Goal: Task Accomplishment & Management: Complete application form

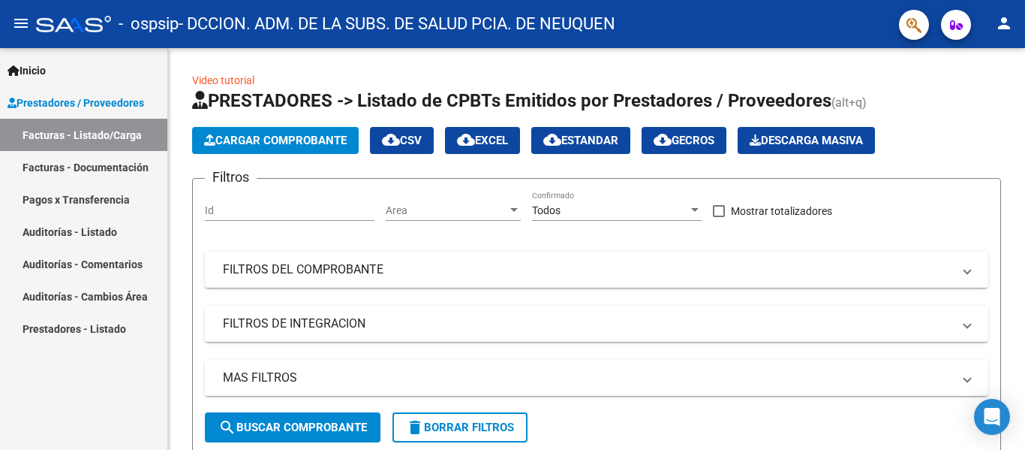
click at [122, 137] on link "Facturas - Listado/Carga" at bounding box center [83, 135] width 167 height 32
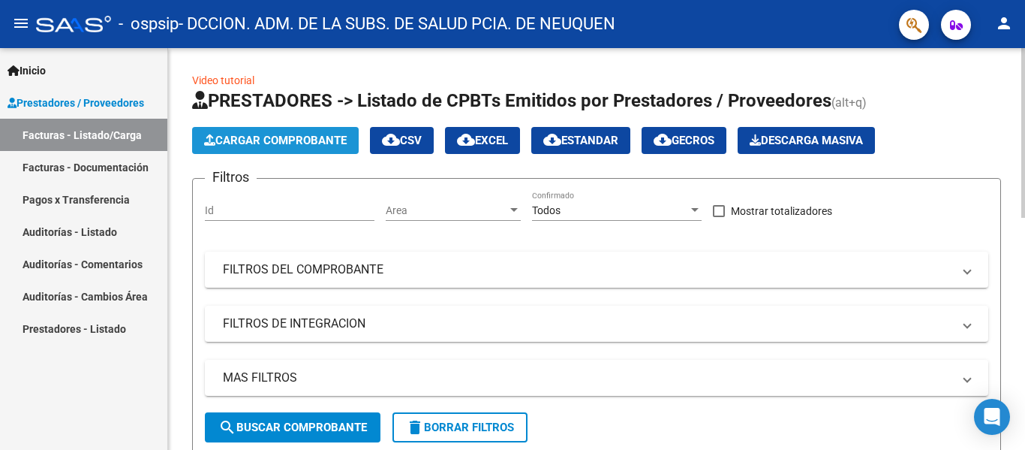
click at [301, 141] on span "Cargar Comprobante" at bounding box center [275, 141] width 143 height 14
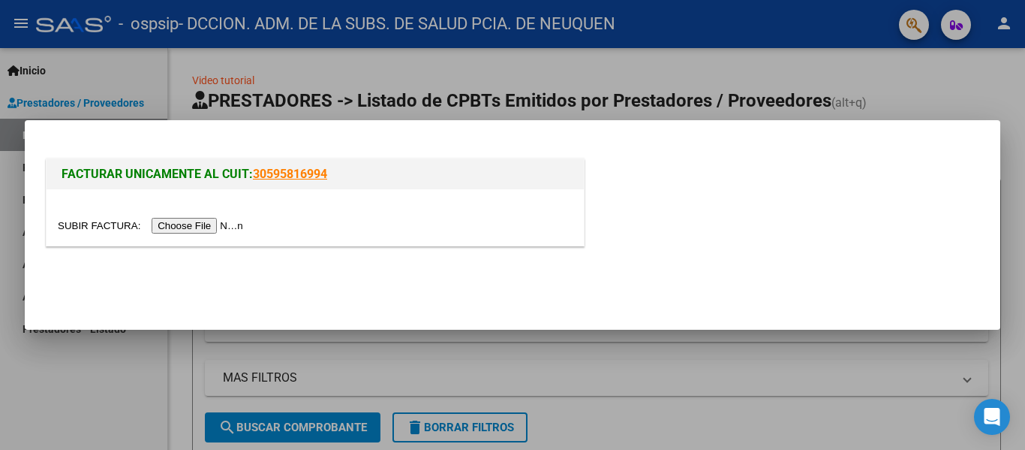
click at [970, 88] on div at bounding box center [512, 225] width 1025 height 450
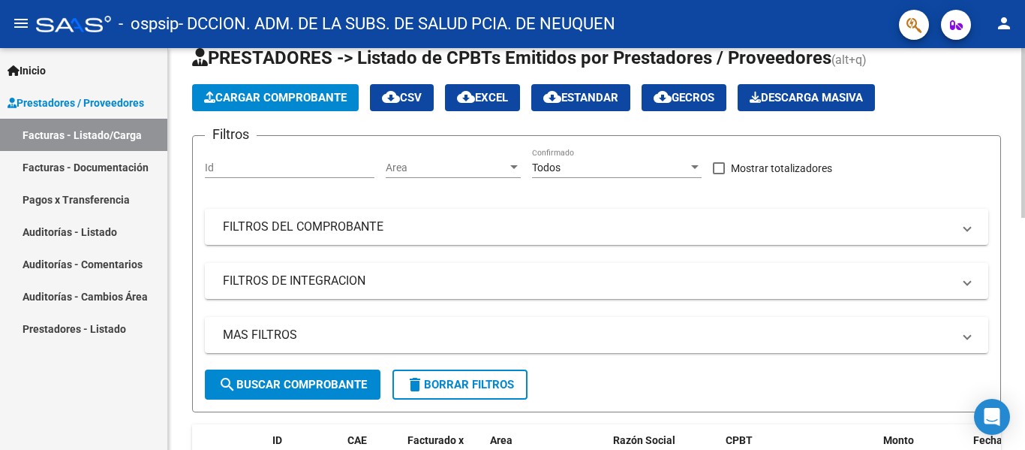
scroll to position [75, 0]
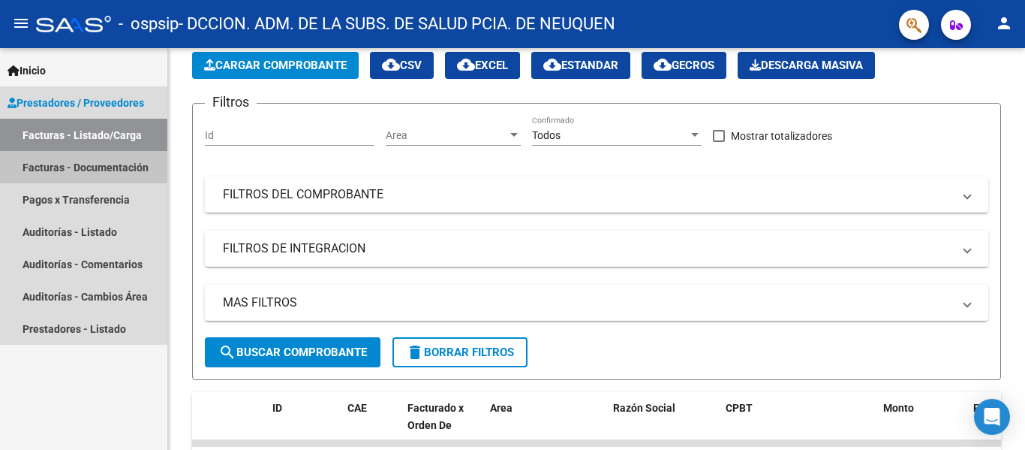
click at [80, 171] on link "Facturas - Documentación" at bounding box center [83, 167] width 167 height 32
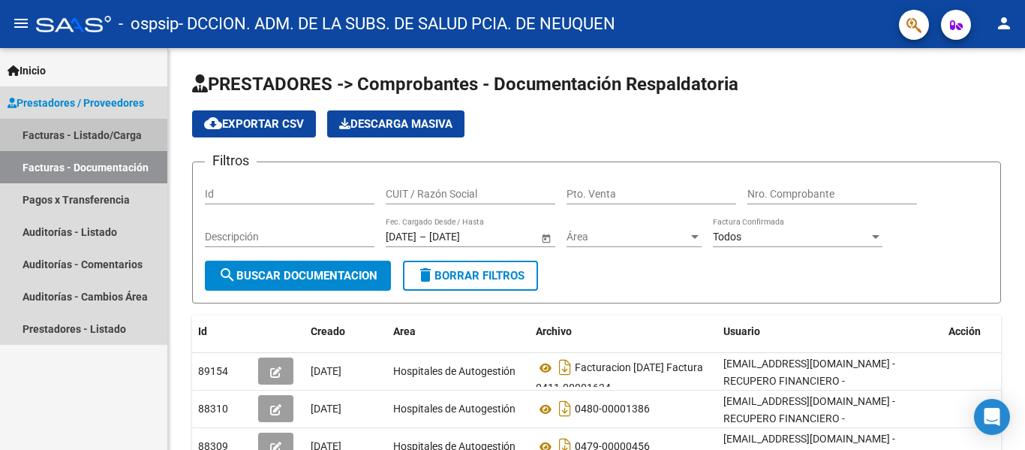
click at [129, 132] on link "Facturas - Listado/Carga" at bounding box center [83, 135] width 167 height 32
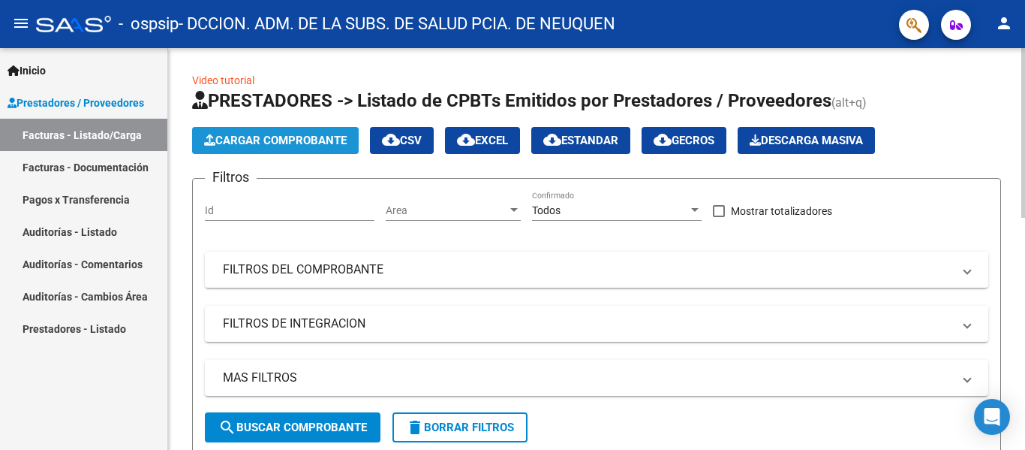
click at [318, 137] on span "Cargar Comprobante" at bounding box center [275, 141] width 143 height 14
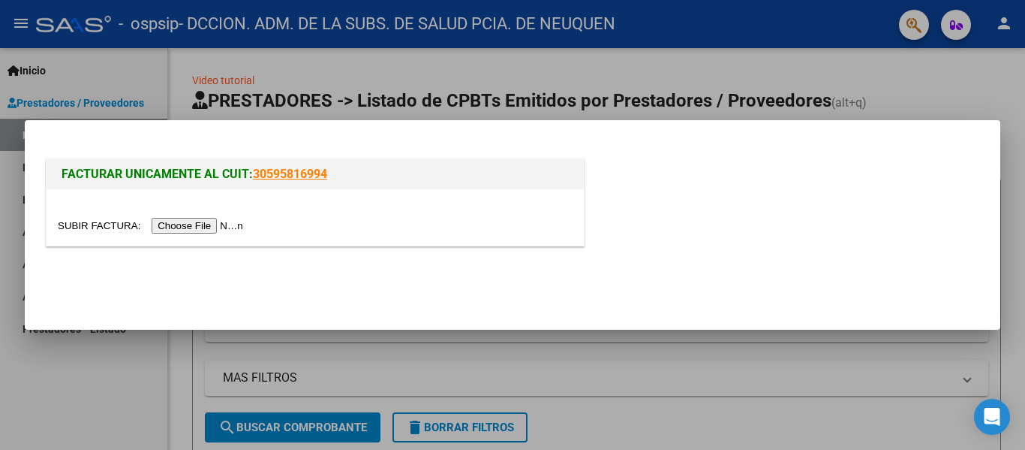
click at [196, 219] on input "file" at bounding box center [153, 226] width 190 height 16
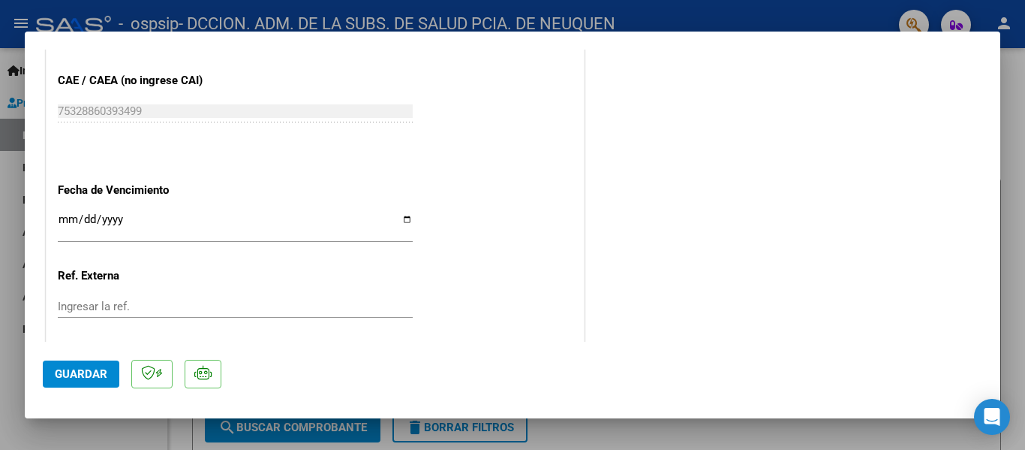
scroll to position [901, 0]
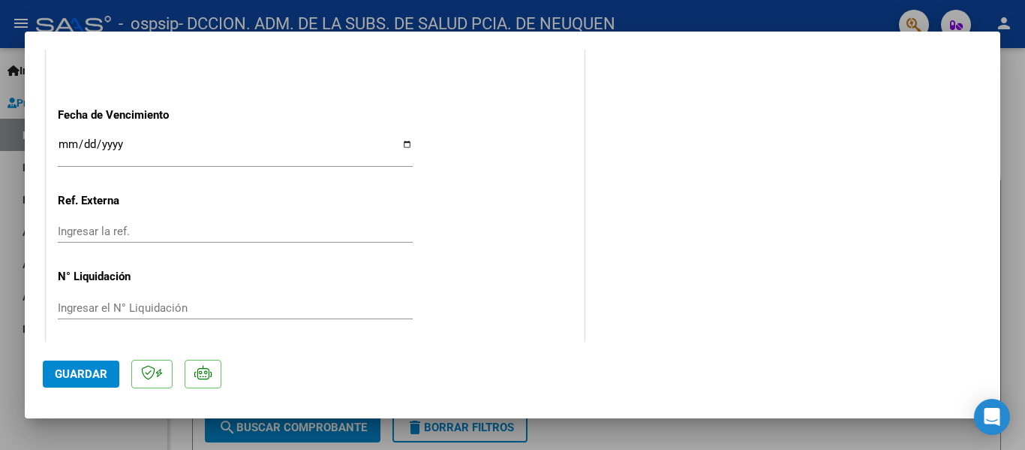
click at [59, 146] on input "Ingresar la fecha" at bounding box center [235, 150] width 355 height 24
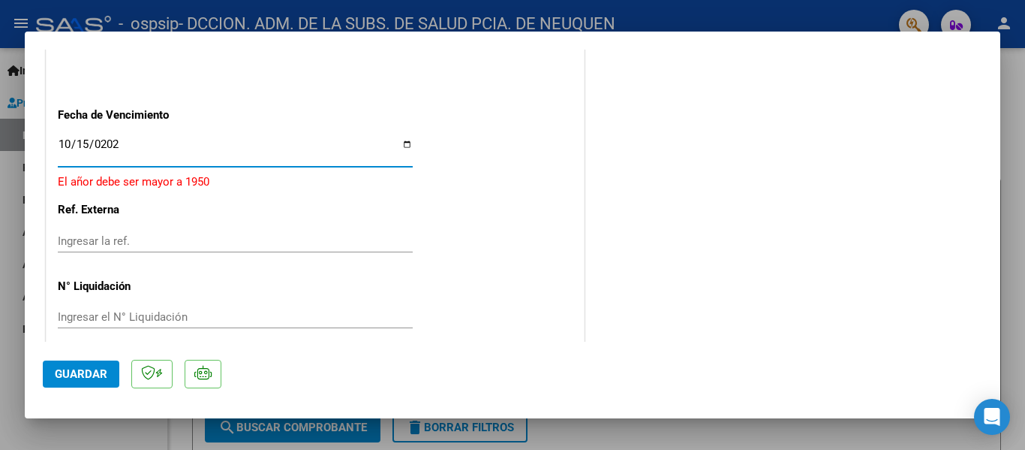
type input "[DATE]"
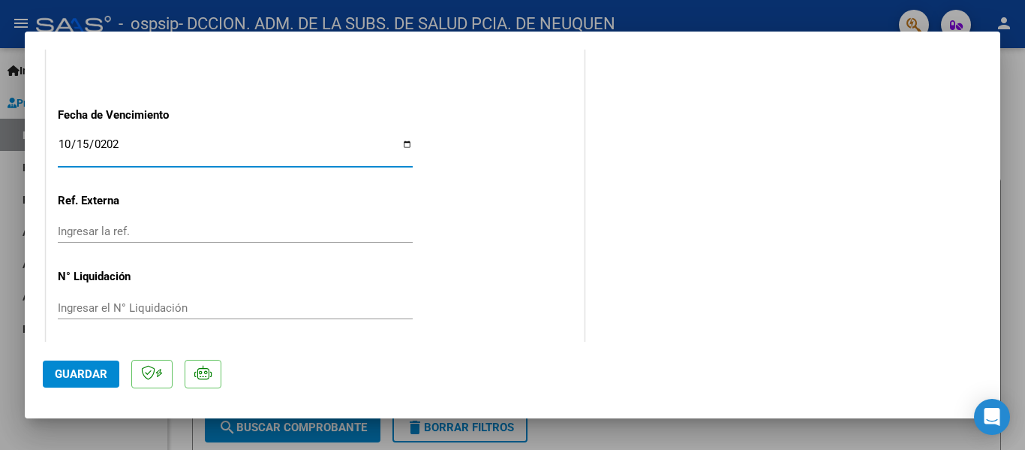
click at [74, 368] on span "Guardar" at bounding box center [81, 374] width 53 height 14
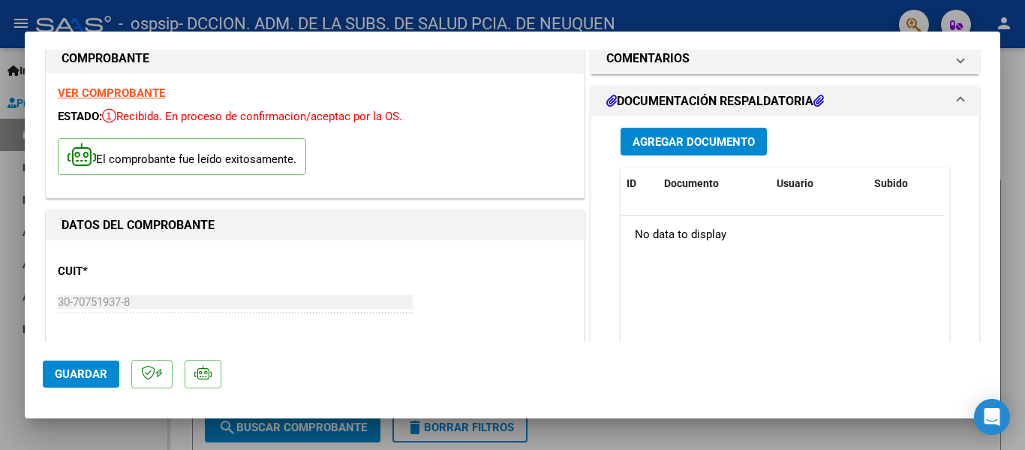
scroll to position [0, 0]
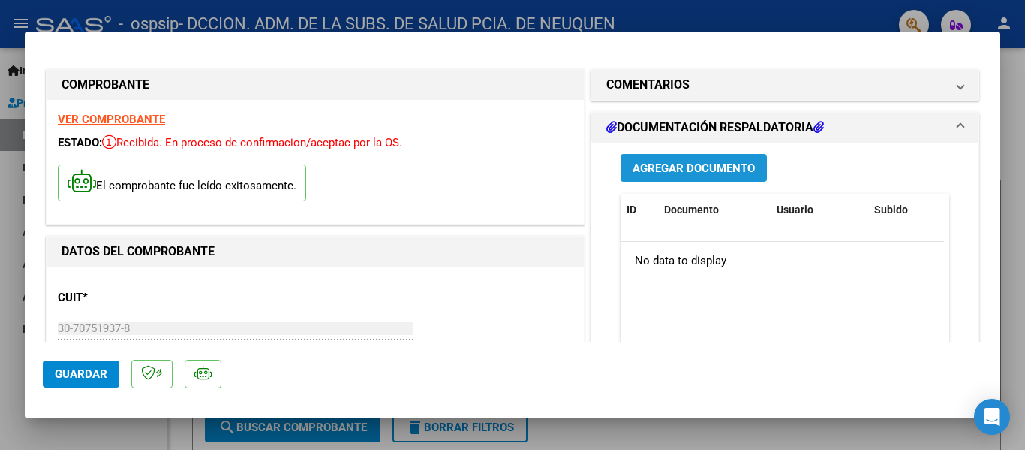
click at [686, 165] on span "Agregar Documento" at bounding box center [694, 168] width 122 height 14
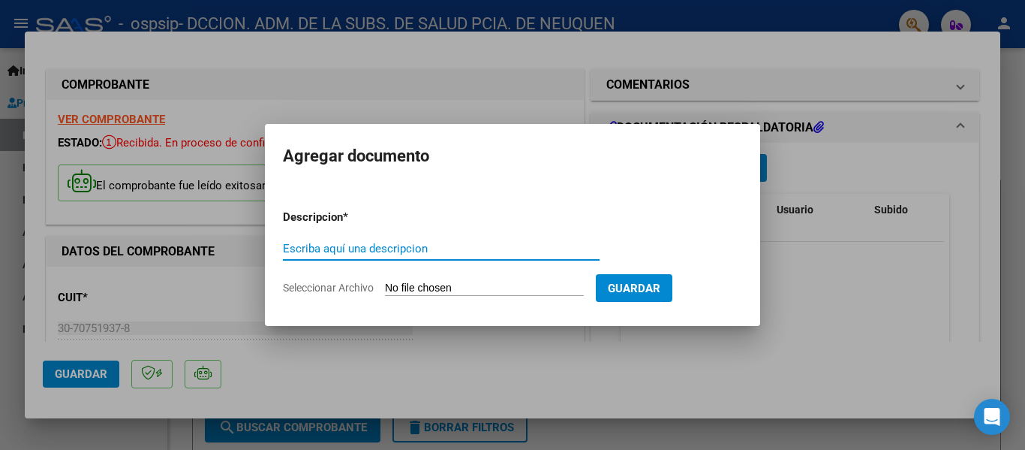
click at [304, 250] on input "Escriba aquí una descripcion" at bounding box center [441, 249] width 317 height 14
type input "f"
type input "FACTURA Nº 00402-00007775 - FACTURACION AGOSTO"
click at [360, 239] on div "FACTURA Nº 00402-00007775 - FACTURACION AGOSTO Escriba aquí una descripcion" at bounding box center [441, 248] width 317 height 23
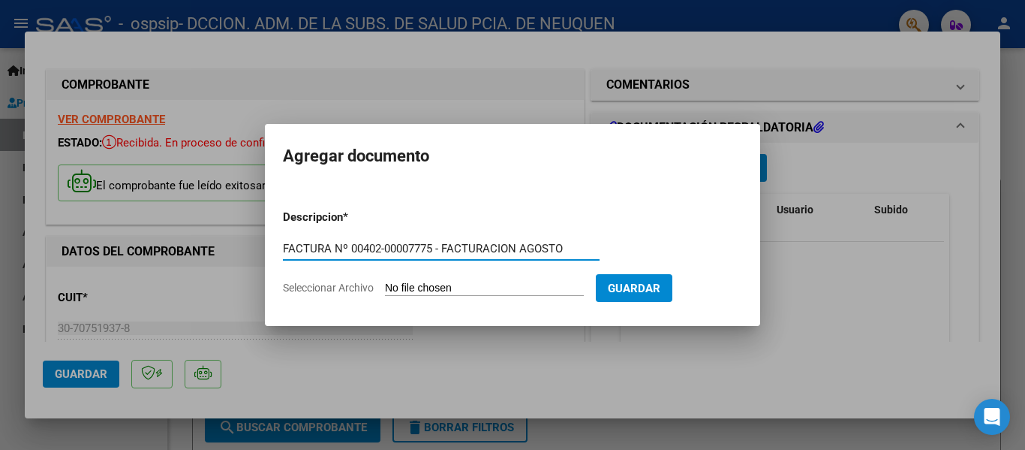
click at [362, 247] on input "FACTURA Nº 00402-00007775 - FACTURACION AGOSTO" at bounding box center [441, 249] width 317 height 14
click at [407, 286] on input "Seleccionar Archivo" at bounding box center [484, 288] width 199 height 14
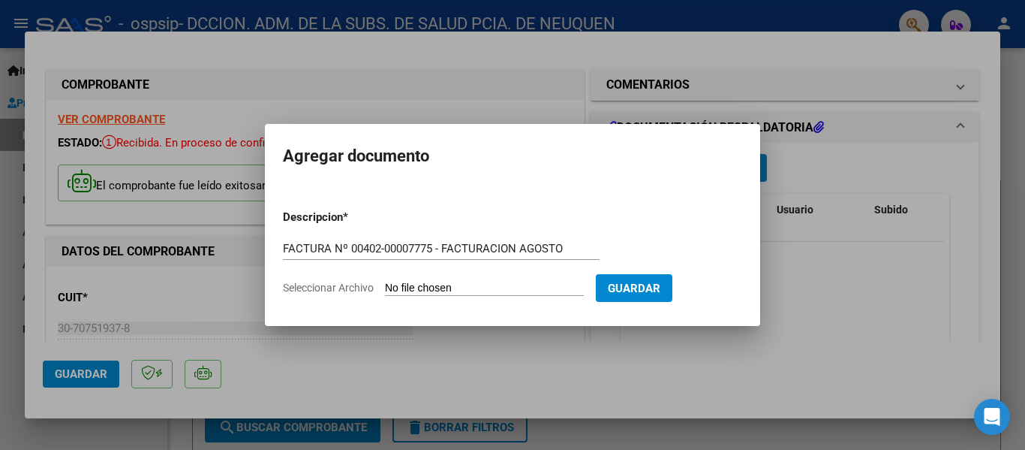
type input "C:\fakepath\OSPSIP 0402-00007775.pdf"
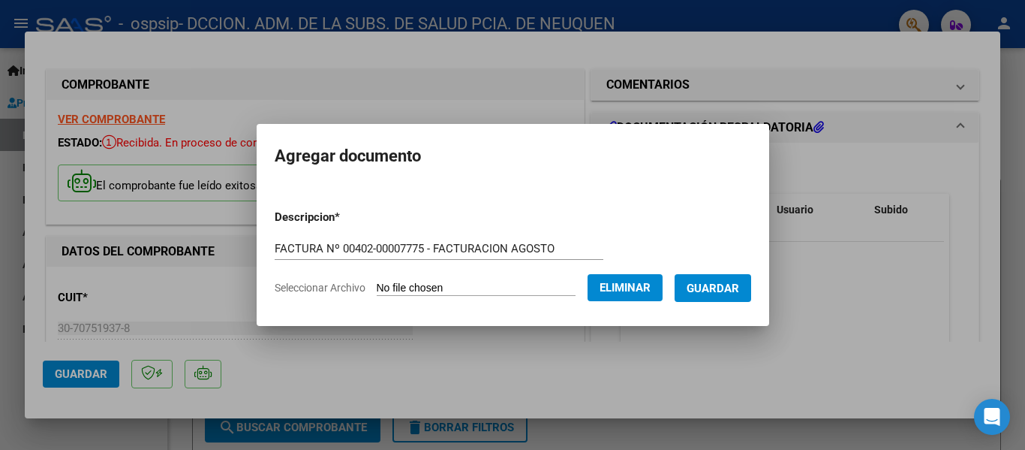
click at [726, 284] on span "Guardar" at bounding box center [713, 288] width 53 height 14
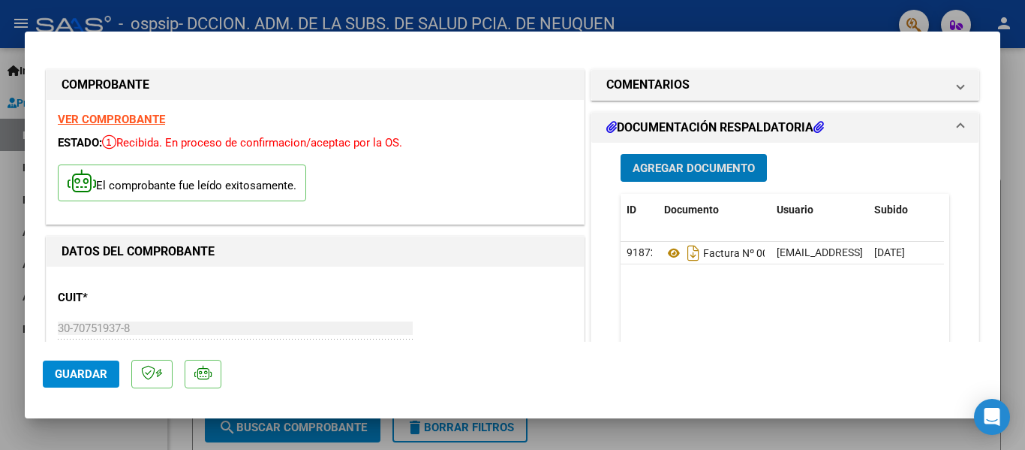
click at [714, 168] on span "Agregar Documento" at bounding box center [694, 168] width 122 height 14
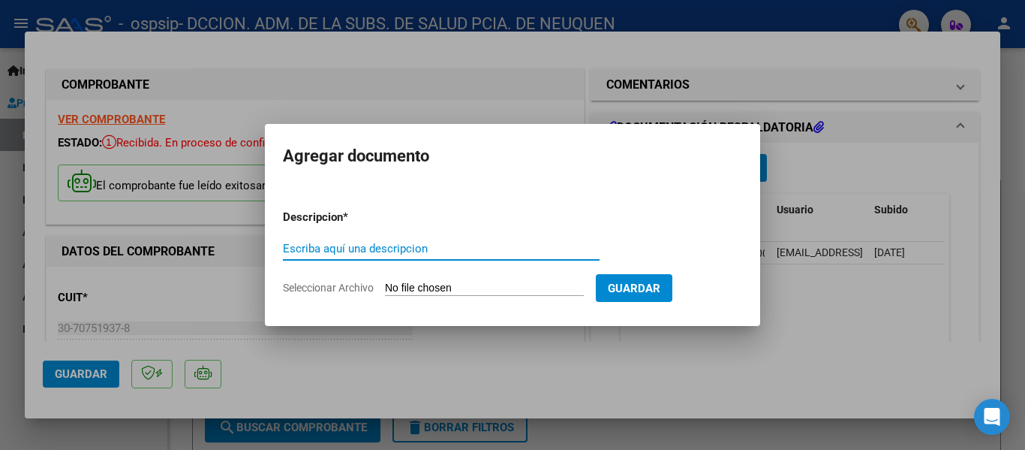
click at [377, 251] on input "Escriba aquí una descripcion" at bounding box center [441, 249] width 317 height 14
type input "NOMENCLADOR"
click at [496, 287] on input "Seleccionar Archivo" at bounding box center [484, 288] width 199 height 14
type input "C:\fakepath\NOMENCLADOR UNICO DE LA PROVINCIA DEL NEUQUEN [DATE].pdf"
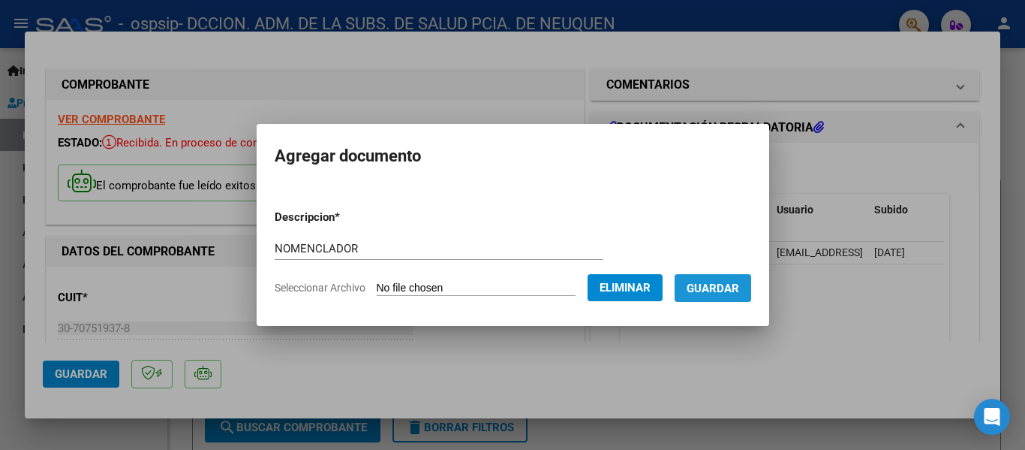
click at [722, 292] on span "Guardar" at bounding box center [713, 288] width 53 height 14
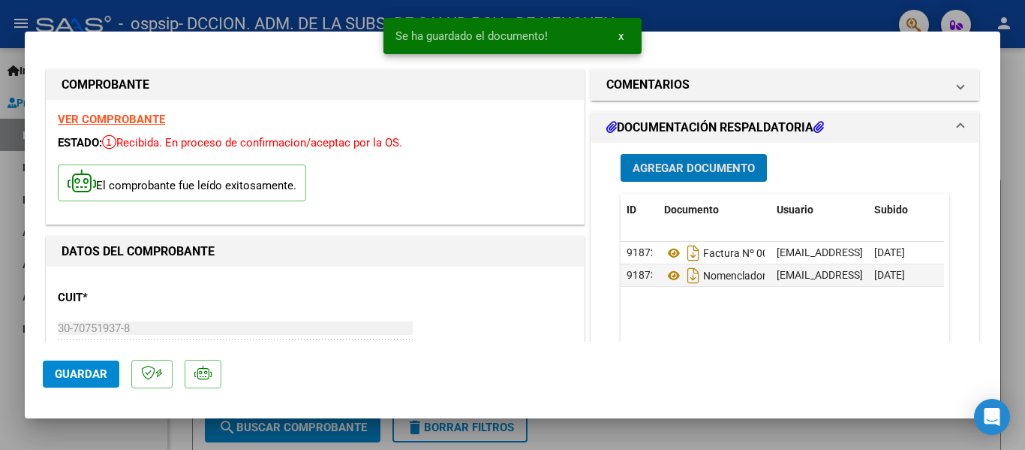
click at [717, 171] on span "Agregar Documento" at bounding box center [694, 168] width 122 height 14
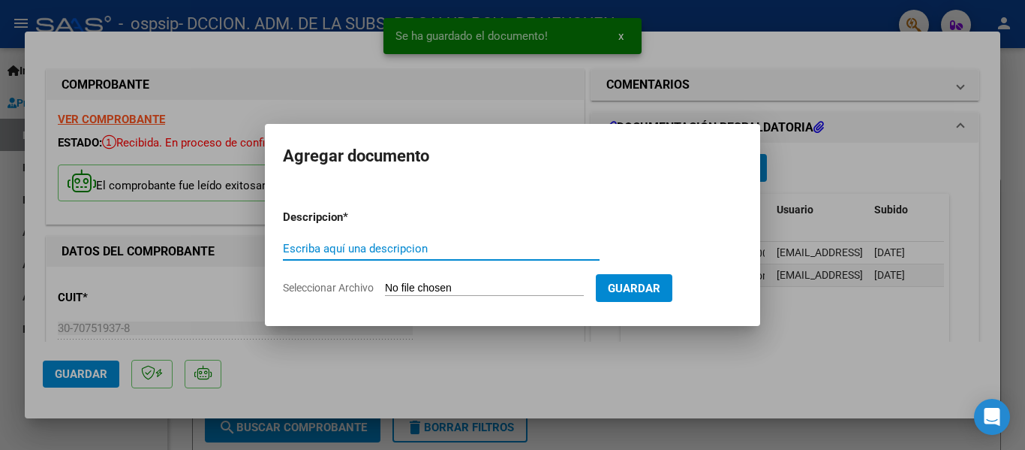
click at [407, 249] on input "Escriba aquí una descripcion" at bounding box center [441, 249] width 317 height 14
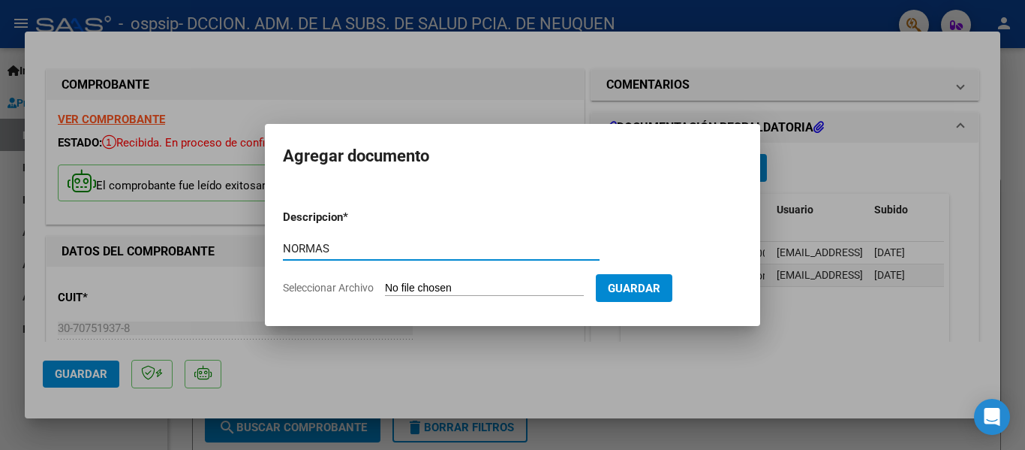
type input "NORMAS"
click at [646, 291] on span "Guardar" at bounding box center [634, 288] width 53 height 14
click at [515, 278] on form "Descripcion * NORMAS Escriba aquí una descripcion Seleccionar Archivo Guardar" at bounding box center [512, 252] width 459 height 110
click at [412, 282] on input "Seleccionar Archivo" at bounding box center [484, 288] width 199 height 14
type input "C:\fakepath\NORMAS DE PROCEDIMIENTO - NOMENCLADOR ASISTENCIALES [DATE].pdf"
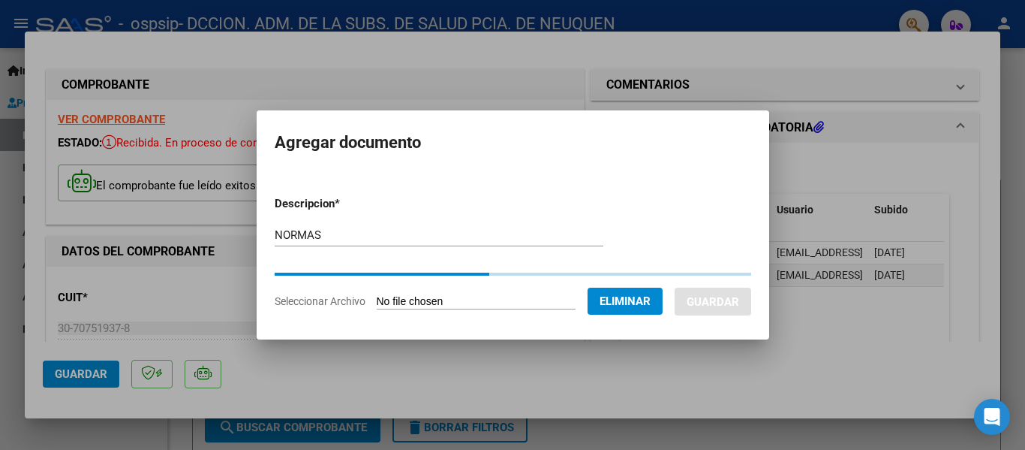
click at [327, 234] on input "NORMAS" at bounding box center [439, 235] width 329 height 14
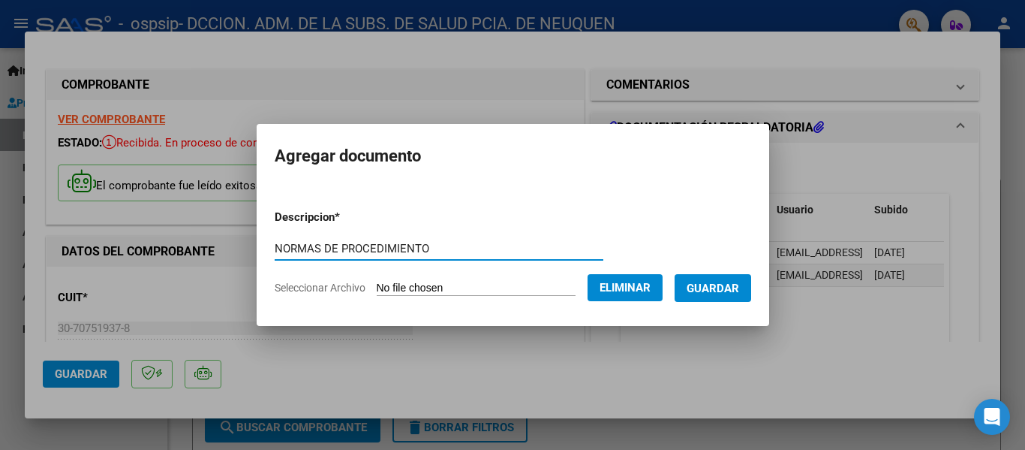
type input "NORMAS DE PROCEDIMIENTO"
click at [727, 287] on span "Guardar" at bounding box center [713, 288] width 53 height 14
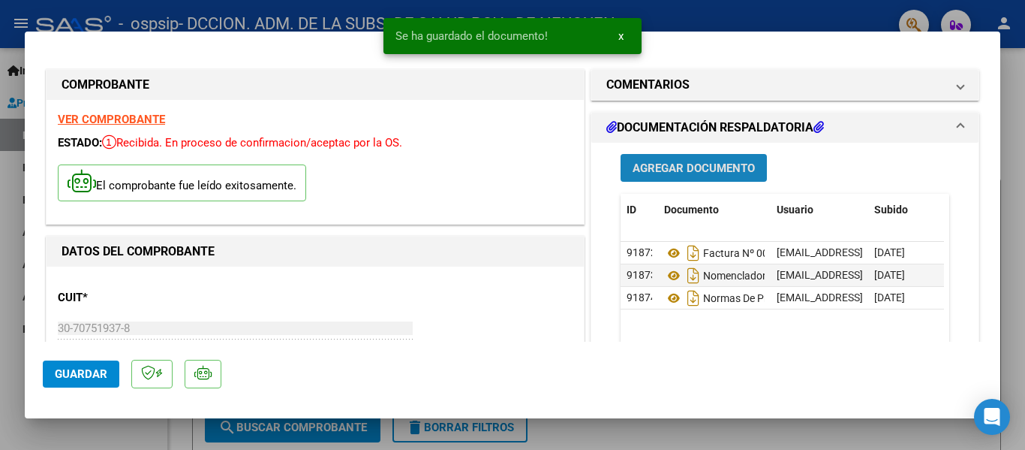
click at [714, 169] on span "Agregar Documento" at bounding box center [694, 168] width 122 height 14
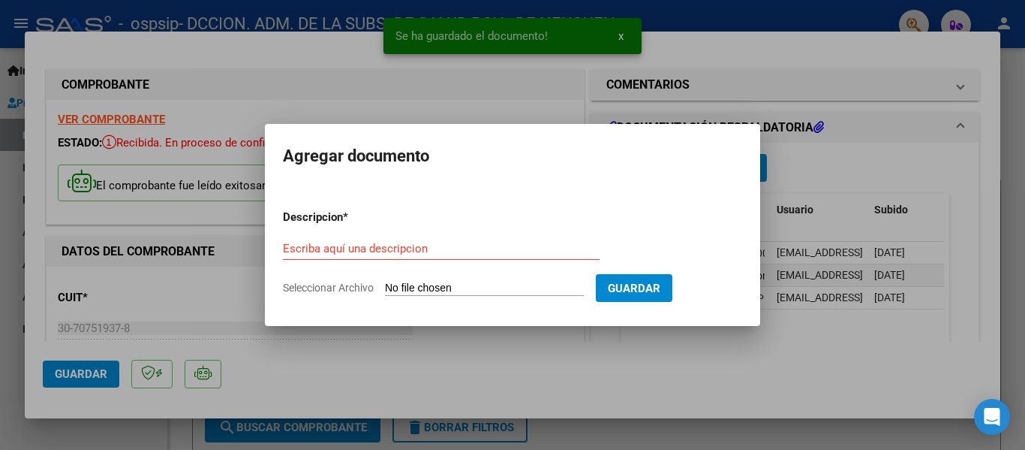
click at [406, 279] on form "Descripcion * Escriba aquí una descripcion Seleccionar Archivo Guardar" at bounding box center [512, 252] width 459 height 110
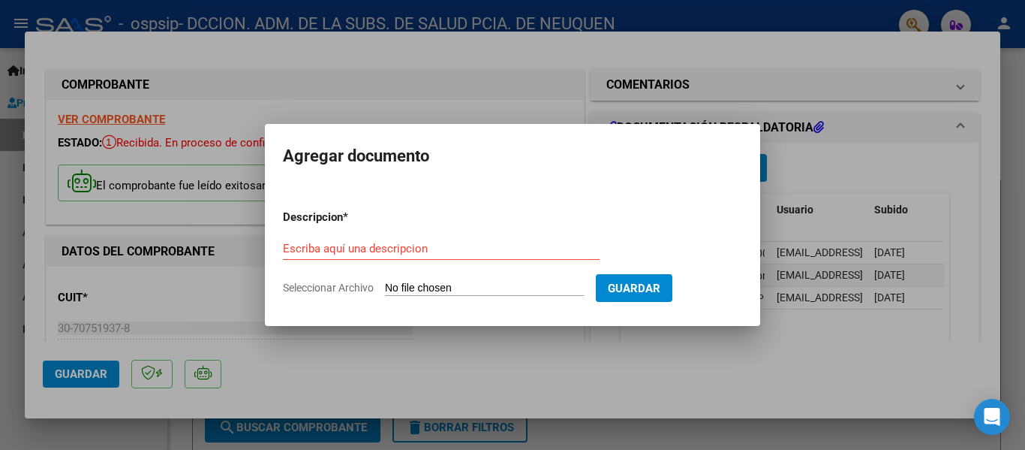
click at [391, 290] on input "Seleccionar Archivo" at bounding box center [484, 288] width 199 height 14
type input "C:\fakepath\NORMAS ODONTOLOGICAS - NOMENCLADOR UNICO 09-2025.pdf"
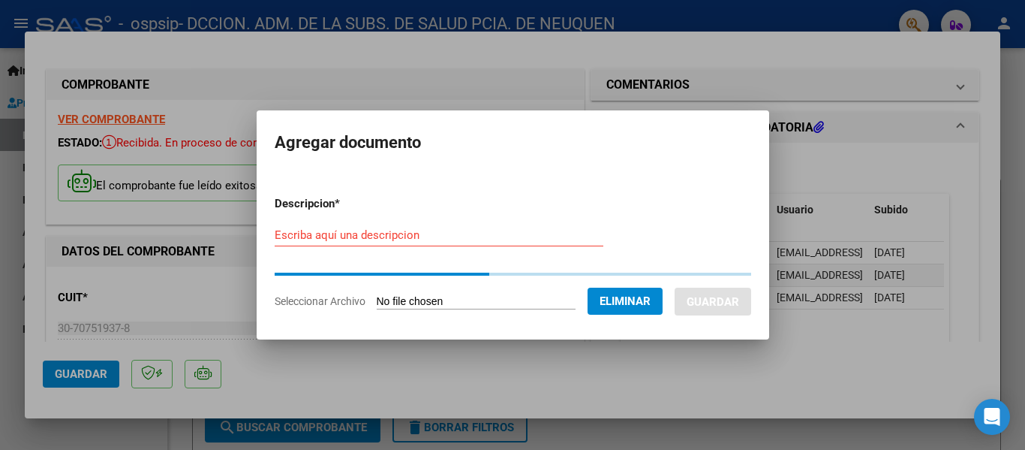
click at [416, 233] on input "Escriba aquí una descripcion" at bounding box center [439, 235] width 329 height 14
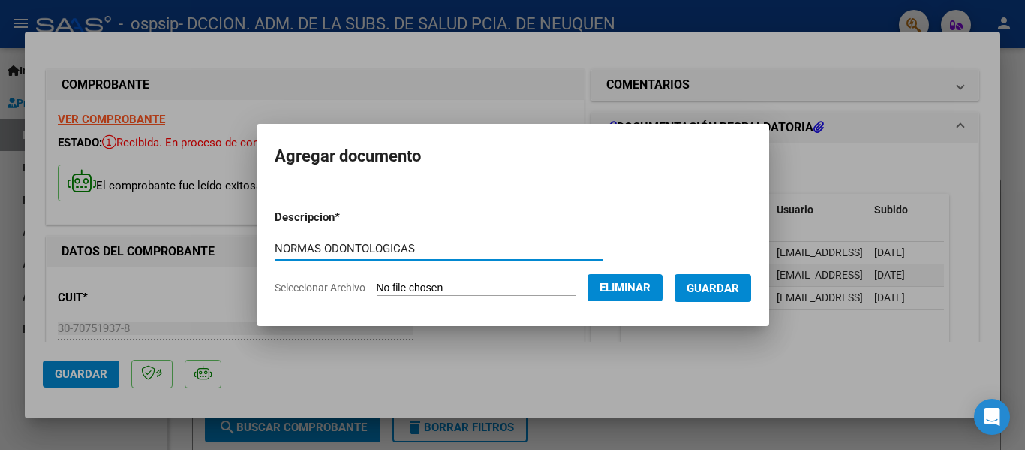
type input "NORMAS ODONTOLOGICAS"
click at [735, 289] on span "Guardar" at bounding box center [713, 288] width 53 height 14
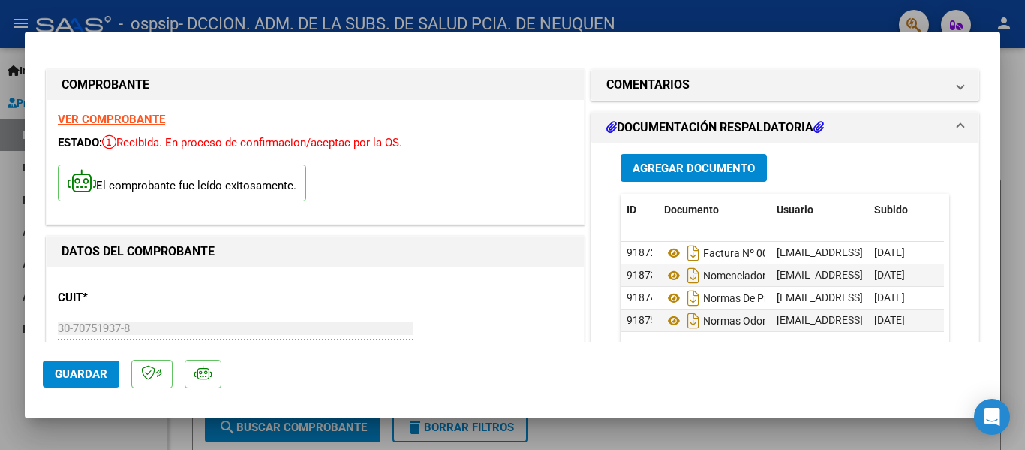
click at [712, 160] on button "Agregar Documento" at bounding box center [694, 168] width 146 height 28
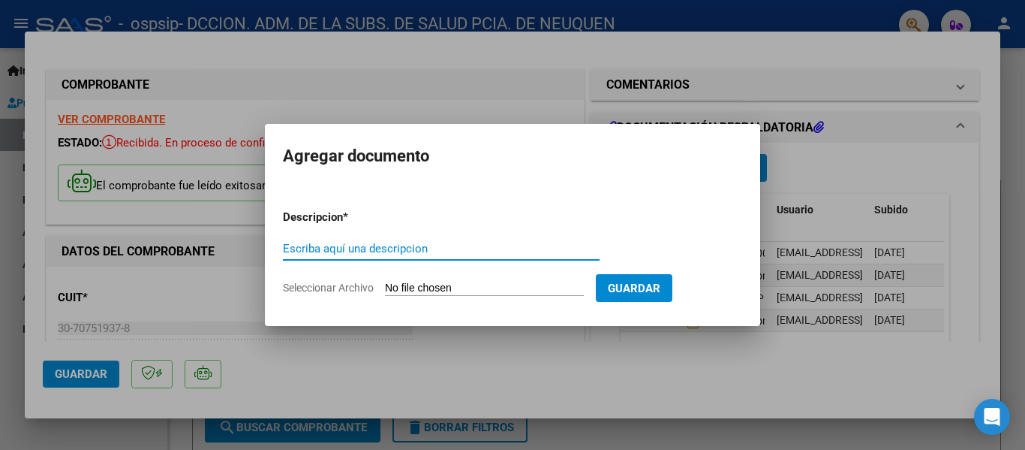
click at [424, 246] on input "Escriba aquí una descripcion" at bounding box center [441, 249] width 317 height 14
type input "NOTA"
click at [473, 285] on input "Seleccionar Archivo" at bounding box center [484, 288] width 199 height 14
type input "C:\fakepath\NOTA OSPSIP.pdf"
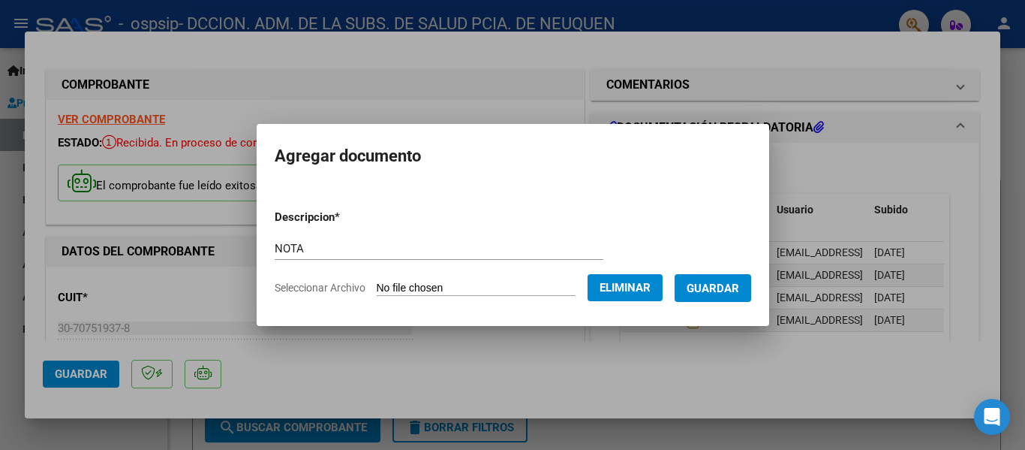
click at [734, 289] on span "Guardar" at bounding box center [713, 288] width 53 height 14
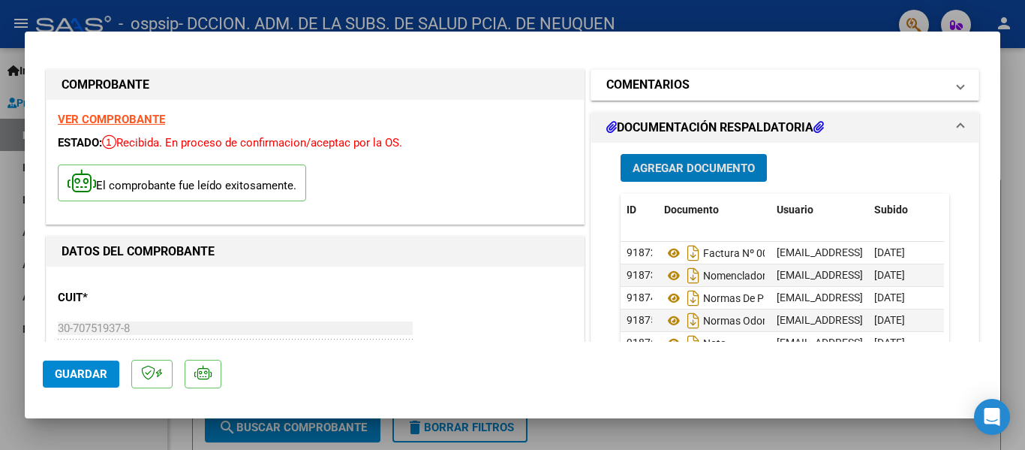
click at [955, 92] on mat-expansion-panel-header "COMENTARIOS" at bounding box center [784, 85] width 387 height 30
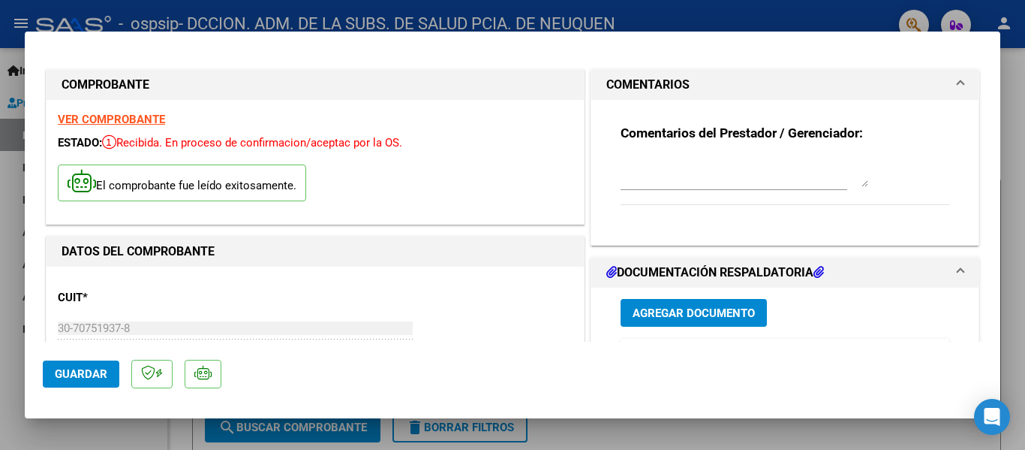
click at [955, 92] on mat-expansion-panel-header "COMENTARIOS" at bounding box center [784, 85] width 387 height 30
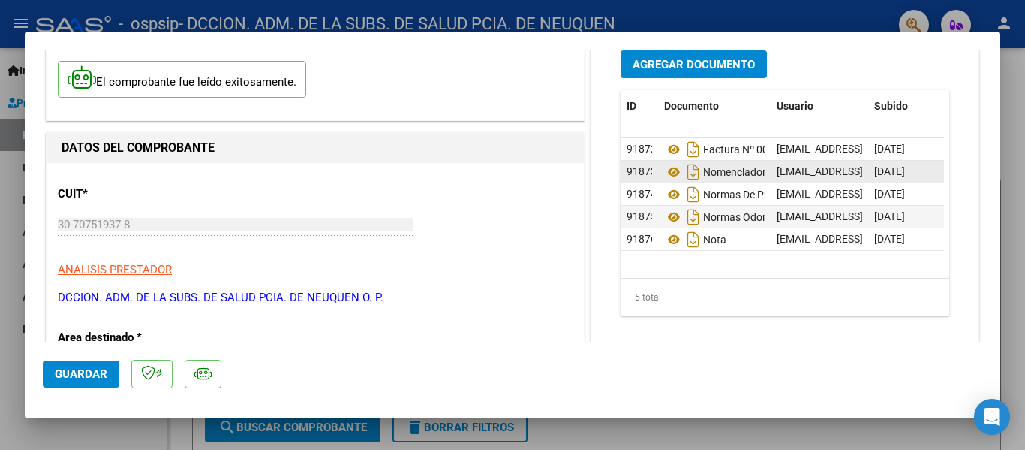
scroll to position [81, 0]
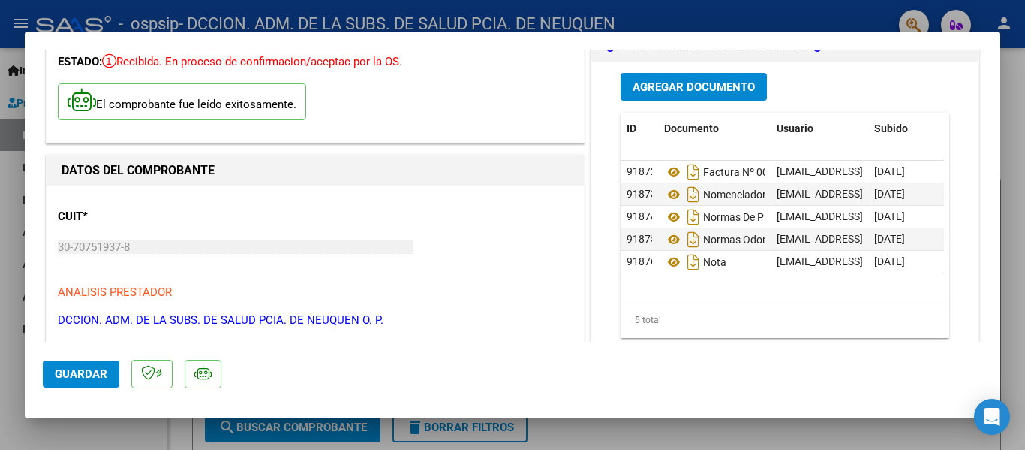
click at [80, 371] on span "Guardar" at bounding box center [81, 374] width 53 height 14
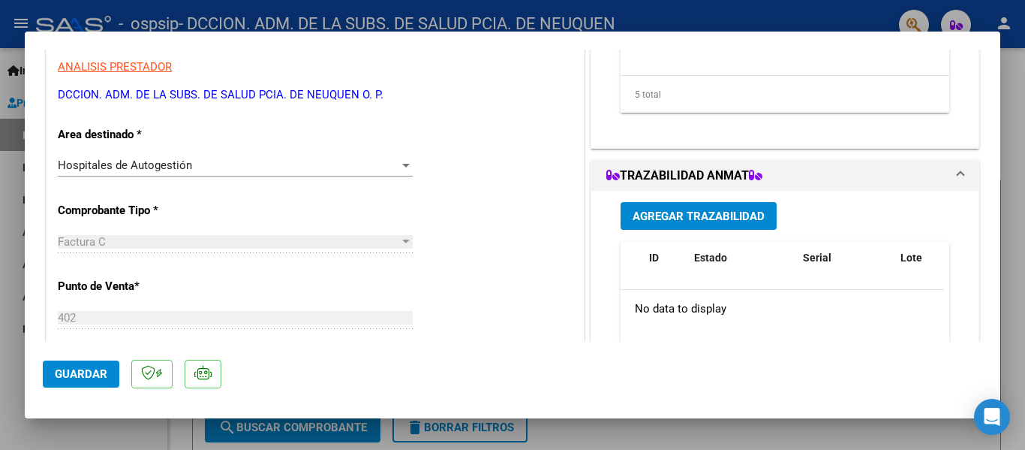
scroll to position [0, 0]
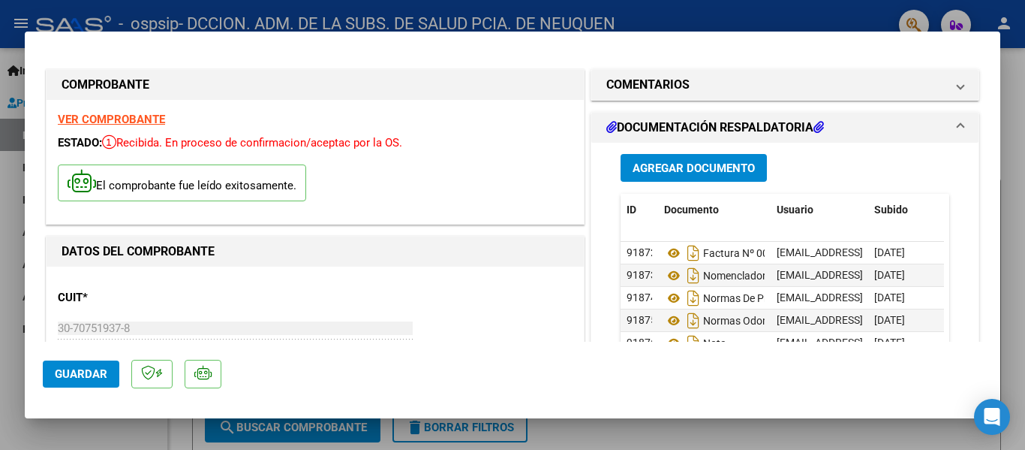
click at [1011, 213] on div at bounding box center [512, 225] width 1025 height 450
type input "$ 0,00"
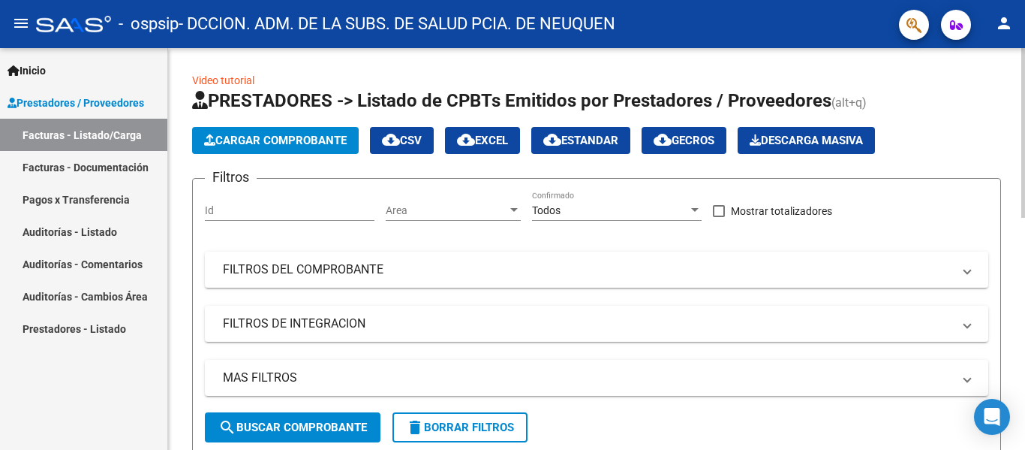
click at [268, 141] on span "Cargar Comprobante" at bounding box center [275, 141] width 143 height 14
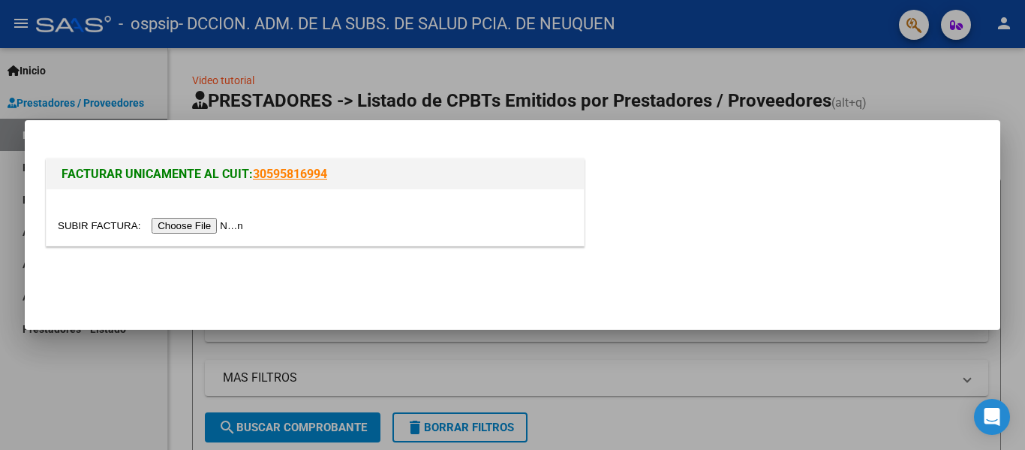
click at [226, 222] on input "file" at bounding box center [153, 226] width 190 height 16
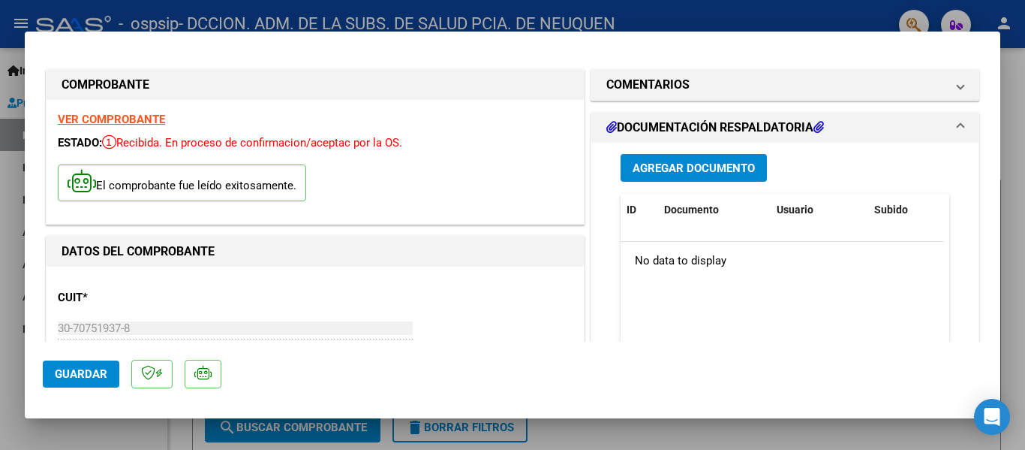
click at [731, 166] on span "Agregar Documento" at bounding box center [694, 168] width 122 height 14
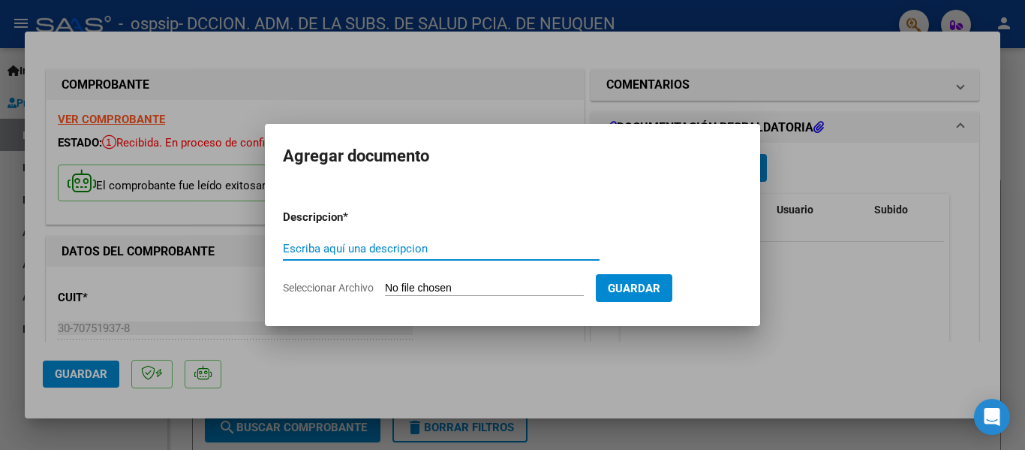
click at [819, 285] on div at bounding box center [512, 225] width 1025 height 450
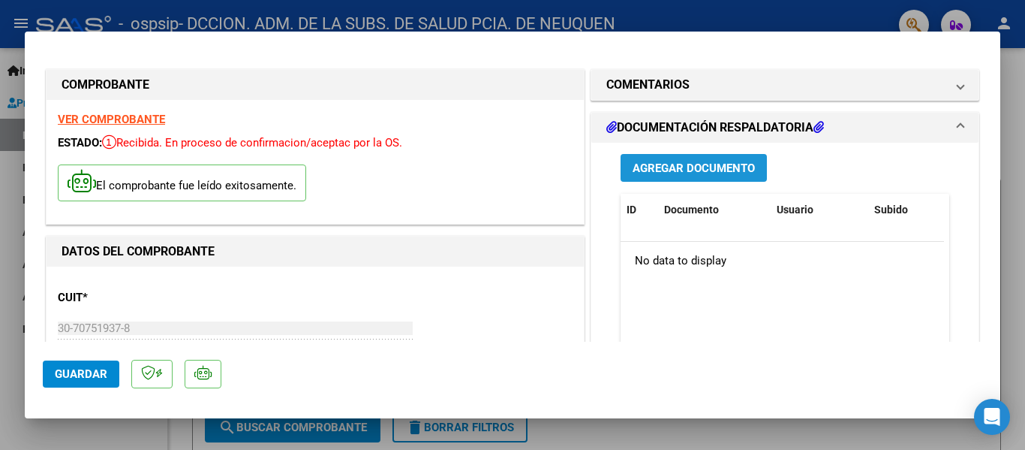
click at [687, 170] on span "Agregar Documento" at bounding box center [694, 168] width 122 height 14
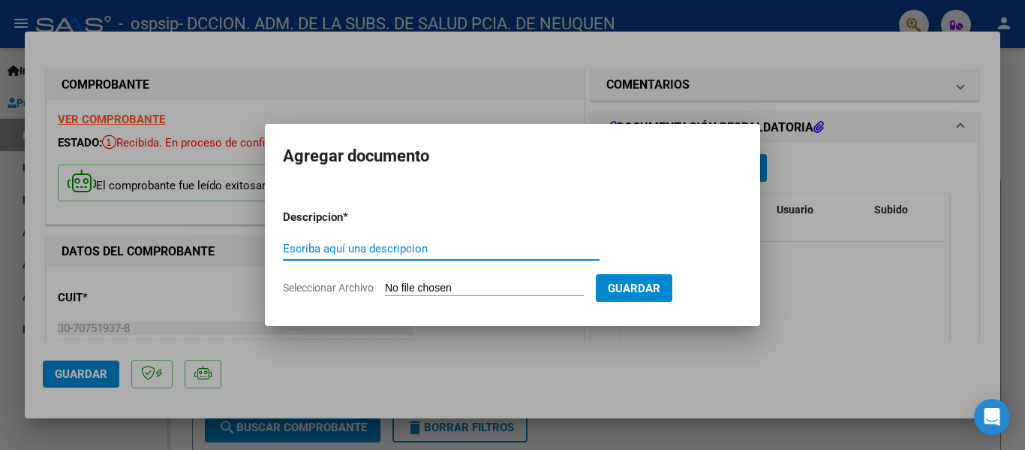
click at [535, 252] on input "Escriba aquí una descripcion" at bounding box center [441, 249] width 317 height 14
click at [377, 243] on input "FACTURA Nº 00402-00007775 - FACTURACION AGOSTO" at bounding box center [441, 249] width 317 height 14
drag, startPoint x: 412, startPoint y: 243, endPoint x: 432, endPoint y: 244, distance: 20.3
click at [432, 244] on input "FACTURA Nº 00403-00007775 - FACTURACION AGOSTO" at bounding box center [441, 249] width 317 height 14
type input "FACTURA Nº 00403-00005112 - FACTURACION AGOSTO"
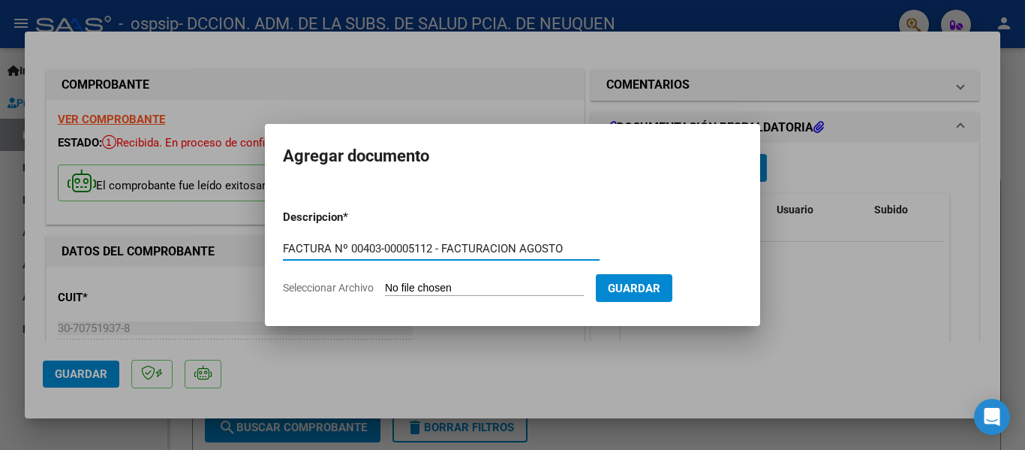
click at [442, 286] on input "Seleccionar Archivo" at bounding box center [484, 288] width 199 height 14
type input "C:\fakepath\OSPSIP 0403-00005112.pdf"
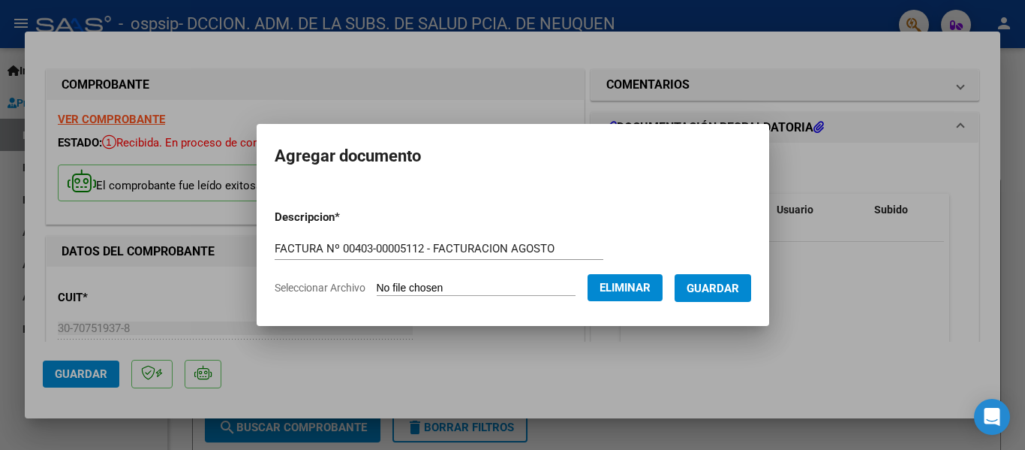
click at [729, 284] on span "Guardar" at bounding box center [713, 288] width 53 height 14
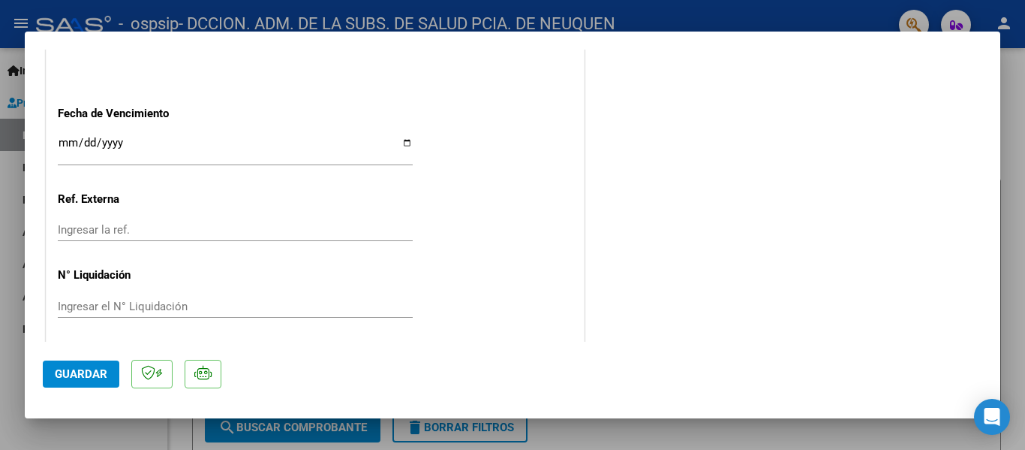
scroll to position [907, 0]
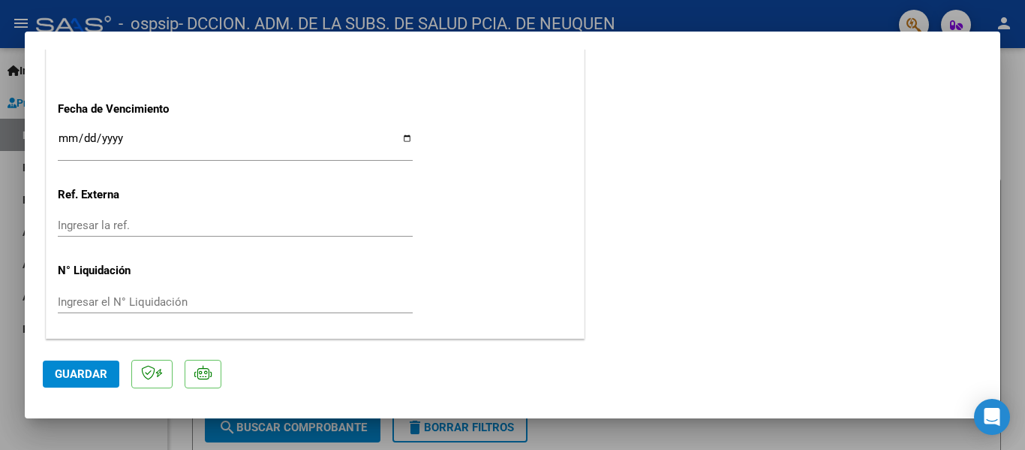
click at [67, 132] on input "Ingresar la fecha" at bounding box center [235, 144] width 355 height 24
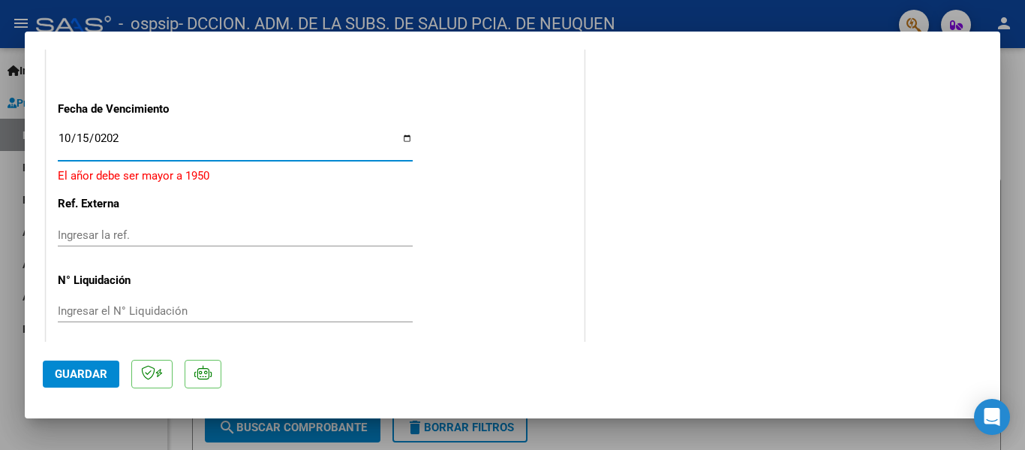
type input "[DATE]"
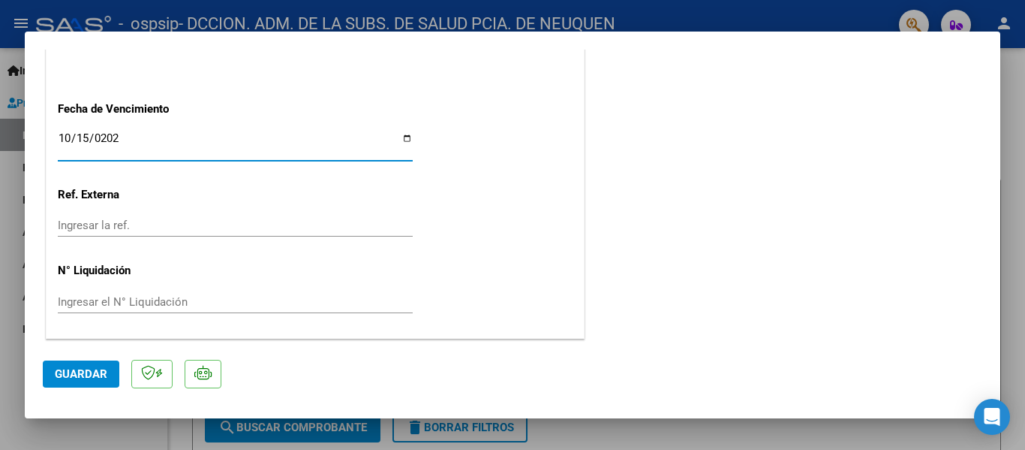
click at [83, 377] on span "Guardar" at bounding box center [81, 374] width 53 height 14
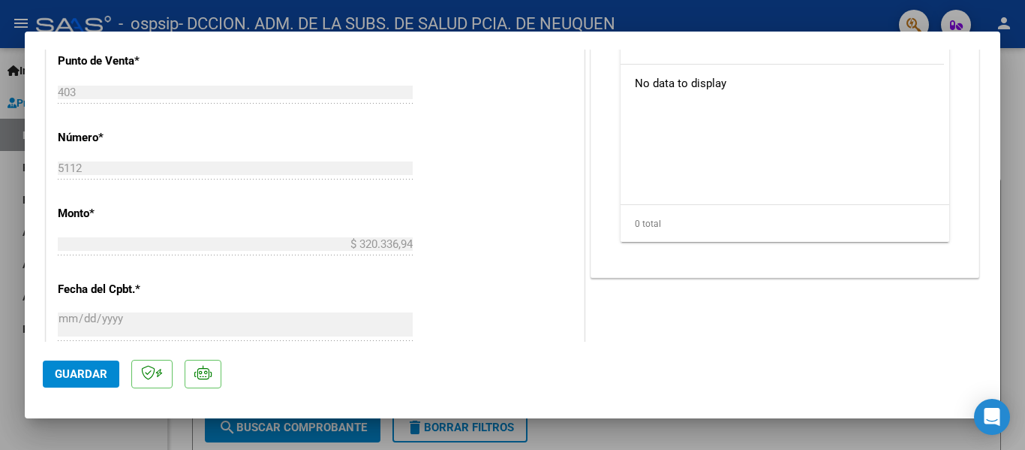
scroll to position [0, 0]
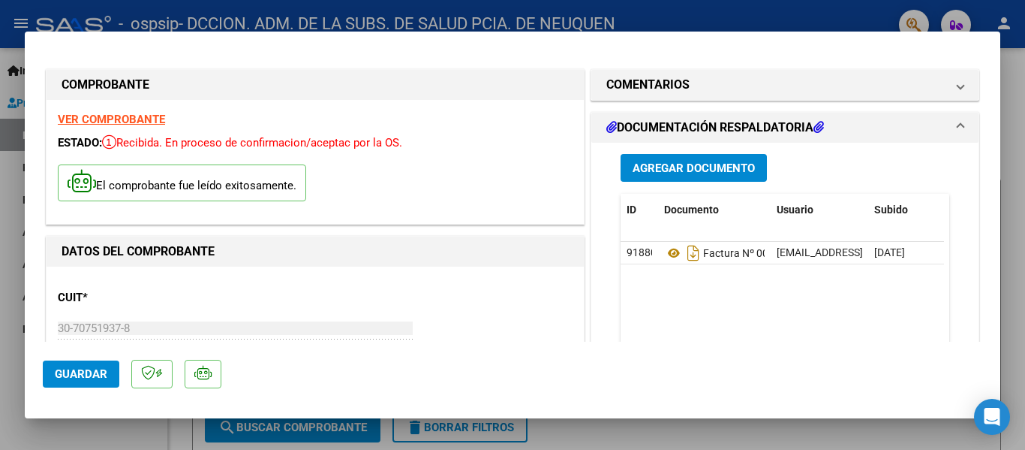
click at [77, 371] on span "Guardar" at bounding box center [81, 374] width 53 height 14
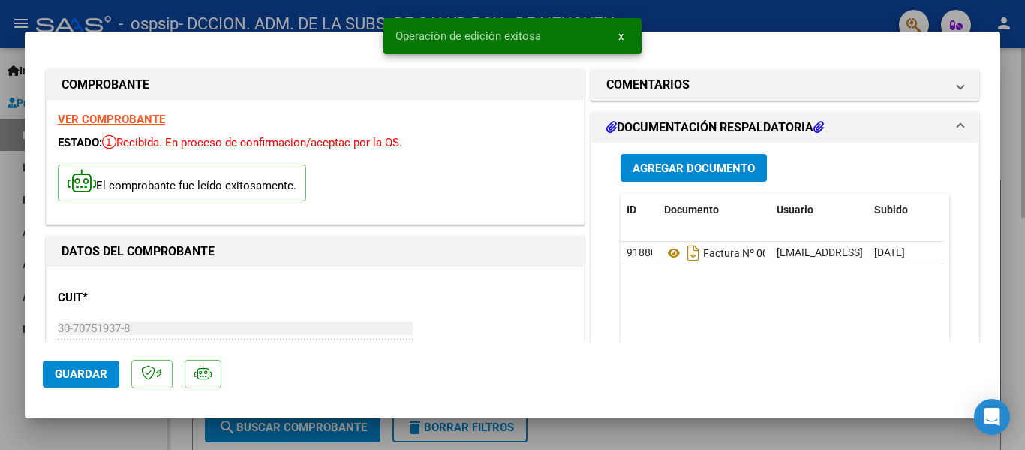
click at [1003, 143] on div at bounding box center [512, 225] width 1025 height 450
type input "$ 0,00"
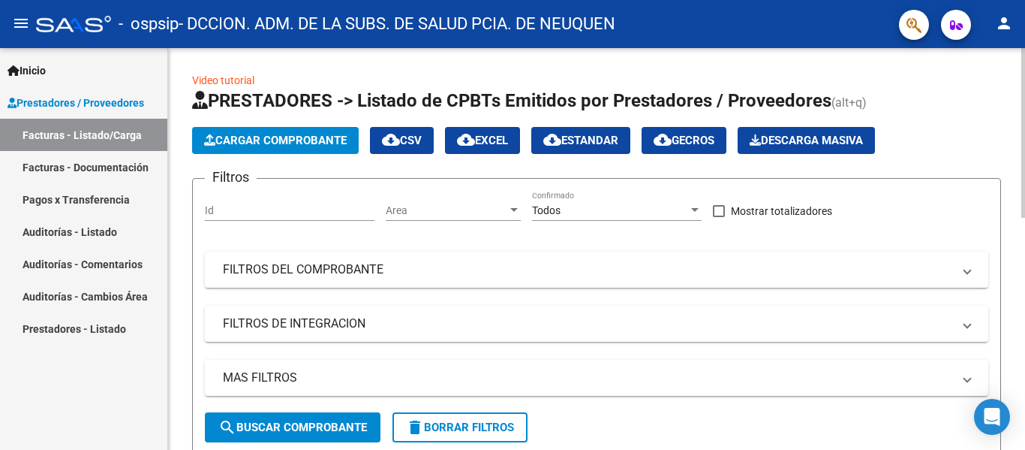
click at [245, 139] on span "Cargar Comprobante" at bounding box center [275, 141] width 143 height 14
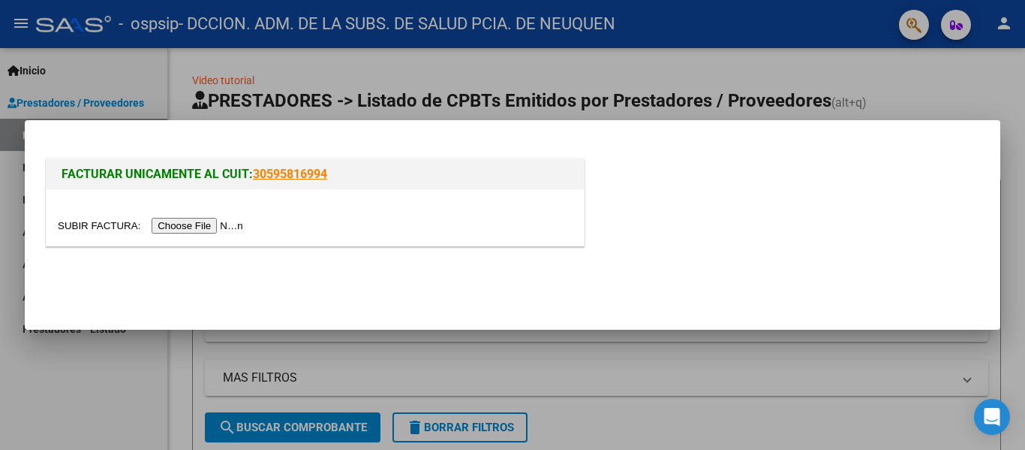
click at [222, 224] on input "file" at bounding box center [153, 226] width 190 height 16
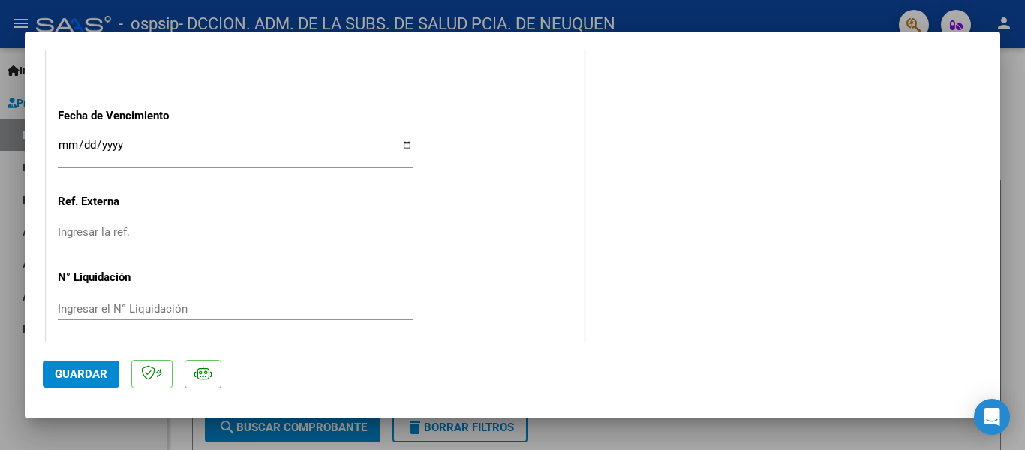
scroll to position [901, 0]
click at [70, 143] on input "Ingresar la fecha" at bounding box center [235, 150] width 355 height 24
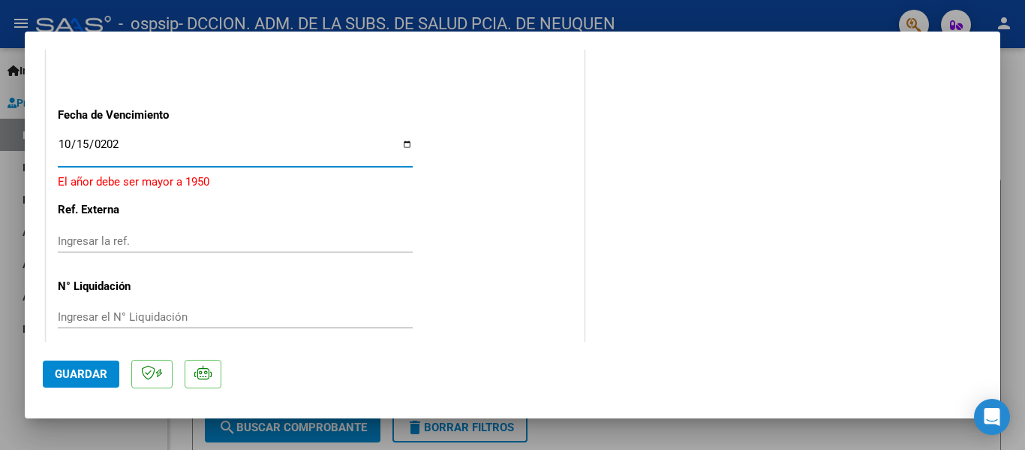
type input "[DATE]"
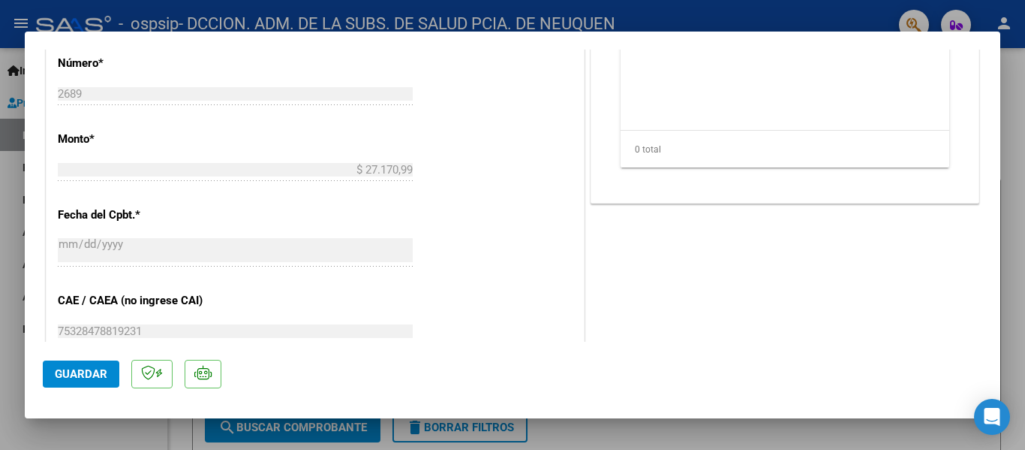
scroll to position [907, 0]
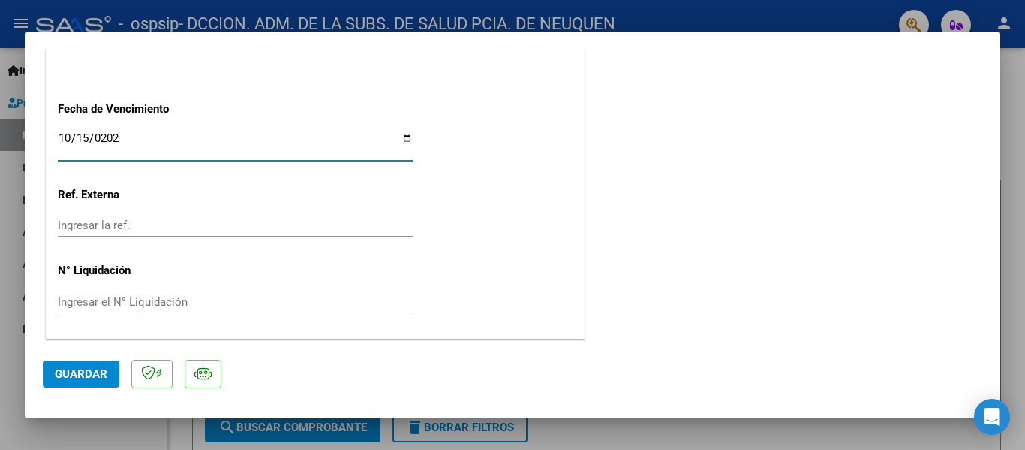
click at [88, 371] on span "Guardar" at bounding box center [81, 374] width 53 height 14
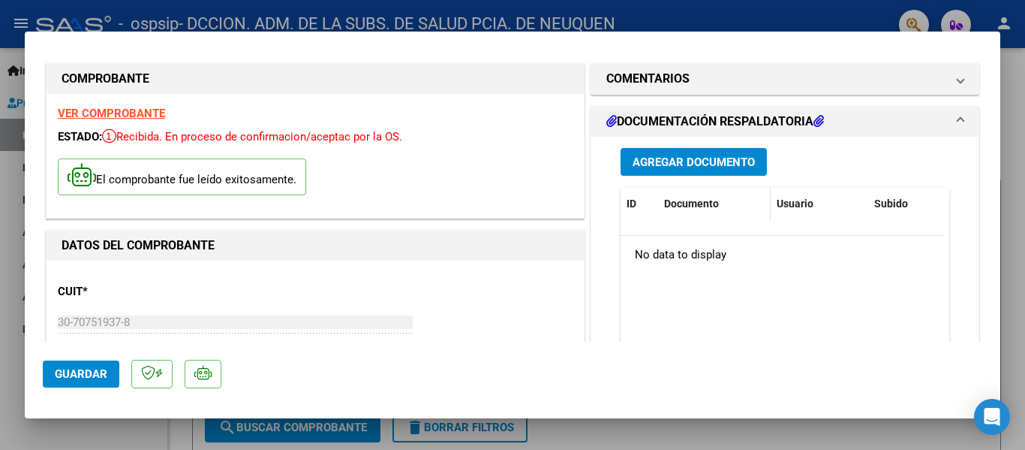
scroll to position [0, 0]
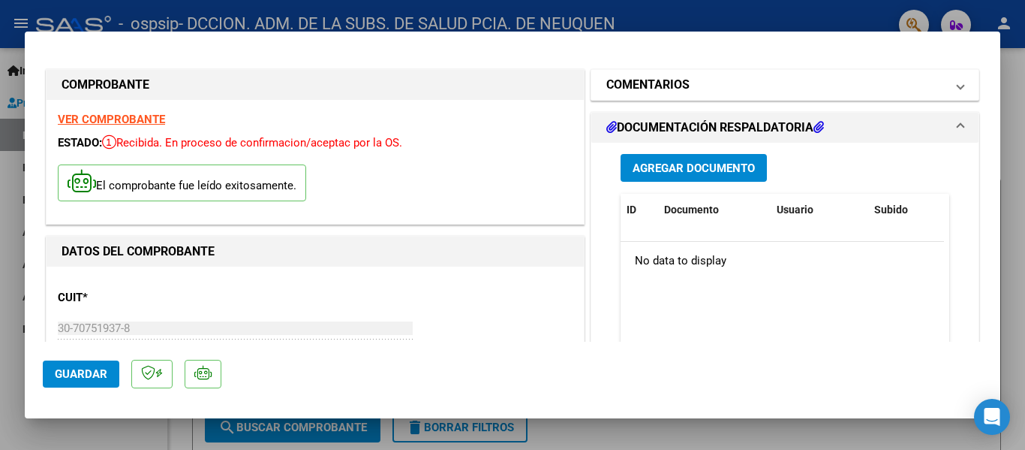
click at [653, 79] on h1 "COMENTARIOS" at bounding box center [647, 85] width 83 height 18
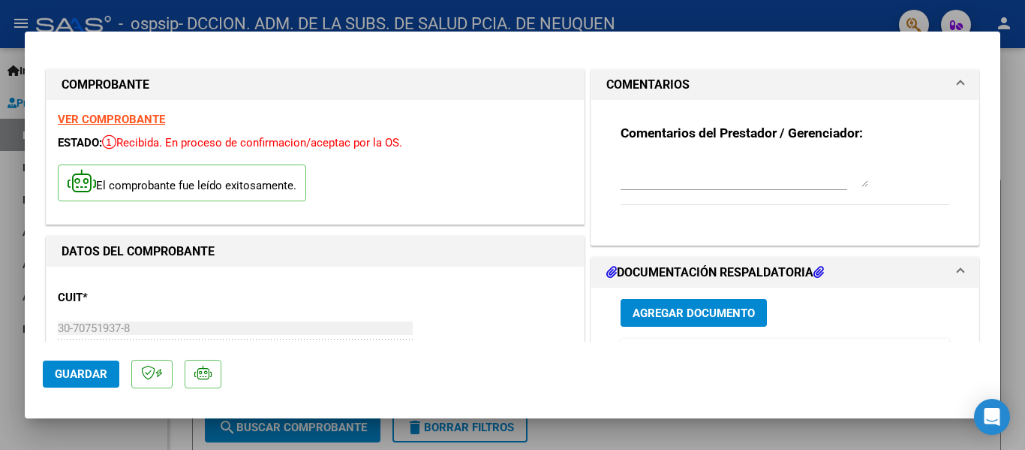
click at [654, 78] on h1 "COMENTARIOS" at bounding box center [647, 85] width 83 height 18
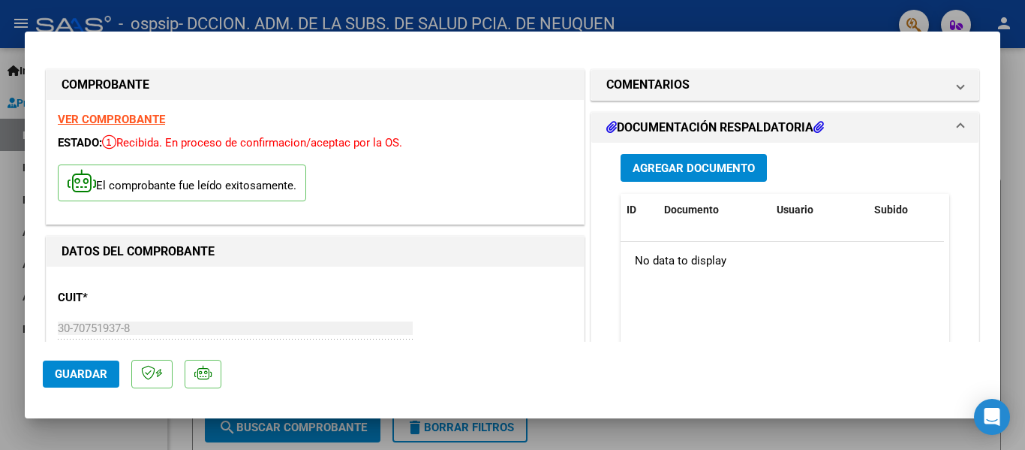
click at [680, 166] on span "Agregar Documento" at bounding box center [694, 168] width 122 height 14
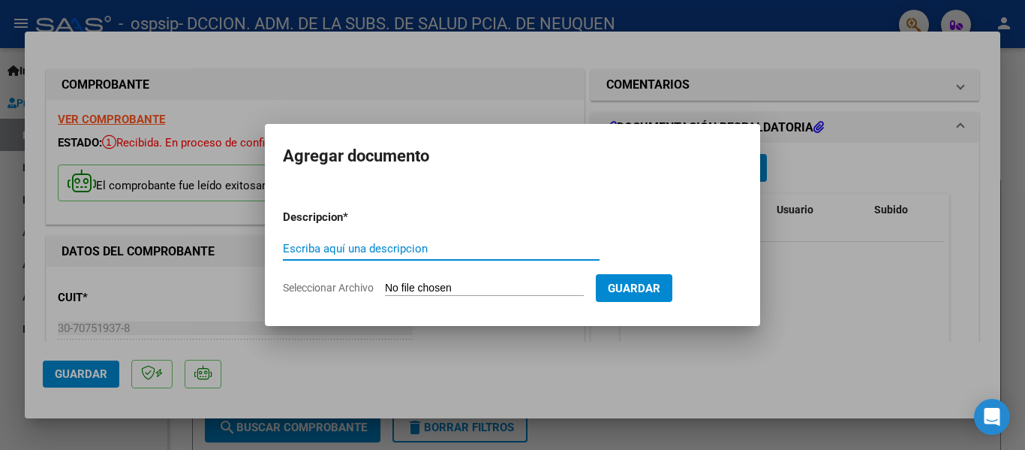
click at [440, 251] on input "Escriba aquí una descripcion" at bounding box center [441, 249] width 317 height 14
paste input "FACTURA Nº 00402-00007775 - FACTURACION AGOSTO"
click at [377, 251] on input "FACTURA Nº 00402-00007775 - FACTURACION AGOSTO" at bounding box center [441, 249] width 317 height 14
drag, startPoint x: 408, startPoint y: 245, endPoint x: 438, endPoint y: 245, distance: 30.0
click at [438, 245] on input "FACTURA Nº 00404-00007775 - FACTURACION AGOSTO" at bounding box center [441, 249] width 317 height 14
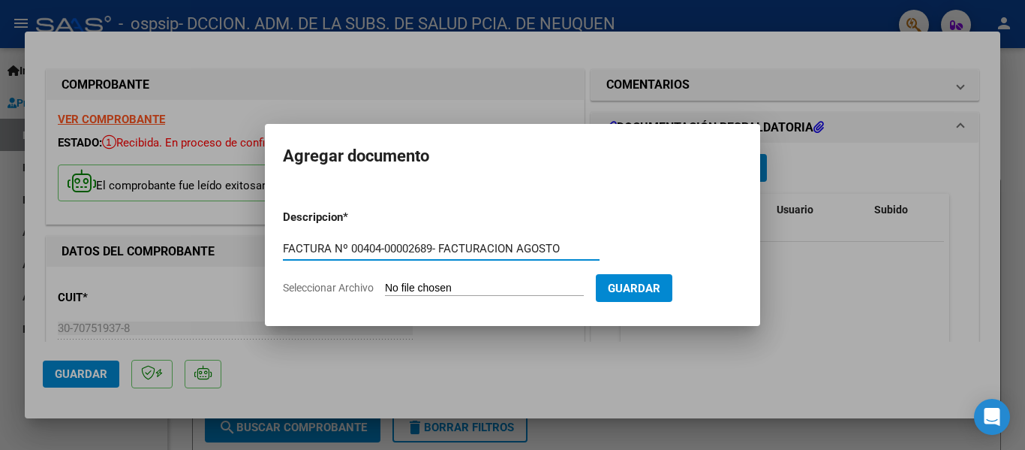
type input "FACTURA Nº 00404-00002689- FACTURACION AGOSTO"
click at [481, 296] on form "Descripcion * FACTURA Nº 00404-00002689- FACTURACION AGOSTO Escriba aquí una de…" at bounding box center [512, 252] width 459 height 110
click at [438, 282] on input "Seleccionar Archivo" at bounding box center [484, 288] width 199 height 14
type input "C:\fakepath\OSPSIP 0404-00002689.pdf"
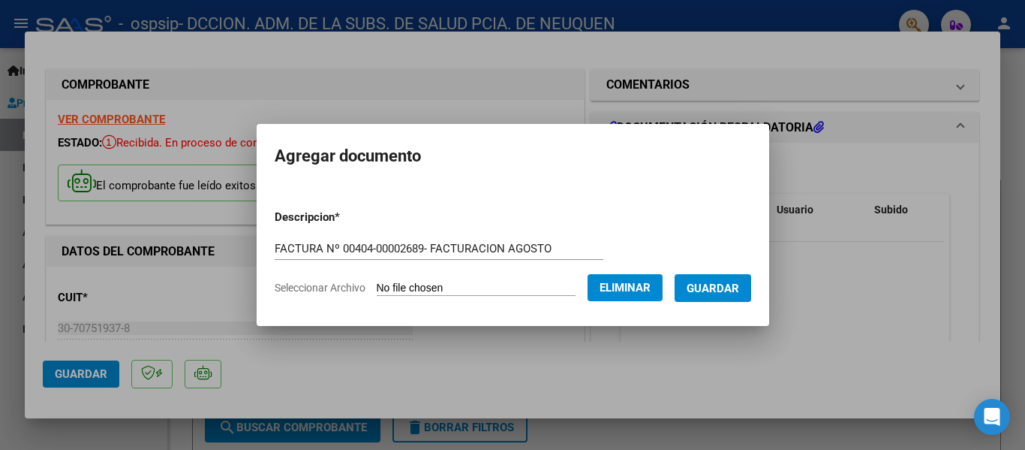
click at [721, 285] on span "Guardar" at bounding box center [713, 288] width 53 height 14
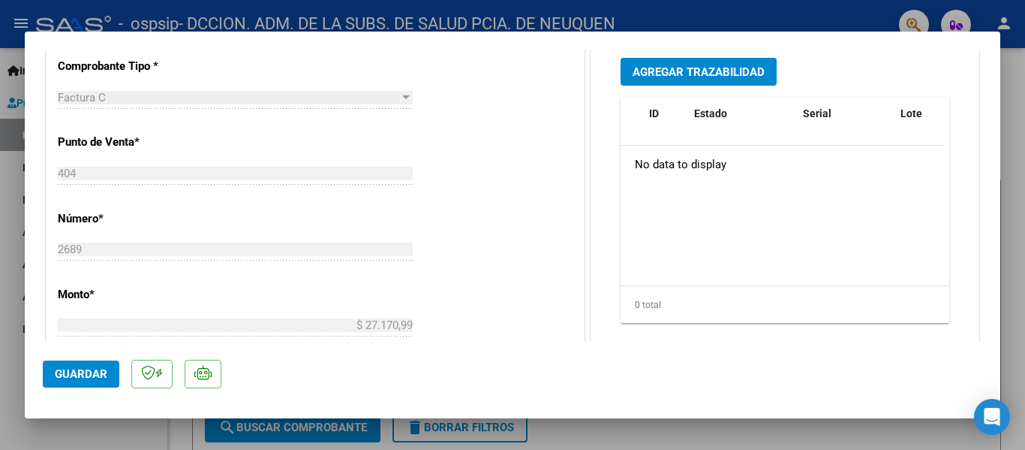
scroll to position [907, 0]
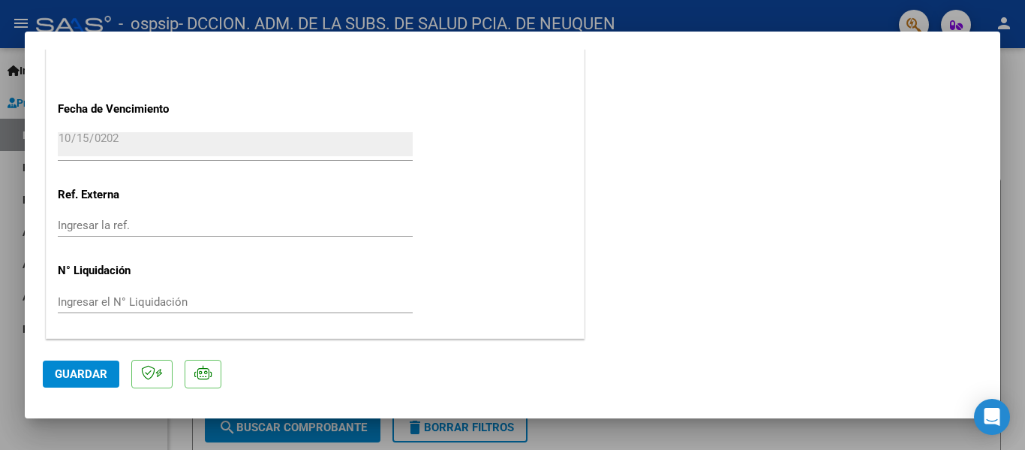
click at [81, 375] on span "Guardar" at bounding box center [81, 374] width 53 height 14
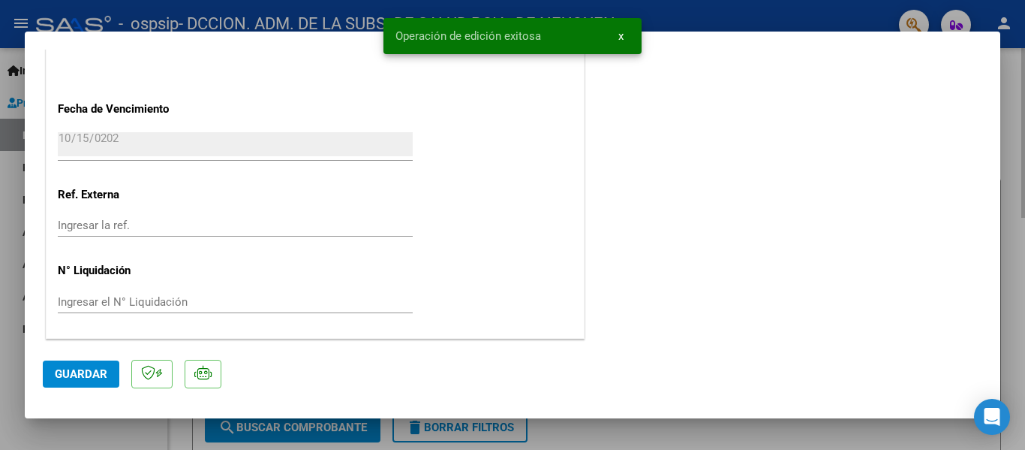
click at [1012, 82] on div at bounding box center [512, 225] width 1025 height 450
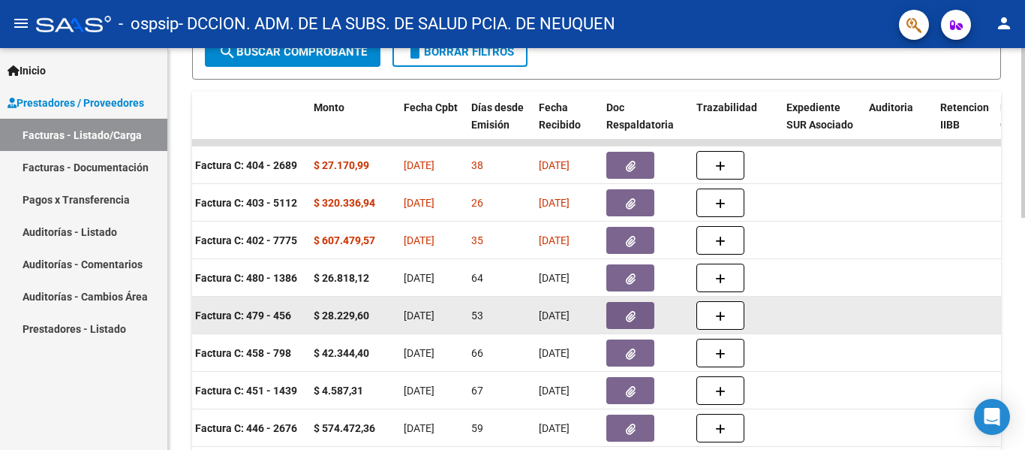
scroll to position [0, 0]
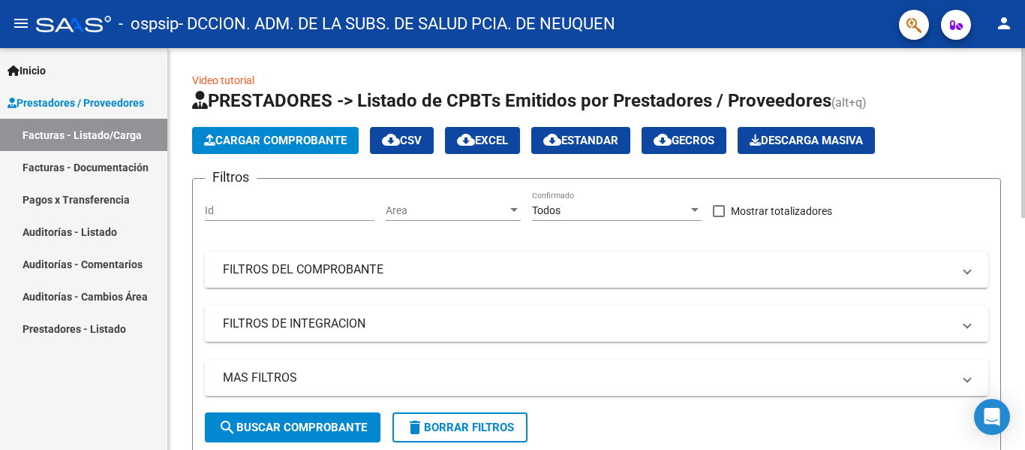
click at [243, 141] on span "Cargar Comprobante" at bounding box center [275, 141] width 143 height 14
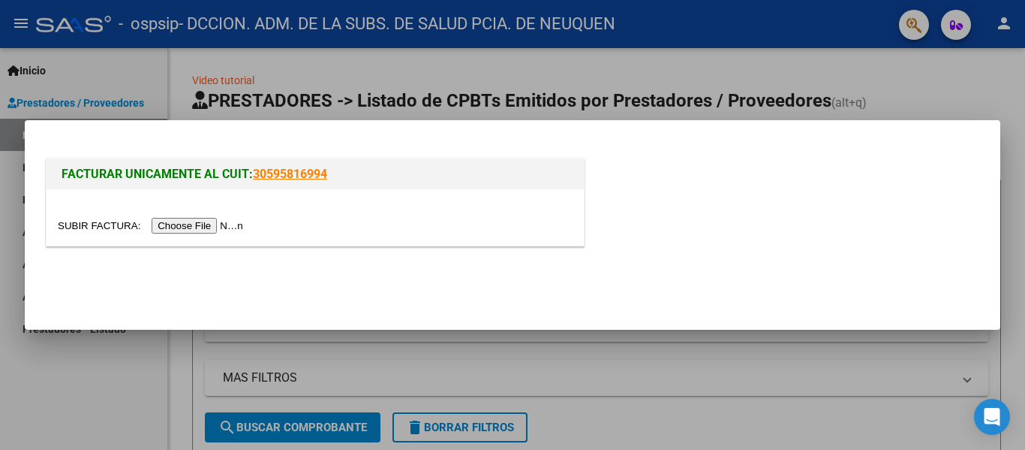
click at [224, 227] on input "file" at bounding box center [153, 226] width 190 height 16
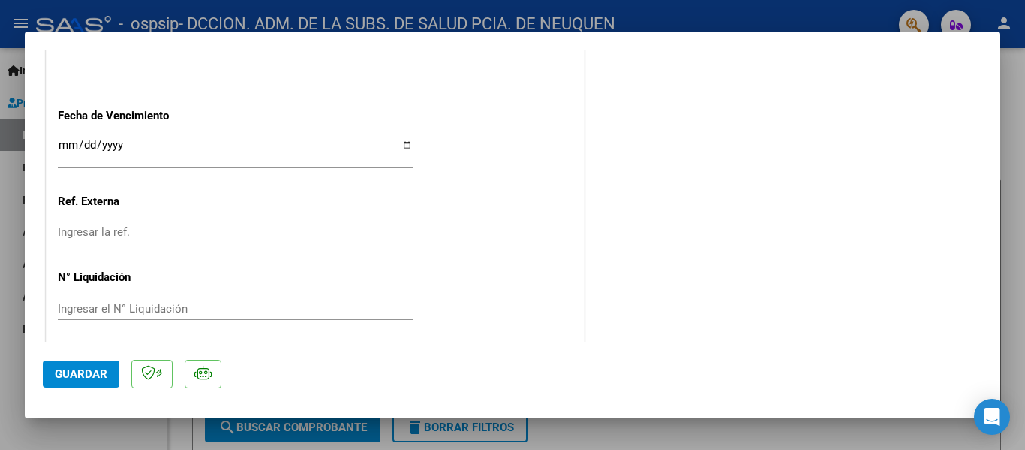
scroll to position [901, 0]
click at [64, 149] on input "Ingresar la fecha" at bounding box center [235, 150] width 355 height 24
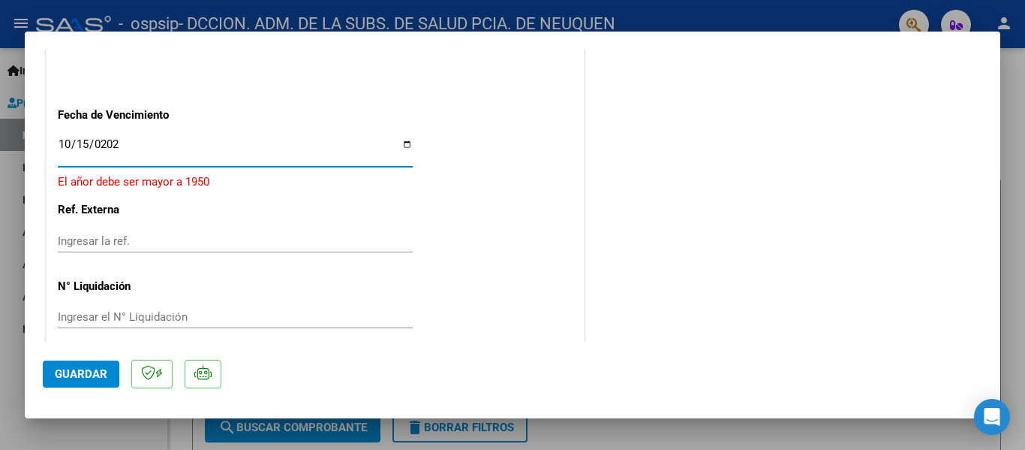
type input "[DATE]"
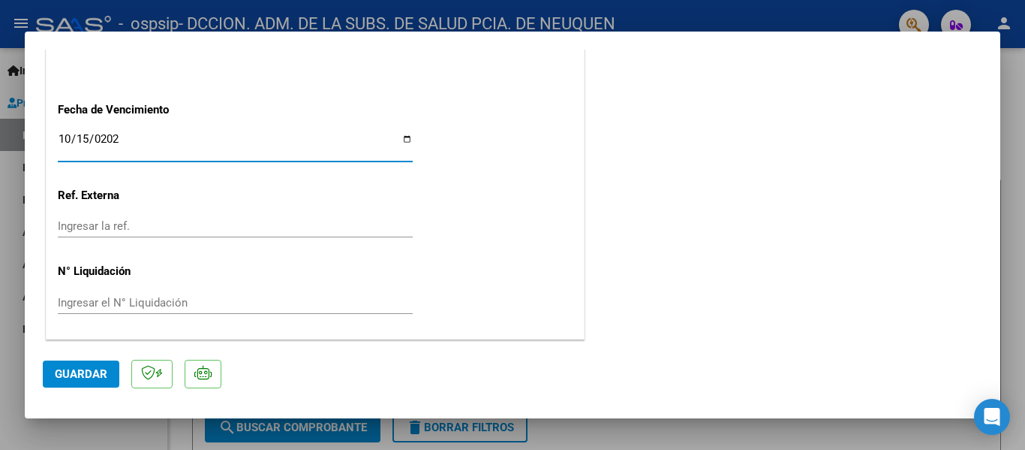
scroll to position [907, 0]
click at [96, 374] on span "Guardar" at bounding box center [81, 374] width 53 height 14
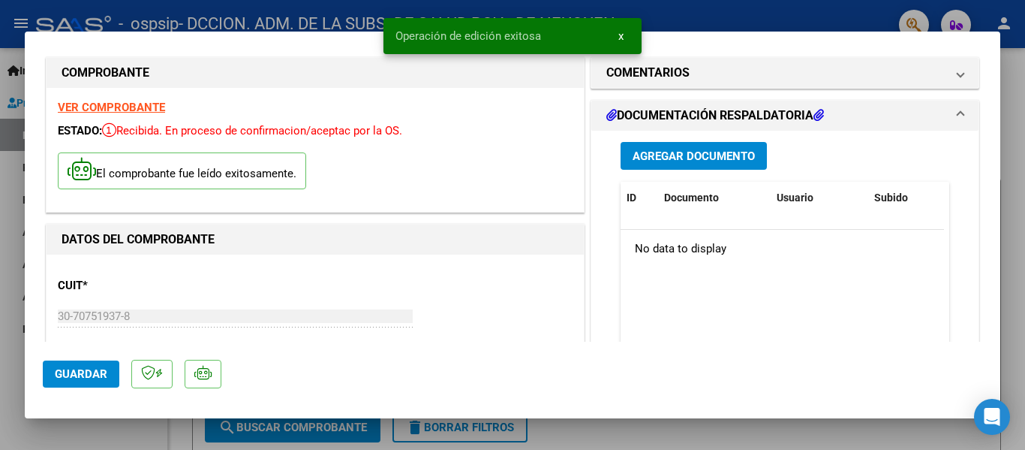
scroll to position [6, 0]
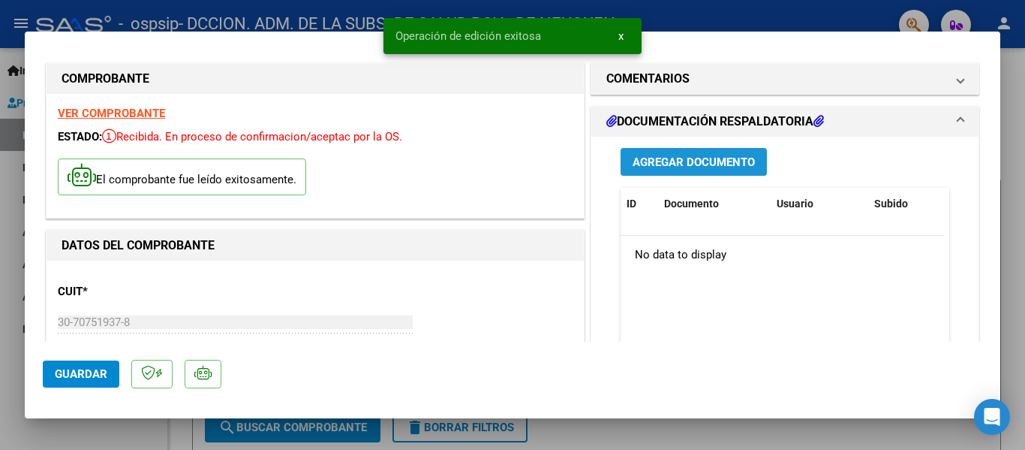
click at [693, 167] on span "Agregar Documento" at bounding box center [694, 162] width 122 height 14
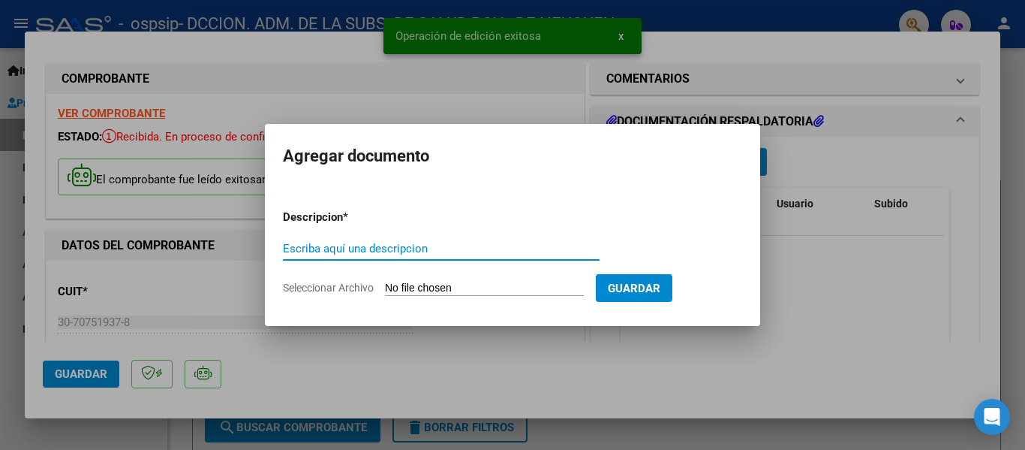
click at [429, 285] on input "Seleccionar Archivo" at bounding box center [484, 288] width 199 height 14
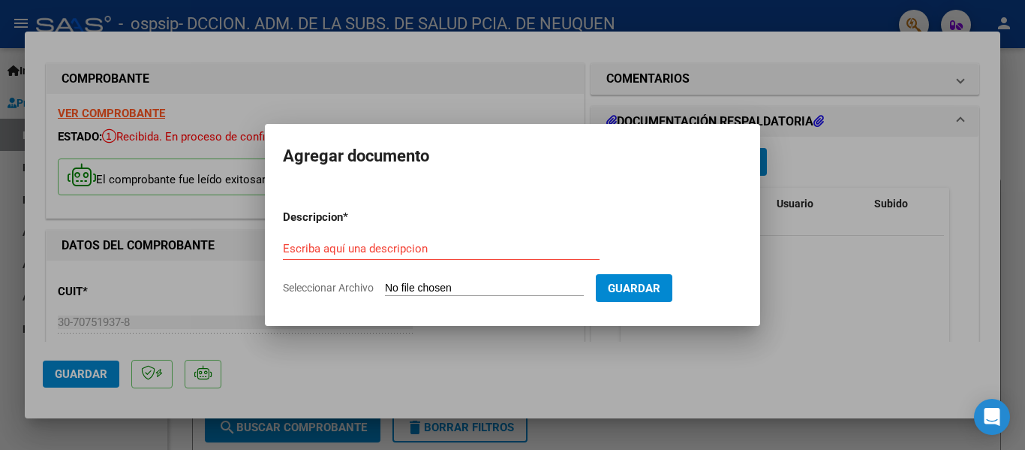
type input "C:\fakepath\OSPSIP 0404-00002734.pdf"
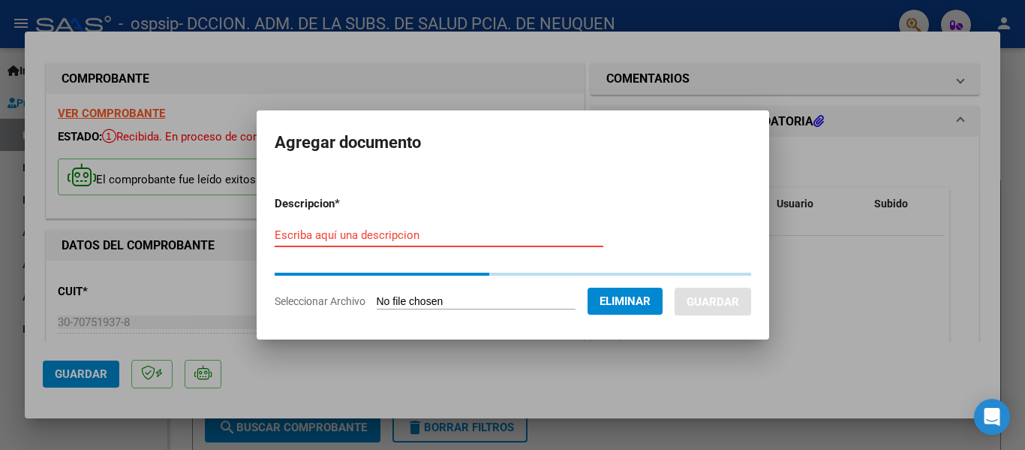
click at [384, 235] on input "Escriba aquí una descripcion" at bounding box center [439, 235] width 329 height 14
paste input "FACTURA Nº 00402-00007775 - FACTURACION AGOSTO"
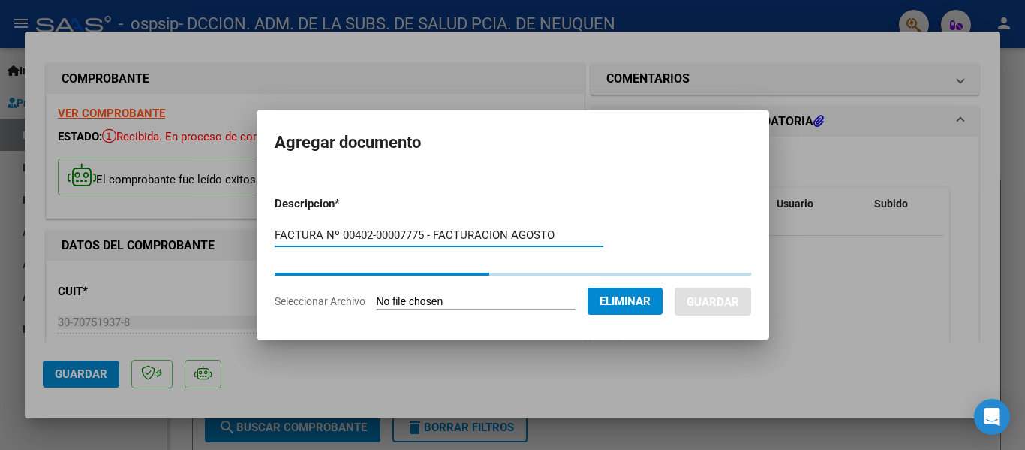
click at [354, 236] on input "FACTURA Nº 00402-00007775 - FACTURACION AGOSTO" at bounding box center [439, 235] width 329 height 14
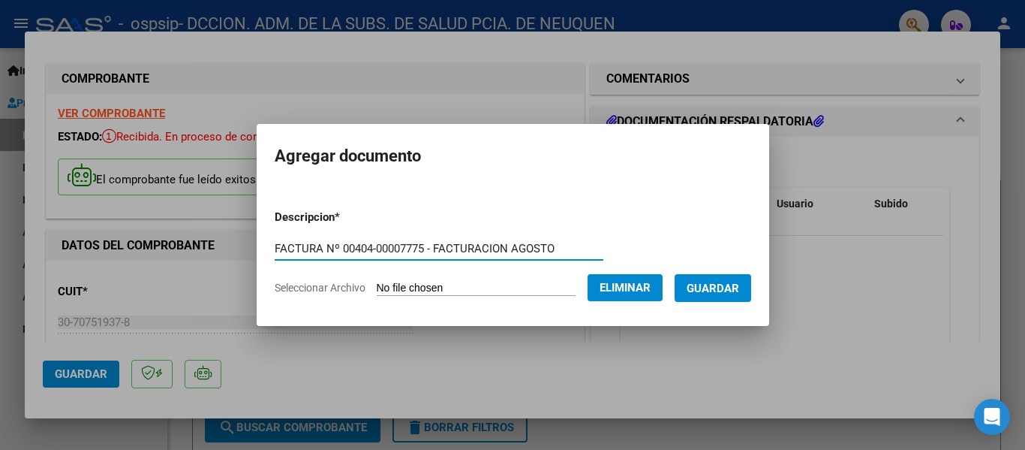
drag, startPoint x: 392, startPoint y: 245, endPoint x: 413, endPoint y: 243, distance: 20.4
click at [413, 243] on input "FACTURA Nº 00404-00007775 - FACTURACION AGOSTO" at bounding box center [439, 249] width 329 height 14
type input "FACTURA Nº 00404-00002734 - FACTURACION AGOSTO"
click at [738, 282] on span "Guardar" at bounding box center [713, 288] width 53 height 14
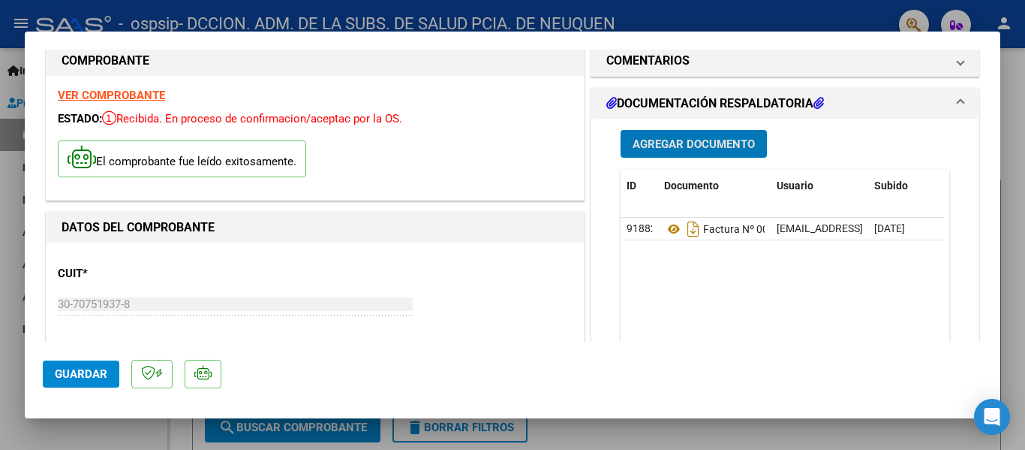
scroll to position [0, 0]
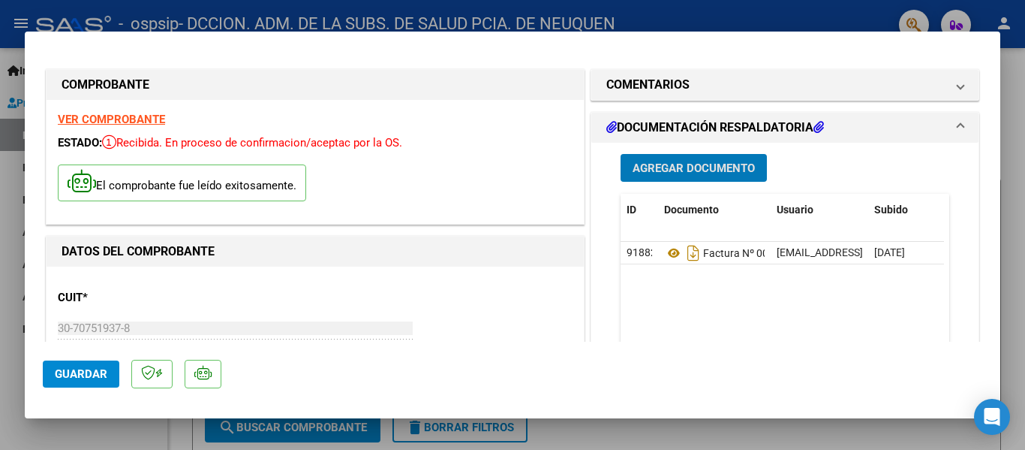
click at [86, 369] on span "Guardar" at bounding box center [81, 374] width 53 height 14
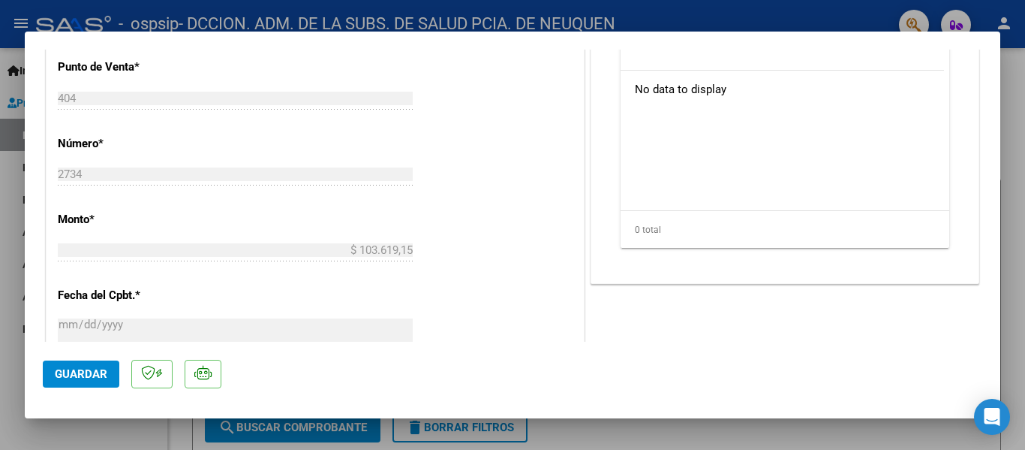
scroll to position [907, 0]
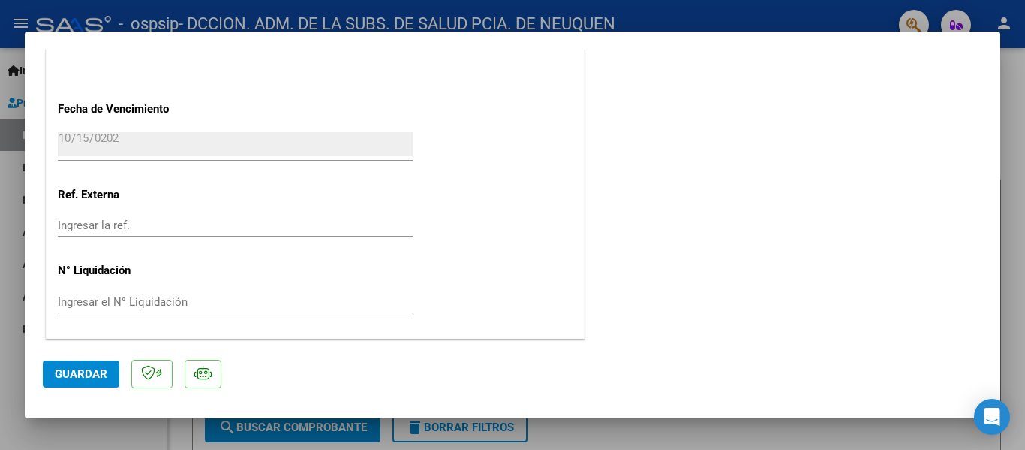
drag, startPoint x: 60, startPoint y: 368, endPoint x: 71, endPoint y: 367, distance: 11.3
click at [60, 368] on span "Guardar" at bounding box center [81, 374] width 53 height 14
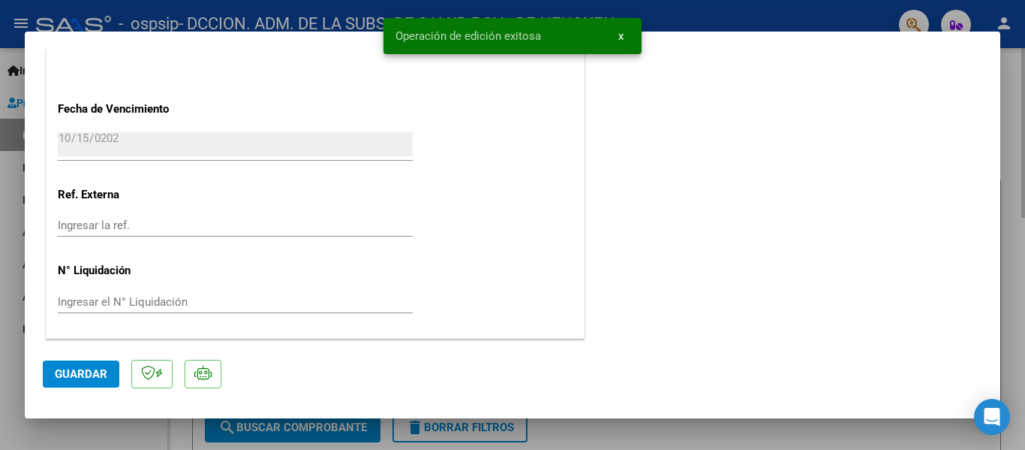
click at [1009, 102] on div at bounding box center [512, 225] width 1025 height 450
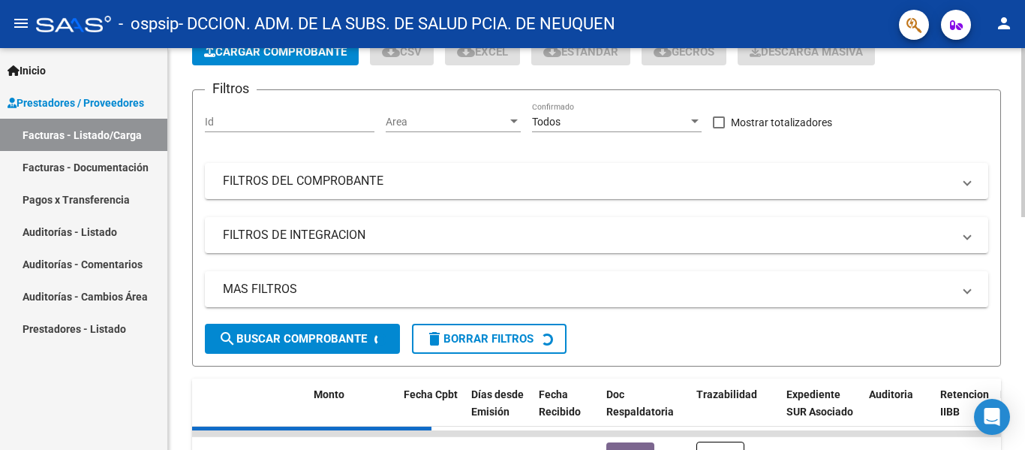
scroll to position [75, 0]
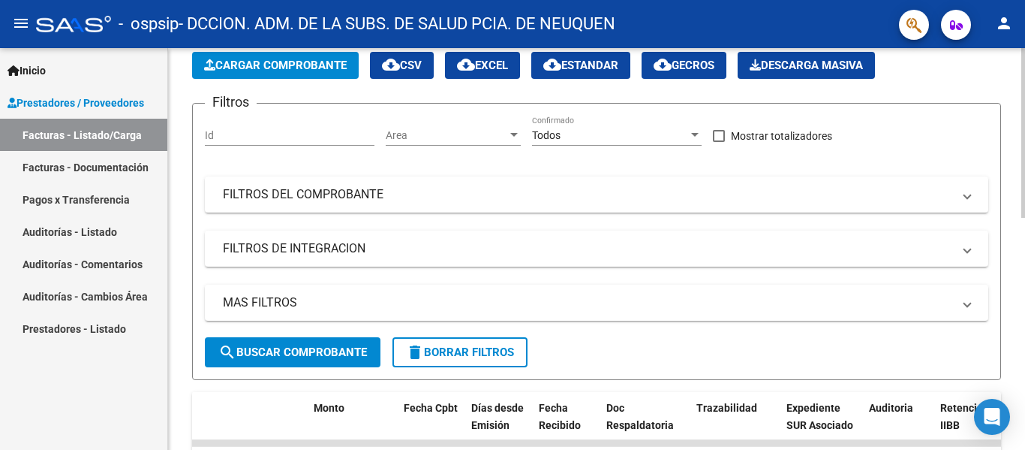
click at [279, 68] on span "Cargar Comprobante" at bounding box center [275, 66] width 143 height 14
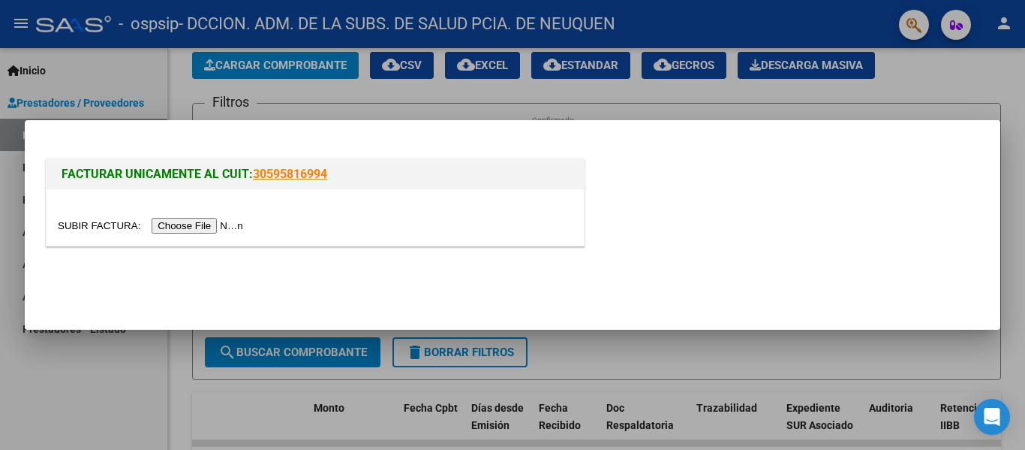
click at [197, 225] on input "file" at bounding box center [153, 226] width 190 height 16
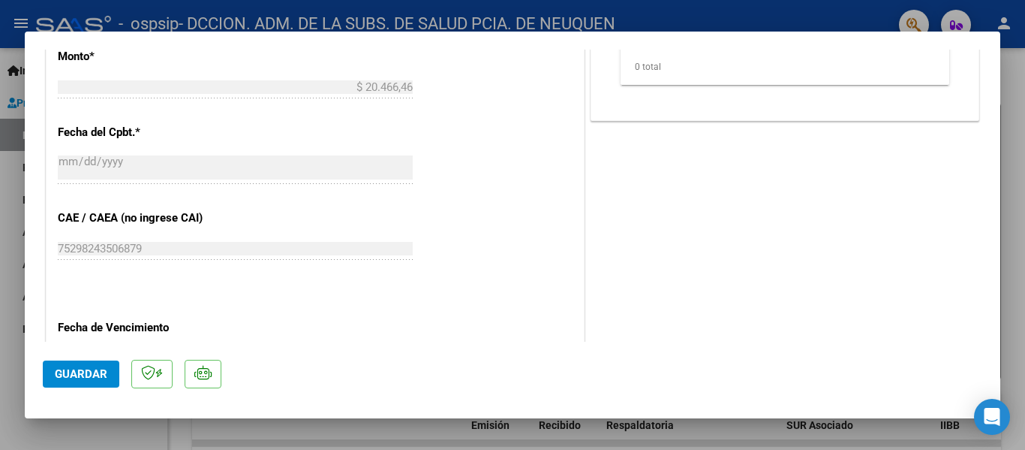
scroll to position [826, 0]
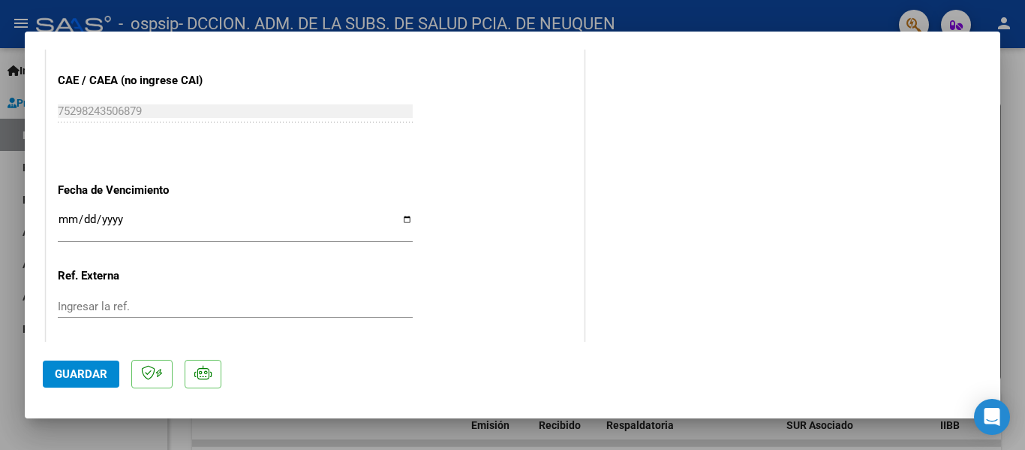
click at [64, 220] on input "Ingresar la fecha" at bounding box center [235, 225] width 355 height 24
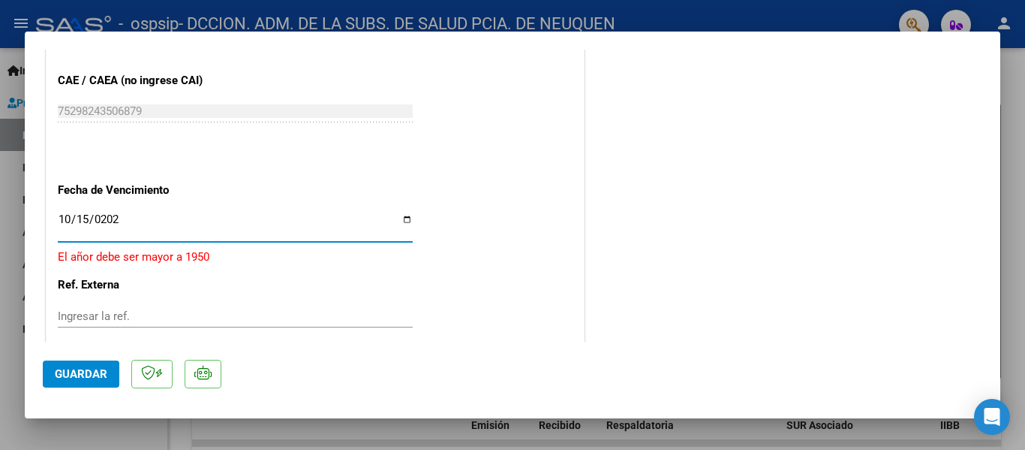
type input "[DATE]"
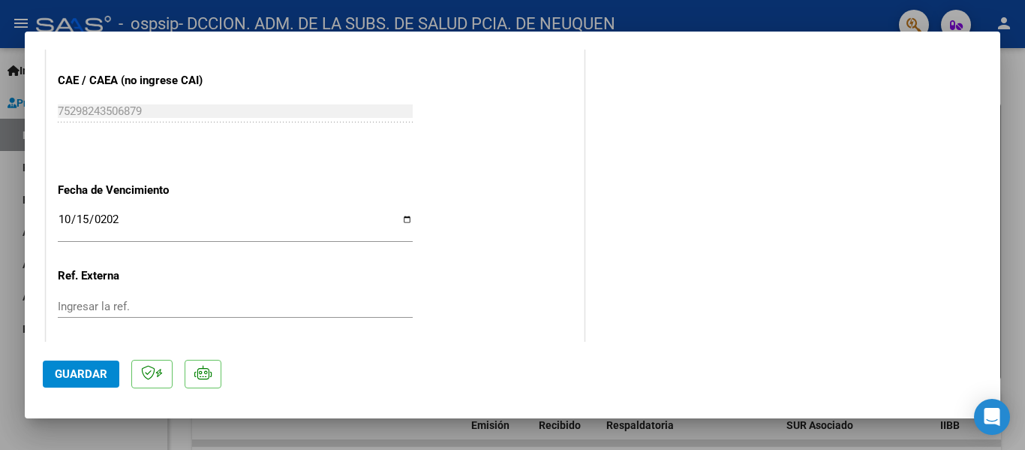
scroll to position [907, 0]
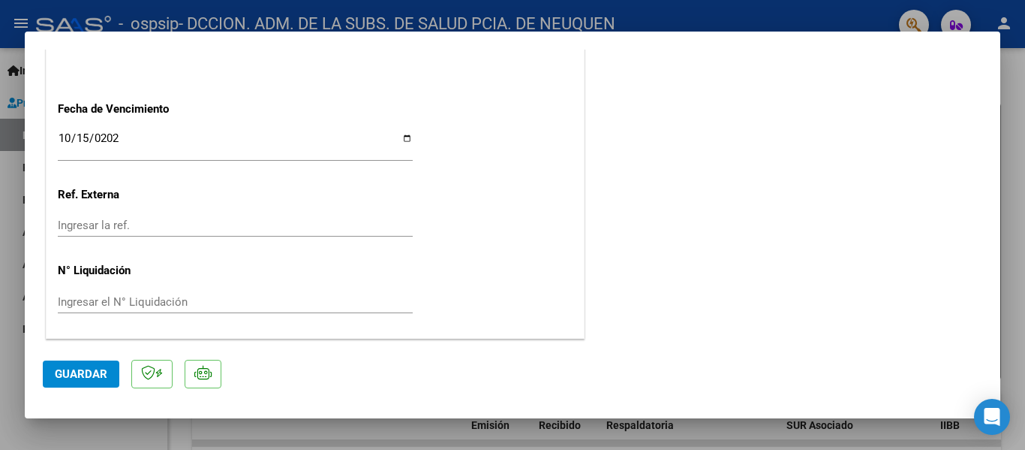
click at [64, 371] on span "Guardar" at bounding box center [81, 374] width 53 height 14
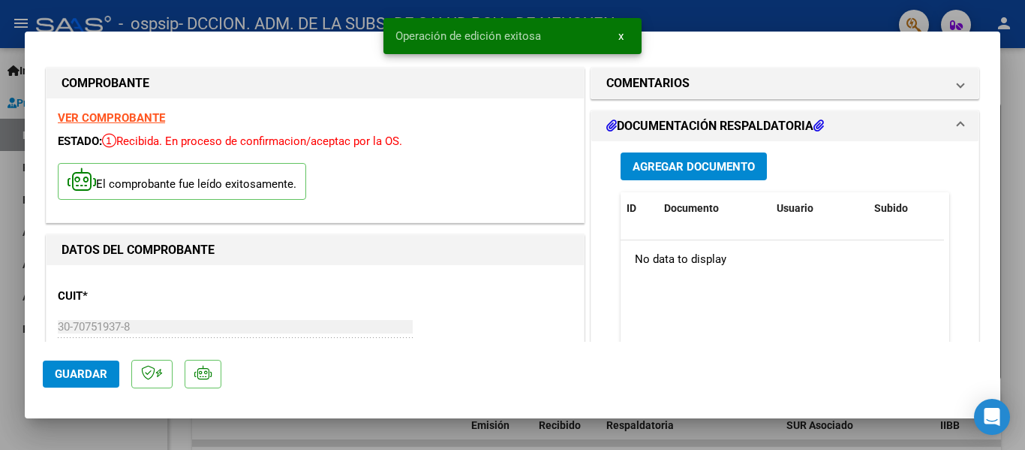
scroll to position [0, 0]
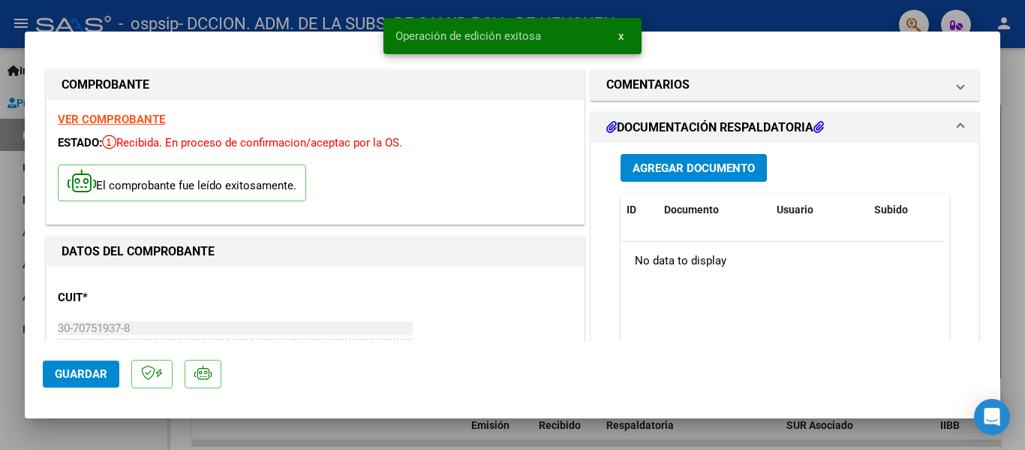
click at [667, 161] on span "Agregar Documento" at bounding box center [694, 168] width 122 height 14
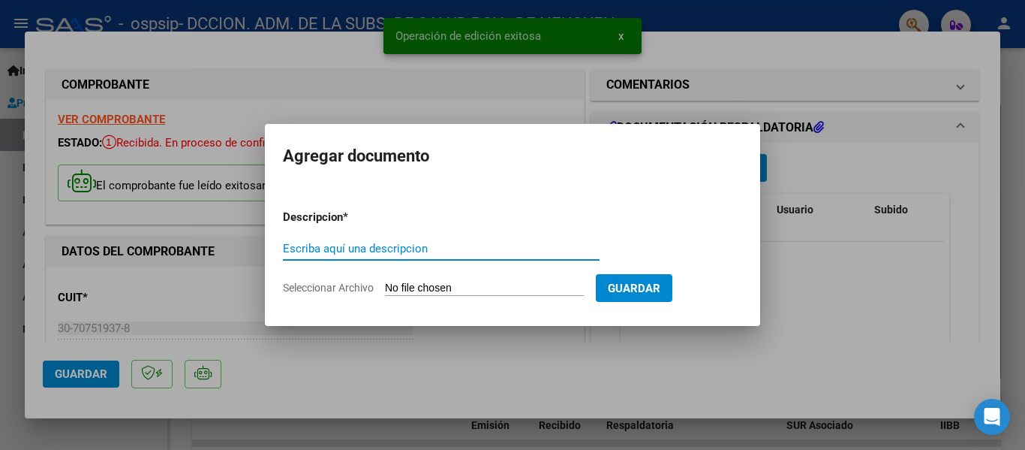
click at [386, 248] on input "Escriba aquí una descripcion" at bounding box center [441, 249] width 317 height 14
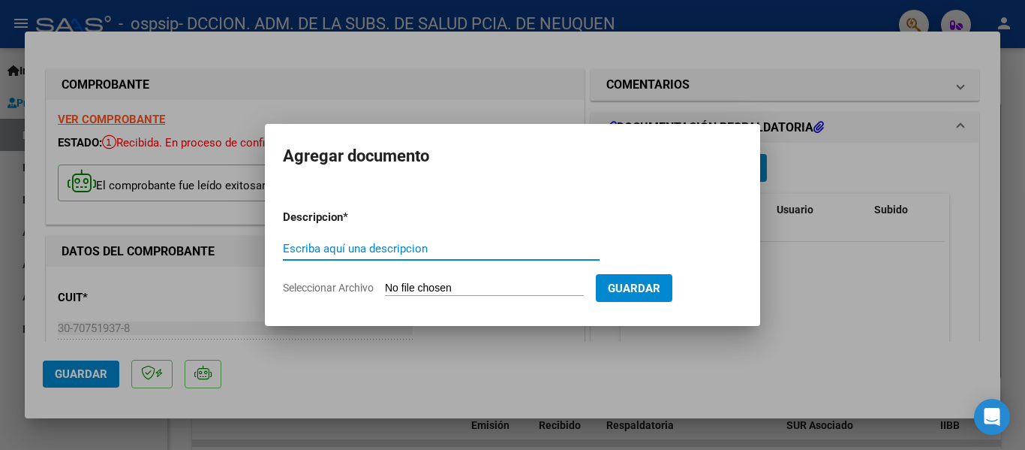
paste input "FACTURA Nº 00402-00007775 - FACTURACION AGOSTO"
type input "FACTURA Nº 00402-00007775 - FACTURACION AGOSTO"
click at [441, 287] on input "Seleccionar Archivo" at bounding box center [484, 288] width 199 height 14
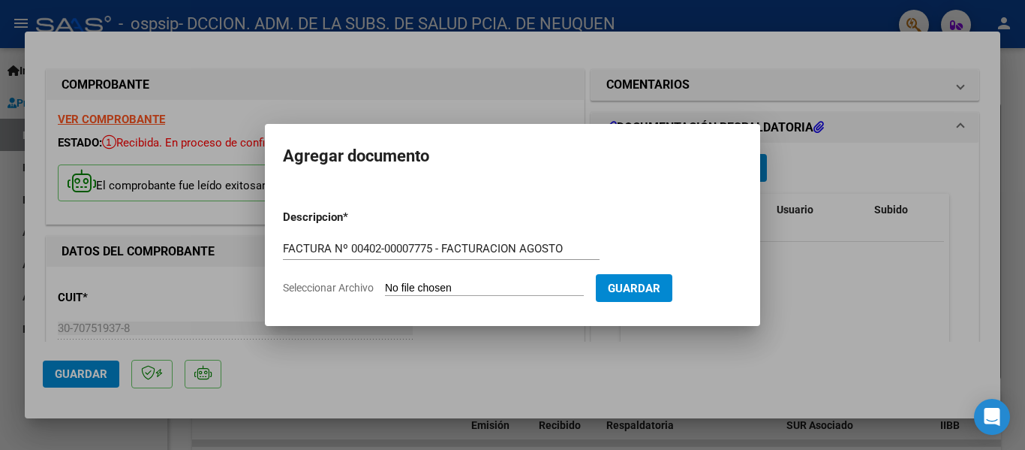
type input "C:\fakepath\OSPSIP 0405-00002652.pdf"
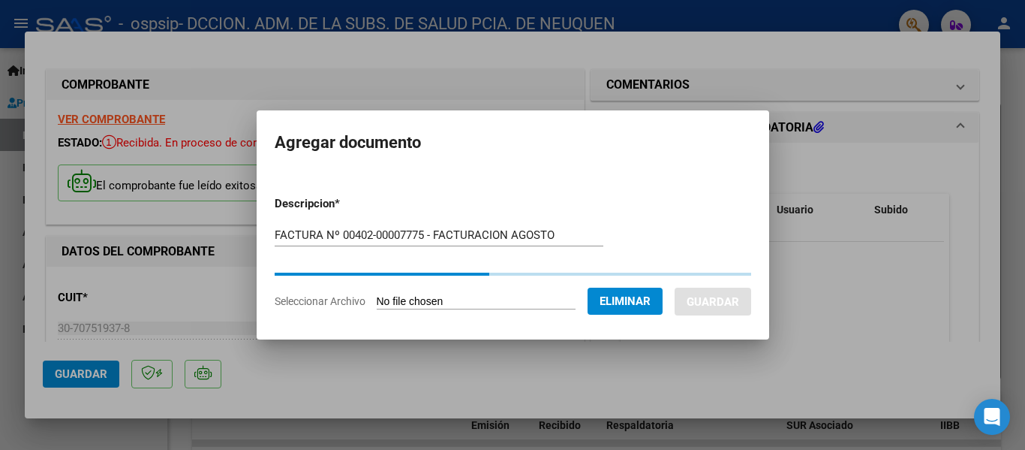
click at [355, 234] on input "FACTURA Nº 00402-00007775 - FACTURACION AGOSTO" at bounding box center [439, 235] width 329 height 14
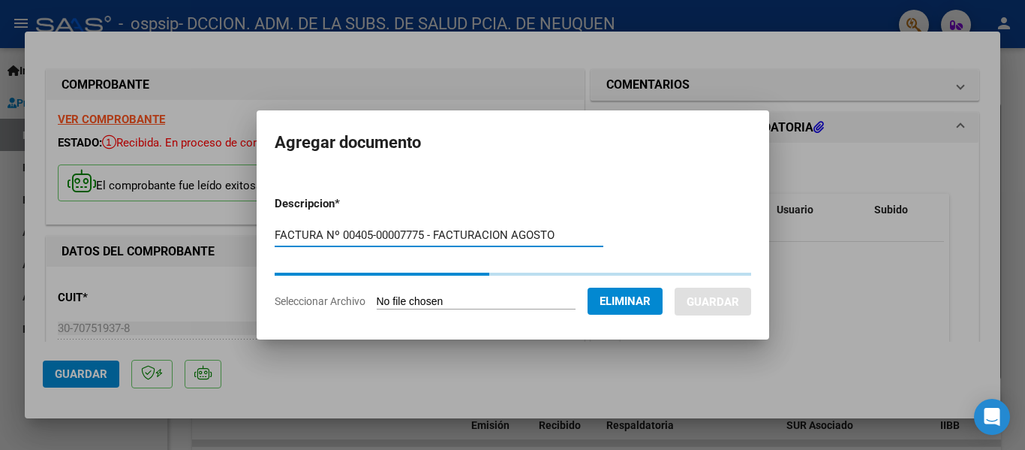
drag, startPoint x: 391, startPoint y: 232, endPoint x: 414, endPoint y: 231, distance: 22.5
click at [414, 231] on input "FACTURA Nº 00405-00007775 - FACTURACION AGOSTO" at bounding box center [439, 235] width 329 height 14
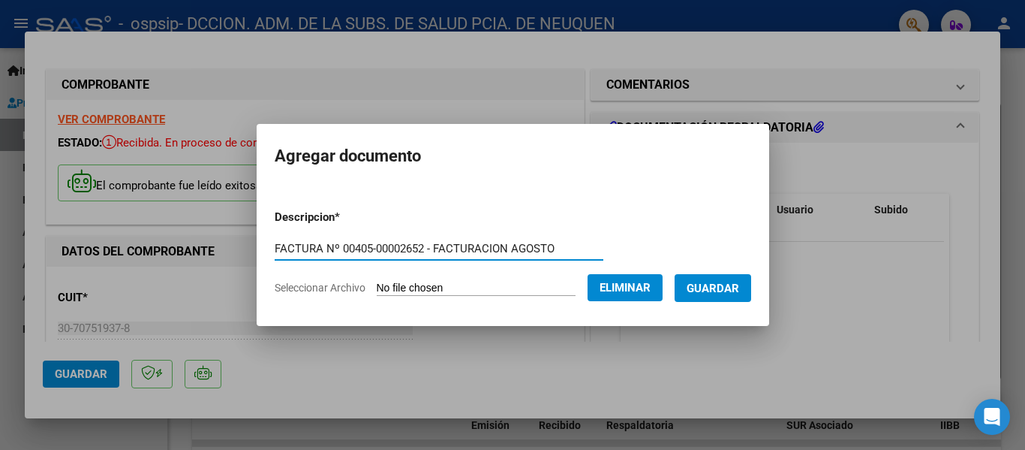
type input "FACTURA Nº 00405-00002652 - FACTURACION AGOSTO"
click at [735, 282] on span "Guardar" at bounding box center [713, 288] width 53 height 14
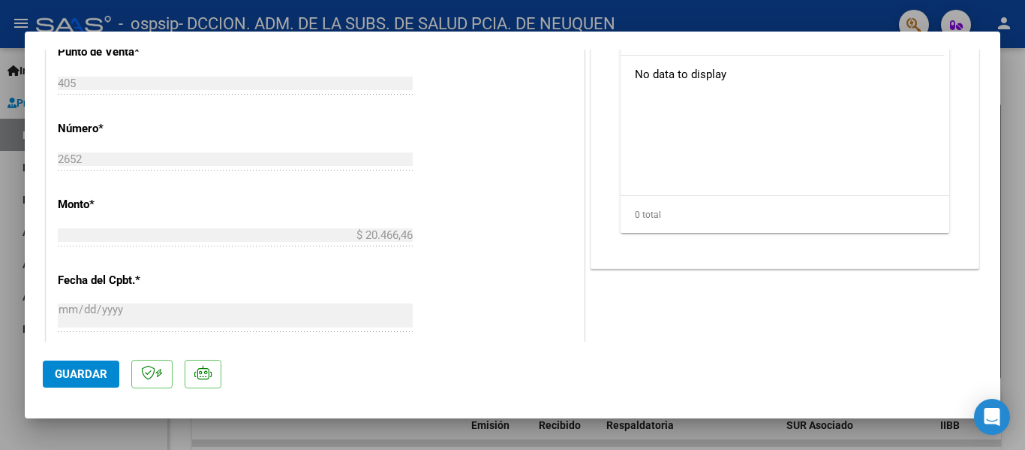
scroll to position [907, 0]
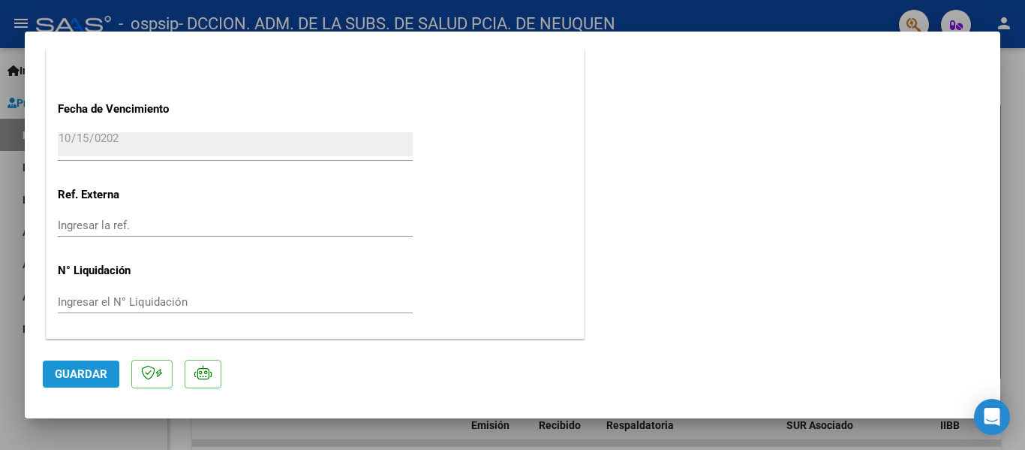
click at [96, 375] on span "Guardar" at bounding box center [81, 374] width 53 height 14
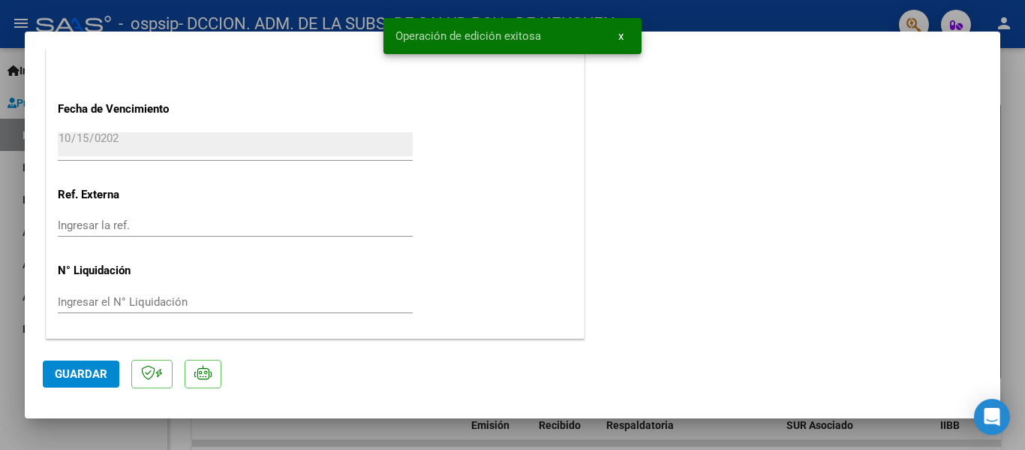
click at [1009, 163] on div at bounding box center [512, 225] width 1025 height 450
type input "$ 0,00"
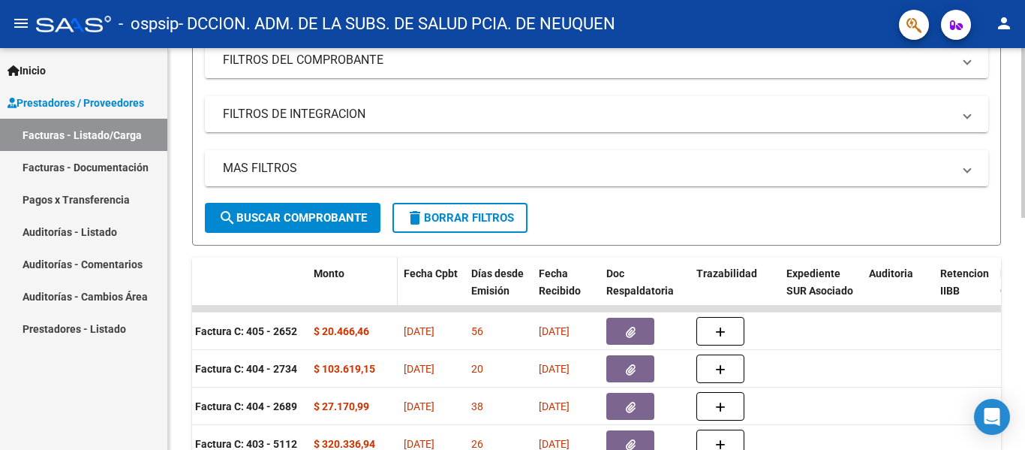
scroll to position [0, 0]
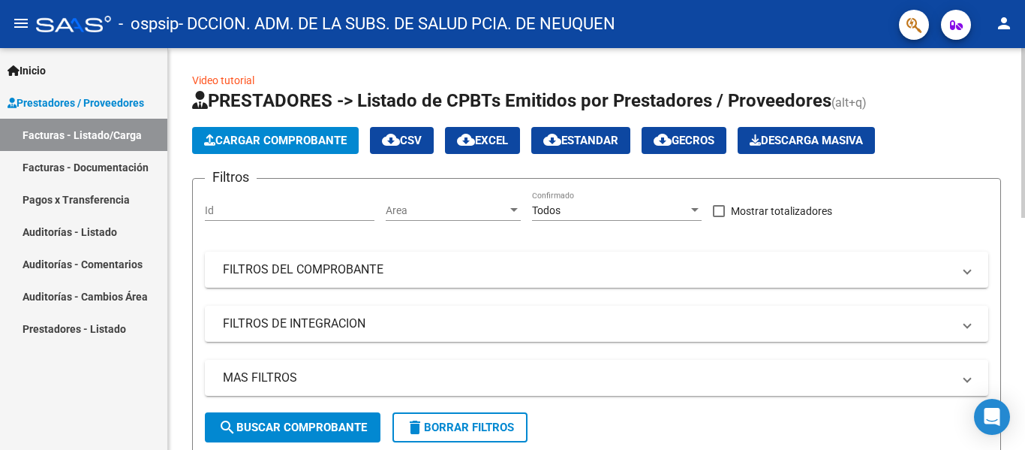
click at [298, 143] on span "Cargar Comprobante" at bounding box center [275, 141] width 143 height 14
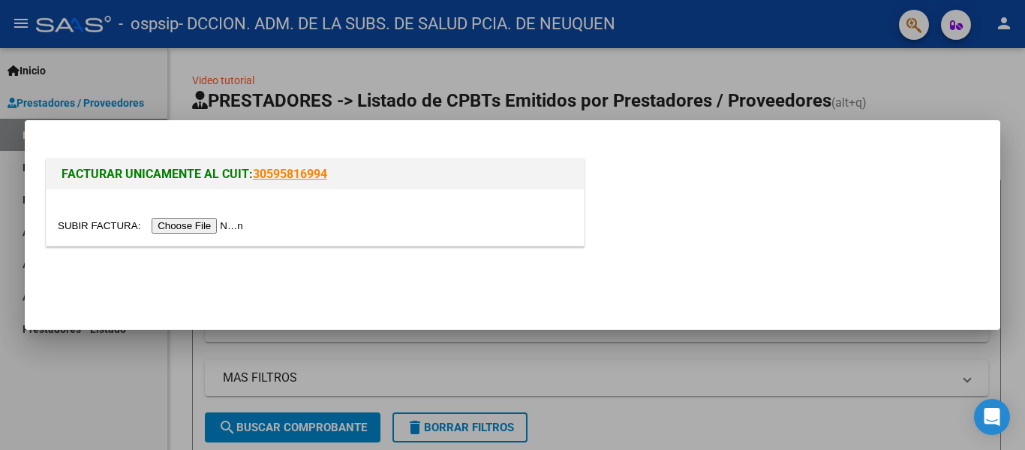
click at [199, 227] on input "file" at bounding box center [153, 226] width 190 height 16
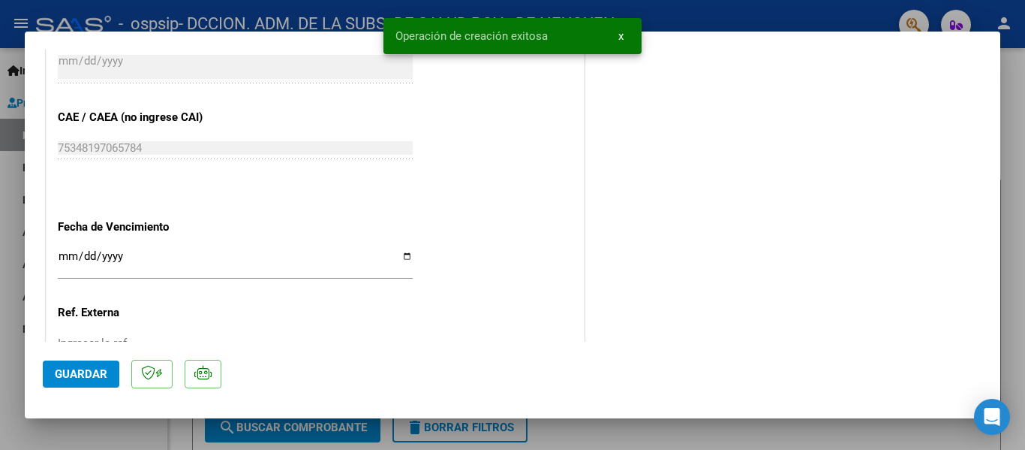
scroll to position [826, 0]
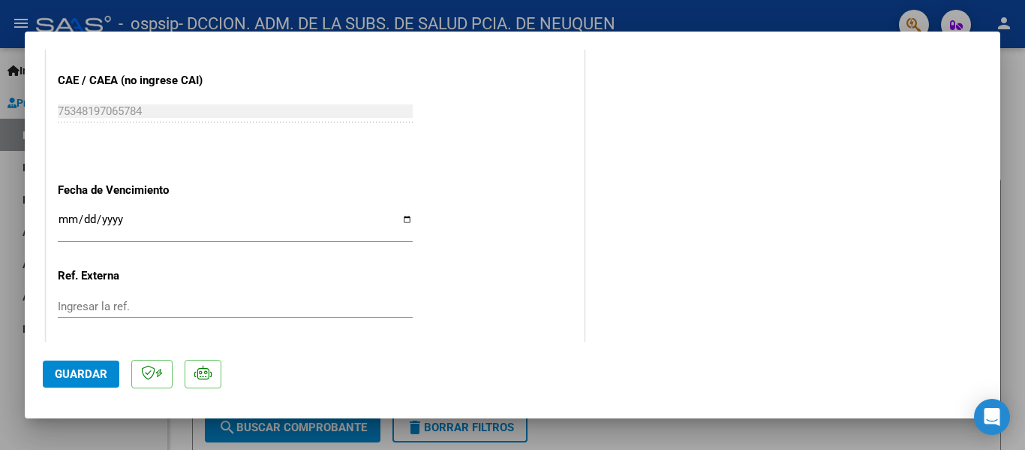
click at [63, 214] on input "Ingresar la fecha" at bounding box center [235, 225] width 355 height 24
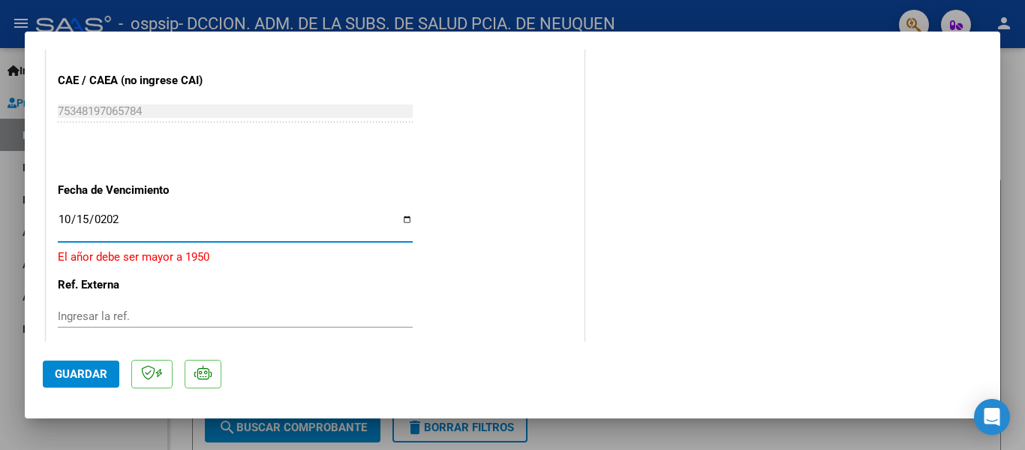
type input "[DATE]"
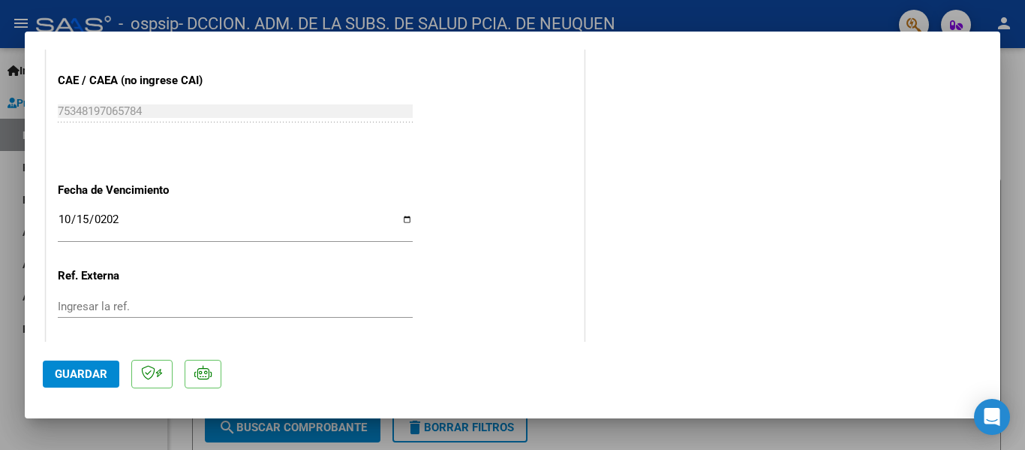
scroll to position [907, 0]
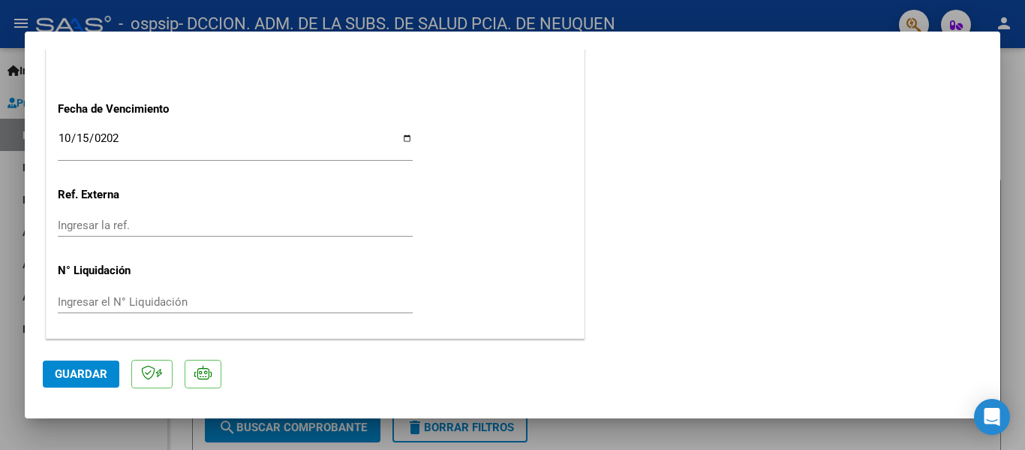
click at [80, 366] on button "Guardar" at bounding box center [81, 373] width 77 height 27
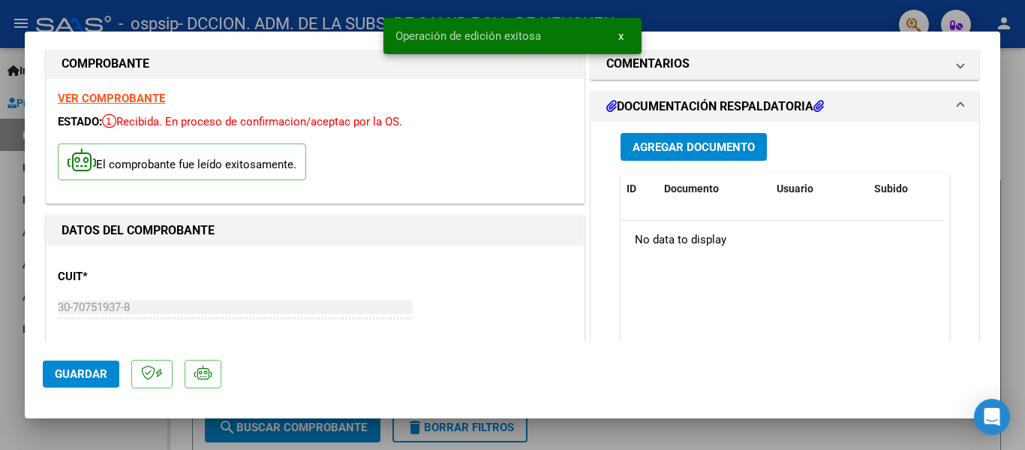
scroll to position [6, 0]
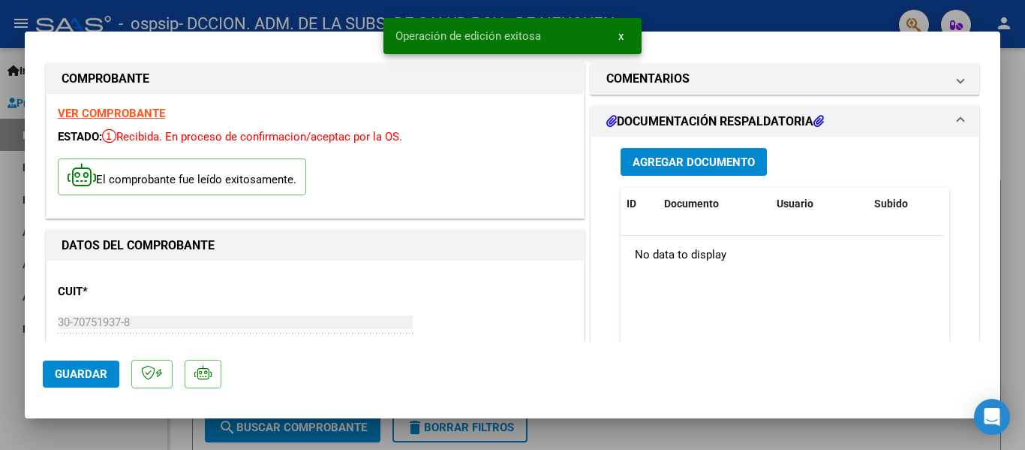
click at [680, 161] on span "Agregar Documento" at bounding box center [694, 162] width 122 height 14
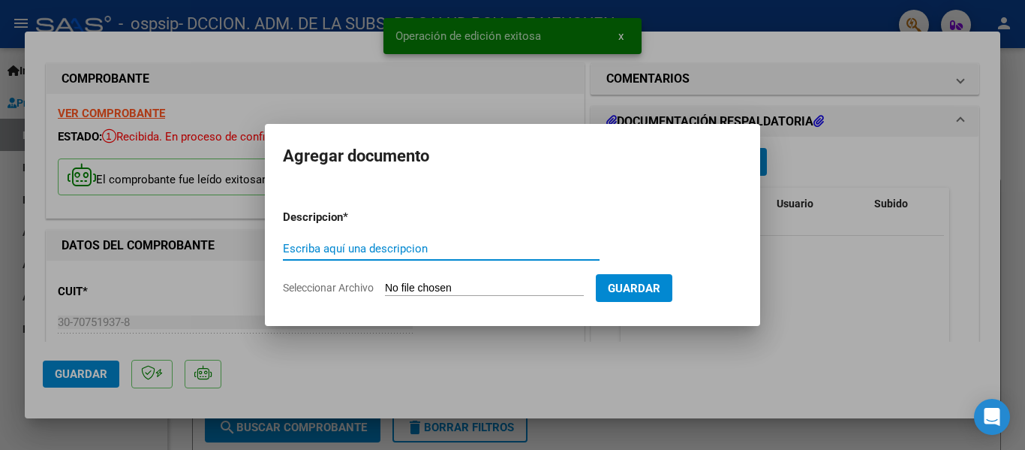
click at [395, 251] on input "Escriba aquí una descripcion" at bounding box center [441, 249] width 317 height 14
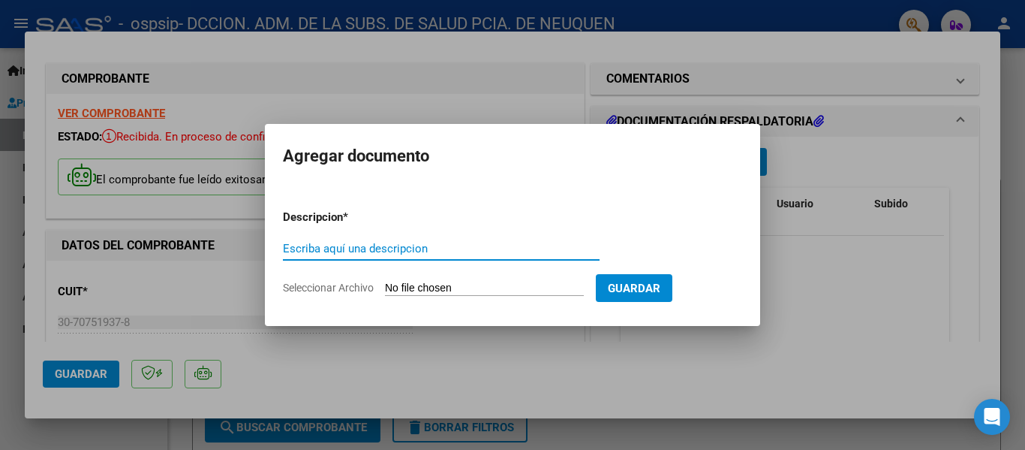
paste input "FACTURA Nº 00402-00007775 - FACTURACION AGOSTO"
click at [375, 247] on input "FACTURA Nº 00402-00007775 - FACTURACION AGOSTO" at bounding box center [441, 249] width 317 height 14
drag, startPoint x: 410, startPoint y: 249, endPoint x: 435, endPoint y: 251, distance: 24.8
click at [435, 251] on input "FACTURA Nº 00407-00007775 - FACTURACION AGOSTO" at bounding box center [441, 249] width 317 height 14
type input "FACTURA Nº 00407-00001382 - FACTURACION AGOSTO"
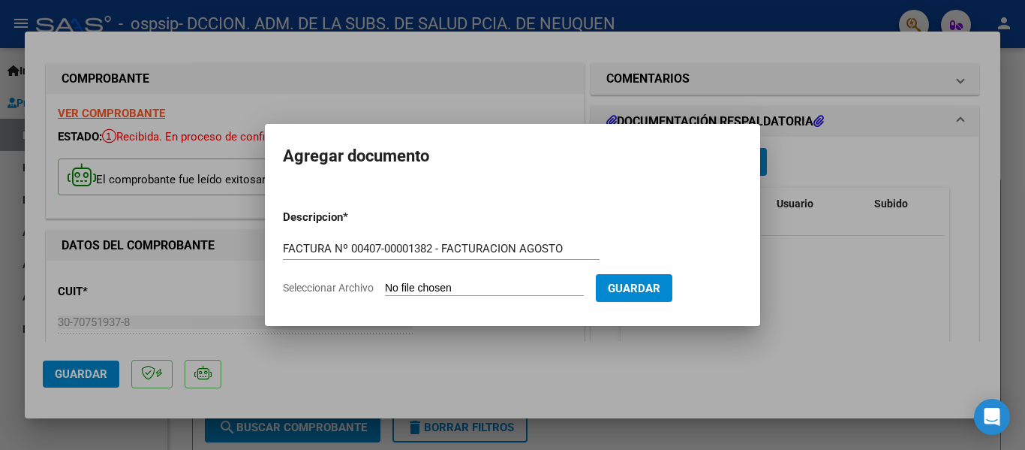
click at [514, 291] on input "Seleccionar Archivo" at bounding box center [484, 288] width 199 height 14
type input "C:\fakepath\FAC-C_00407-00001382.pdf"
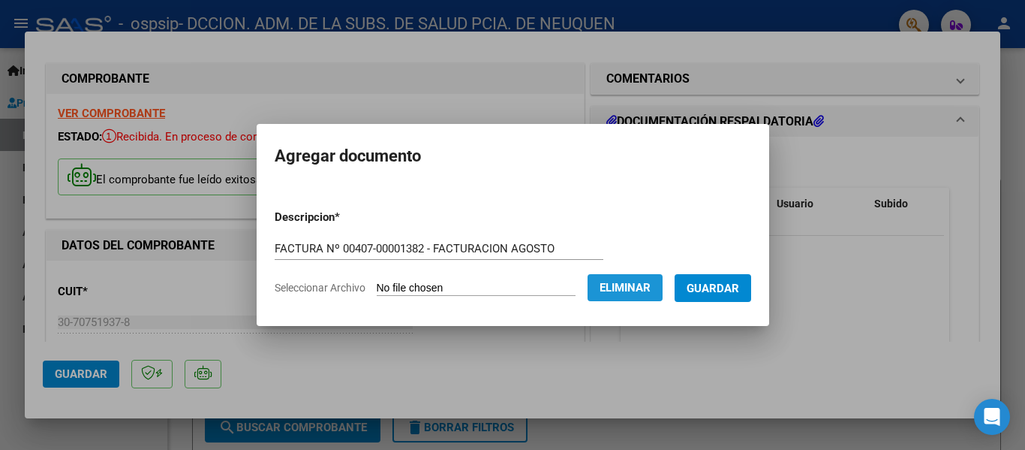
click at [629, 293] on span "Eliminar" at bounding box center [625, 288] width 51 height 14
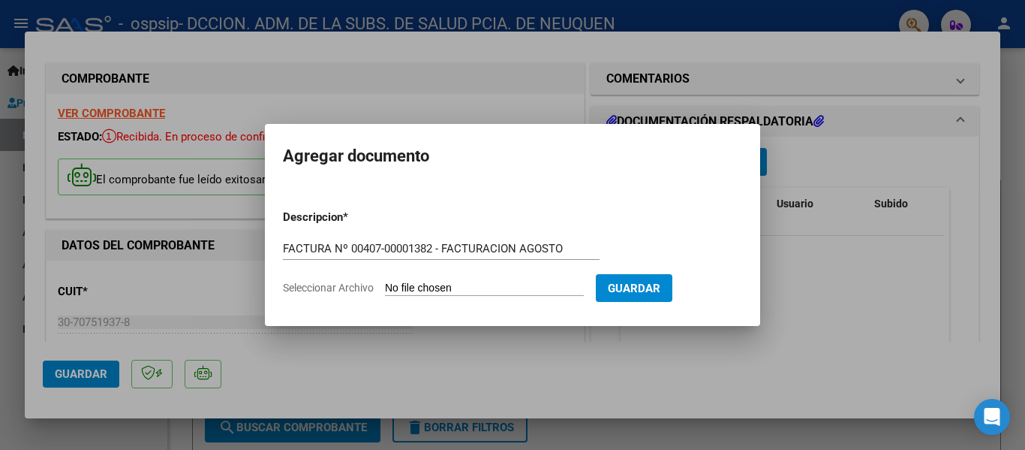
click at [469, 286] on input "Seleccionar Archivo" at bounding box center [484, 288] width 199 height 14
type input "C:\fakepath\OSPSIP 0407-00001382.pdf"
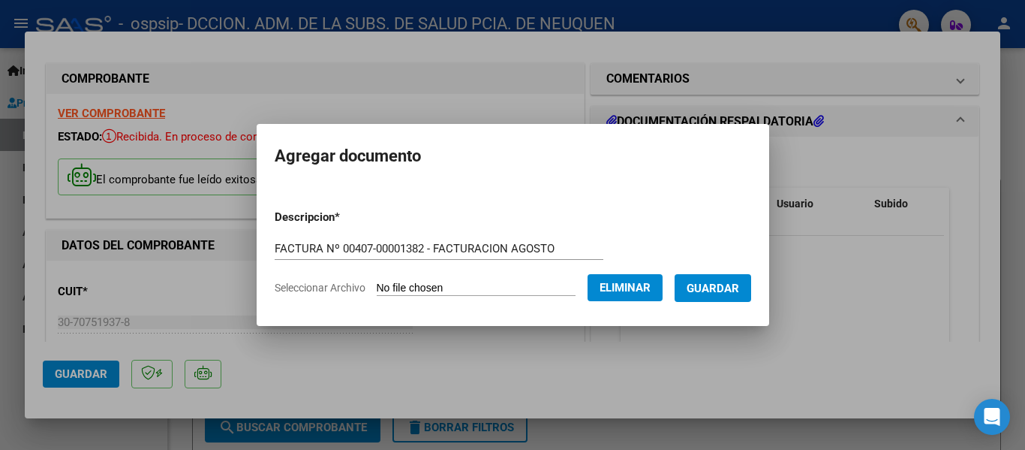
click at [751, 278] on button "Guardar" at bounding box center [713, 288] width 77 height 28
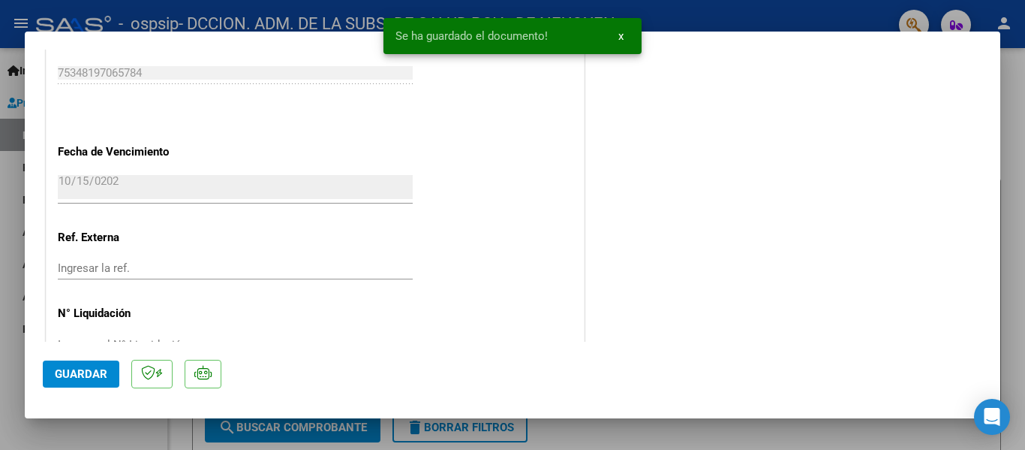
scroll to position [907, 0]
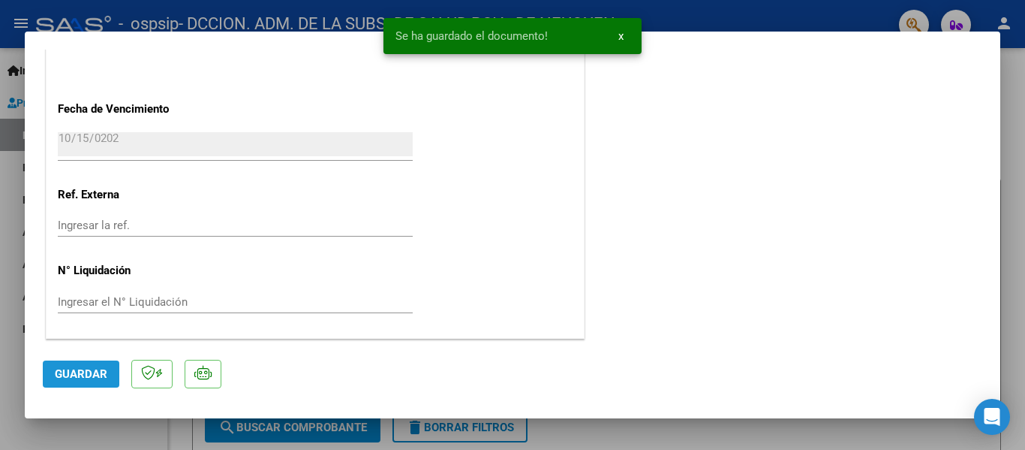
click at [96, 370] on span "Guardar" at bounding box center [81, 374] width 53 height 14
click at [1014, 193] on div at bounding box center [512, 225] width 1025 height 450
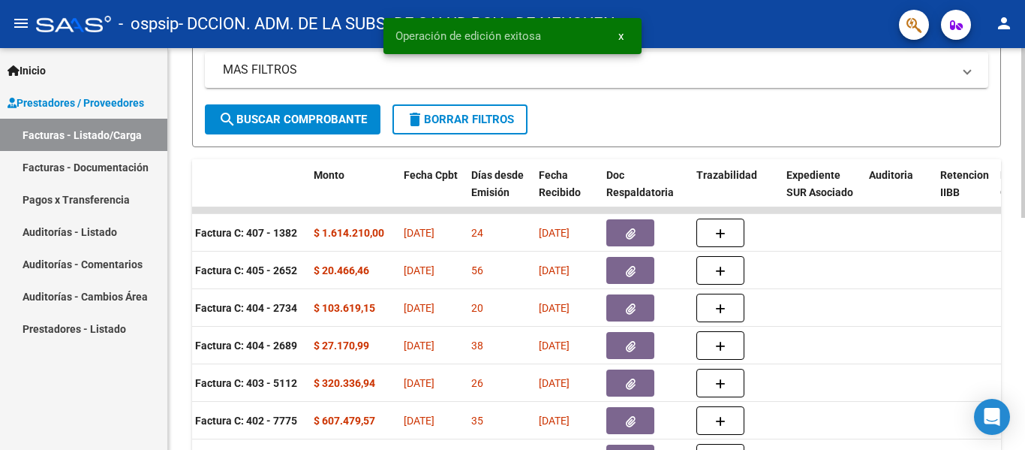
scroll to position [375, 0]
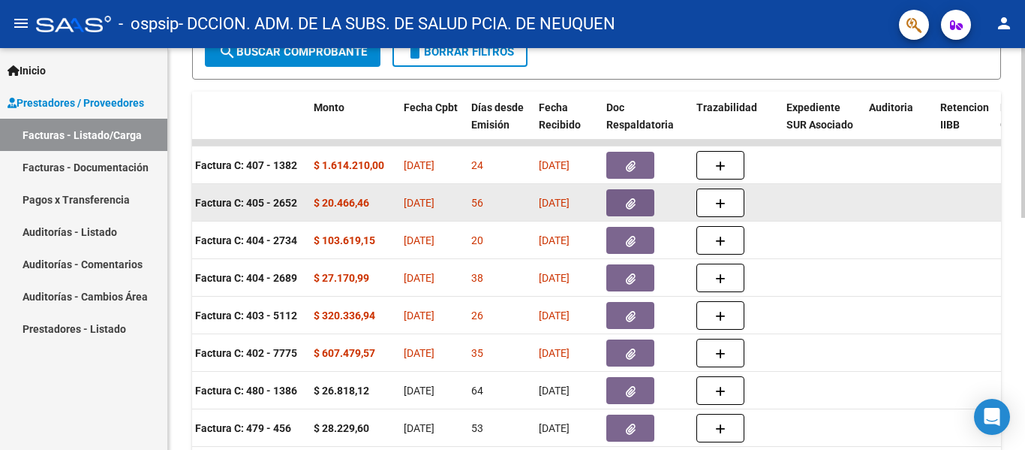
click at [630, 207] on icon "button" at bounding box center [631, 203] width 10 height 11
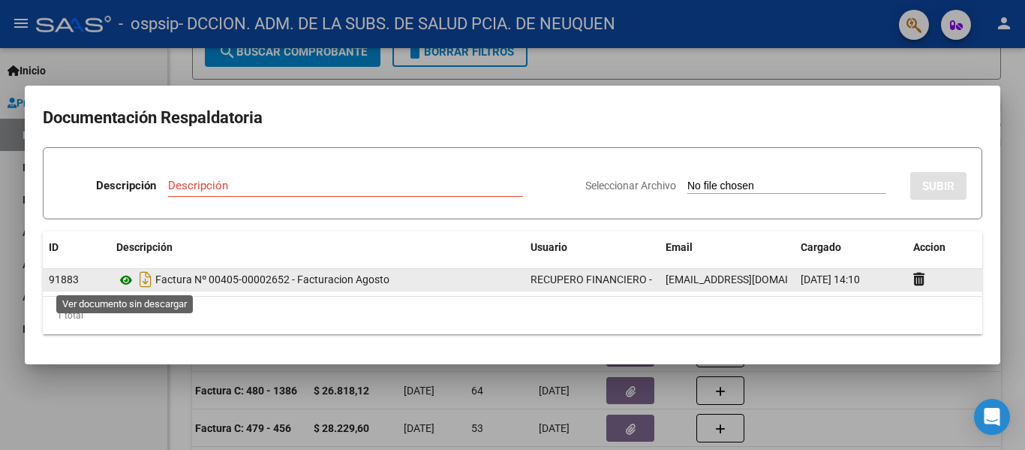
click at [128, 279] on icon at bounding box center [126, 280] width 20 height 18
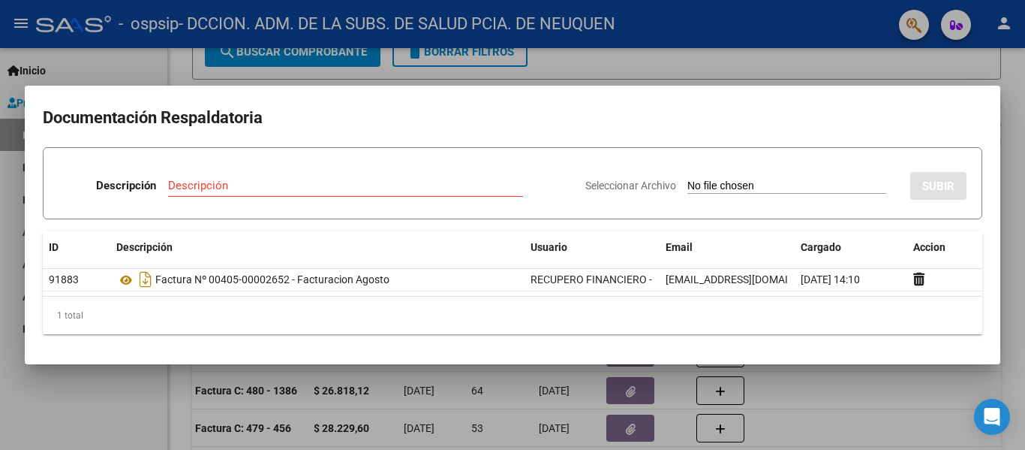
click at [990, 57] on div at bounding box center [512, 225] width 1025 height 450
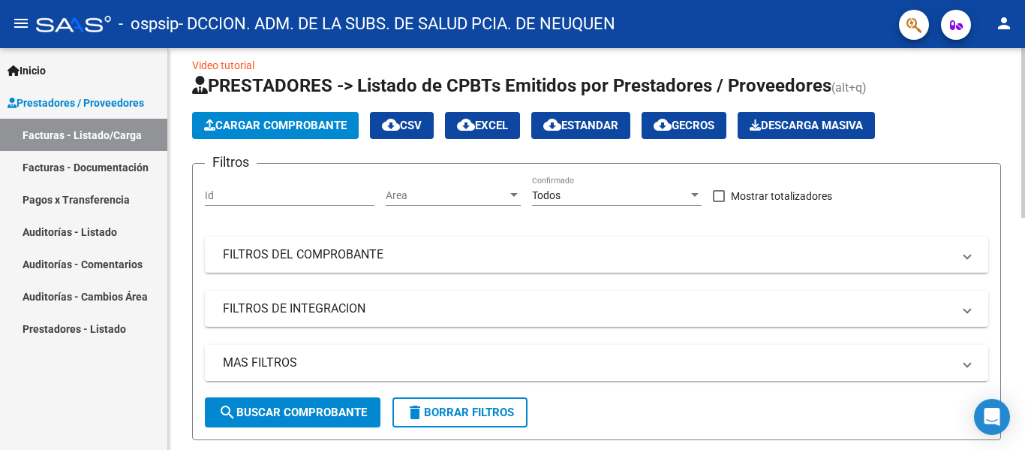
scroll to position [0, 0]
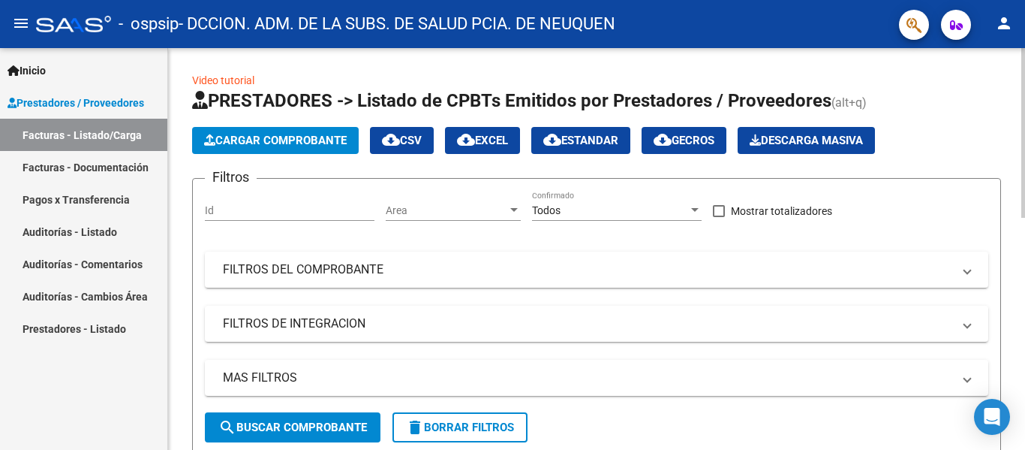
click at [275, 143] on span "Cargar Comprobante" at bounding box center [275, 141] width 143 height 14
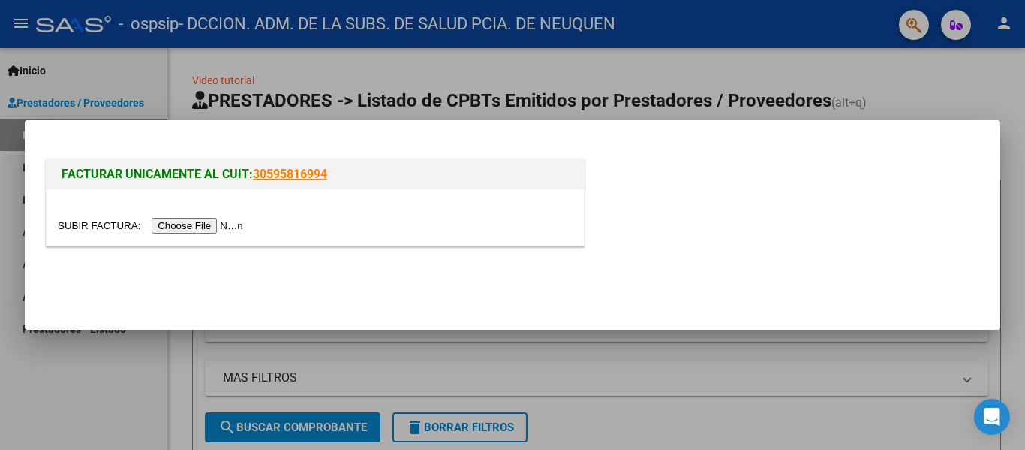
click at [221, 230] on input "file" at bounding box center [153, 226] width 190 height 16
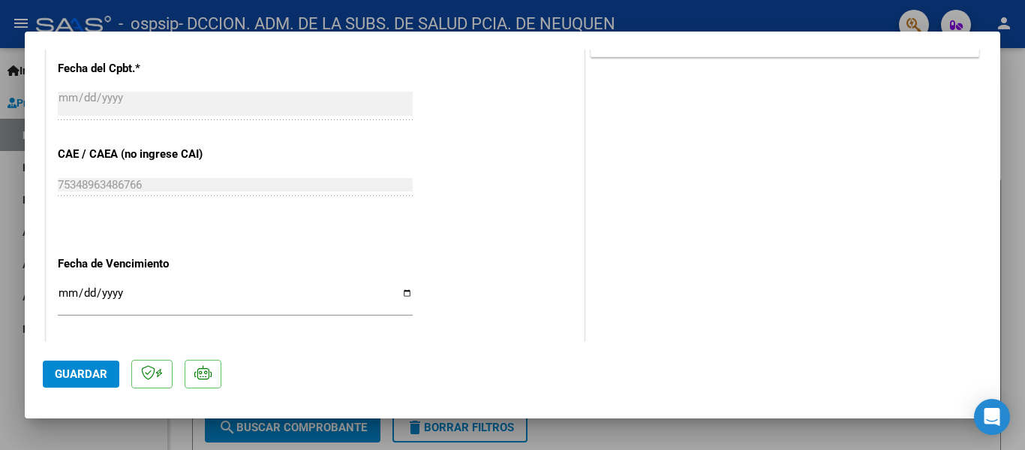
scroll to position [826, 0]
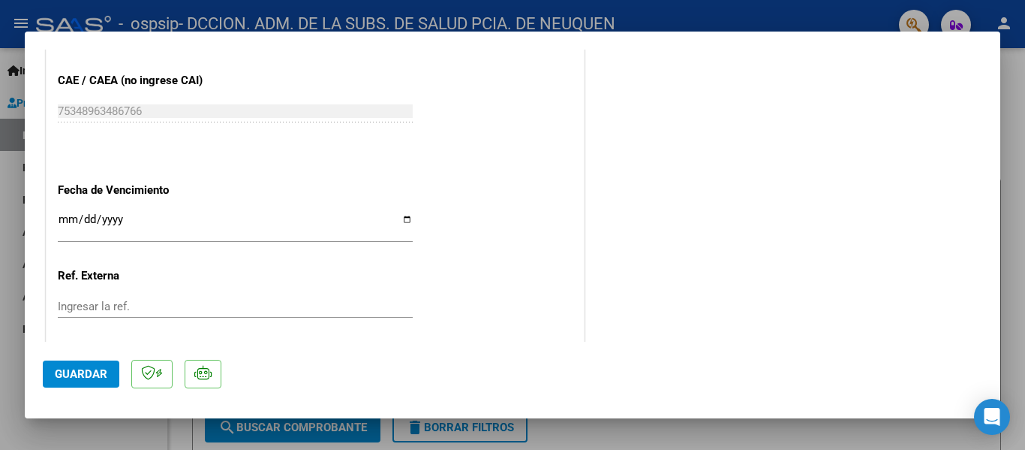
click at [59, 220] on input "Ingresar la fecha" at bounding box center [235, 225] width 355 height 24
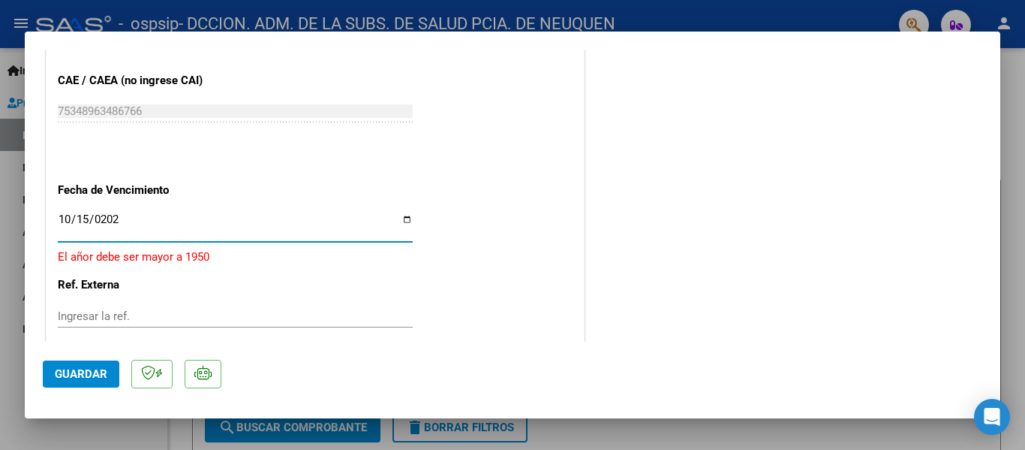
type input "[DATE]"
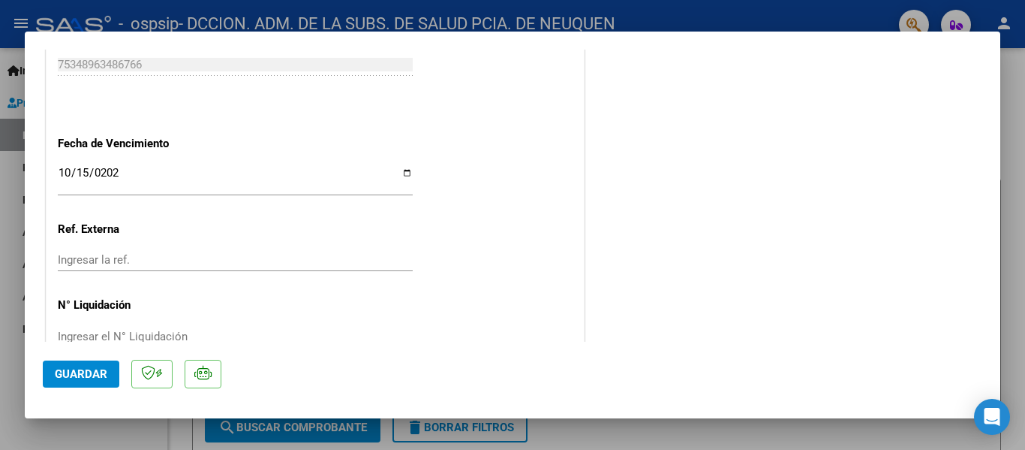
scroll to position [907, 0]
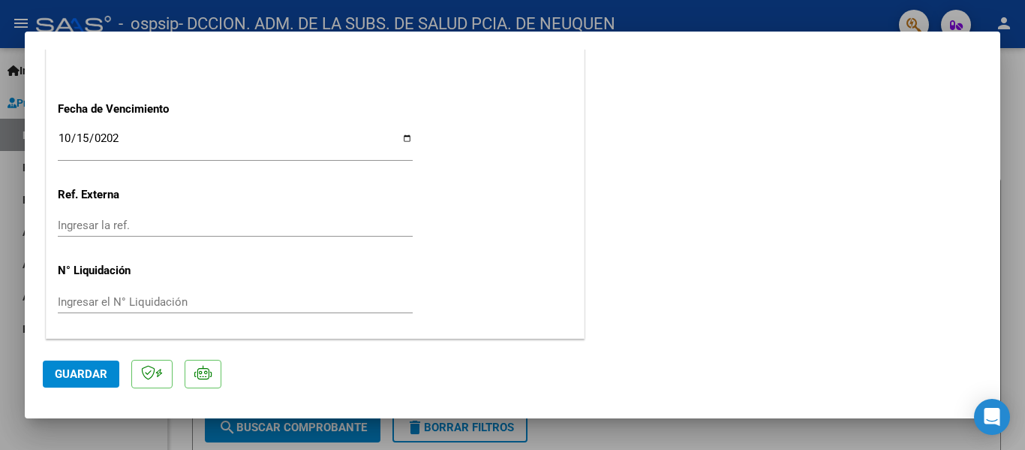
click at [81, 379] on span "Guardar" at bounding box center [81, 374] width 53 height 14
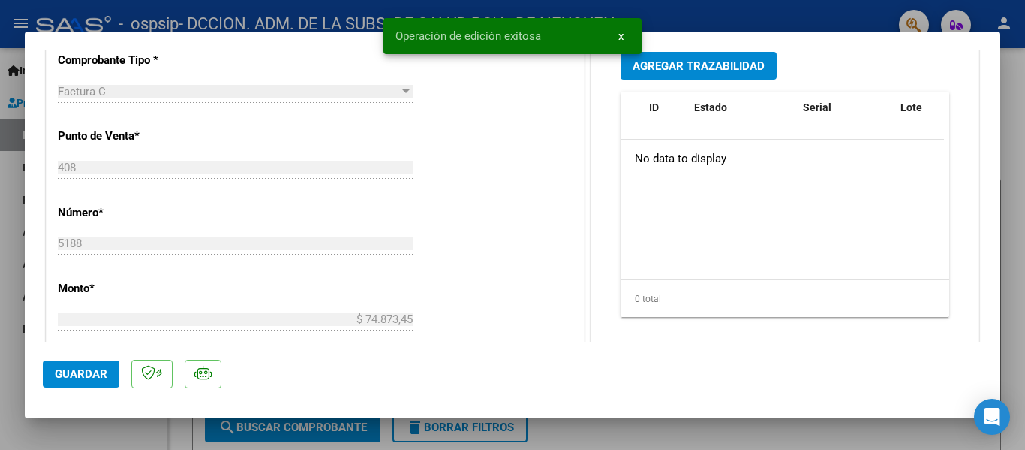
scroll to position [6, 0]
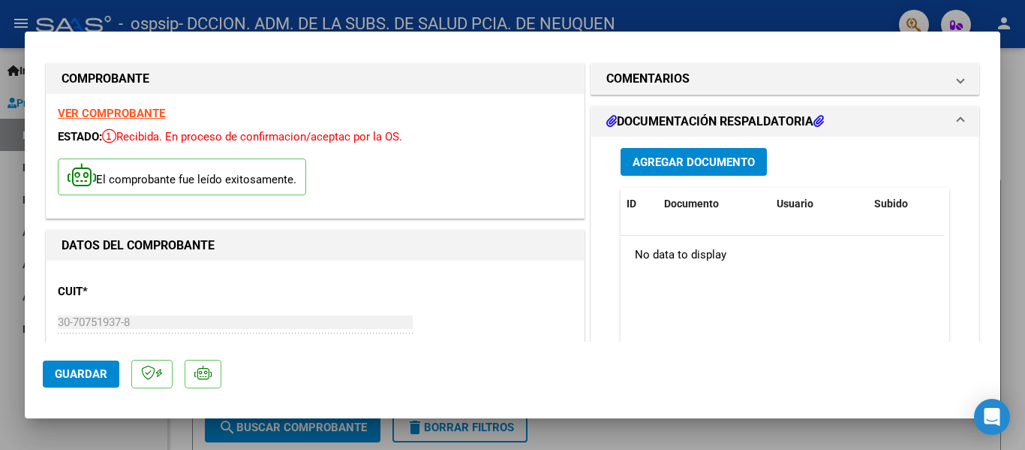
click at [657, 162] on span "Agregar Documento" at bounding box center [694, 162] width 122 height 14
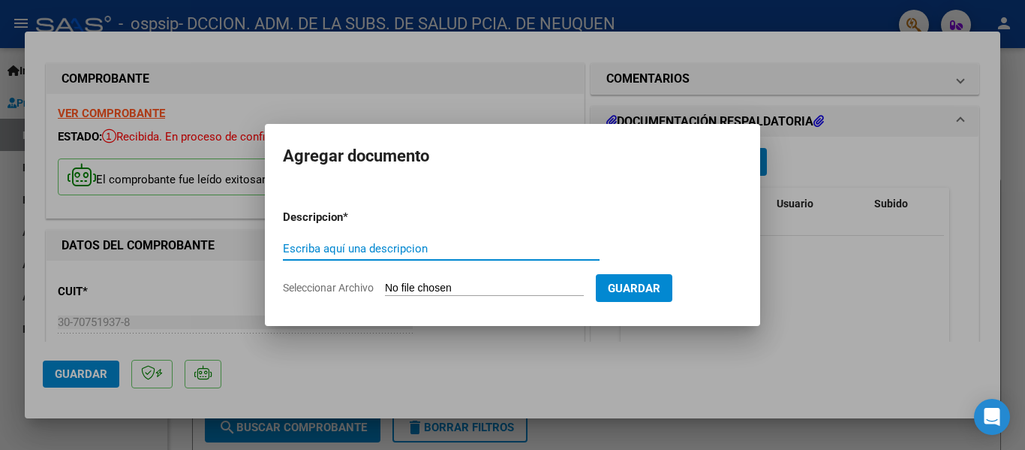
click at [371, 245] on input "Escriba aquí una descripcion" at bounding box center [441, 249] width 317 height 14
paste input "FACTURA Nº 00402-00007775 - FACTURACION AGOSTO"
click at [376, 248] on input "FACTURA Nº 00402-00007775 - FACTURACION AGOSTO" at bounding box center [441, 249] width 317 height 14
drag, startPoint x: 414, startPoint y: 250, endPoint x: 435, endPoint y: 248, distance: 21.1
click at [435, 248] on input "FACTURA Nº 00408-00007775 - FACTURACION AGOSTO" at bounding box center [441, 249] width 317 height 14
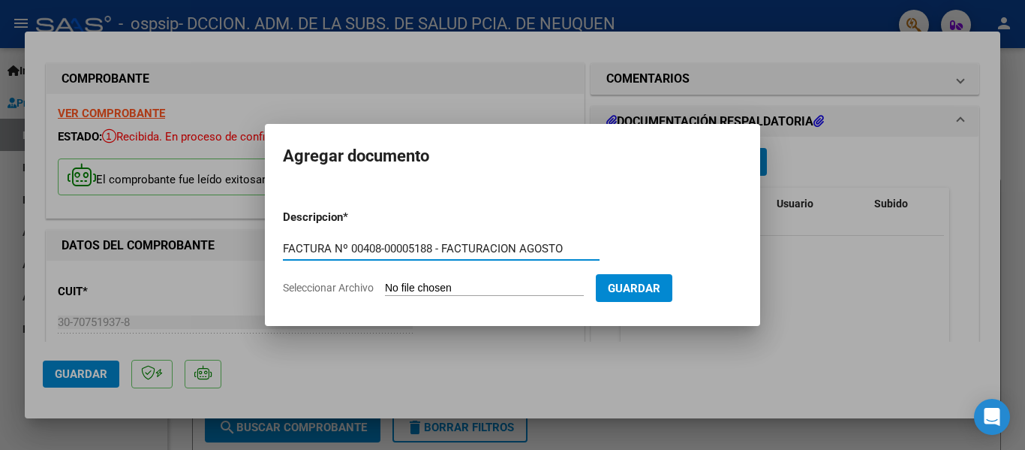
type input "FACTURA Nº 00408-00005188 - FACTURACION AGOSTO"
click at [441, 288] on input "Seleccionar Archivo" at bounding box center [484, 288] width 199 height 14
type input "C:\fakepath\OSPSIP 0408-00005188.pdf"
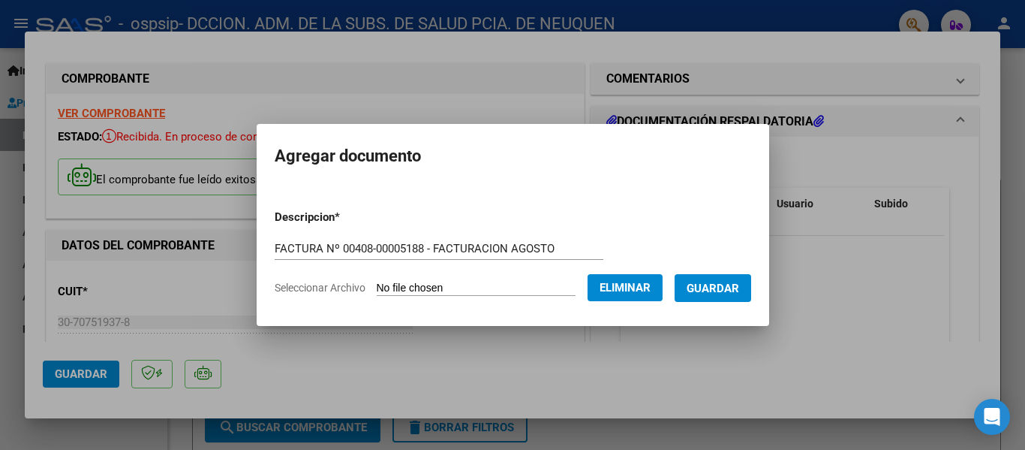
click at [732, 293] on span "Guardar" at bounding box center [713, 288] width 53 height 14
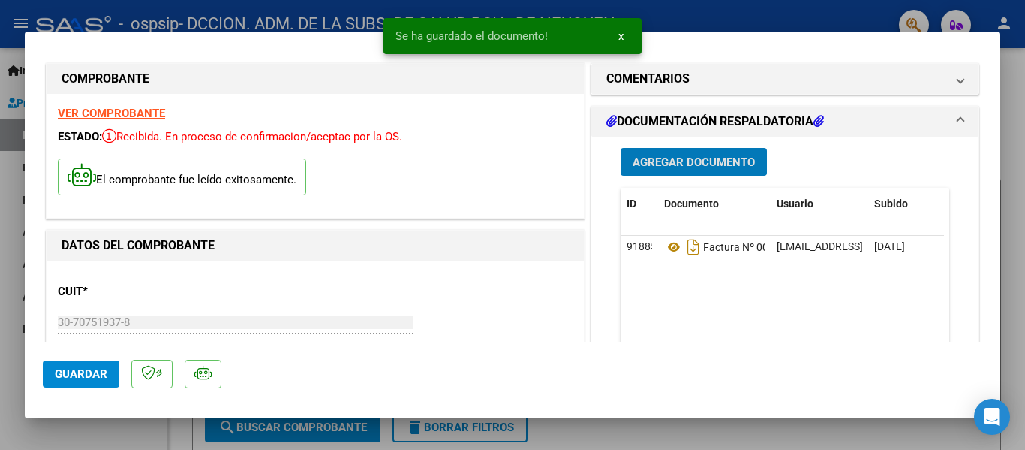
scroll to position [531, 0]
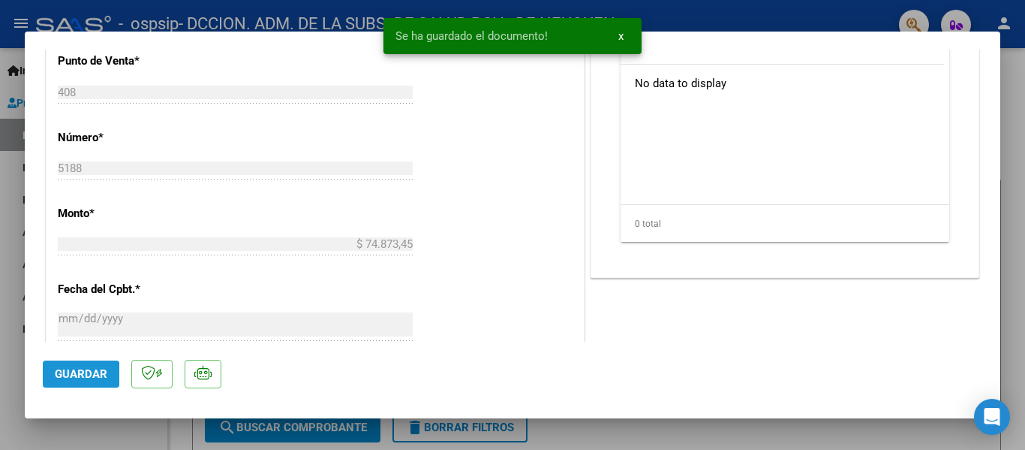
click at [62, 375] on span "Guardar" at bounding box center [81, 374] width 53 height 14
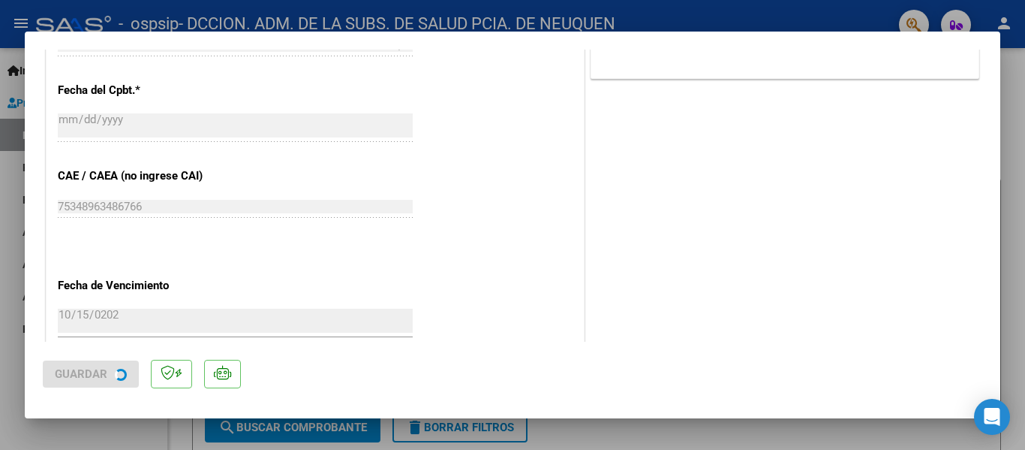
scroll to position [907, 0]
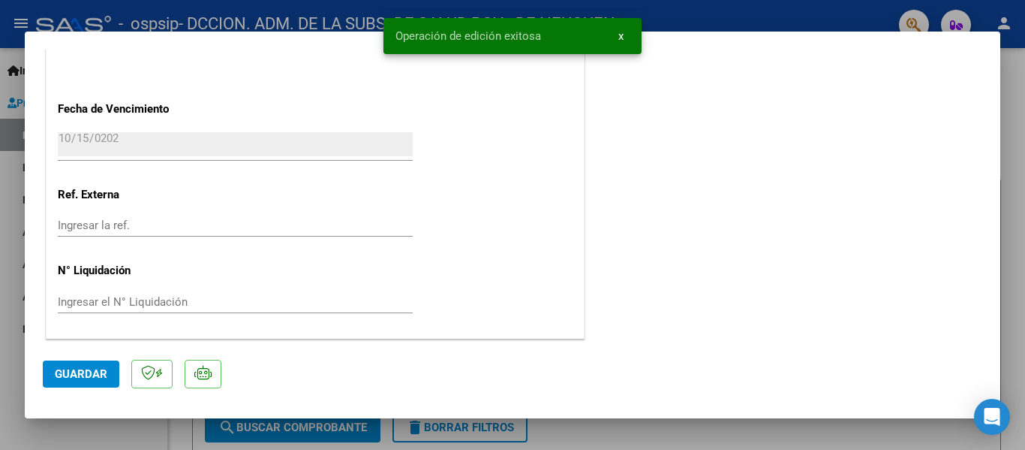
click at [86, 372] on span "Guardar" at bounding box center [81, 374] width 53 height 14
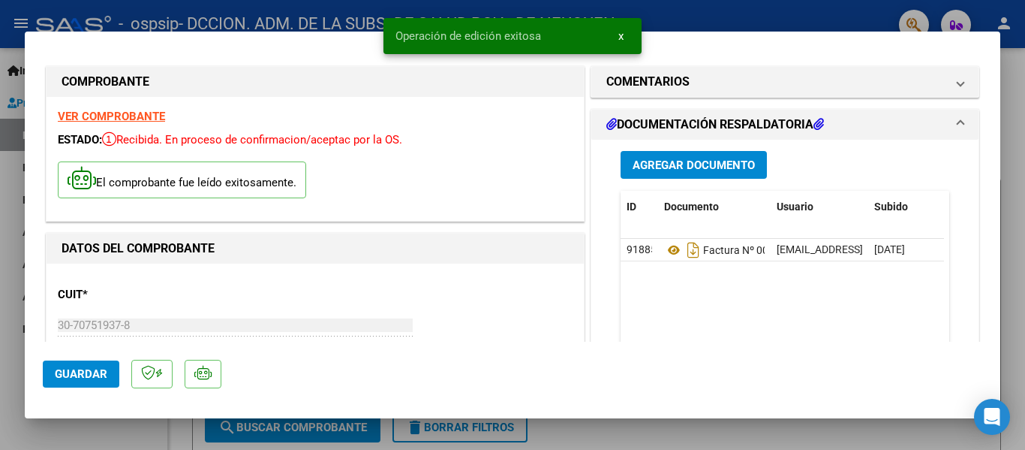
scroll to position [0, 0]
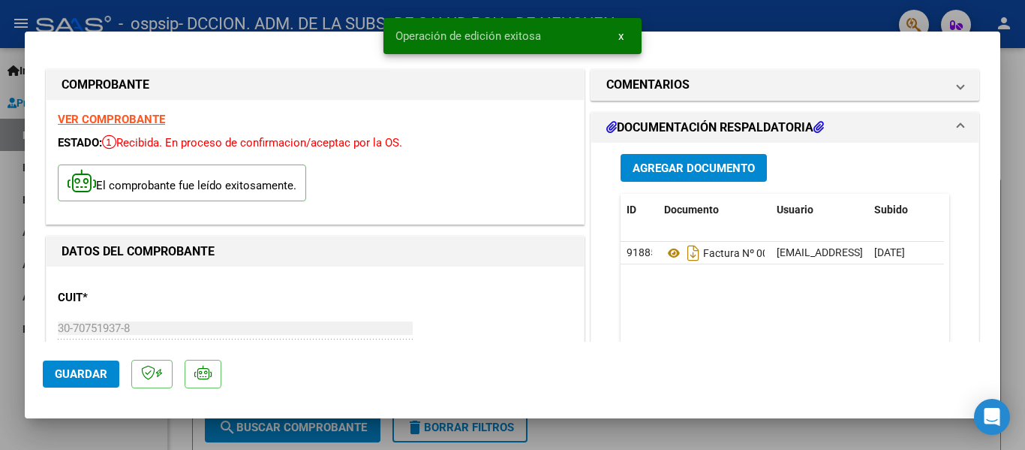
click at [1015, 192] on div at bounding box center [512, 225] width 1025 height 450
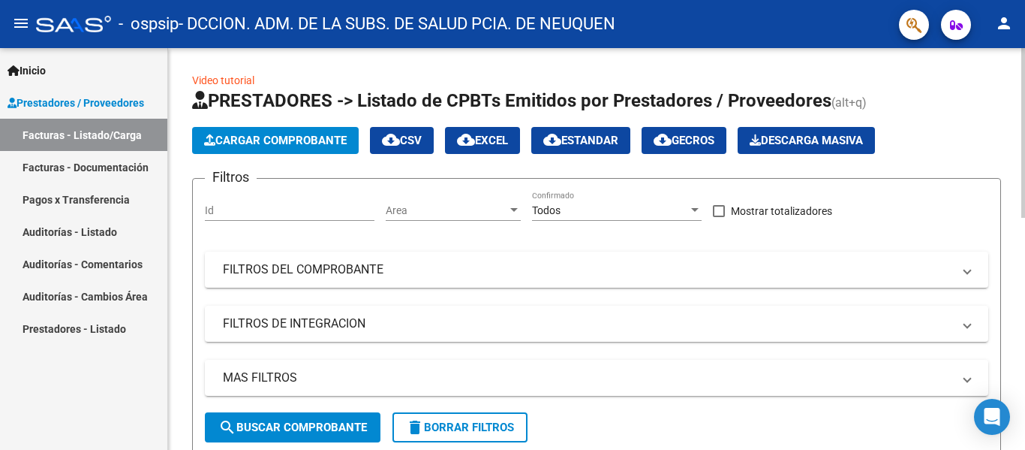
click at [265, 145] on span "Cargar Comprobante" at bounding box center [275, 141] width 143 height 14
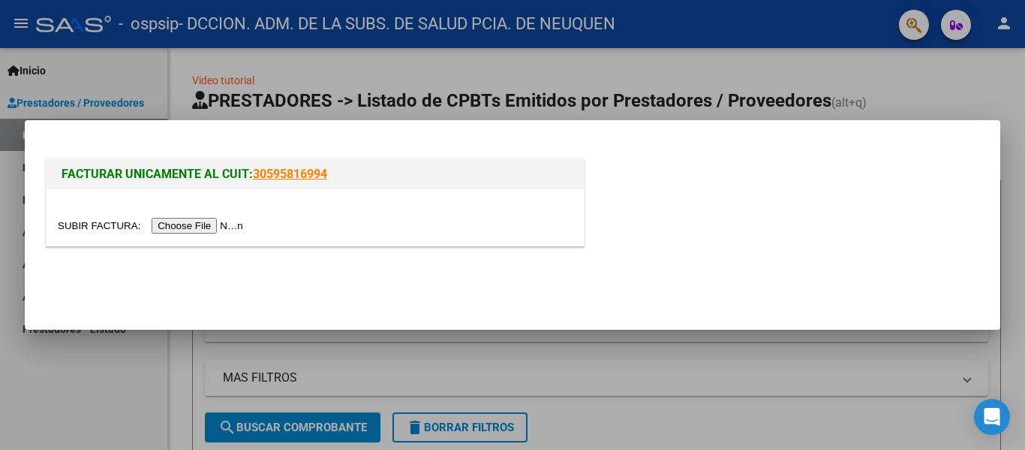
click at [221, 227] on input "file" at bounding box center [153, 226] width 190 height 16
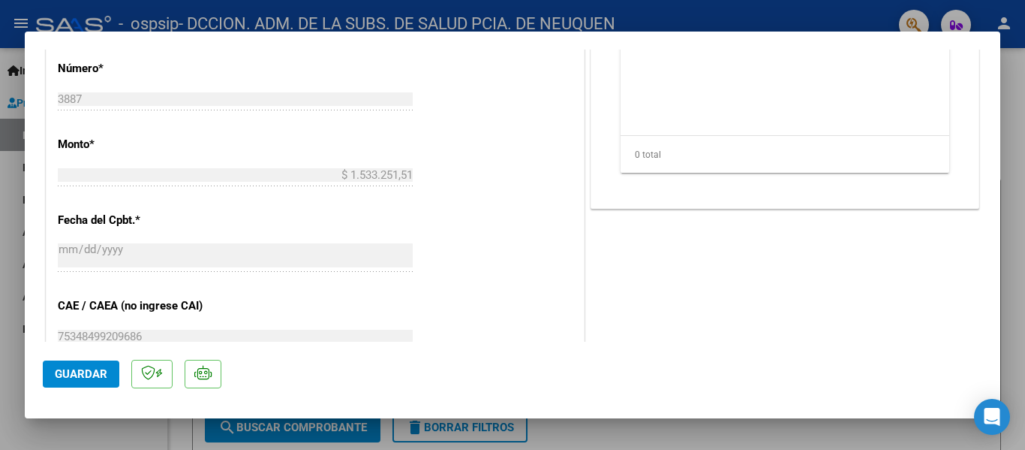
scroll to position [826, 0]
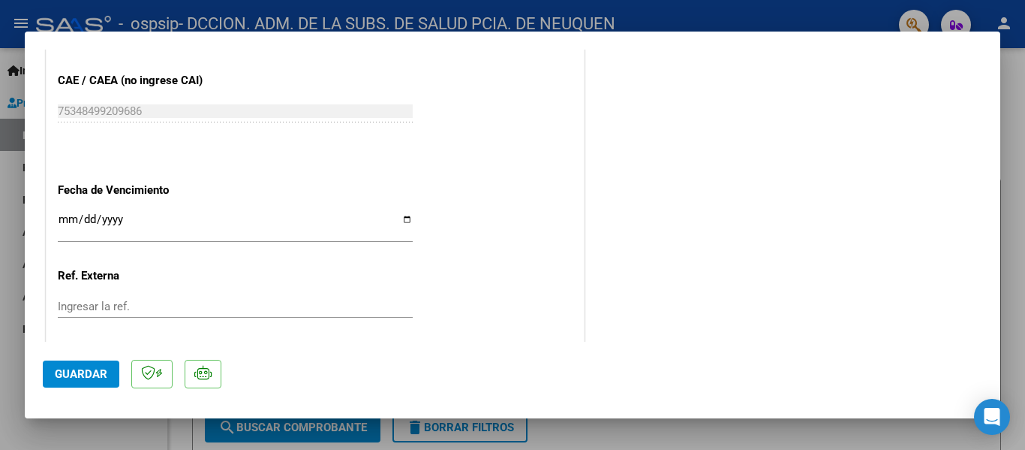
click at [63, 212] on div "Ingresar la fecha" at bounding box center [235, 226] width 355 height 32
click at [400, 221] on input "Ingresar la fecha" at bounding box center [235, 225] width 355 height 24
type input "[DATE]"
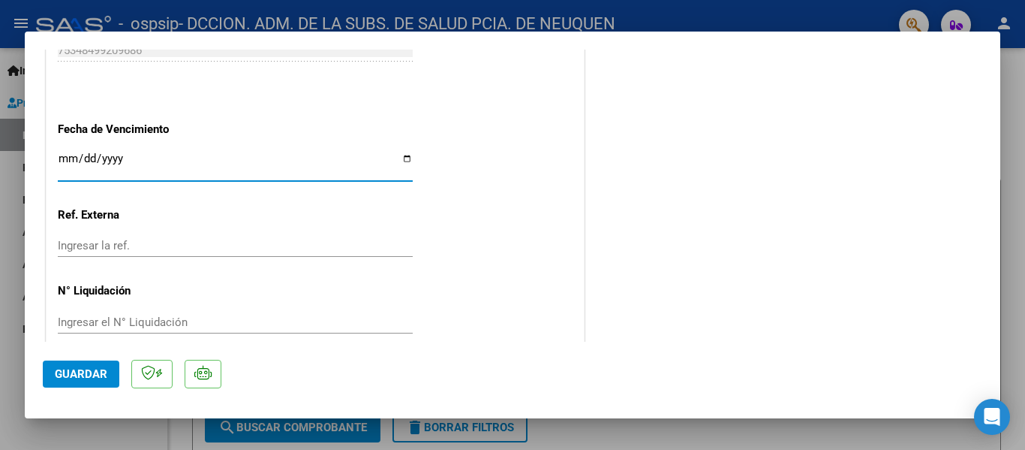
scroll to position [907, 0]
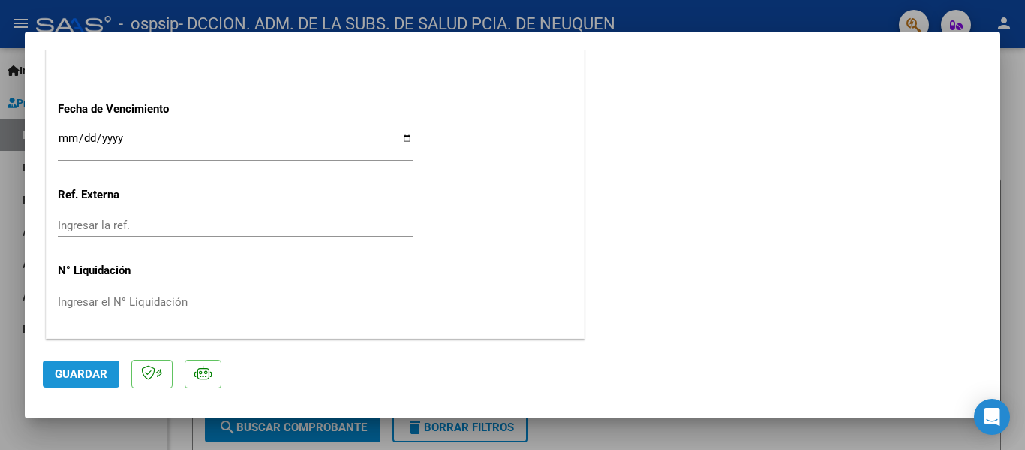
click at [85, 376] on span "Guardar" at bounding box center [81, 374] width 53 height 14
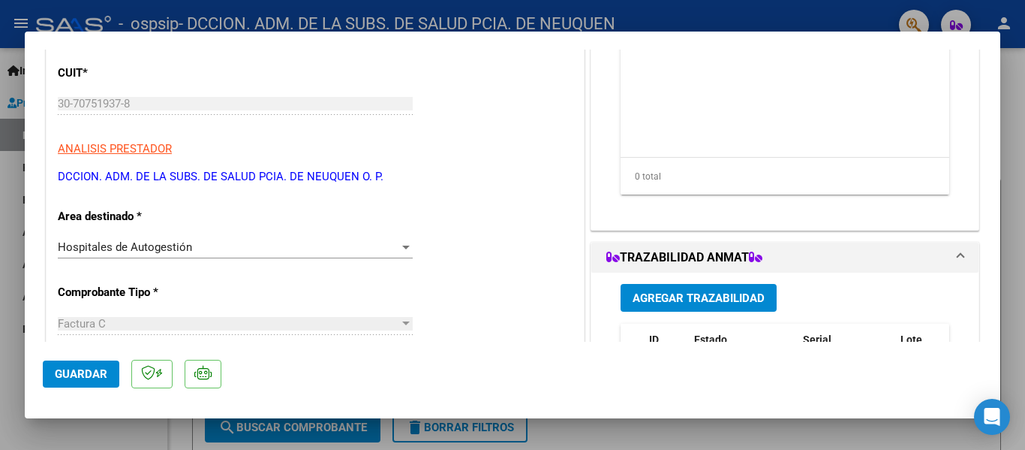
scroll to position [6, 0]
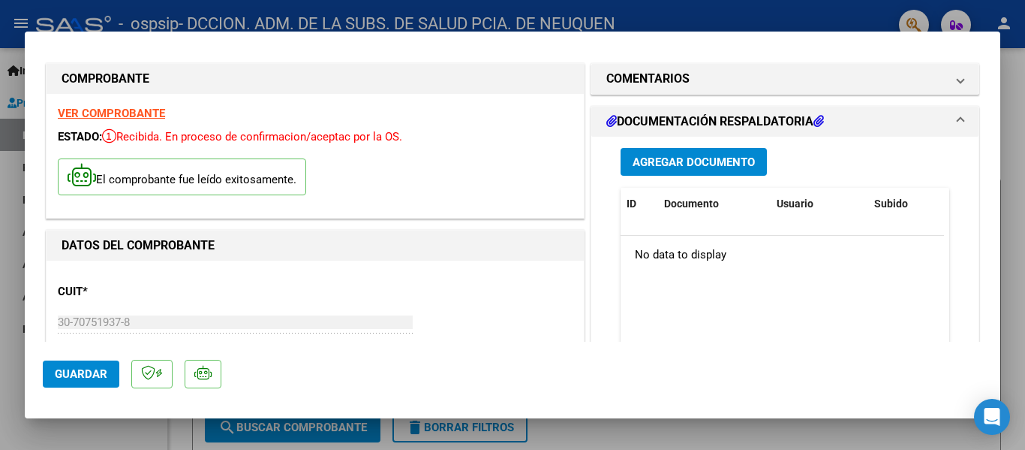
click at [720, 164] on span "Agregar Documento" at bounding box center [694, 162] width 122 height 14
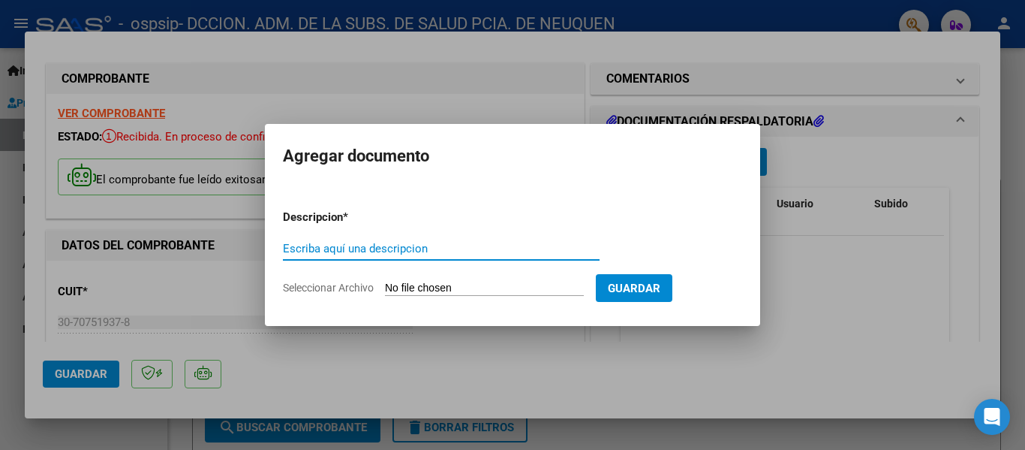
click at [411, 247] on input "Escriba aquí una descripcion" at bounding box center [441, 249] width 317 height 14
paste input "FACTURA Nº 00402-00007775 - FACTURACION AGOSTO"
click at [376, 249] on input "FACTURA Nº 00402-00007775 - FACTURACION AGOSTO" at bounding box center [441, 249] width 317 height 14
drag, startPoint x: 368, startPoint y: 245, endPoint x: 383, endPoint y: 245, distance: 15.0
click at [383, 245] on input "FACTURA Nº 00402-00007775 - FACTURACION AGOSTO" at bounding box center [441, 249] width 317 height 14
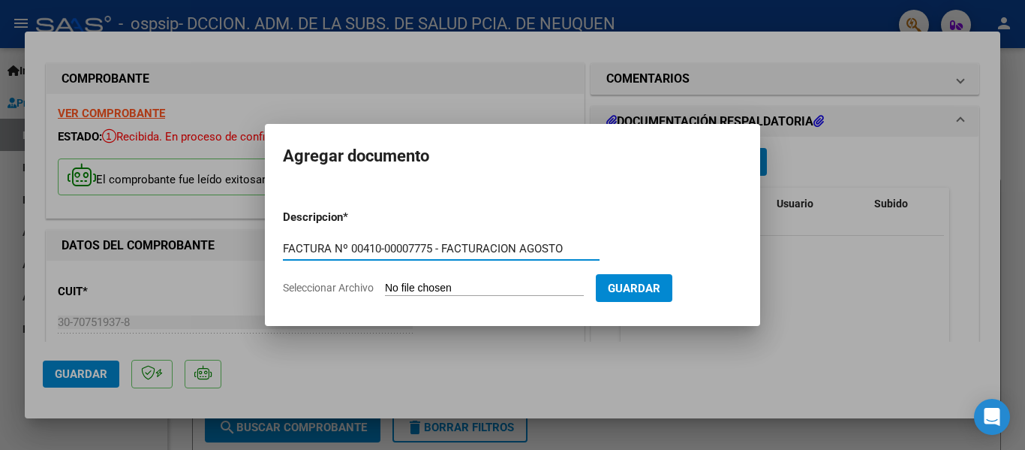
drag, startPoint x: 417, startPoint y: 248, endPoint x: 436, endPoint y: 247, distance: 19.6
click at [436, 247] on input "FACTURA Nº 00410-00007775 - FACTURACION AGOSTO" at bounding box center [441, 249] width 317 height 14
type input "FACTURA Nº 00410-00003887 - FACTURACION AGOSTO"
click at [443, 288] on input "Seleccionar Archivo" at bounding box center [484, 288] width 199 height 14
type input "C:\fakepath\OSPSIP 0410-00003887.pdf"
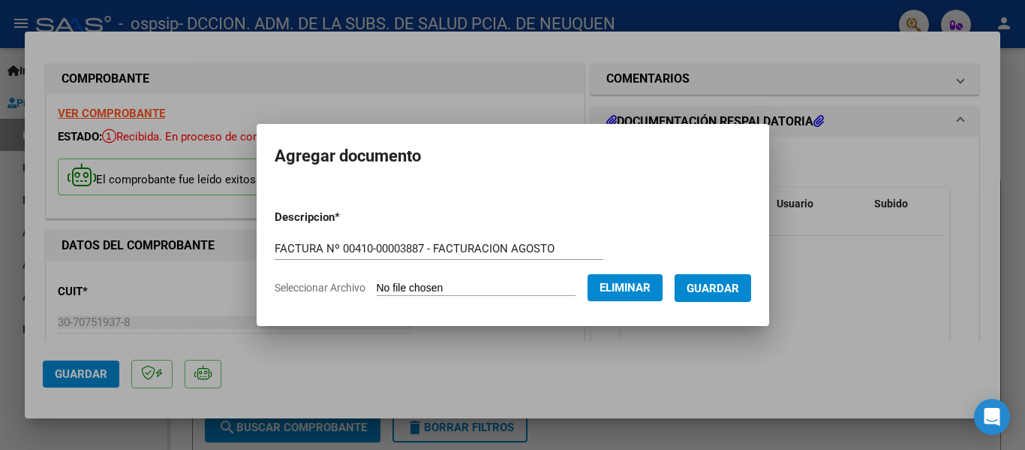
click at [736, 282] on span "Guardar" at bounding box center [713, 288] width 53 height 14
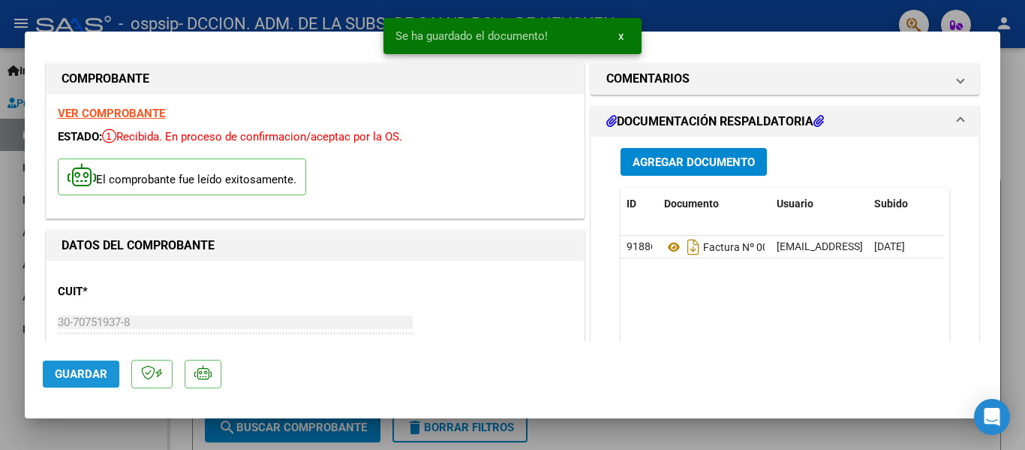
click at [95, 372] on span "Guardar" at bounding box center [81, 374] width 53 height 14
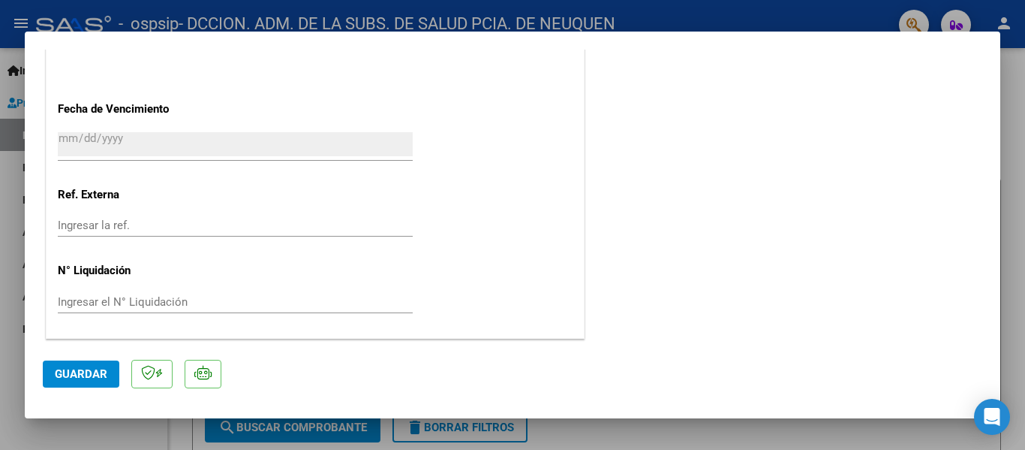
scroll to position [832, 0]
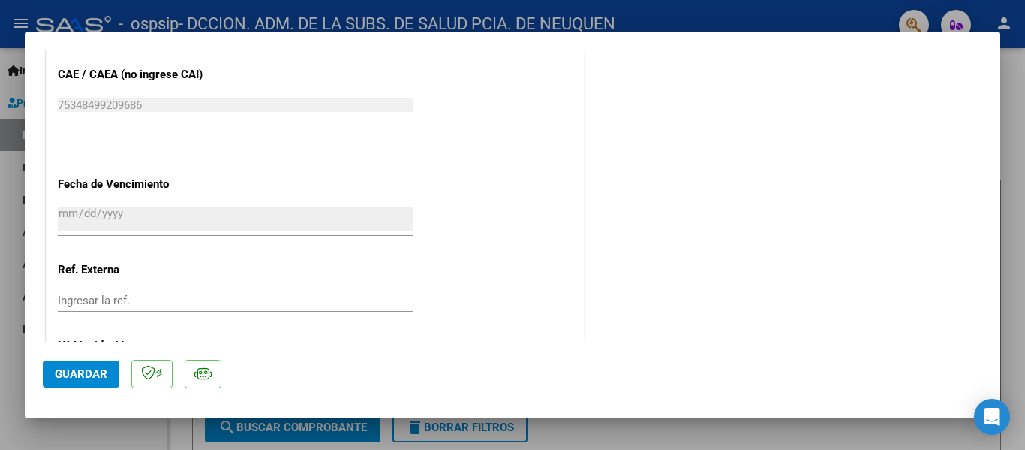
click at [67, 374] on span "Guardar" at bounding box center [81, 374] width 53 height 14
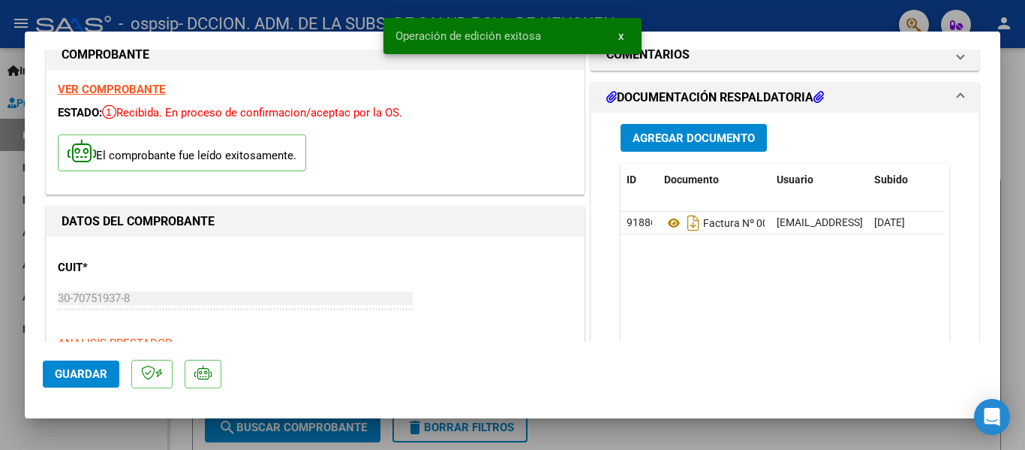
scroll to position [0, 0]
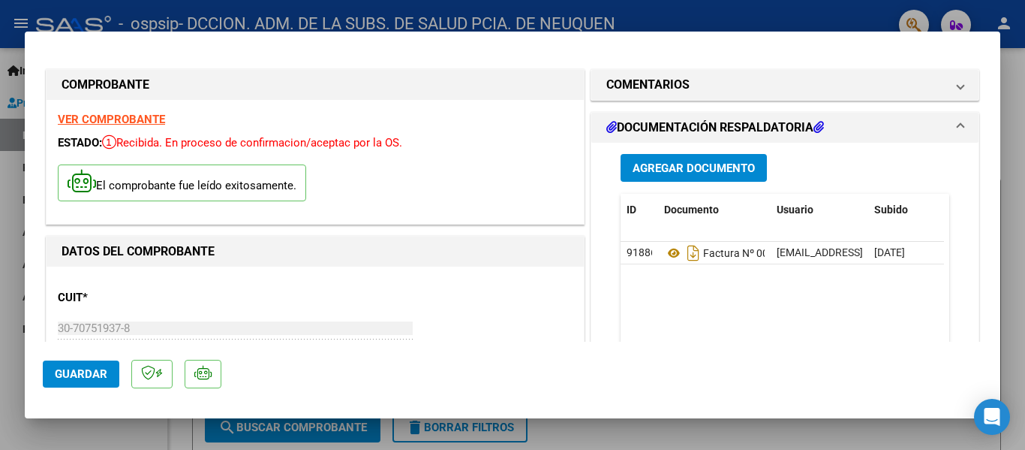
click at [95, 376] on span "Guardar" at bounding box center [81, 374] width 53 height 14
click at [1011, 178] on div at bounding box center [512, 225] width 1025 height 450
type input "$ 0,00"
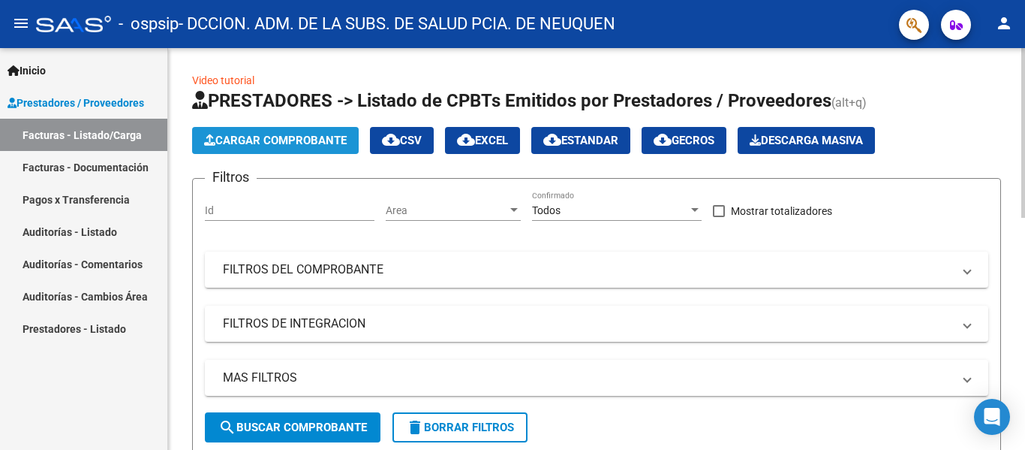
click at [245, 141] on span "Cargar Comprobante" at bounding box center [275, 141] width 143 height 14
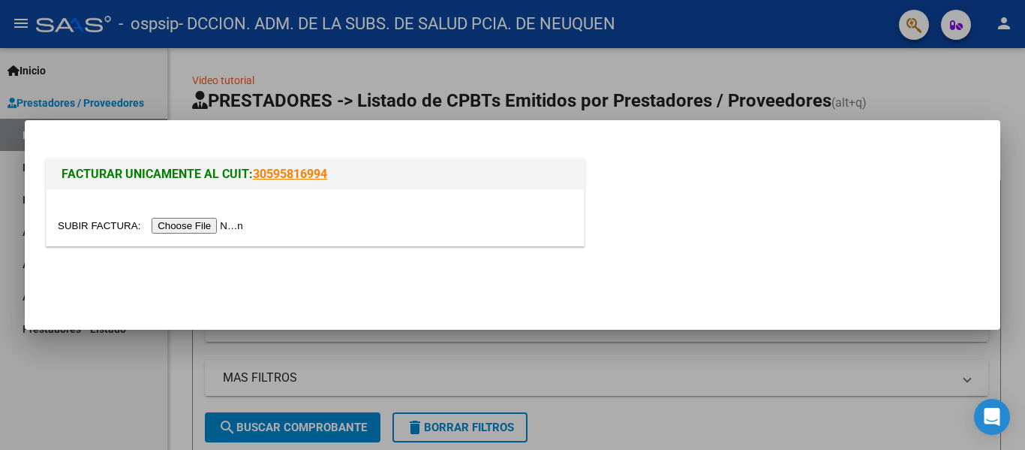
click at [234, 227] on input "file" at bounding box center [153, 226] width 190 height 16
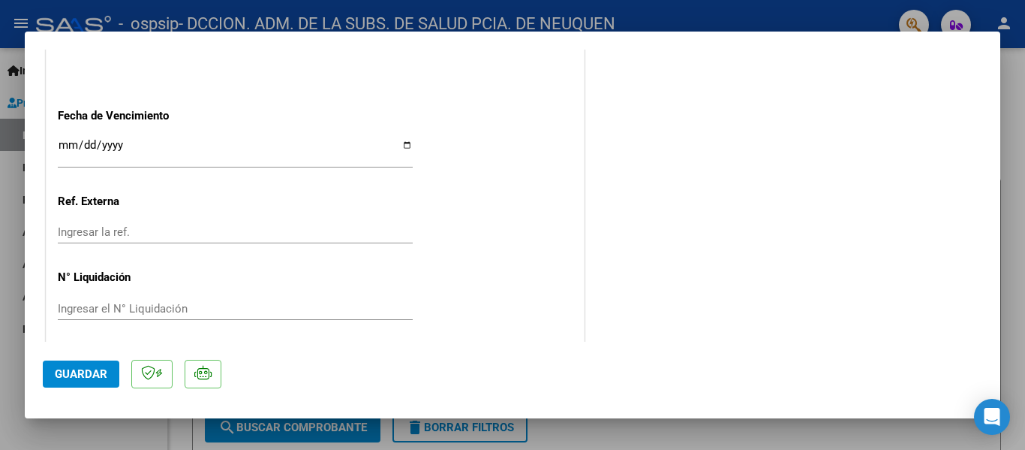
scroll to position [901, 0]
click at [405, 146] on input "Ingresar la fecha" at bounding box center [235, 150] width 355 height 24
type input "[DATE]"
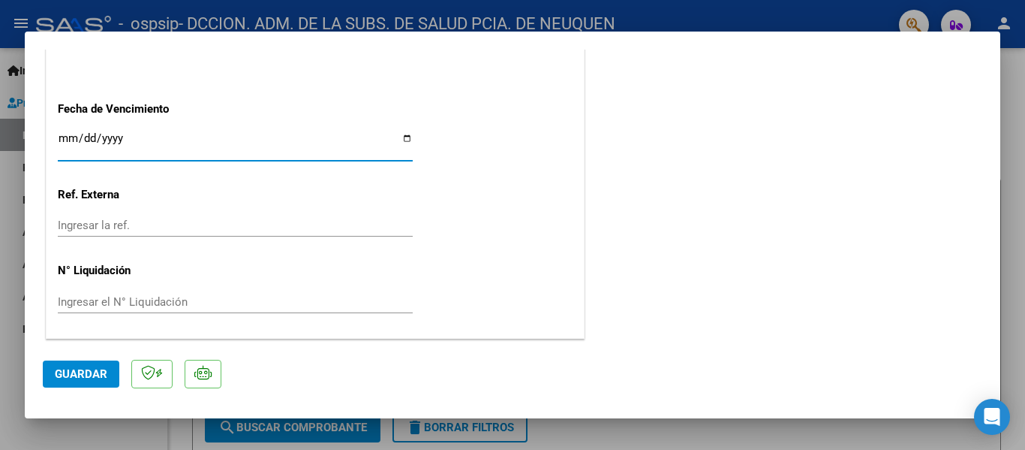
click at [78, 361] on button "Guardar" at bounding box center [81, 373] width 77 height 27
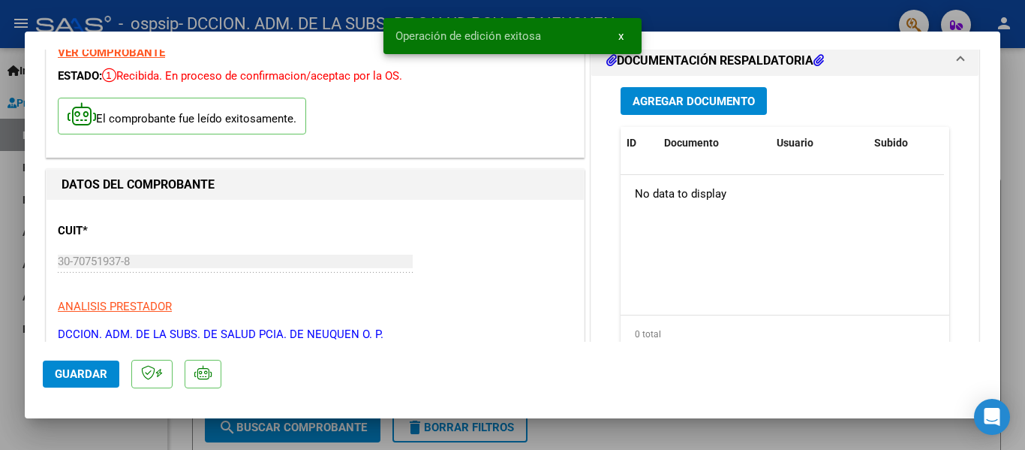
scroll to position [0, 0]
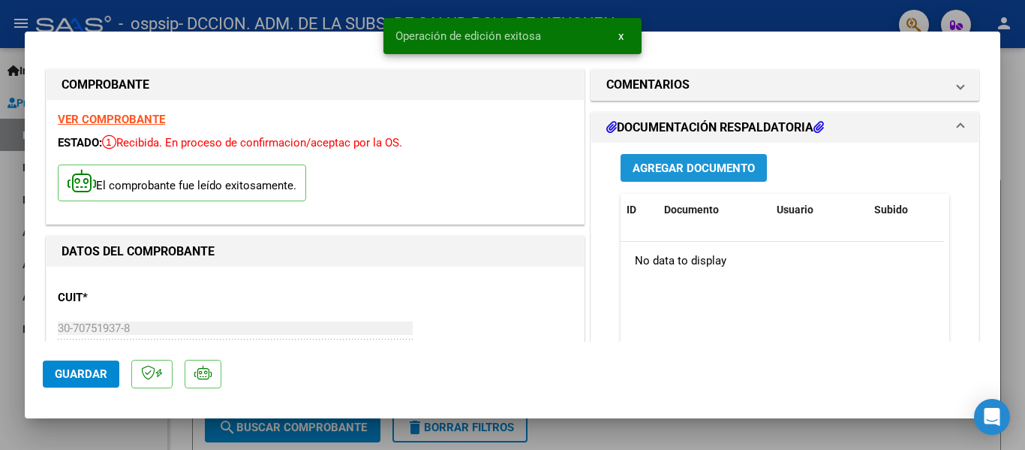
click at [653, 169] on span "Agregar Documento" at bounding box center [694, 168] width 122 height 14
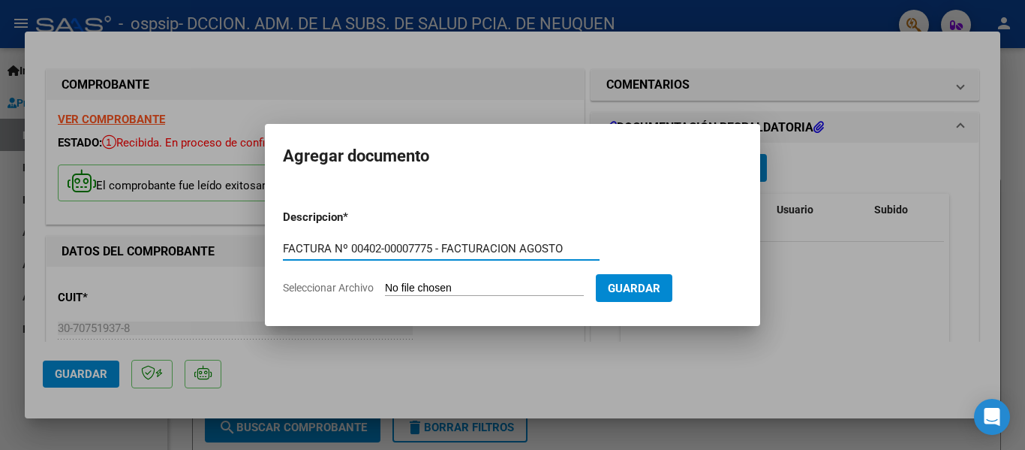
drag, startPoint x: 371, startPoint y: 246, endPoint x: 380, endPoint y: 246, distance: 9.8
click at [380, 246] on input "FACTURA Nº 00402-00007775 - FACTURACION AGOSTO" at bounding box center [441, 249] width 317 height 14
drag, startPoint x: 411, startPoint y: 246, endPoint x: 435, endPoint y: 245, distance: 23.3
click at [435, 245] on input "FACTURA Nº 00411-00007775 - FACTURACION AGOSTO" at bounding box center [441, 249] width 317 height 14
type input "FACTURA Nº 00411-00001686 - FACTURACION AGOSTO"
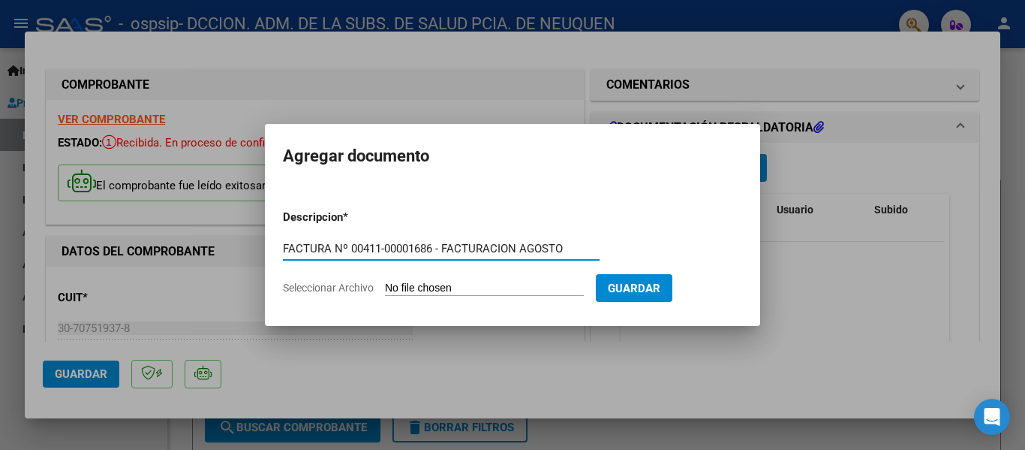
click at [457, 290] on input "Seleccionar Archivo" at bounding box center [484, 288] width 199 height 14
type input "C:\fakepath\OSPSIP 0411-00001686.pdf"
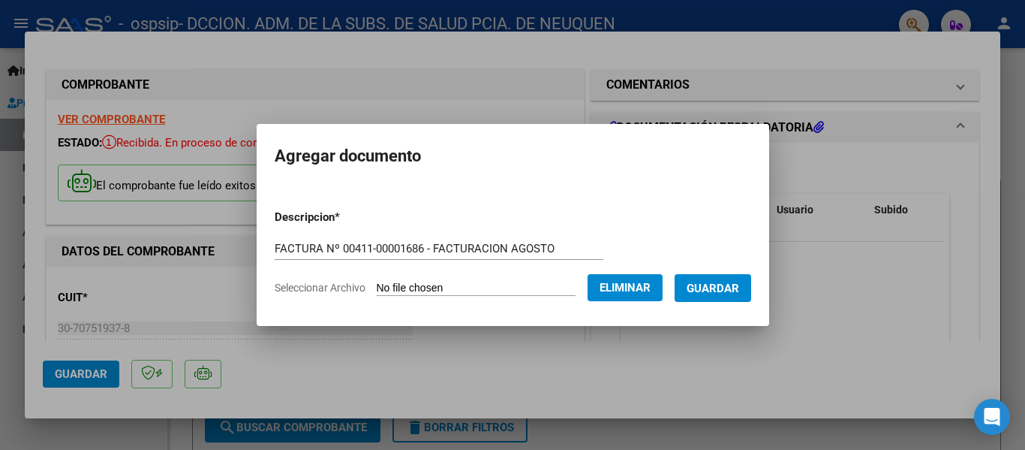
click at [738, 291] on span "Guardar" at bounding box center [713, 288] width 53 height 14
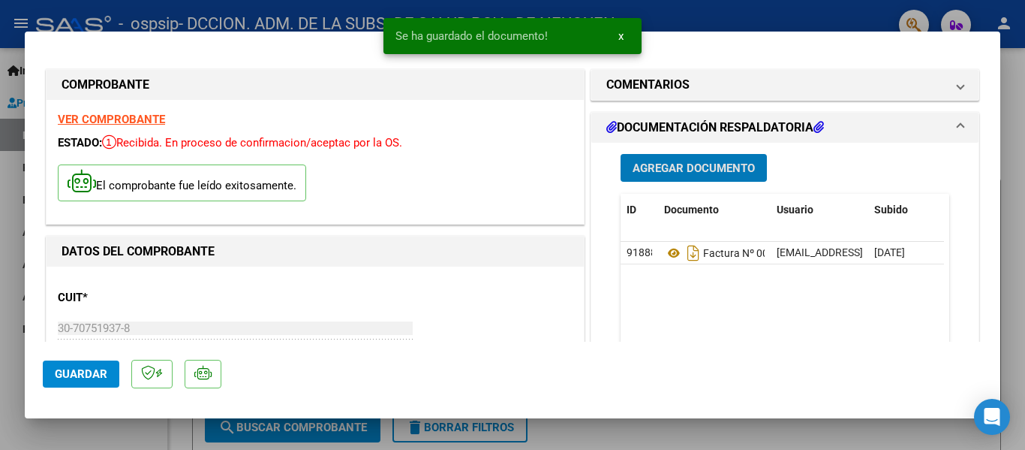
click at [72, 371] on span "Guardar" at bounding box center [81, 374] width 53 height 14
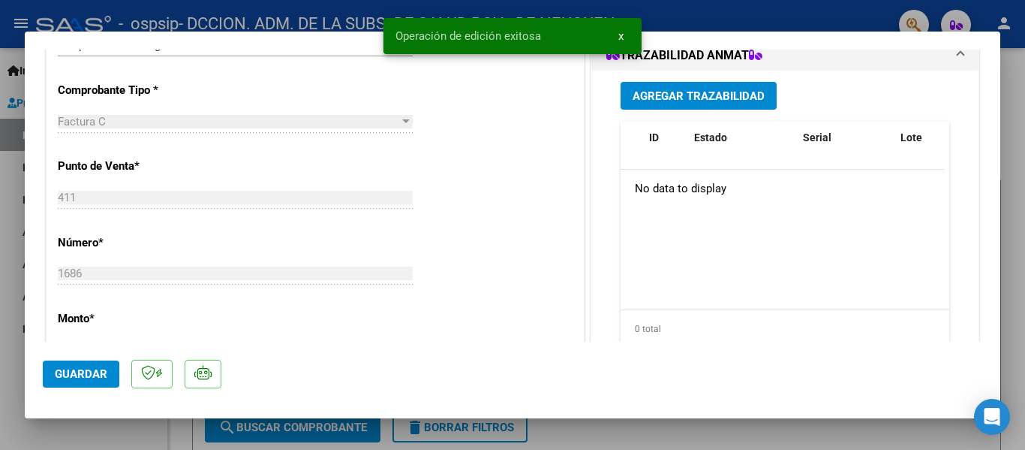
scroll to position [381, 0]
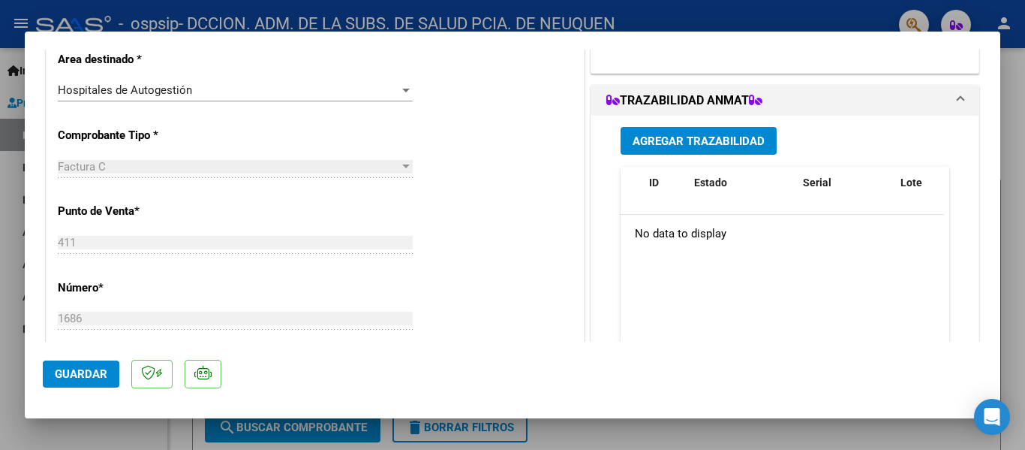
click at [83, 364] on button "Guardar" at bounding box center [81, 373] width 77 height 27
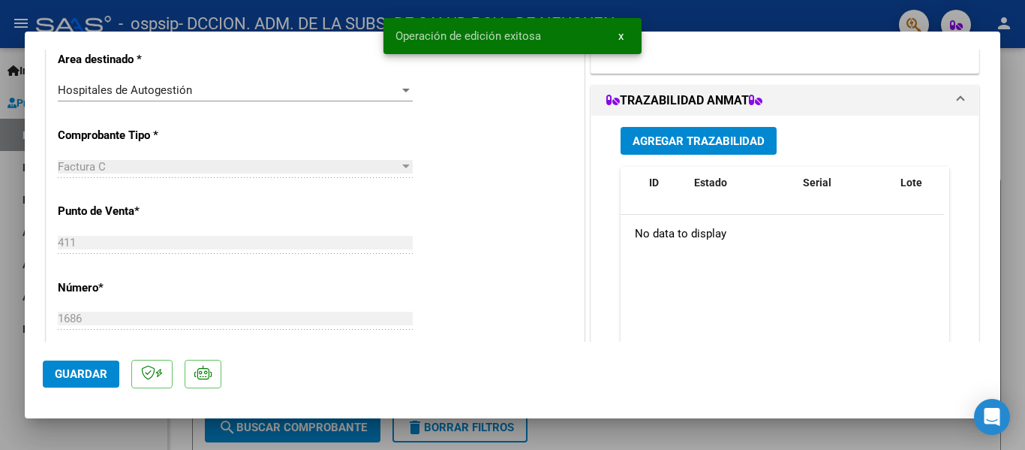
click at [1008, 225] on div at bounding box center [512, 225] width 1025 height 450
type input "$ 0,00"
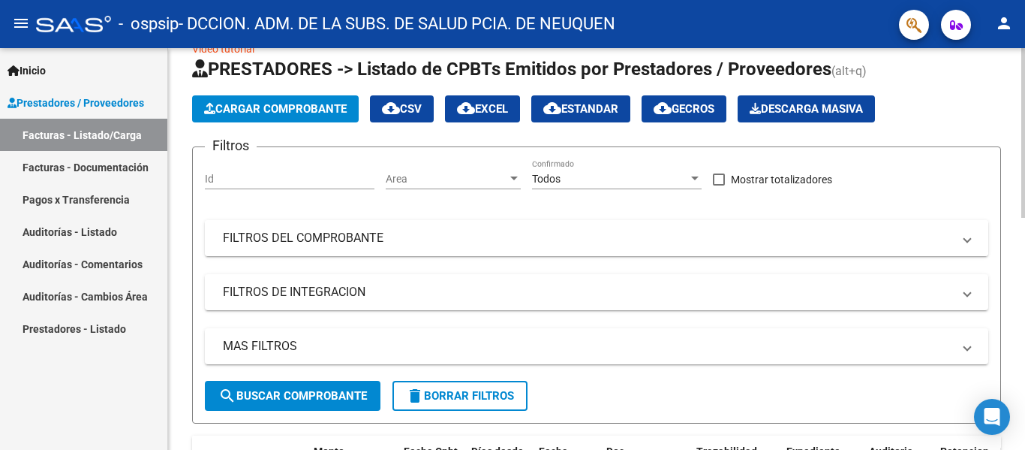
scroll to position [25, 0]
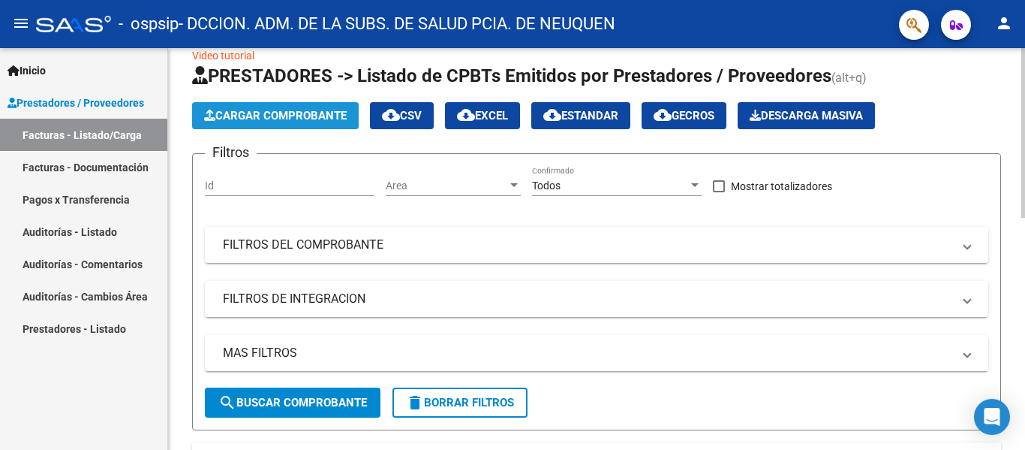
click at [246, 109] on span "Cargar Comprobante" at bounding box center [275, 116] width 143 height 14
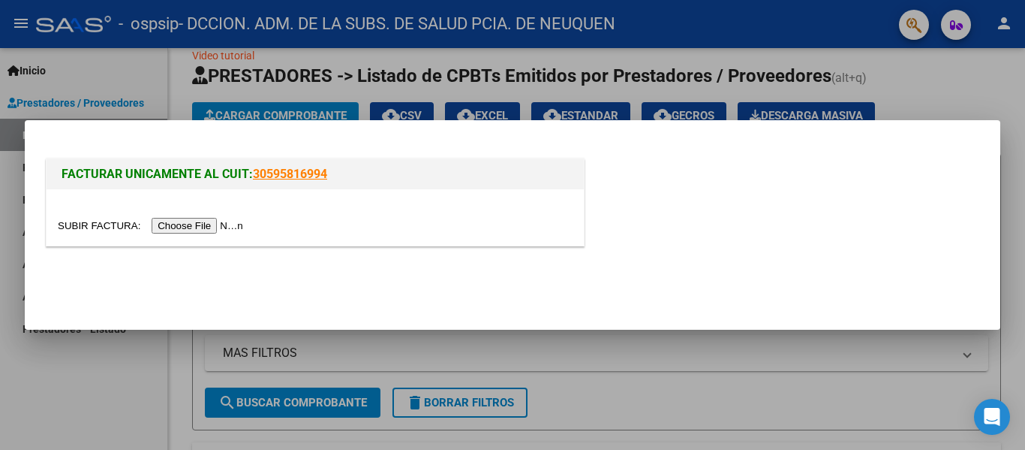
click at [165, 219] on input "file" at bounding box center [153, 226] width 190 height 16
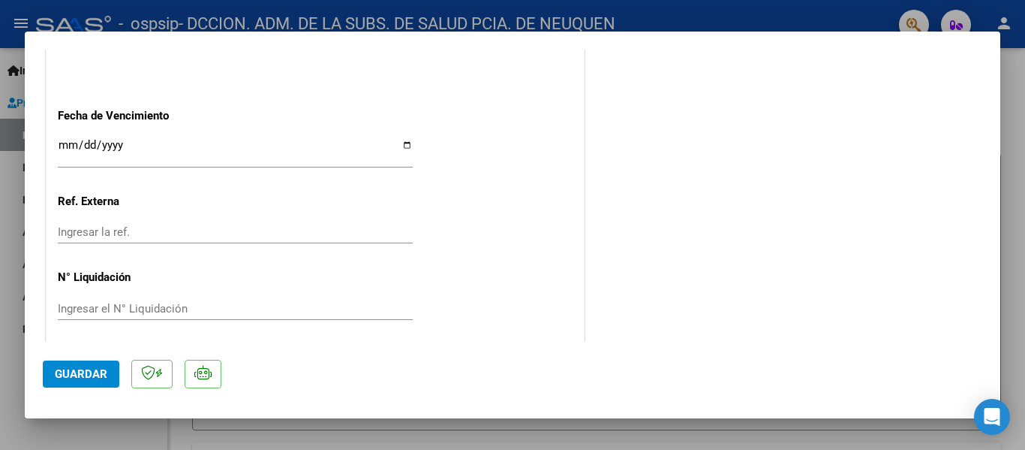
scroll to position [901, 0]
click at [404, 143] on input "Ingresar la fecha" at bounding box center [235, 150] width 355 height 24
type input "[DATE]"
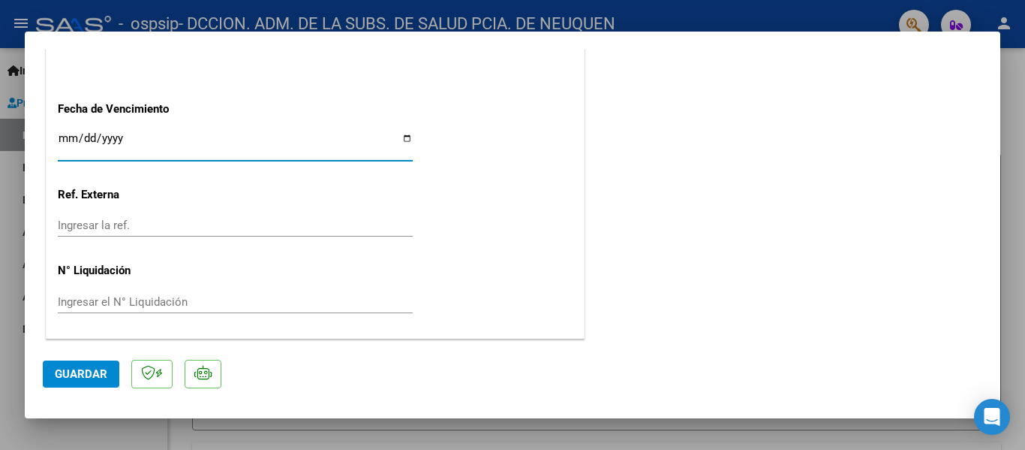
click at [85, 378] on span "Guardar" at bounding box center [81, 374] width 53 height 14
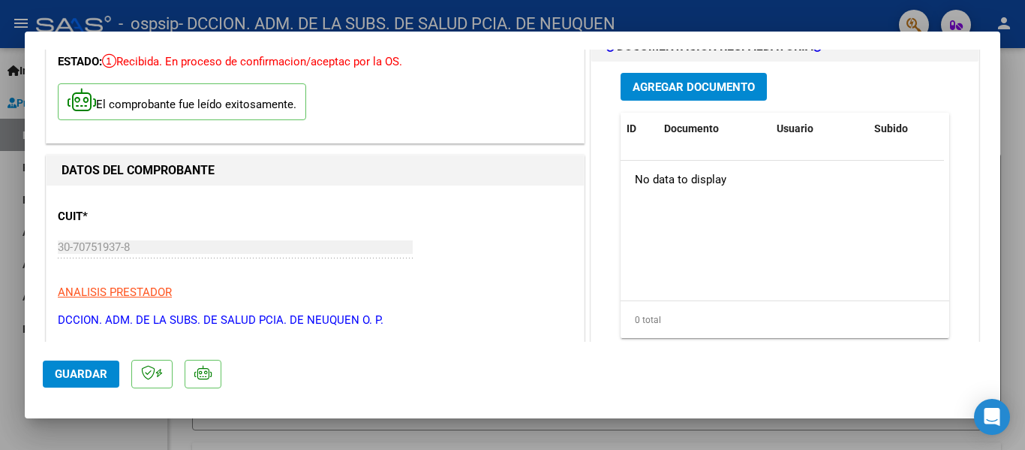
scroll to position [0, 0]
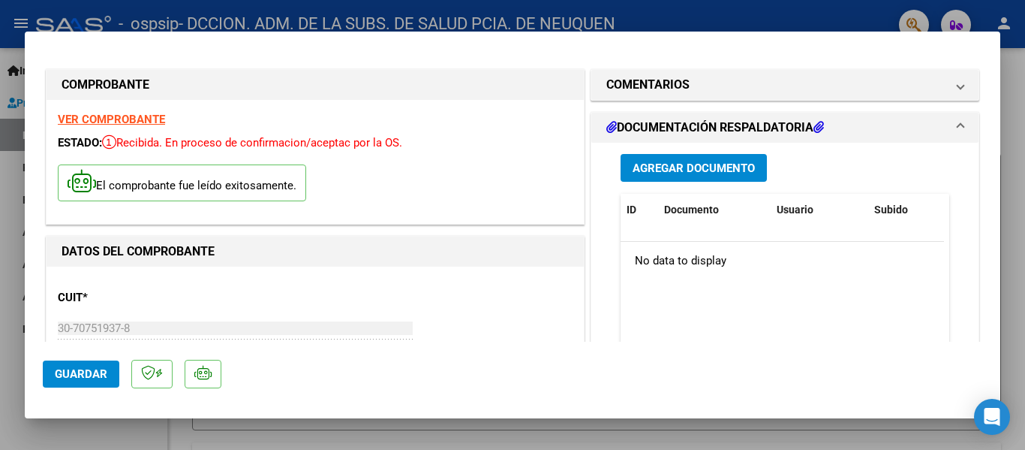
click at [708, 167] on span "Agregar Documento" at bounding box center [694, 168] width 122 height 14
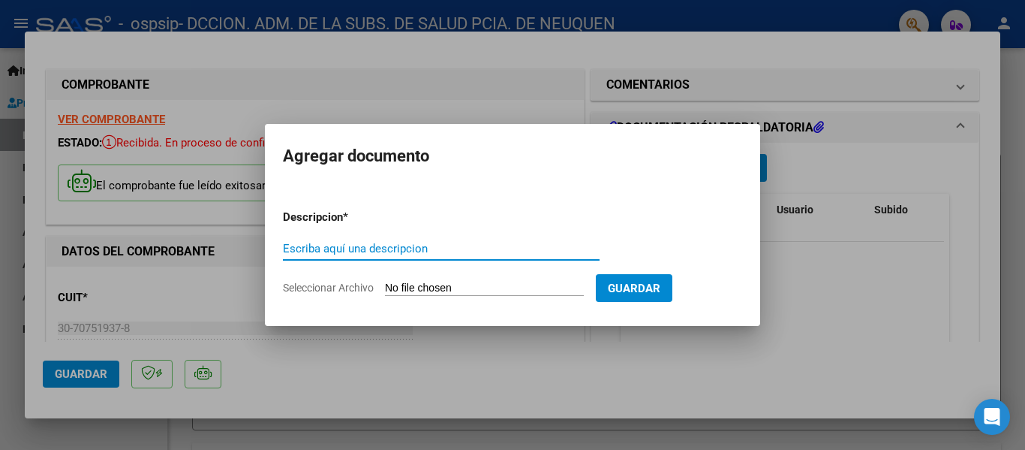
click at [338, 254] on input "Escriba aquí una descripcion" at bounding box center [441, 249] width 317 height 14
paste input "FACTURA Nº 00402-00007775 - FACTURACION AGOSTO"
drag, startPoint x: 371, startPoint y: 245, endPoint x: 379, endPoint y: 245, distance: 8.3
click at [379, 245] on input "FACTURA Nº 00402-00007775 - FACTURACION AGOSTO" at bounding box center [441, 249] width 317 height 14
drag, startPoint x: 412, startPoint y: 245, endPoint x: 435, endPoint y: 246, distance: 22.6
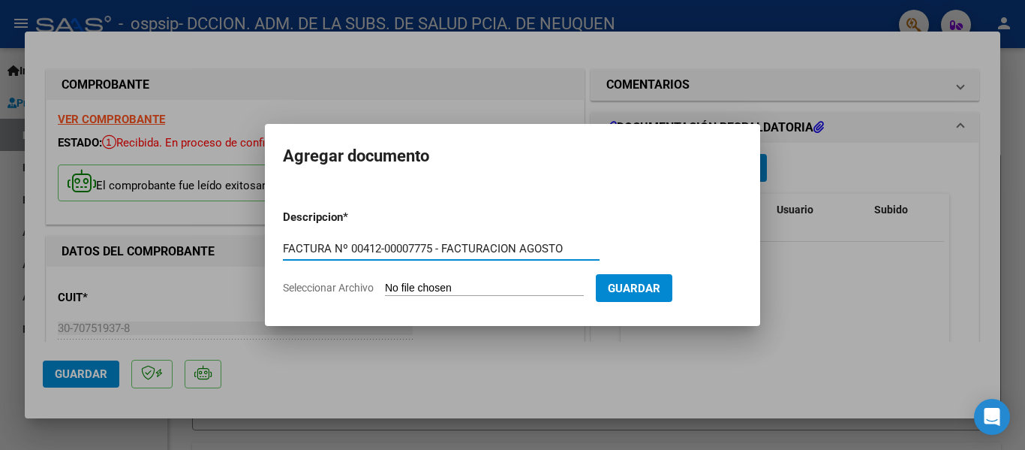
click at [435, 246] on input "FACTURA Nº 00412-00007775 - FACTURACION AGOSTO" at bounding box center [441, 249] width 317 height 14
type input "FACTURA Nº 00412-00002682 - FACTURACION AGOSTO"
click at [509, 289] on input "Seleccionar Archivo" at bounding box center [484, 288] width 199 height 14
type input "C:\fakepath\OSPSIP 0412-00002682.pdf"
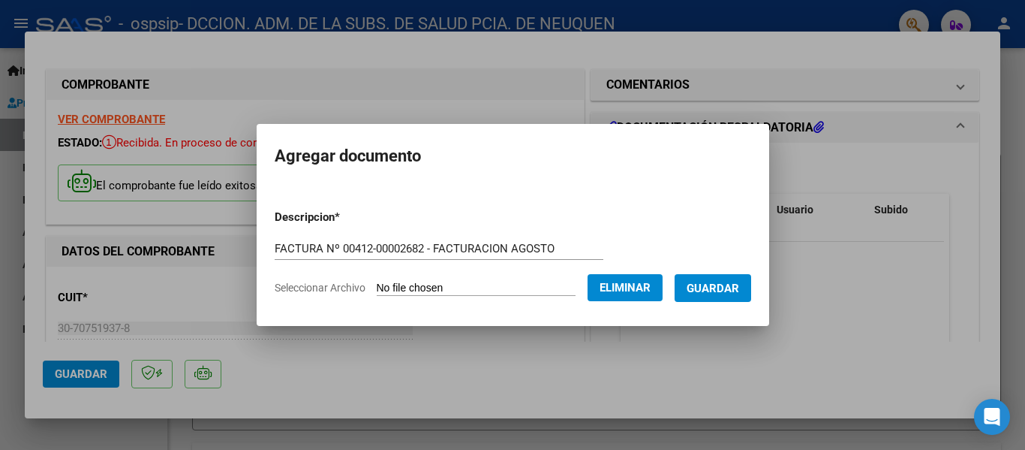
click at [739, 290] on span "Guardar" at bounding box center [713, 288] width 53 height 14
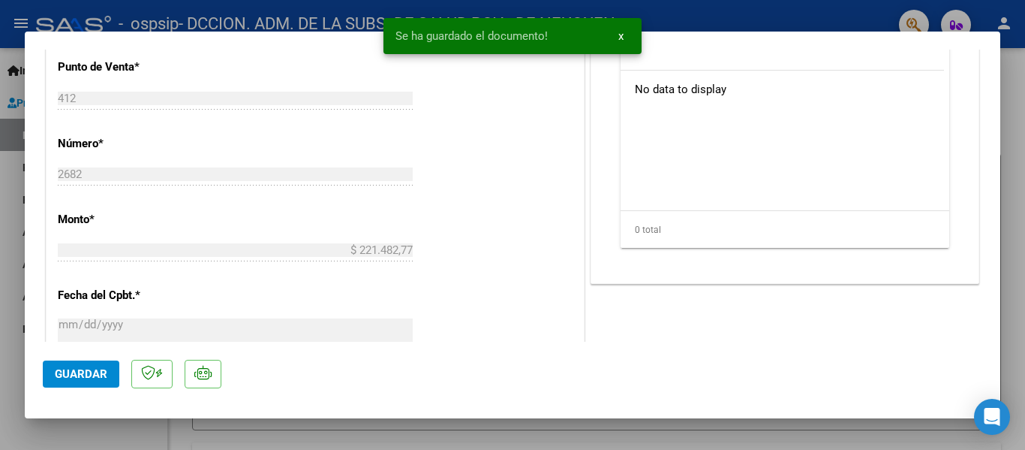
scroll to position [907, 0]
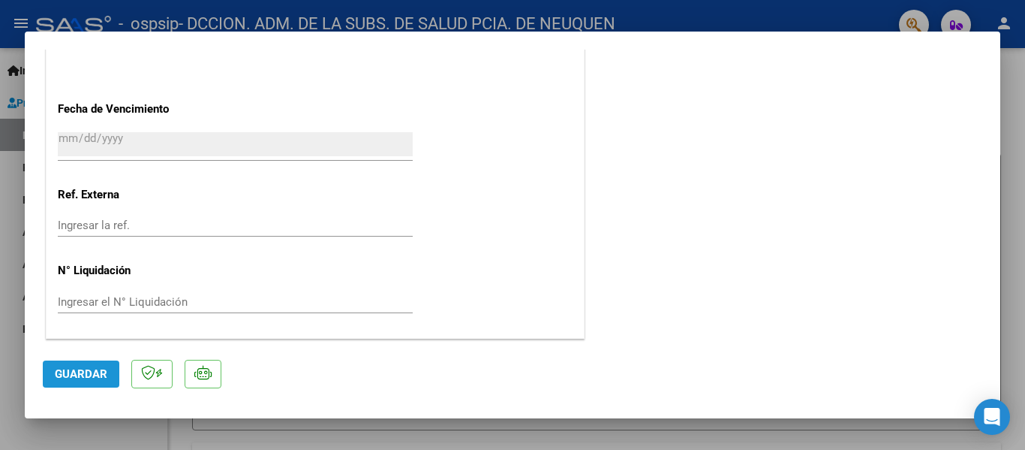
click at [83, 377] on span "Guardar" at bounding box center [81, 374] width 53 height 14
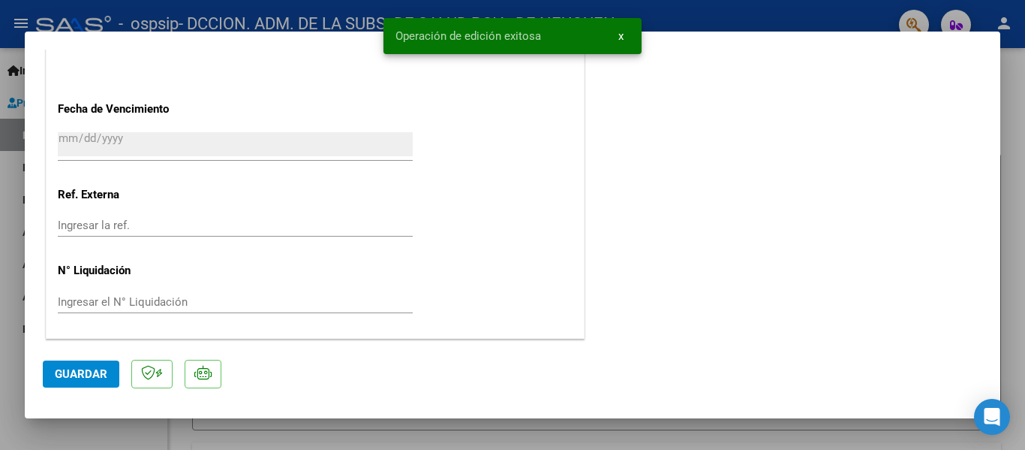
click at [82, 375] on span "Guardar" at bounding box center [81, 374] width 53 height 14
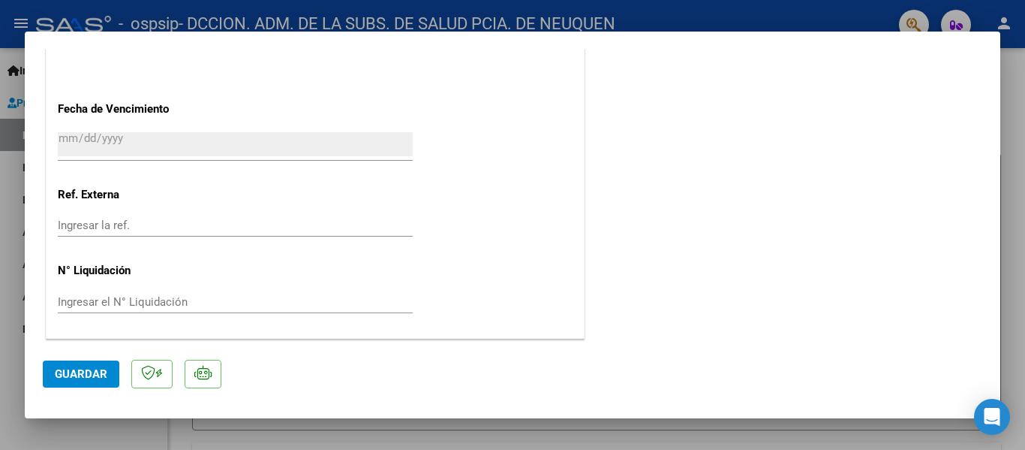
click at [1011, 194] on div at bounding box center [512, 225] width 1025 height 450
type input "$ 0,00"
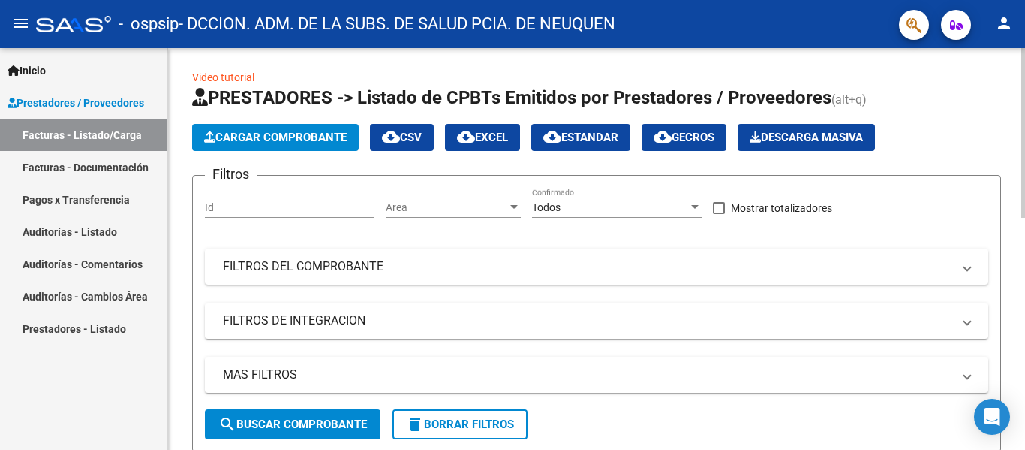
scroll to position [0, 0]
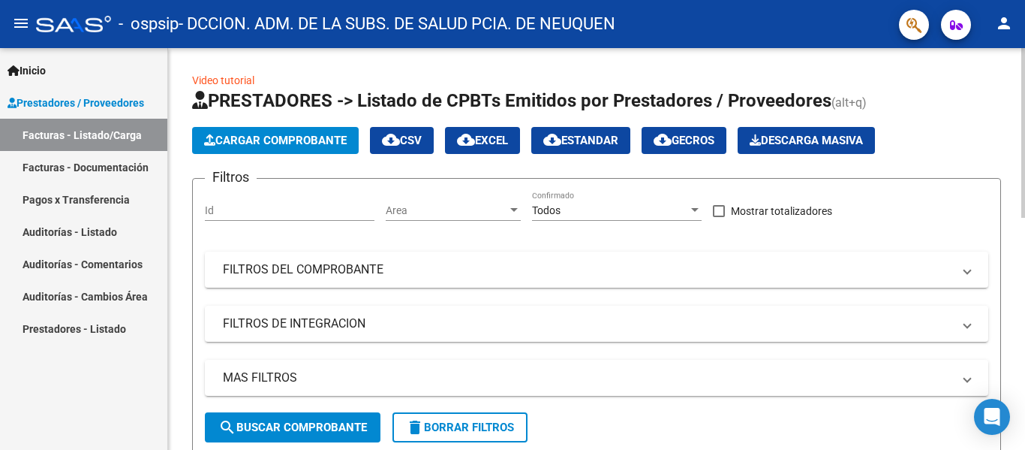
click at [318, 140] on span "Cargar Comprobante" at bounding box center [275, 141] width 143 height 14
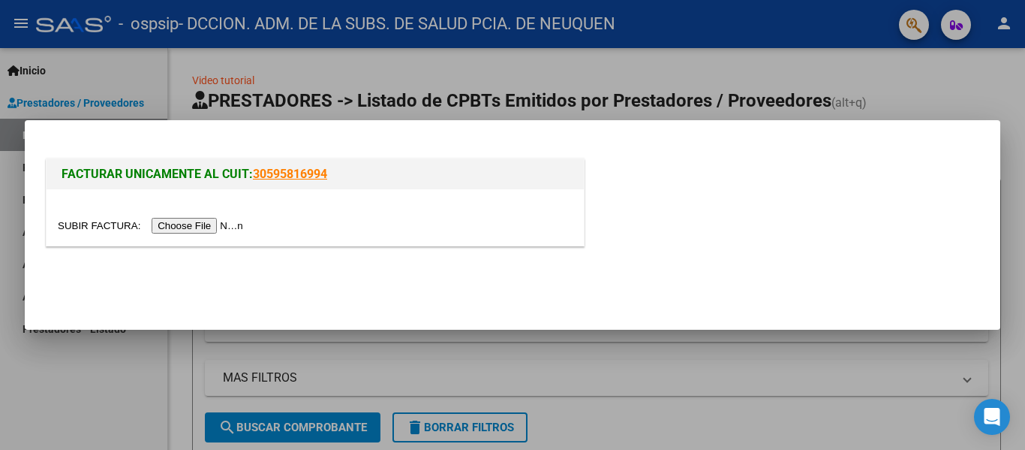
click at [199, 222] on input "file" at bounding box center [153, 226] width 190 height 16
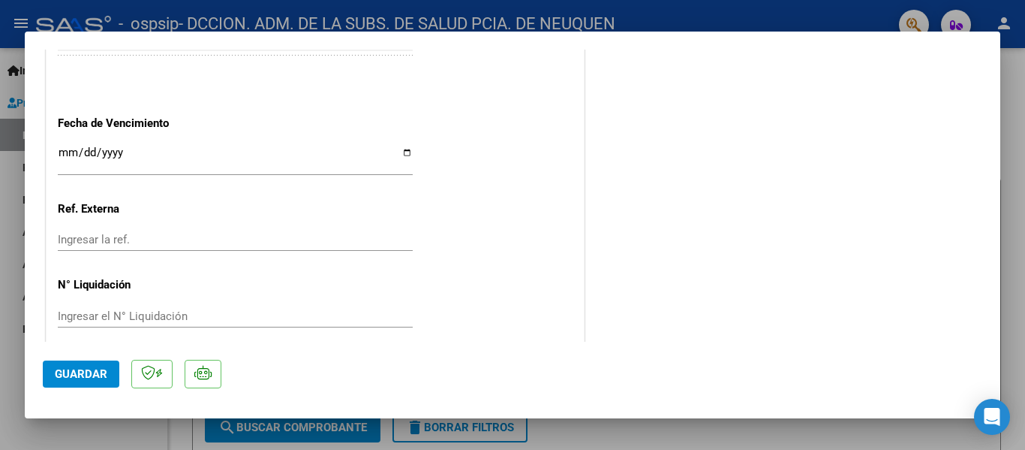
scroll to position [907, 0]
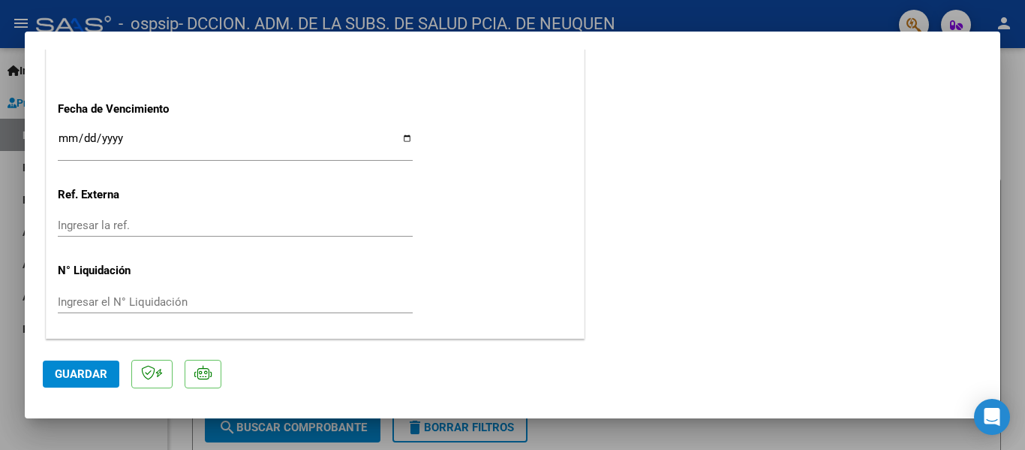
click at [401, 139] on input "Ingresar la fecha" at bounding box center [235, 144] width 355 height 24
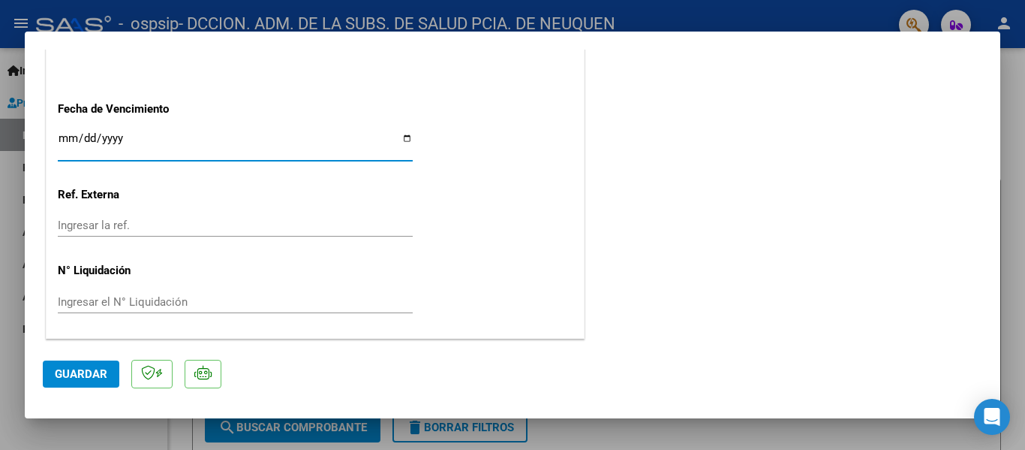
type input "[DATE]"
click at [74, 376] on span "Guardar" at bounding box center [81, 374] width 53 height 14
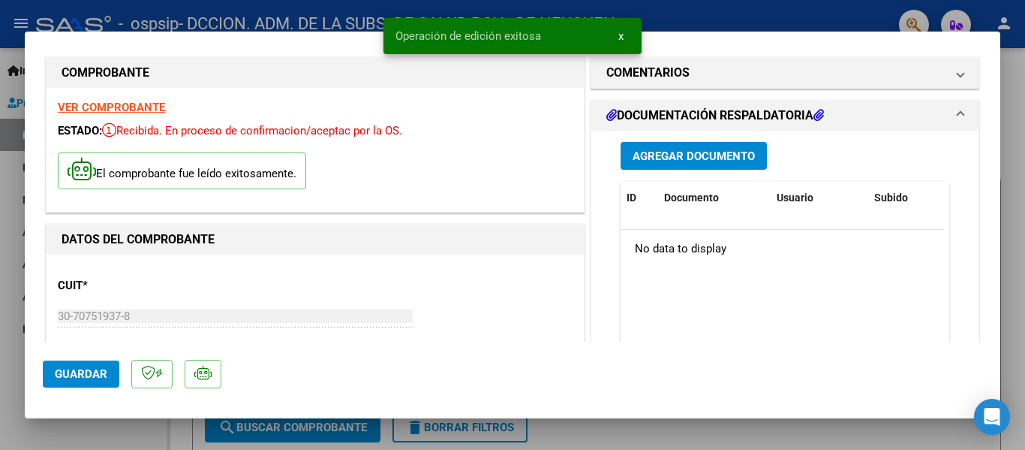
scroll to position [0, 0]
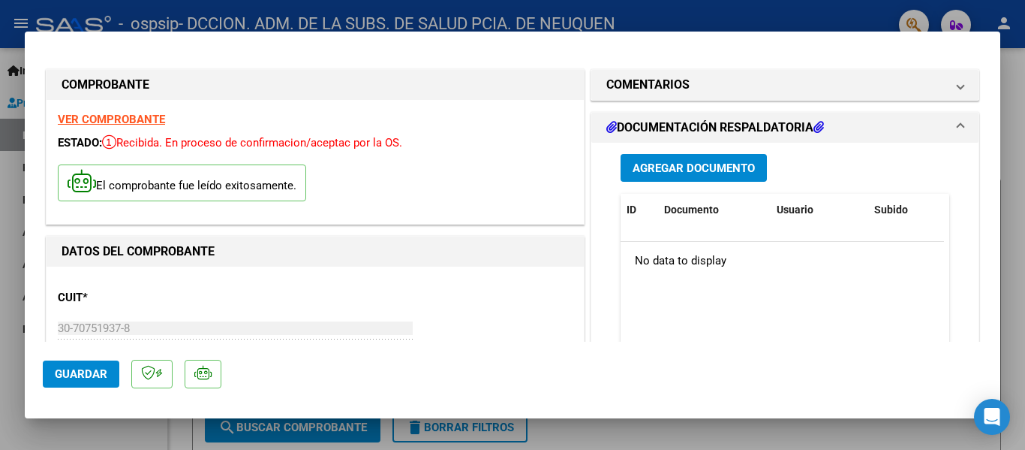
click at [661, 170] on span "Agregar Documento" at bounding box center [694, 168] width 122 height 14
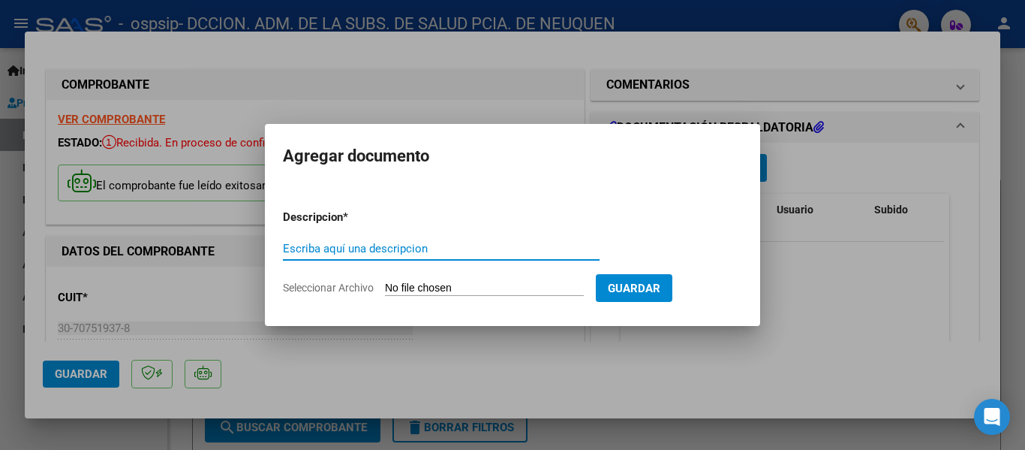
click at [429, 244] on input "Escriba aquí una descripcion" at bounding box center [441, 249] width 317 height 14
click at [323, 247] on input "Escriba aquí una descripcion" at bounding box center [441, 249] width 317 height 14
drag, startPoint x: 323, startPoint y: 247, endPoint x: 299, endPoint y: 248, distance: 23.3
click at [299, 248] on input "Escriba aquí una descripcion" at bounding box center [441, 249] width 317 height 14
click at [913, 330] on div at bounding box center [512, 225] width 1025 height 450
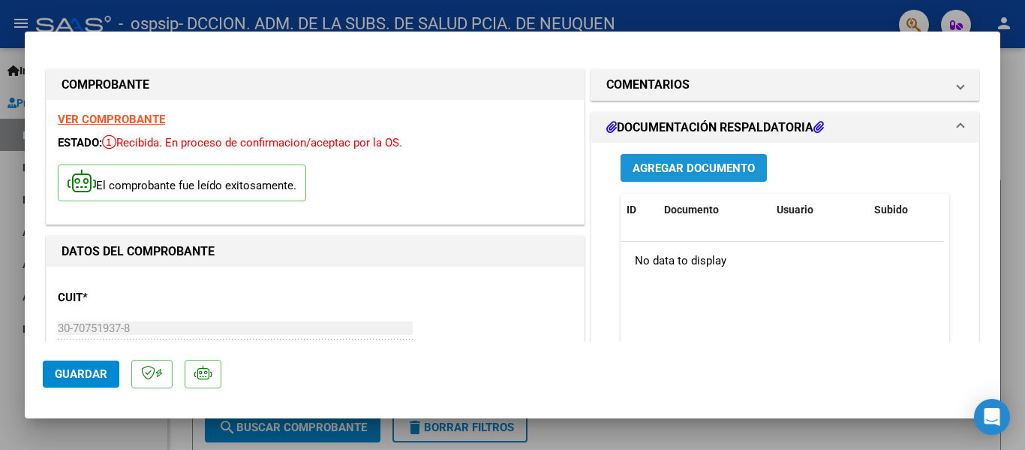
click at [681, 162] on span "Agregar Documento" at bounding box center [694, 168] width 122 height 14
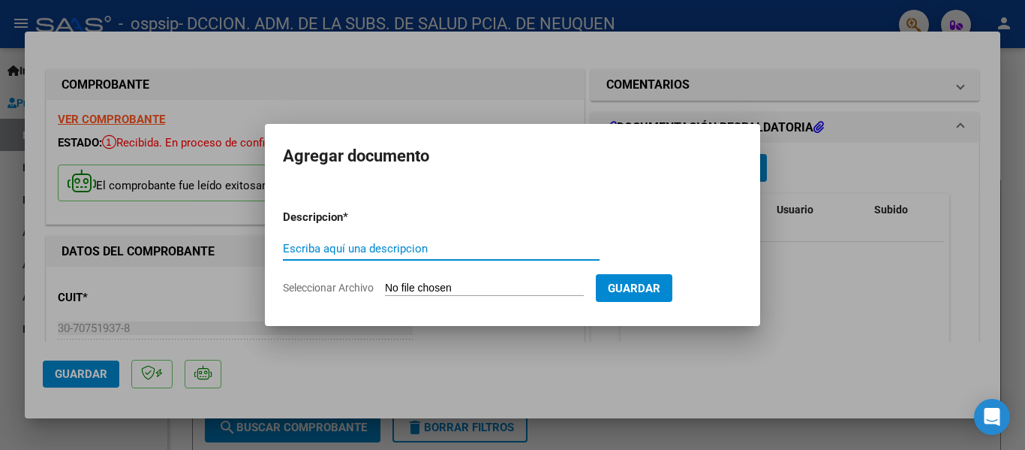
click at [360, 245] on input "Escriba aquí una descripcion" at bounding box center [441, 249] width 317 height 14
click at [403, 242] on input "Escriba aquí una descripcion" at bounding box center [441, 249] width 317 height 14
click at [355, 257] on div "FACTYRA Escriba aquí una descripcion" at bounding box center [441, 248] width 317 height 23
type input "FACTURA 00412-00002705 - FACTURACION AGOSTO"
click at [446, 284] on input "Seleccionar Archivo" at bounding box center [484, 288] width 199 height 14
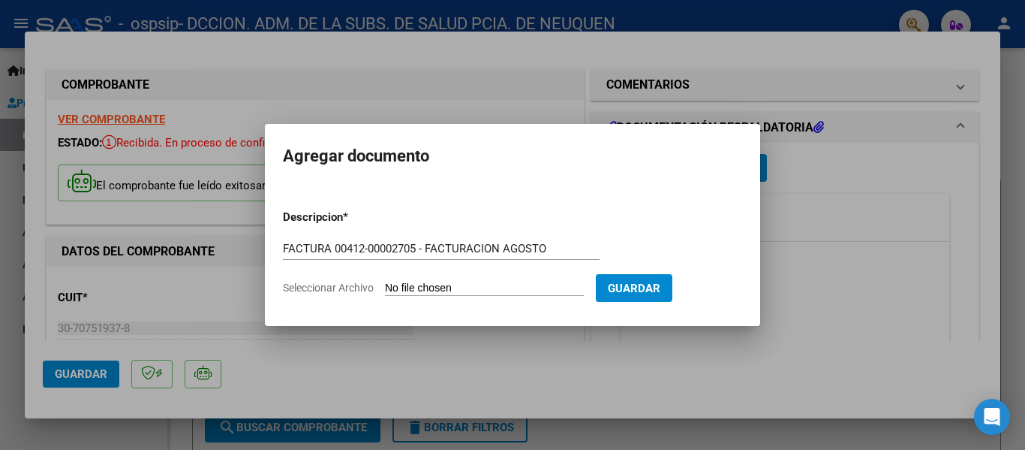
type input "C:\fakepath\OSPSIP 0412-00002705.pdf"
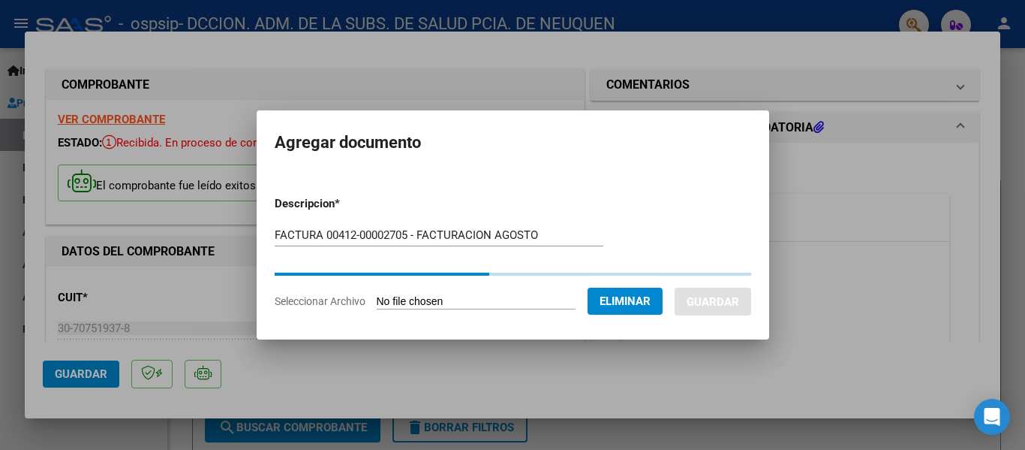
click at [417, 230] on input "FACTURA 00412-00002705 - FACTURACION AGOSTO" at bounding box center [439, 235] width 329 height 14
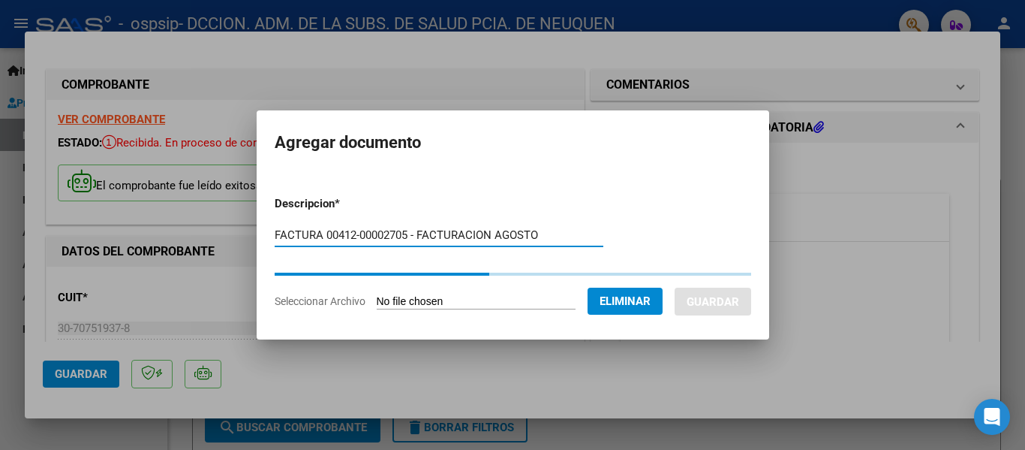
click at [417, 230] on input "FACTURA 00412-00002705 - FACTURACION AGOSTO" at bounding box center [439, 235] width 329 height 14
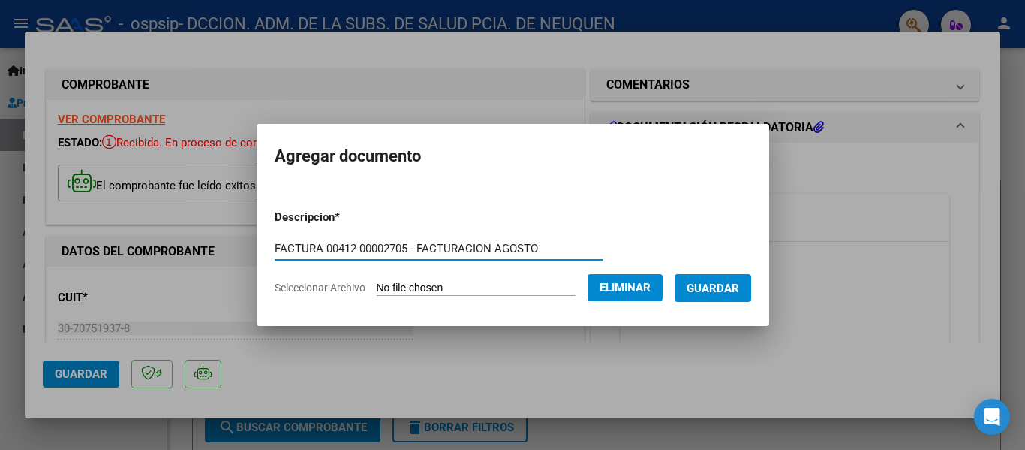
click at [751, 284] on button "Guardar" at bounding box center [713, 288] width 77 height 28
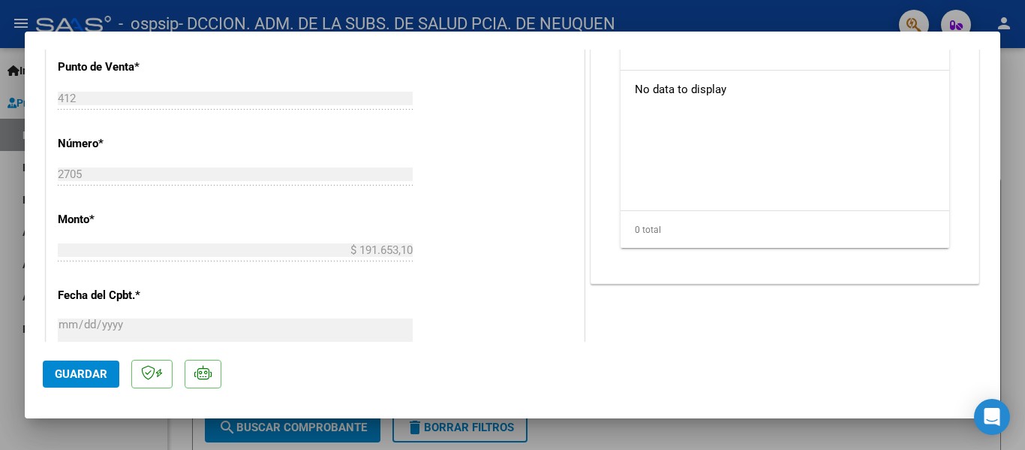
scroll to position [907, 0]
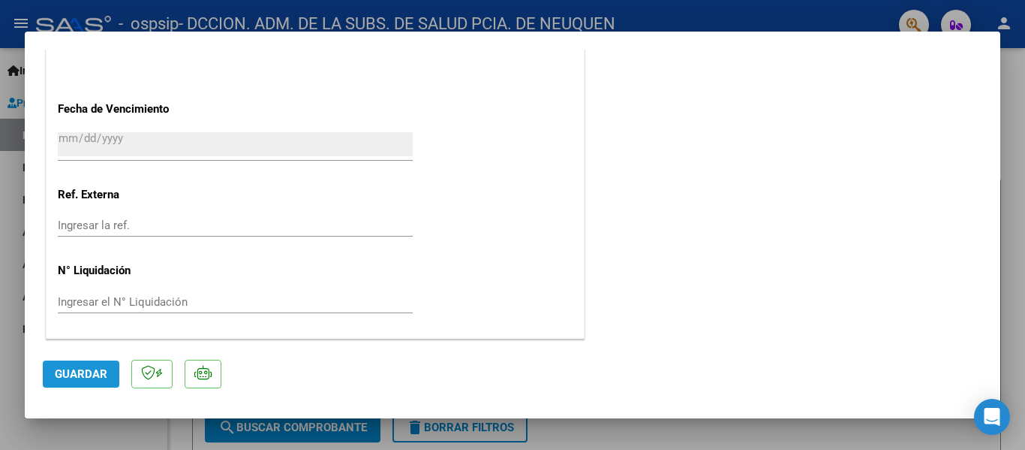
click at [82, 362] on button "Guardar" at bounding box center [81, 373] width 77 height 27
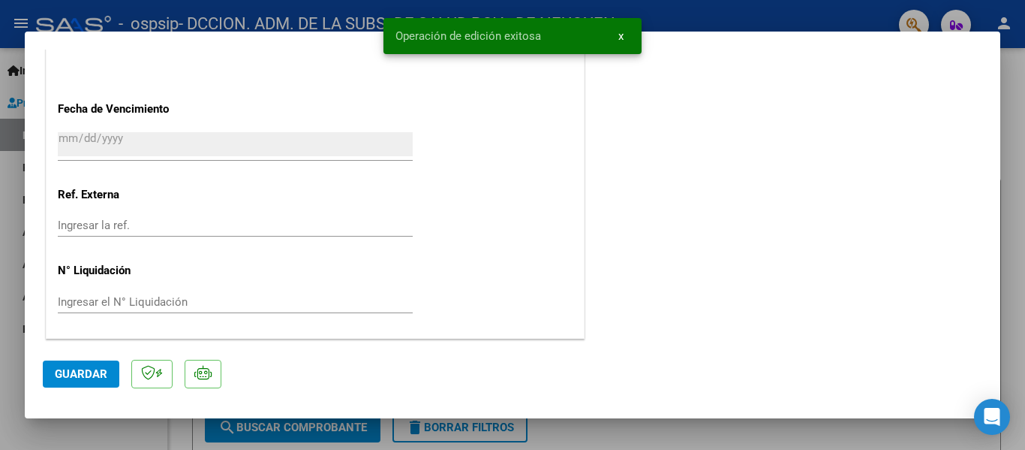
click at [92, 377] on span "Guardar" at bounding box center [81, 374] width 53 height 14
click at [1018, 210] on div at bounding box center [512, 225] width 1025 height 450
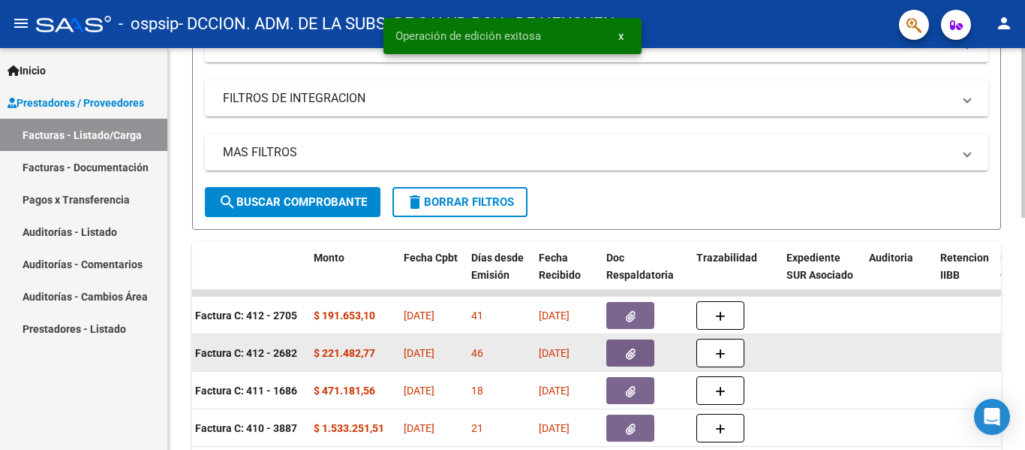
scroll to position [300, 0]
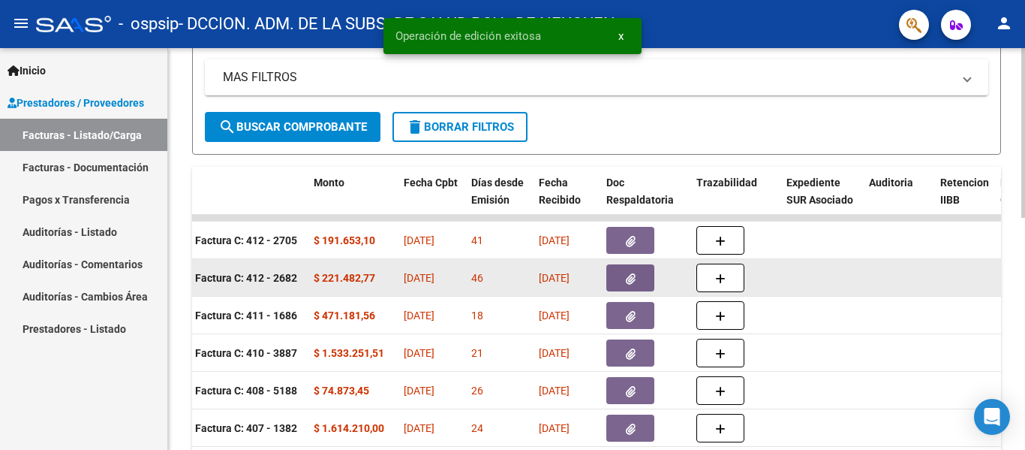
click at [627, 275] on icon "button" at bounding box center [631, 278] width 10 height 11
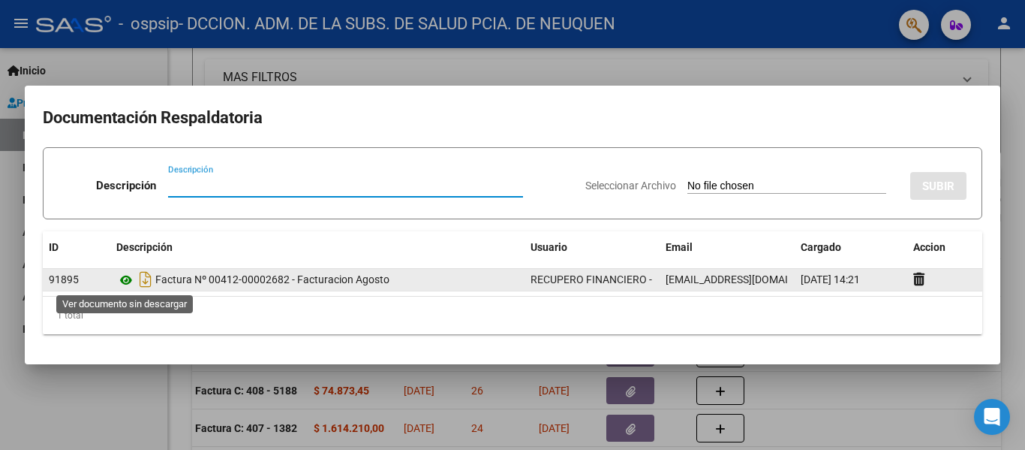
click at [125, 281] on icon at bounding box center [126, 280] width 20 height 18
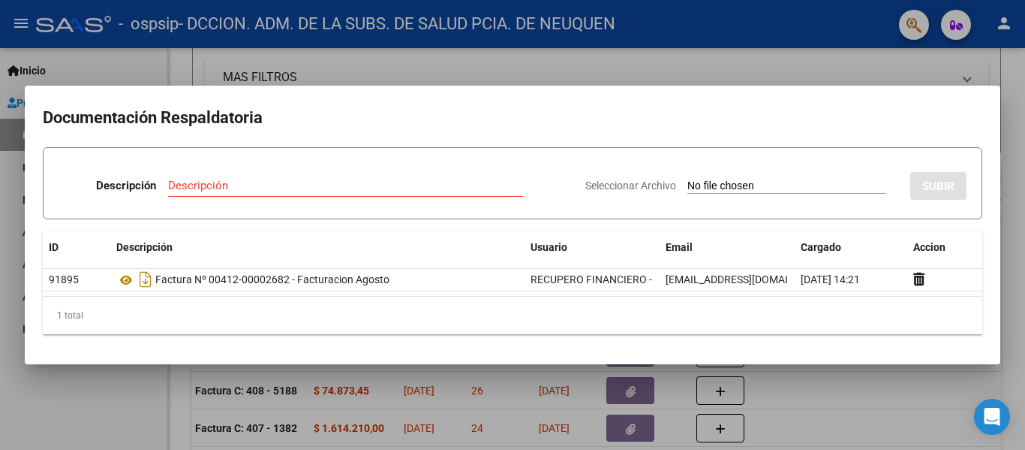
click at [1008, 234] on div at bounding box center [512, 225] width 1025 height 450
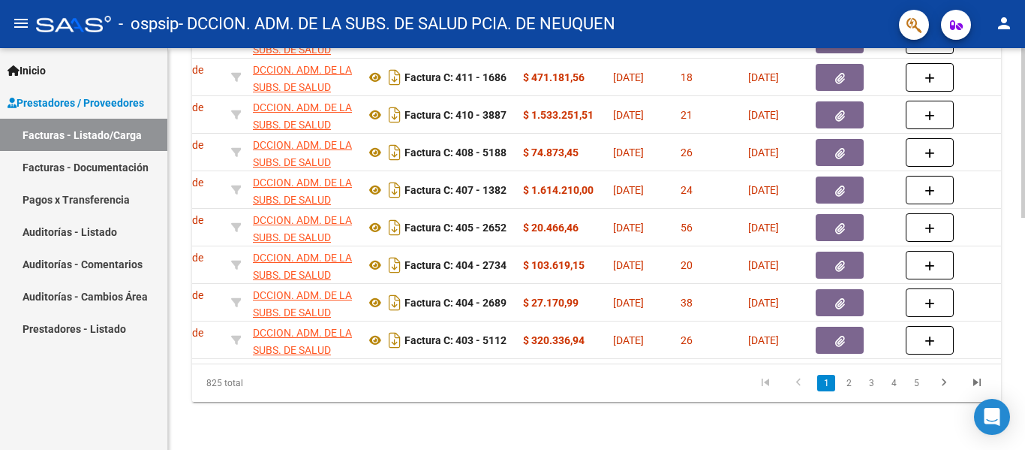
scroll to position [0, 0]
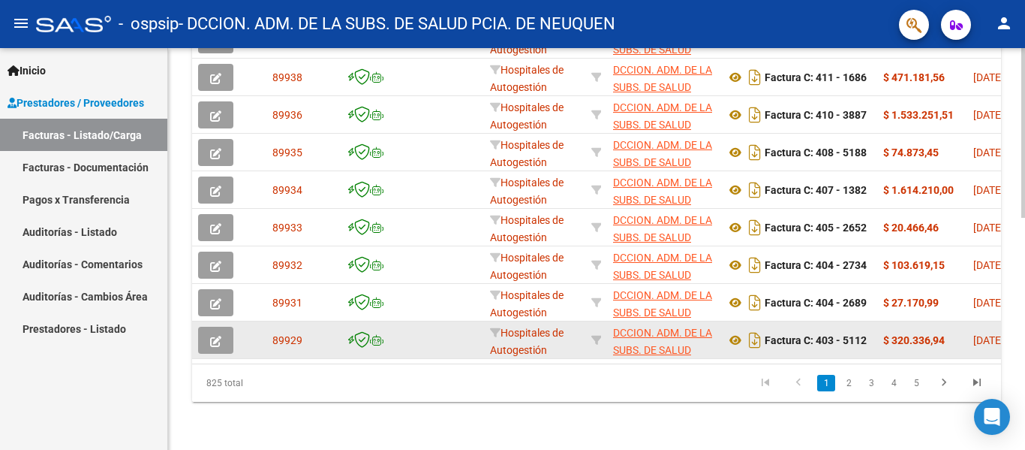
click at [218, 335] on icon "button" at bounding box center [215, 340] width 11 height 11
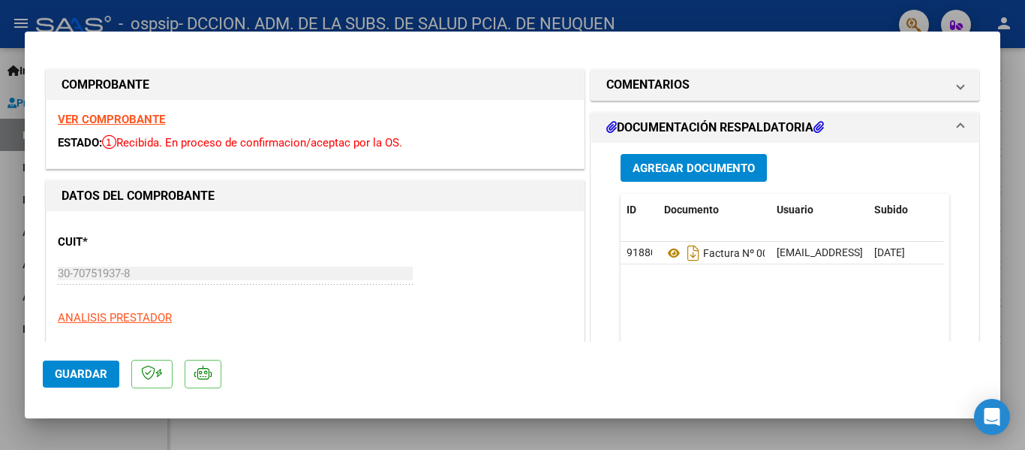
click at [1019, 187] on div at bounding box center [512, 225] width 1025 height 450
type input "$ 0,00"
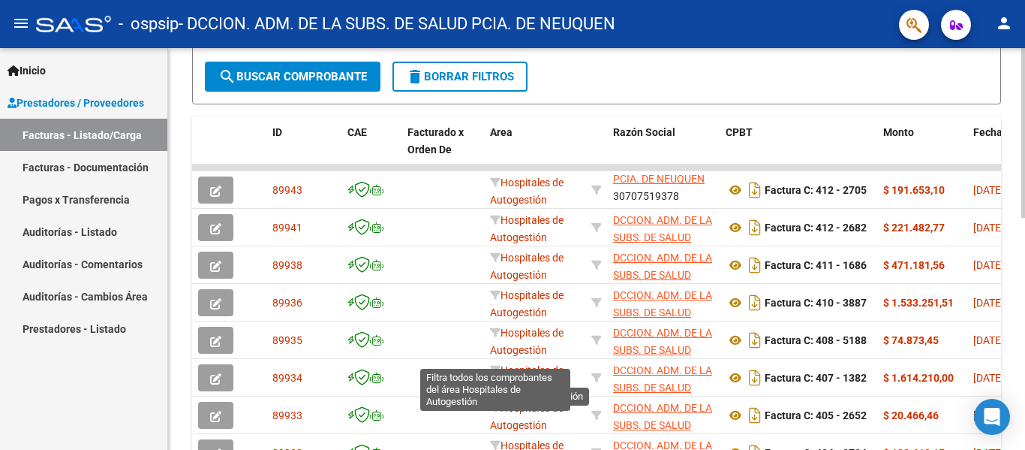
scroll to position [325, 0]
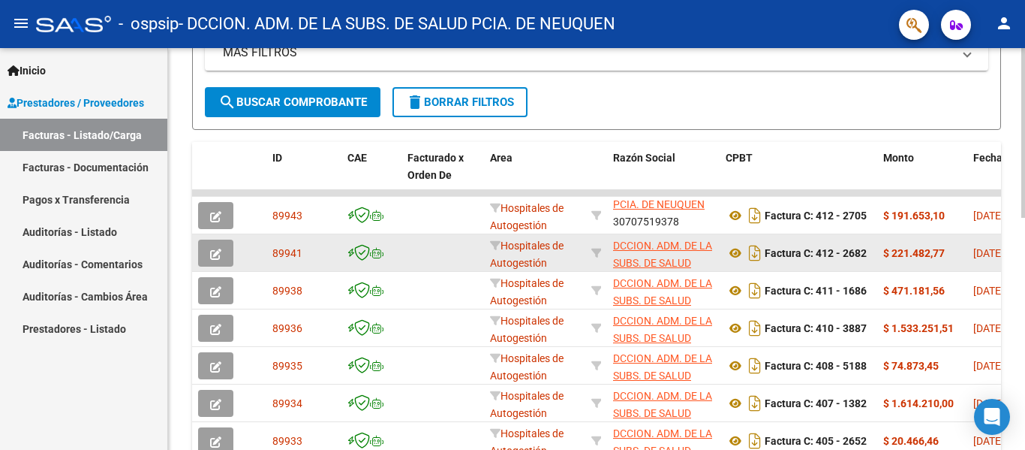
click at [221, 251] on icon "button" at bounding box center [215, 253] width 11 height 11
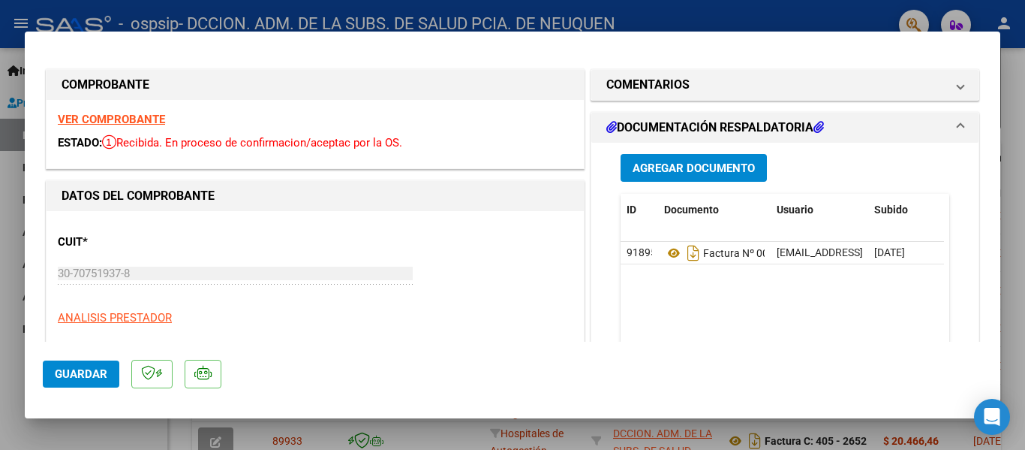
click at [1013, 213] on div at bounding box center [512, 225] width 1025 height 450
type input "$ 0,00"
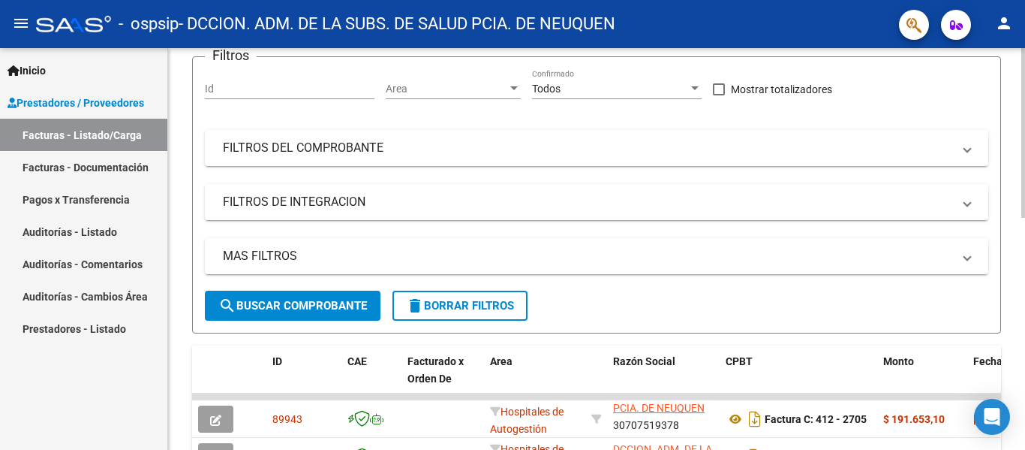
scroll to position [0, 0]
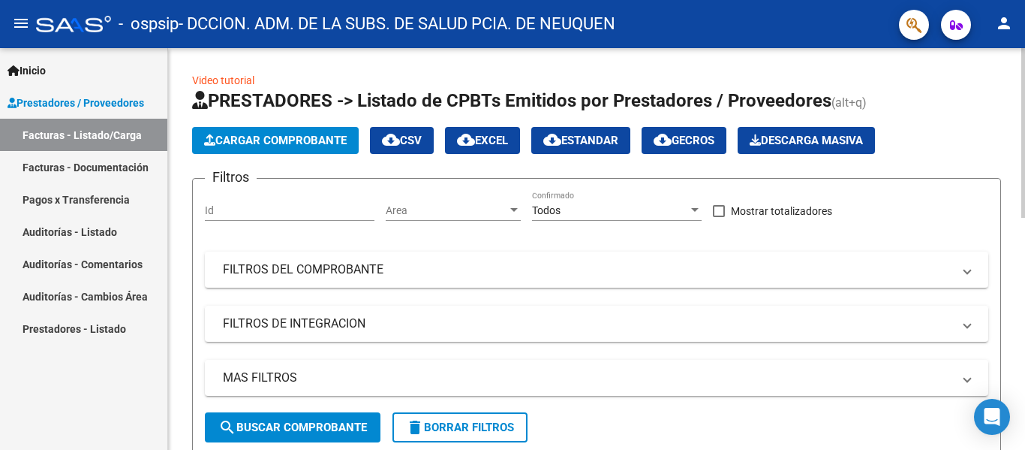
click at [297, 144] on span "Cargar Comprobante" at bounding box center [275, 141] width 143 height 14
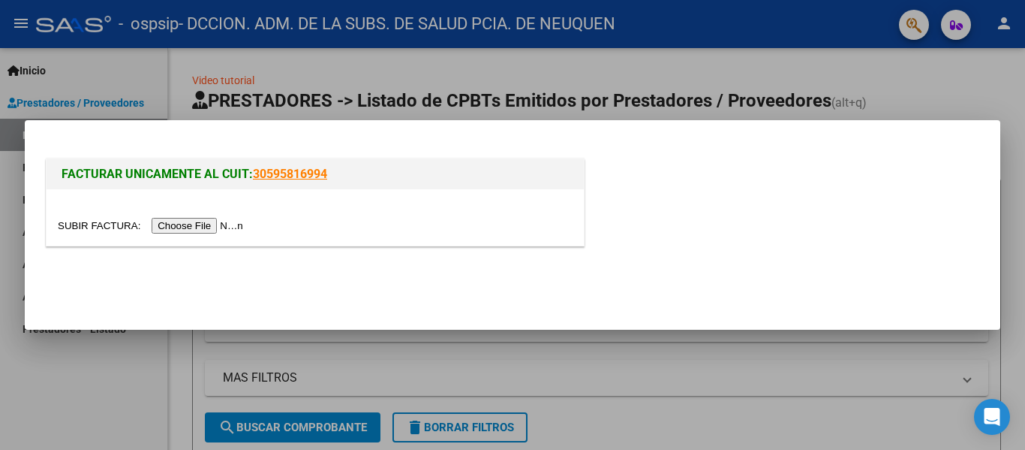
click at [228, 227] on input "file" at bounding box center [153, 226] width 190 height 16
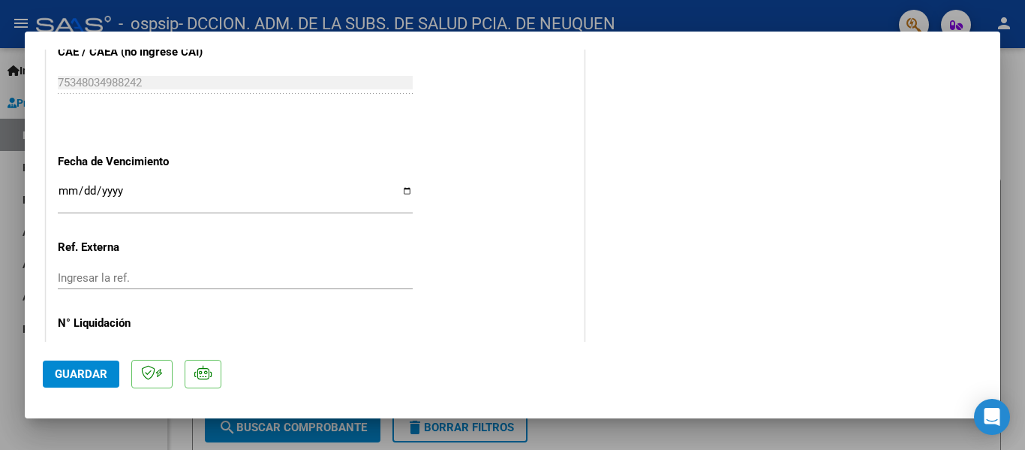
scroll to position [901, 0]
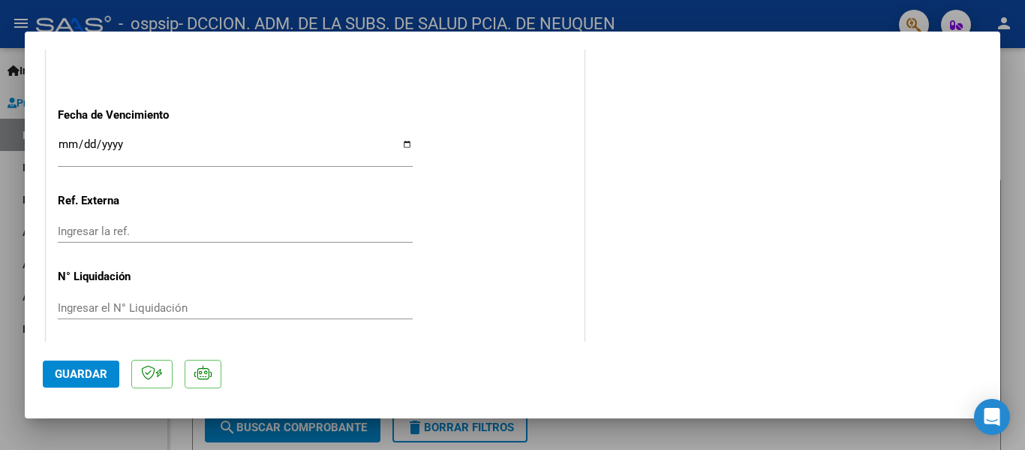
click at [406, 143] on input "Ingresar la fecha" at bounding box center [235, 150] width 355 height 24
type input "[DATE]"
click at [78, 373] on span "Guardar" at bounding box center [81, 374] width 53 height 14
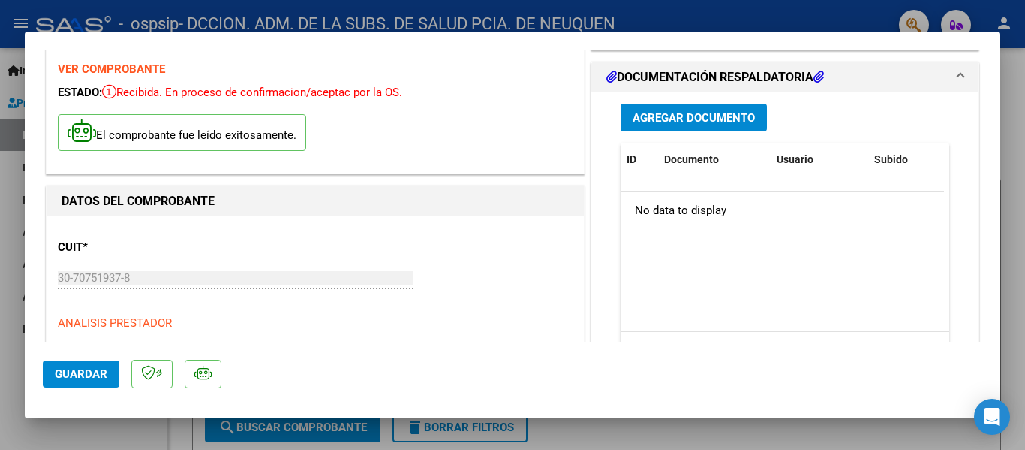
scroll to position [0, 0]
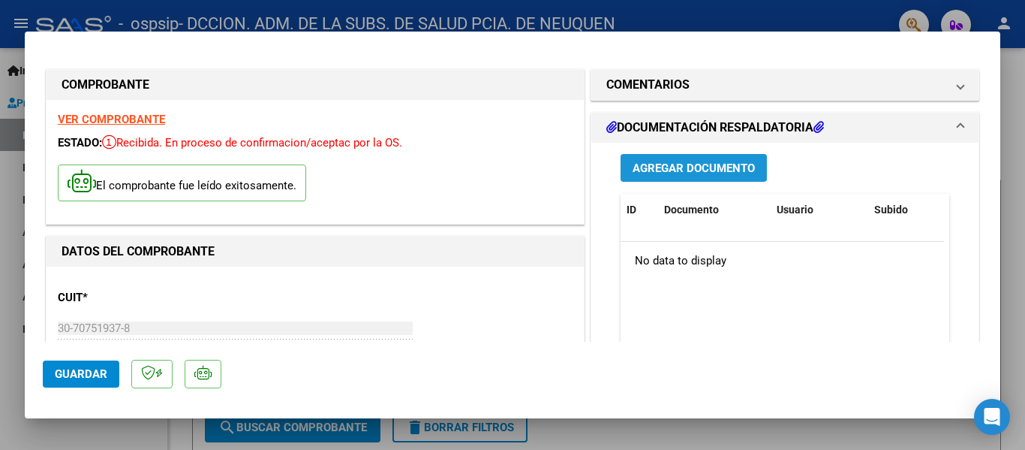
click at [666, 170] on span "Agregar Documento" at bounding box center [694, 168] width 122 height 14
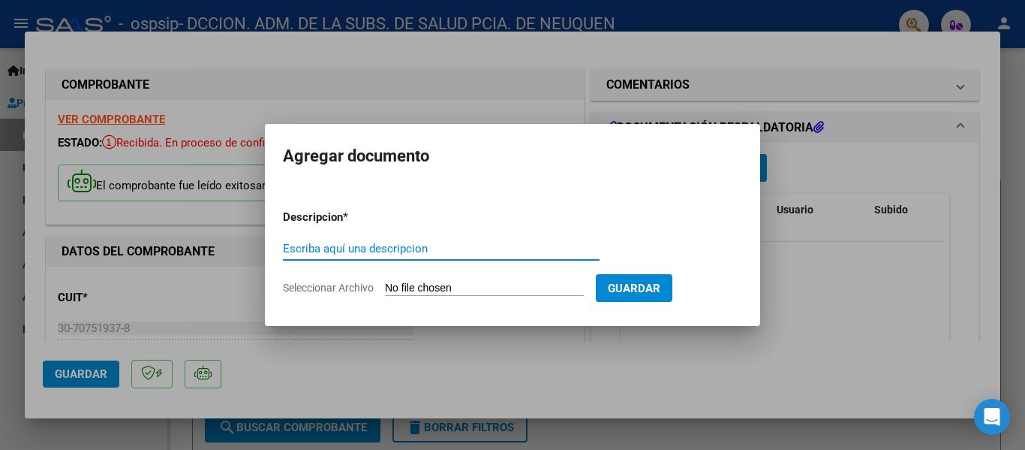
paste input "FACTURA 00412-00002705 - FACTURACION AGOSTO"
click at [358, 250] on input "FACTURA 00412-00002705 - FACTURACION AGOSTO" at bounding box center [441, 249] width 317 height 14
drag, startPoint x: 395, startPoint y: 249, endPoint x: 420, endPoint y: 248, distance: 24.8
click at [420, 248] on input "FACTURA 00413-00002705 - FACTURACION AGOSTO" at bounding box center [441, 249] width 317 height 14
type input "FACTURA 00413-00001548 - FACTURACION AGOSTO"
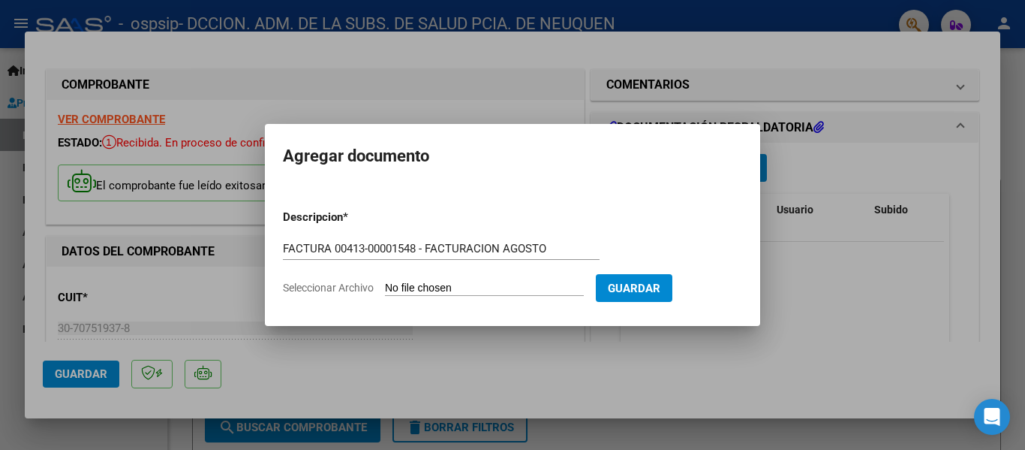
click at [483, 286] on input "Seleccionar Archivo" at bounding box center [484, 288] width 199 height 14
type input "C:\fakepath\OSPSIP 0413-00001548.pdf"
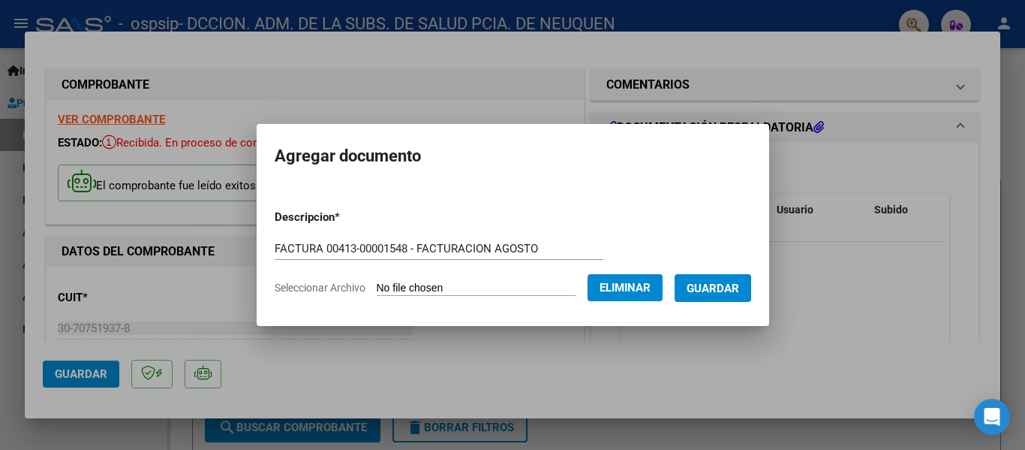
click at [735, 281] on span "Guardar" at bounding box center [713, 288] width 53 height 14
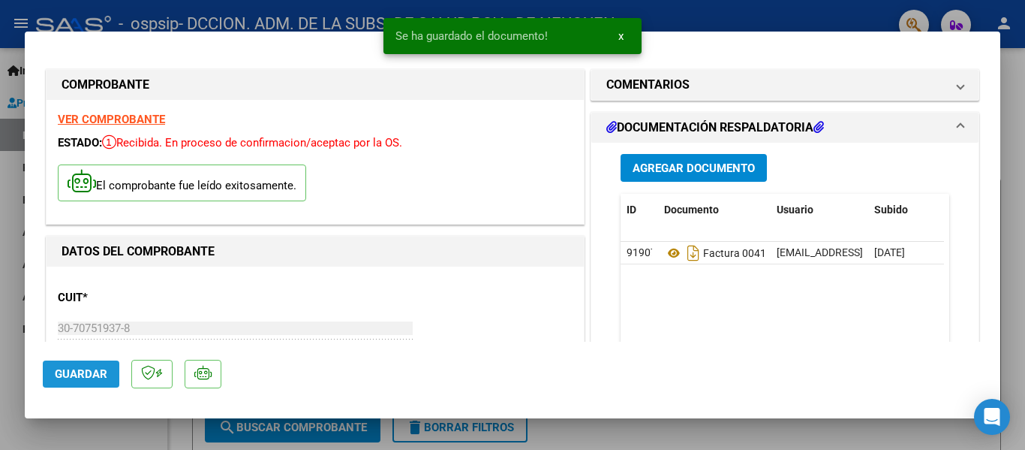
click at [104, 373] on span "Guardar" at bounding box center [81, 374] width 53 height 14
click at [77, 383] on button "Guardar" at bounding box center [81, 373] width 77 height 27
click at [1015, 169] on div at bounding box center [512, 225] width 1025 height 450
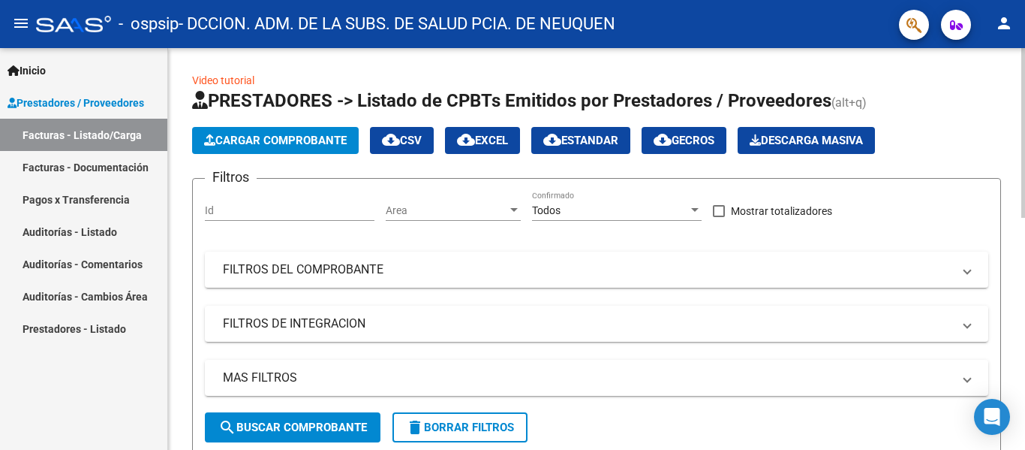
click at [281, 141] on span "Cargar Comprobante" at bounding box center [275, 141] width 143 height 14
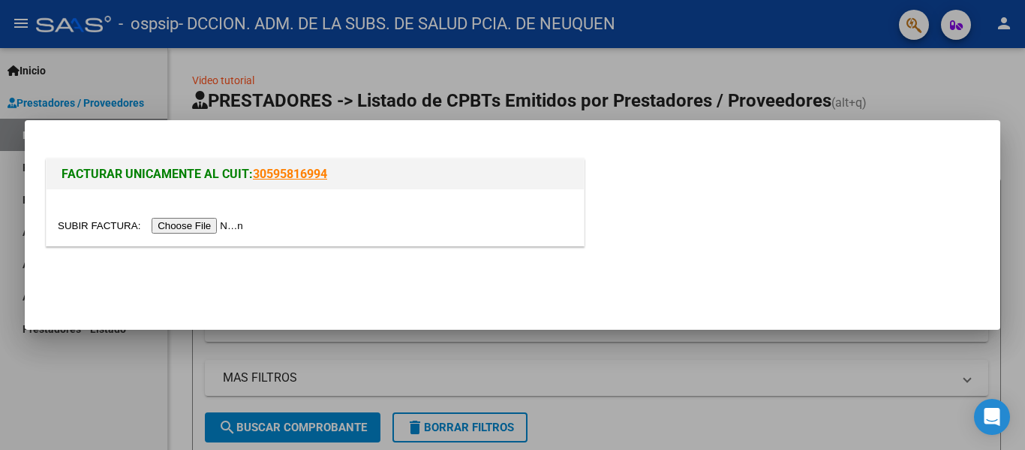
click at [214, 215] on div at bounding box center [315, 217] width 537 height 56
click at [213, 226] on input "file" at bounding box center [153, 226] width 190 height 16
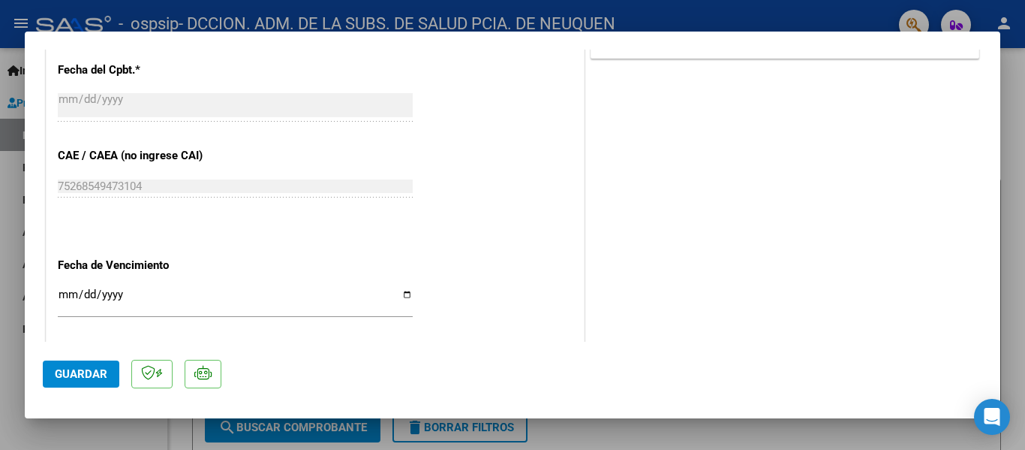
scroll to position [826, 0]
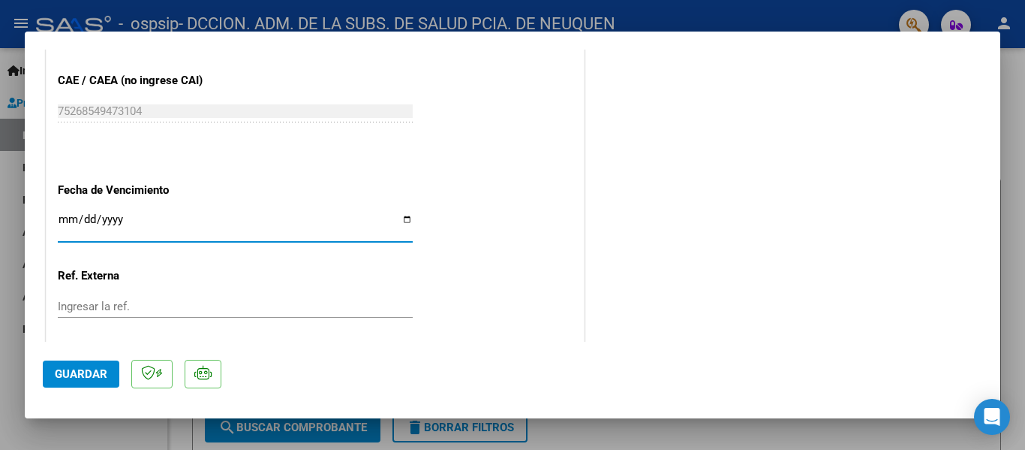
click at [399, 218] on input "Ingresar la fecha" at bounding box center [235, 225] width 355 height 24
type input "[DATE]"
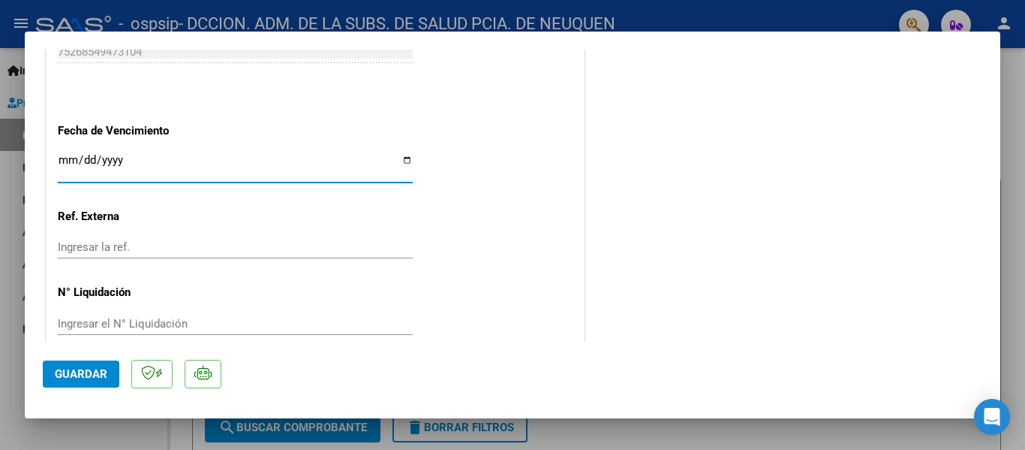
scroll to position [907, 0]
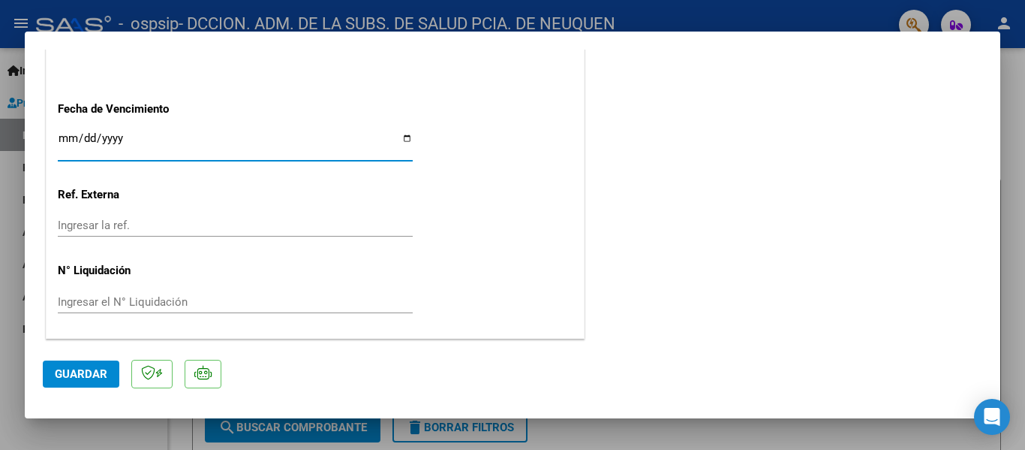
click at [79, 377] on span "Guardar" at bounding box center [81, 374] width 53 height 14
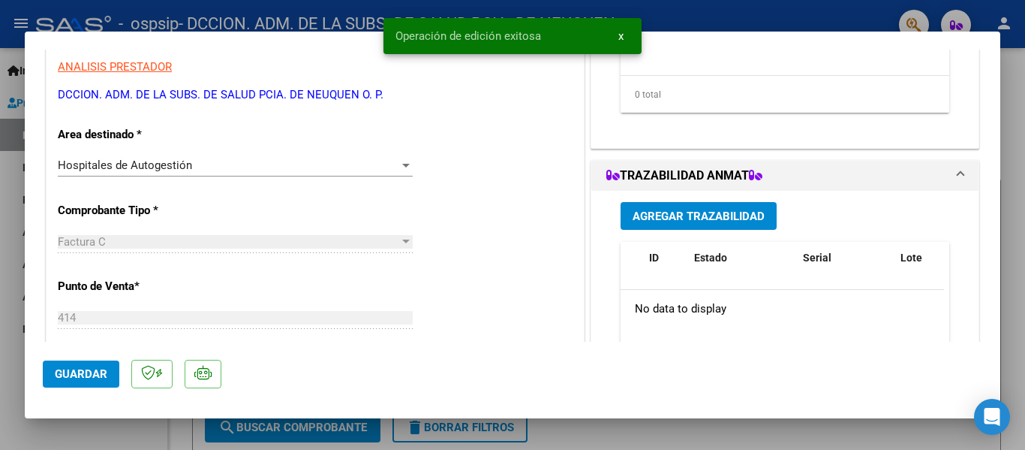
scroll to position [6, 0]
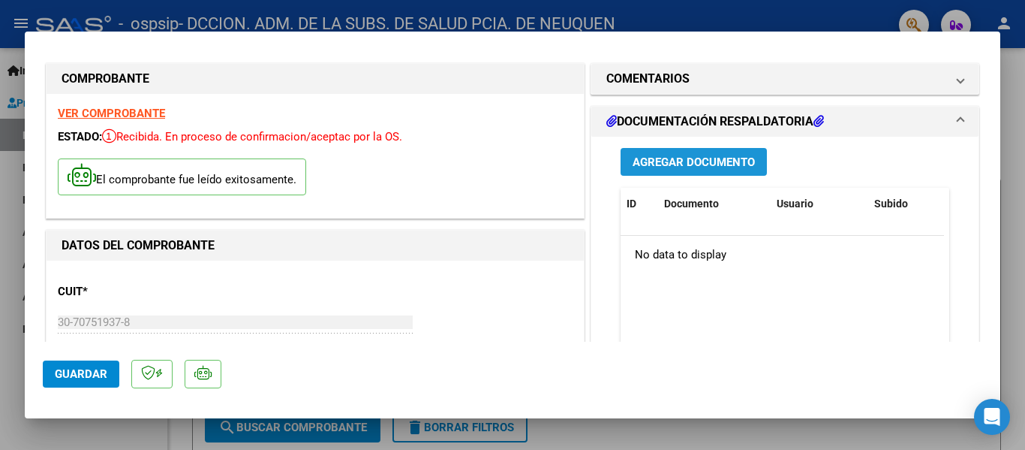
click at [705, 166] on span "Agregar Documento" at bounding box center [694, 162] width 122 height 14
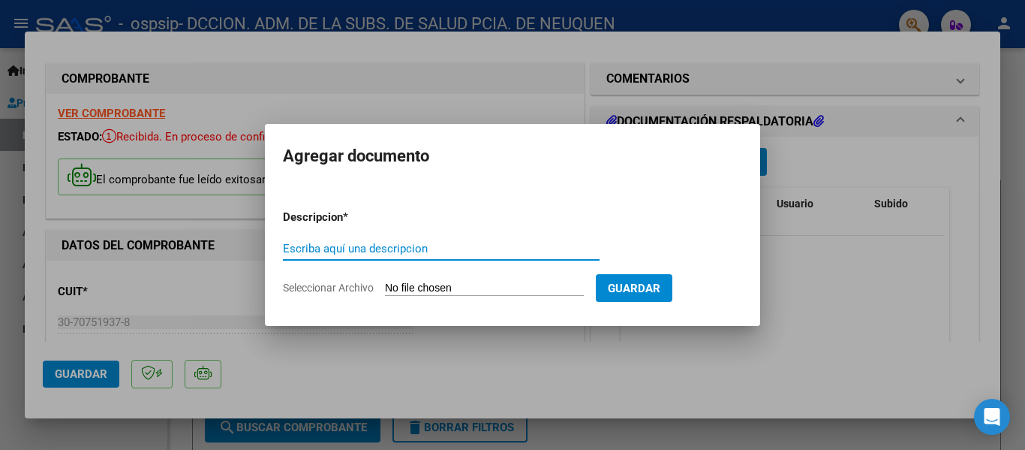
click at [463, 242] on input "Escriba aquí una descripcion" at bounding box center [441, 249] width 317 height 14
paste input "FACTURA 00412-00002705 - FACTURACION AGOSTO"
click at [362, 250] on input "FACTURA 00412-00002705 - FACTURACION AGOSTO" at bounding box center [441, 249] width 317 height 14
drag, startPoint x: 397, startPoint y: 245, endPoint x: 418, endPoint y: 243, distance: 21.1
click at [418, 243] on input "FACTURA 00414-00002705 - FACTURACION AGOSTO" at bounding box center [441, 249] width 317 height 14
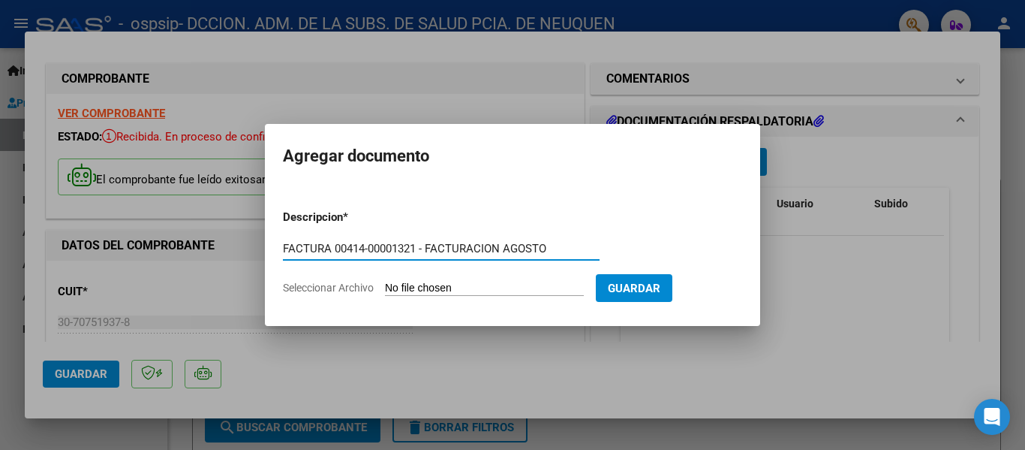
type input "FACTURA 00414-00001321 - FACTURACION AGOSTO"
click at [432, 291] on input "Seleccionar Archivo" at bounding box center [484, 288] width 199 height 14
type input "C:\fakepath\OSPSIP 0414-00001321.pdf"
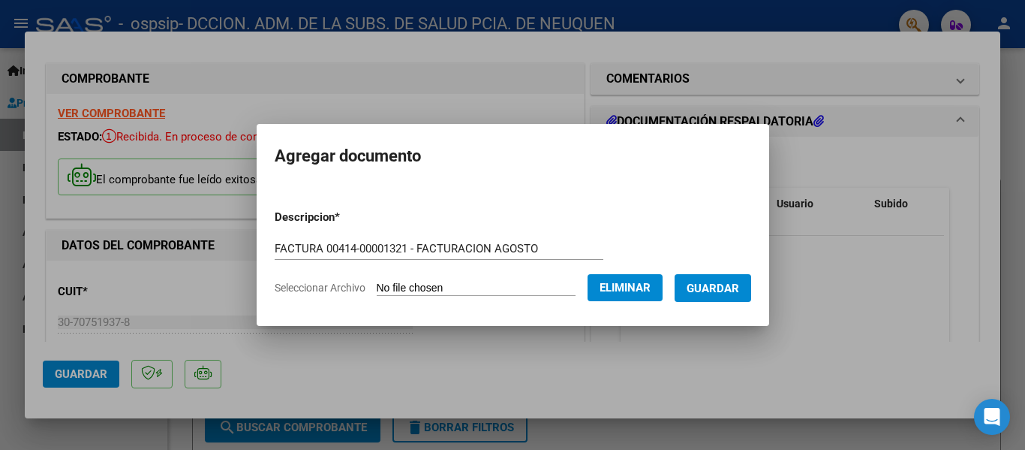
click at [717, 290] on span "Guardar" at bounding box center [713, 288] width 53 height 14
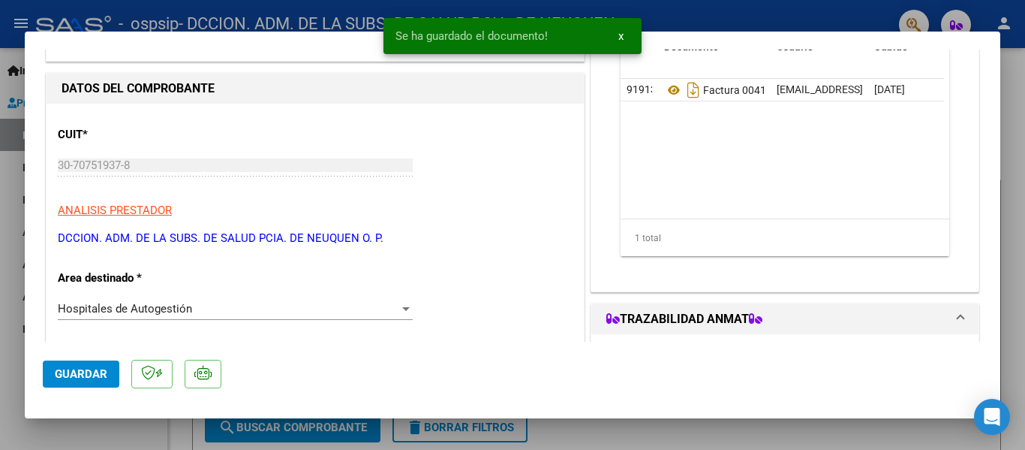
scroll to position [306, 0]
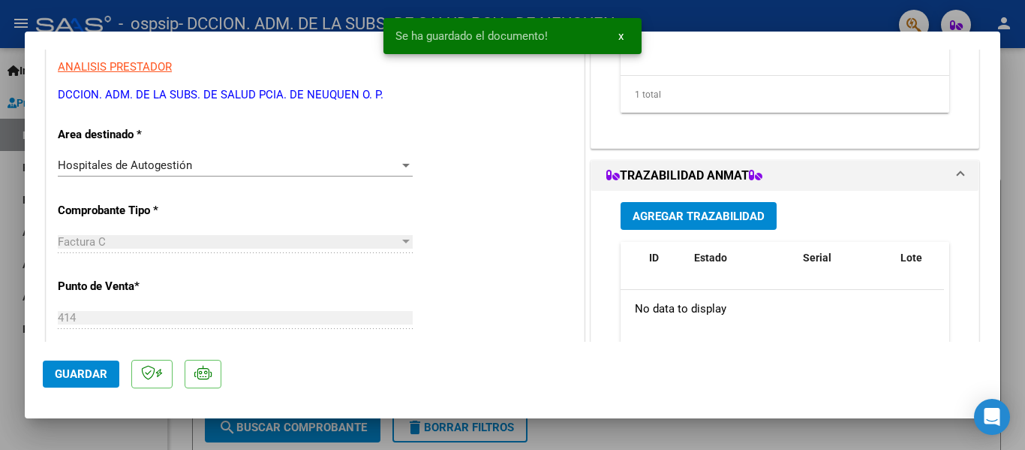
click at [101, 371] on span "Guardar" at bounding box center [81, 374] width 53 height 14
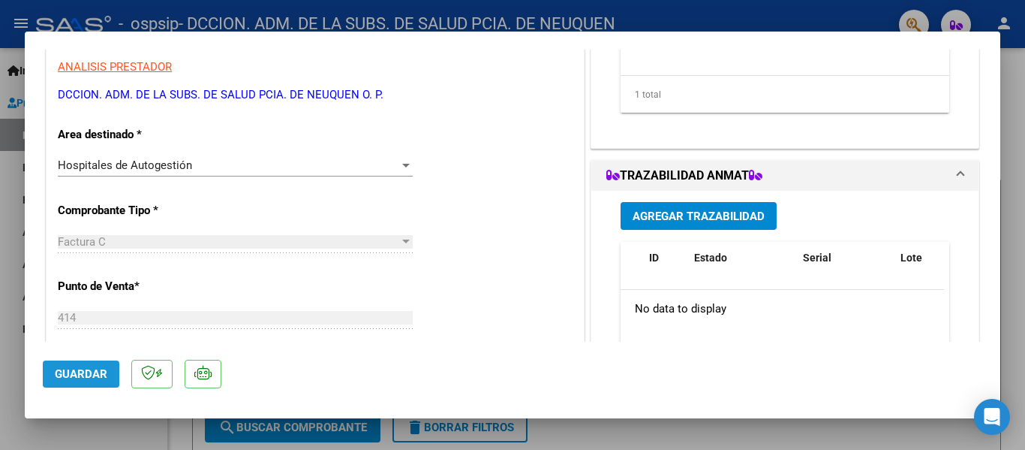
click at [107, 368] on button "Guardar" at bounding box center [81, 373] width 77 height 27
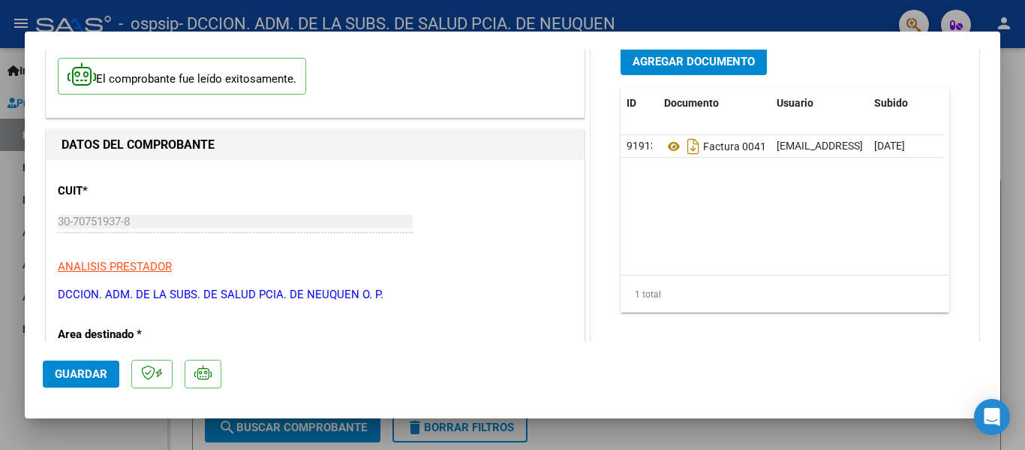
scroll to position [0, 0]
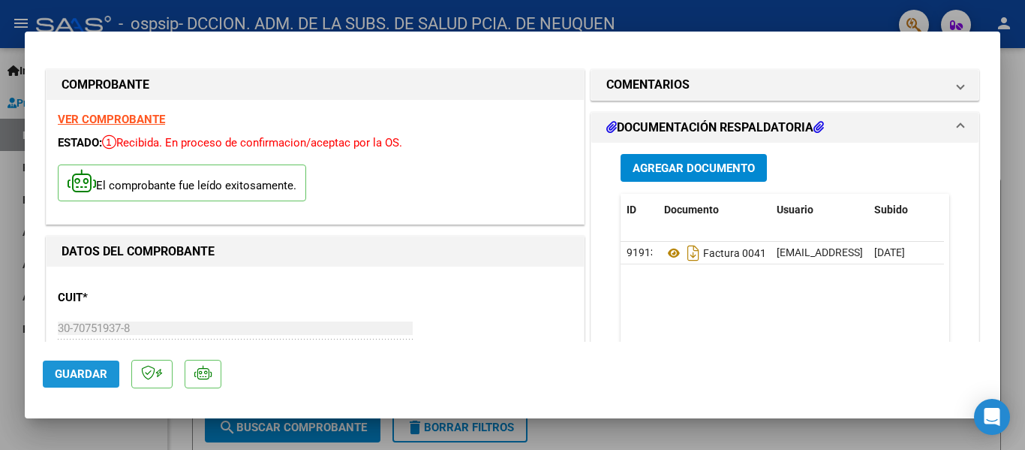
click at [80, 366] on button "Guardar" at bounding box center [81, 373] width 77 height 27
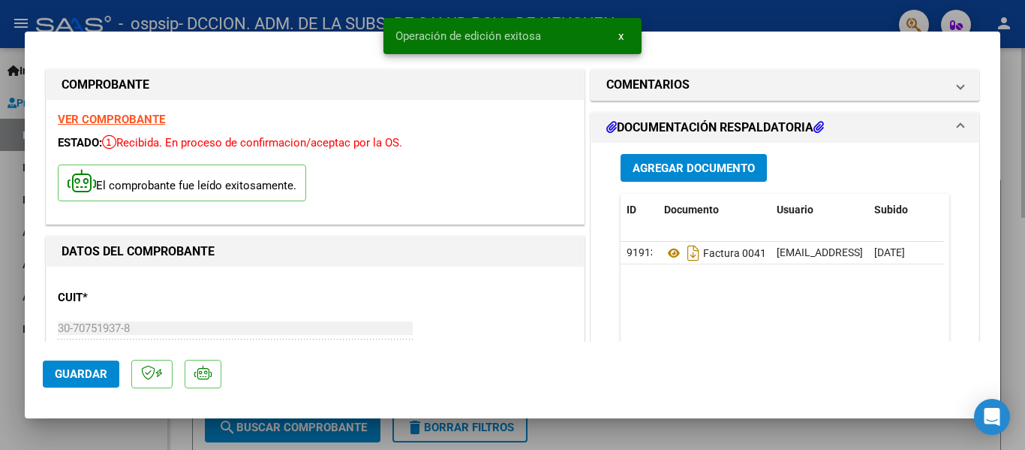
click at [1015, 196] on div at bounding box center [512, 225] width 1025 height 450
type input "$ 0,00"
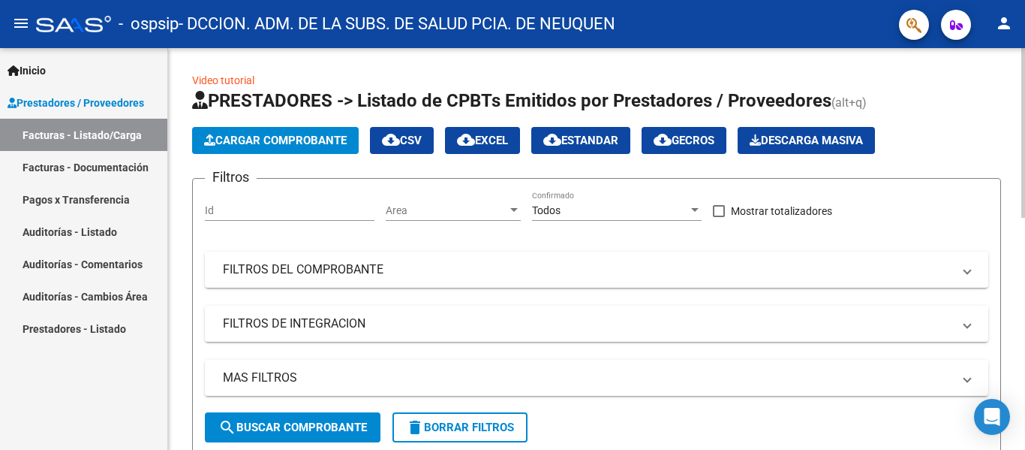
click at [299, 132] on button "Cargar Comprobante" at bounding box center [275, 140] width 167 height 27
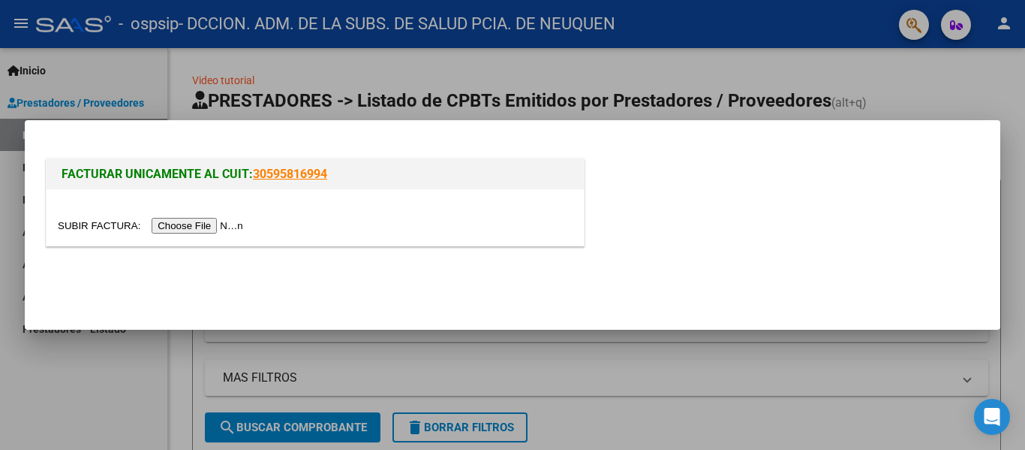
click at [229, 233] on input "file" at bounding box center [153, 226] width 190 height 16
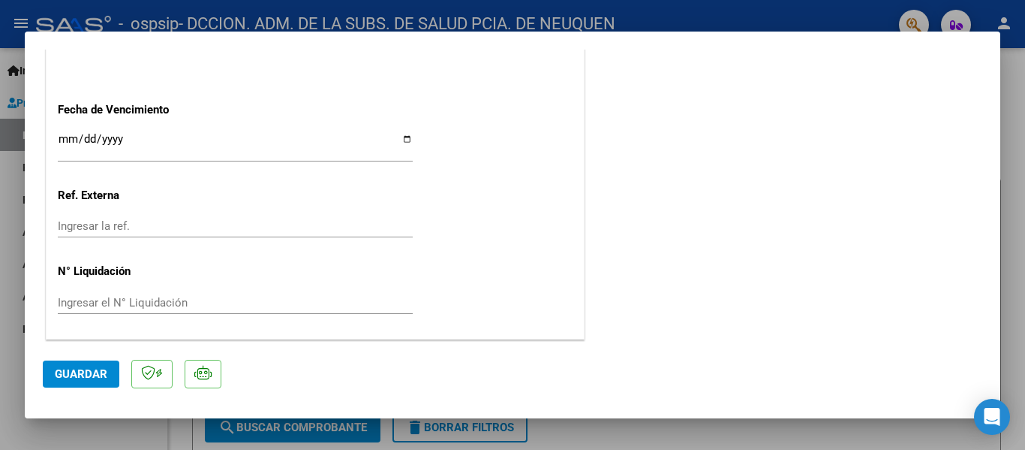
scroll to position [907, 0]
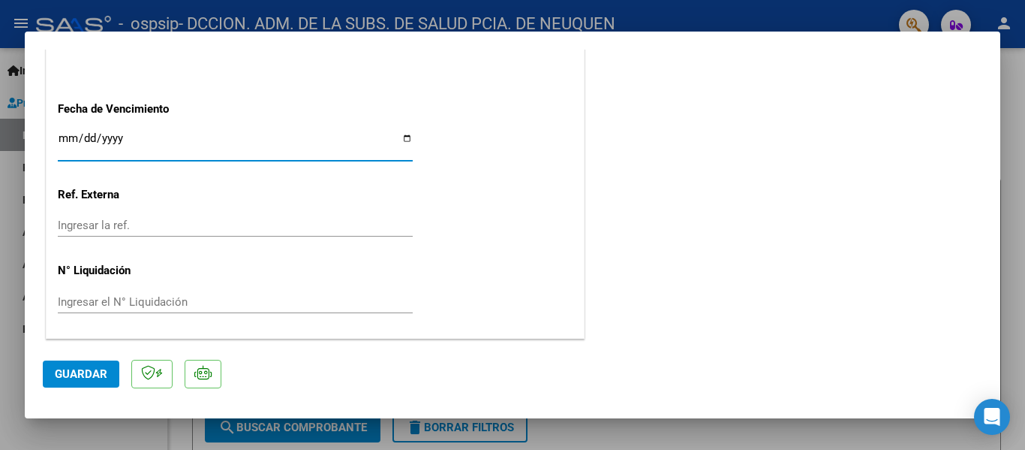
click at [402, 137] on input "Ingresar la fecha" at bounding box center [235, 144] width 355 height 24
type input "[DATE]"
click at [89, 371] on span "Guardar" at bounding box center [81, 374] width 53 height 14
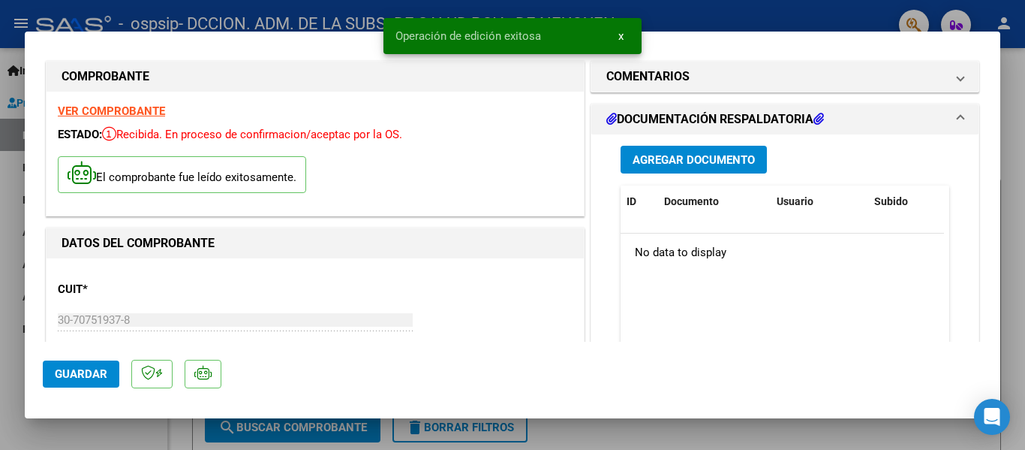
scroll to position [6, 0]
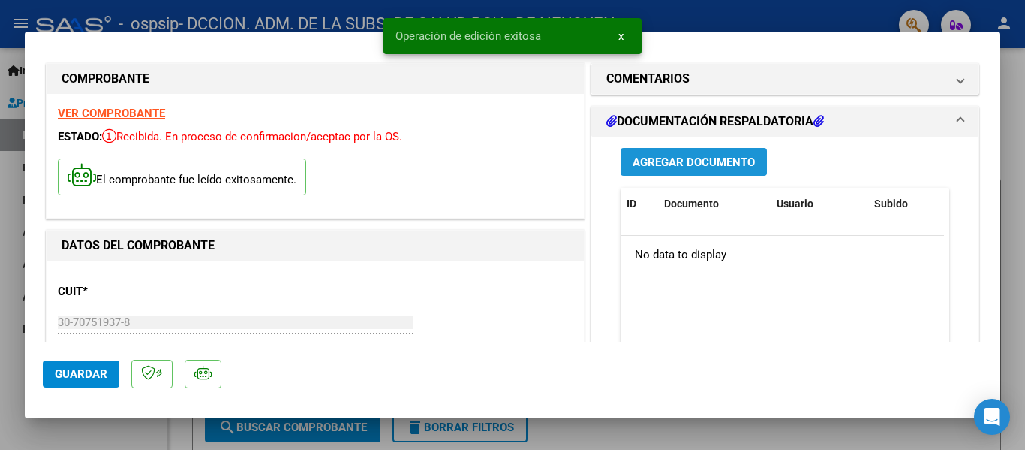
click at [678, 167] on span "Agregar Documento" at bounding box center [694, 162] width 122 height 14
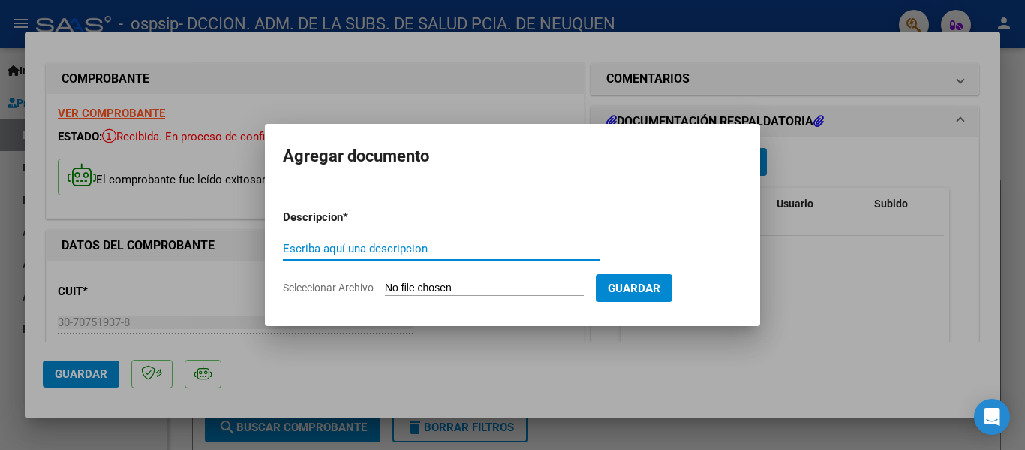
click at [376, 250] on input "Escriba aquí una descripcion" at bounding box center [441, 249] width 317 height 14
click at [362, 247] on input "FACTURA 00412-00002705 - FACTURACION AGOSTO" at bounding box center [441, 249] width 317 height 14
drag, startPoint x: 398, startPoint y: 245, endPoint x: 417, endPoint y: 246, distance: 18.8
click at [417, 246] on input "FACTURA 00417-00002705 - FACTURACION AGOSTO" at bounding box center [441, 249] width 317 height 14
type input "FACTURA 00417-00003722 - FACTURACION AGOSTO"
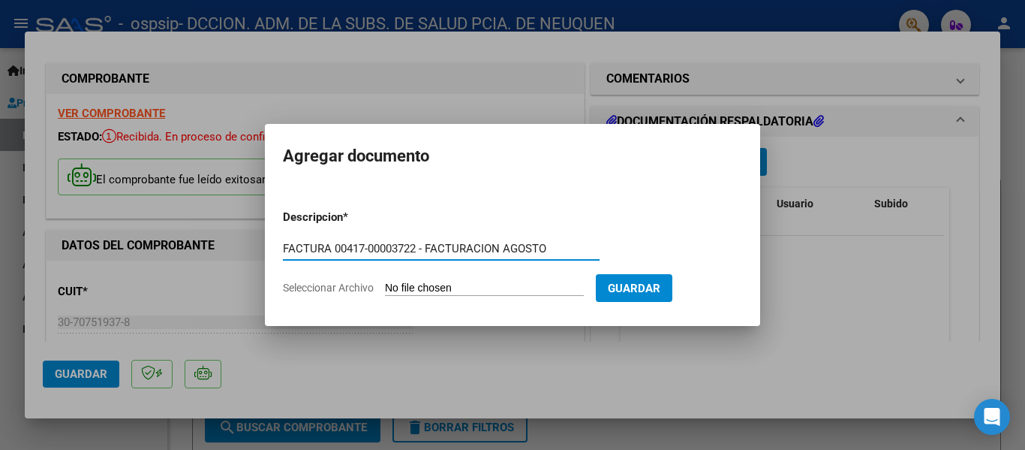
click at [516, 287] on input "Seleccionar Archivo" at bounding box center [484, 288] width 199 height 14
type input "C:\fakepath\OSPSIP 0417-00003722.pdf"
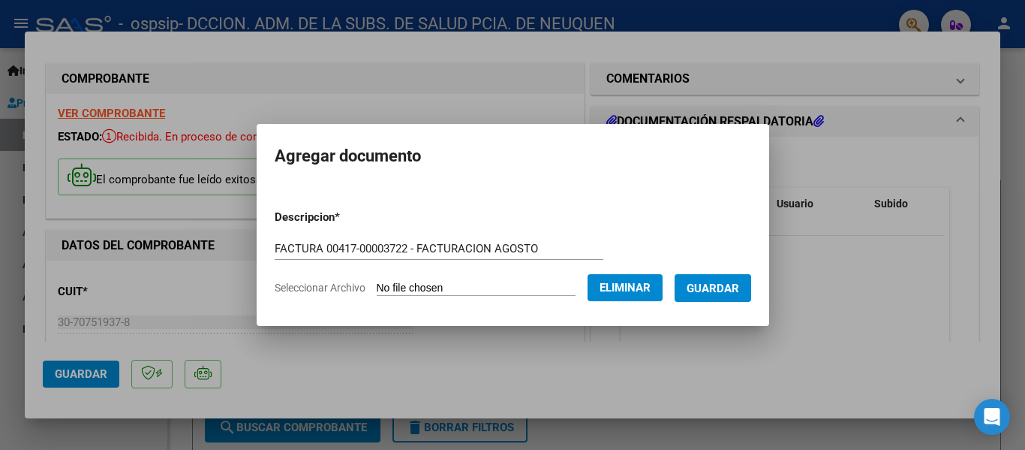
click at [730, 282] on span "Guardar" at bounding box center [713, 288] width 53 height 14
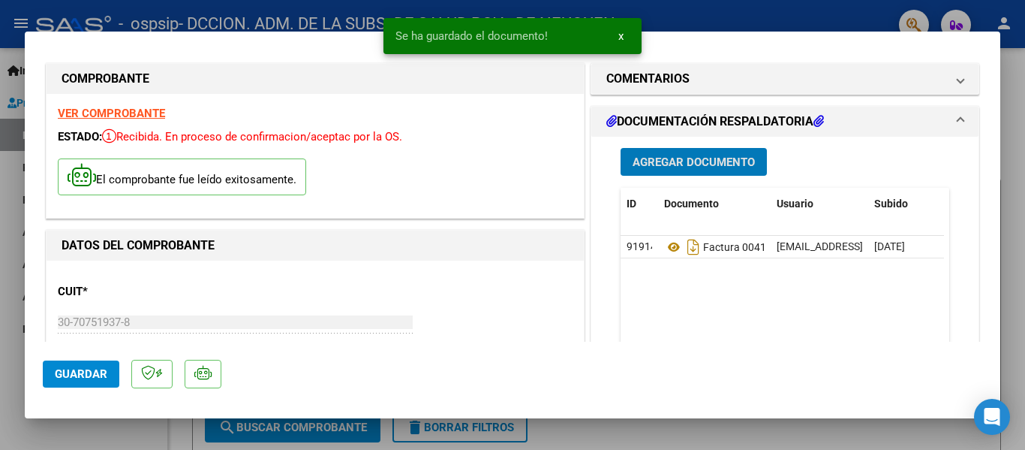
click at [75, 369] on span "Guardar" at bounding box center [81, 374] width 53 height 14
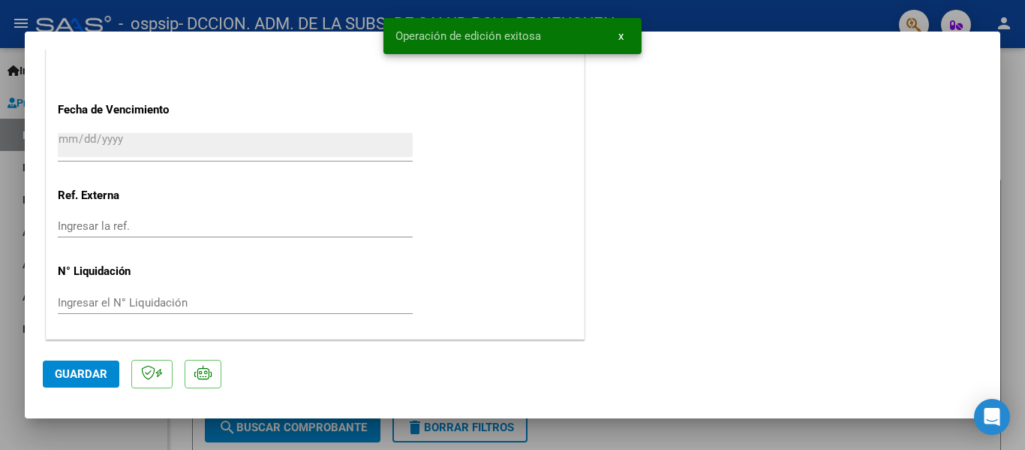
scroll to position [907, 0]
click at [92, 379] on span "Guardar" at bounding box center [81, 374] width 53 height 14
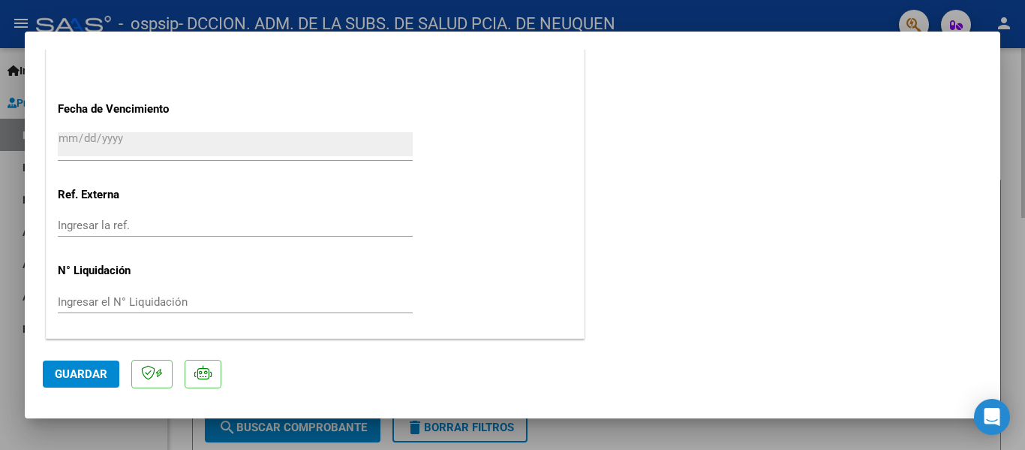
click at [1004, 281] on div at bounding box center [512, 225] width 1025 height 450
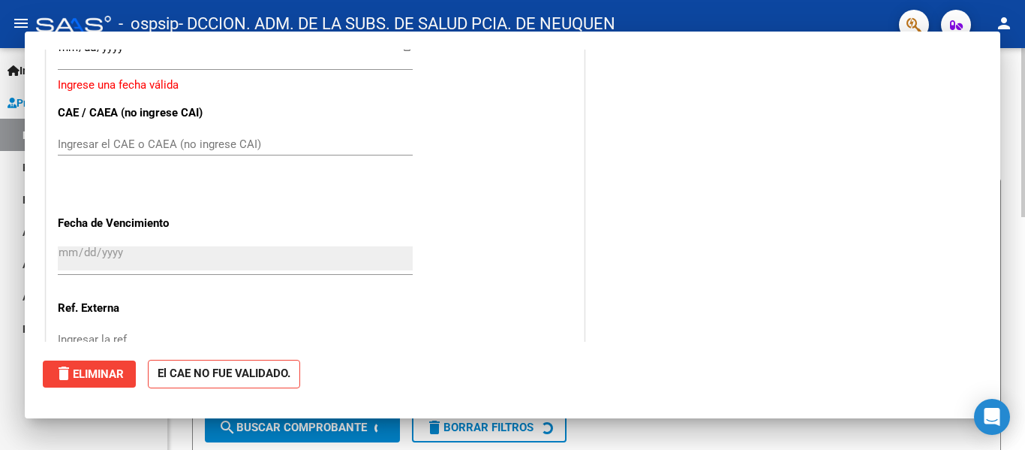
scroll to position [0, 0]
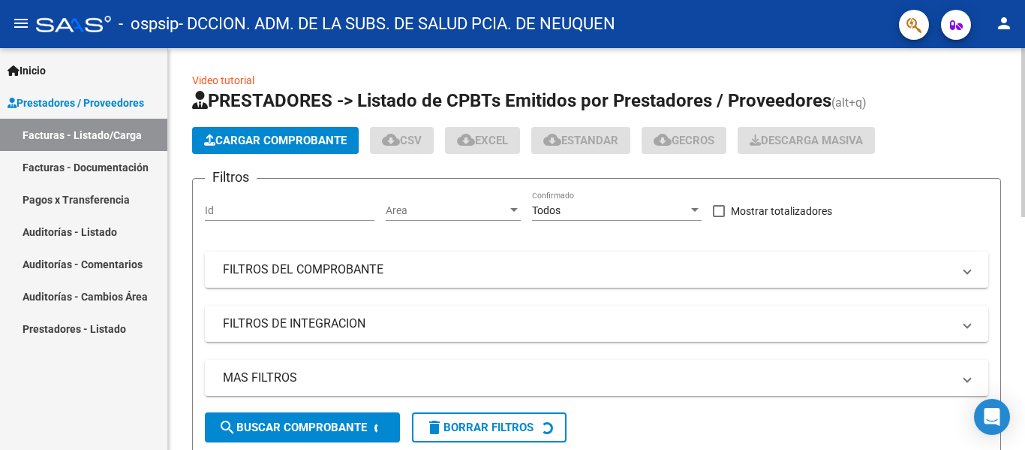
click at [314, 140] on span "Cargar Comprobante" at bounding box center [275, 141] width 143 height 14
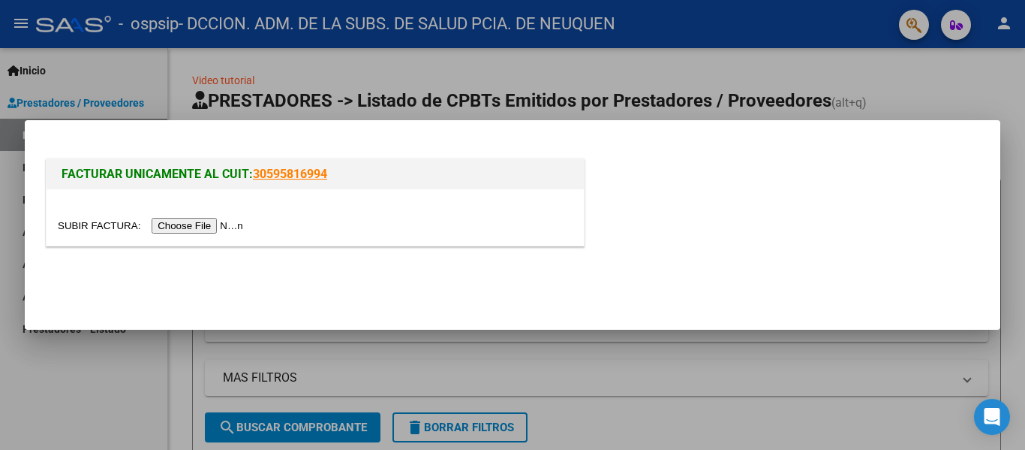
click at [203, 226] on input "file" at bounding box center [153, 226] width 190 height 16
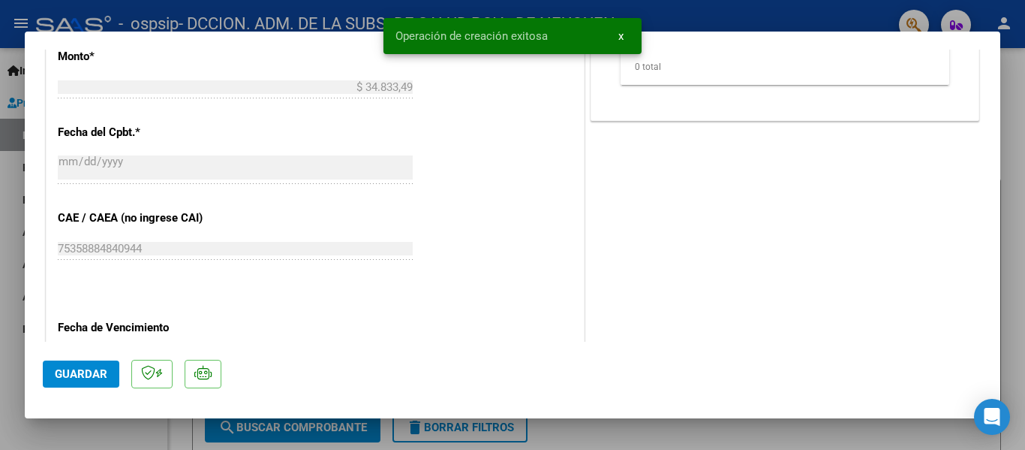
scroll to position [750, 0]
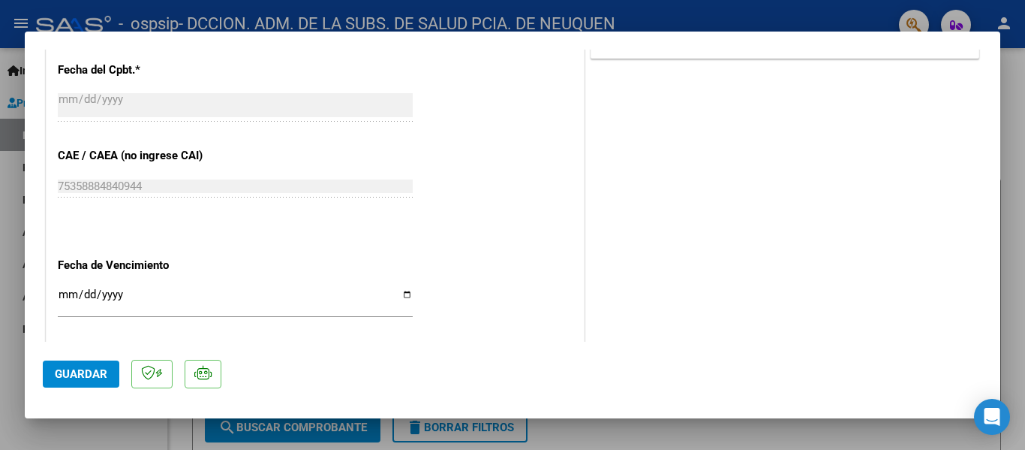
click at [402, 296] on input "Ingresar la fecha" at bounding box center [235, 300] width 355 height 24
type input "[DATE]"
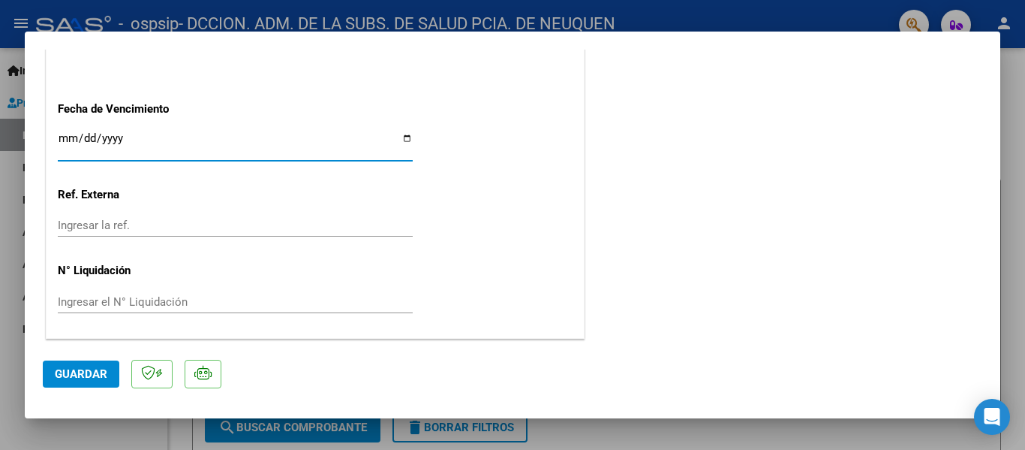
click at [89, 373] on span "Guardar" at bounding box center [81, 374] width 53 height 14
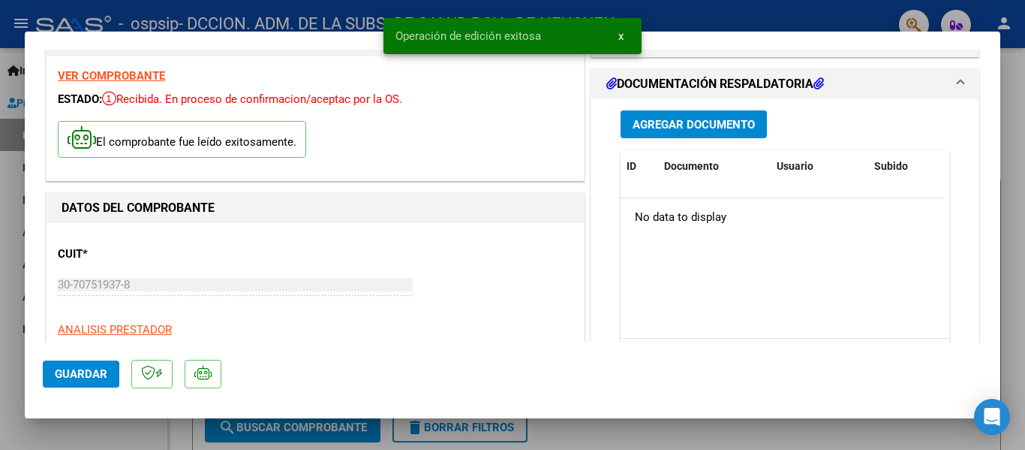
scroll to position [6, 0]
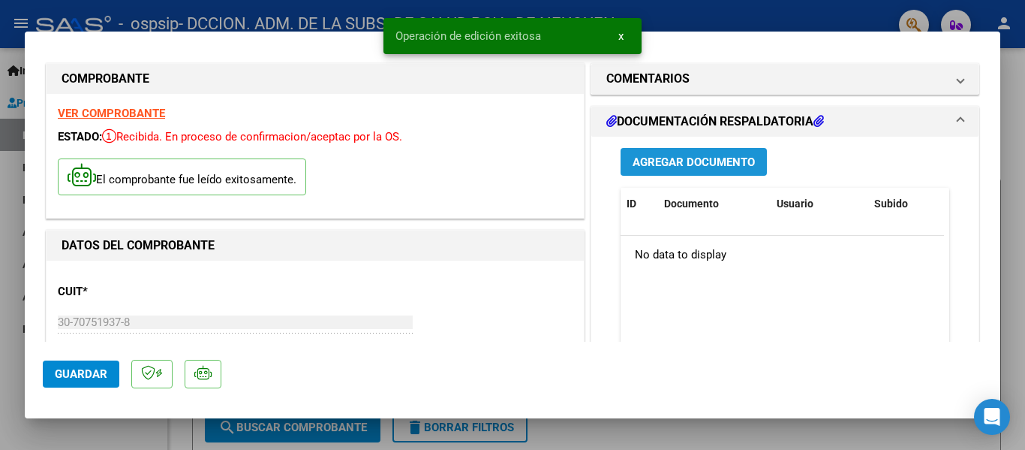
click at [680, 167] on span "Agregar Documento" at bounding box center [694, 162] width 122 height 14
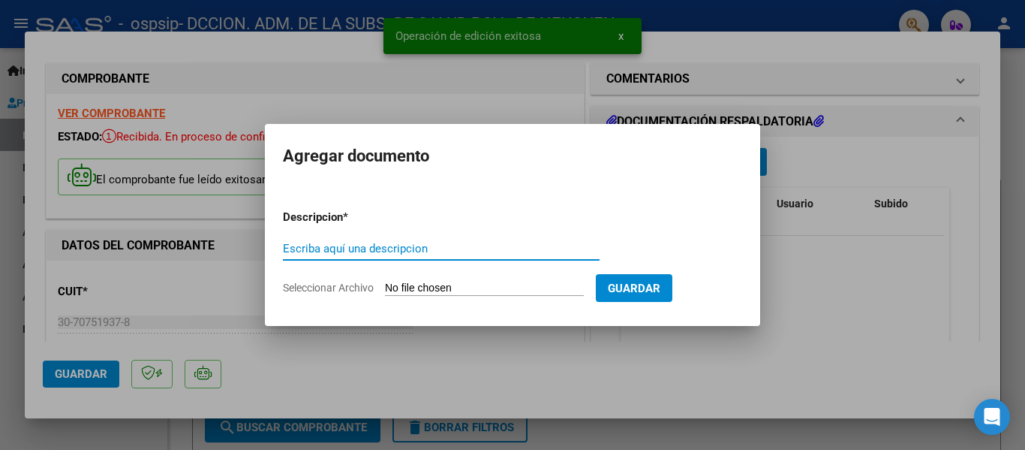
click at [403, 248] on input "Escriba aquí una descripcion" at bounding box center [441, 249] width 317 height 14
paste input "FACTURA 00412-00002705 - FACTURACION AGOSTO"
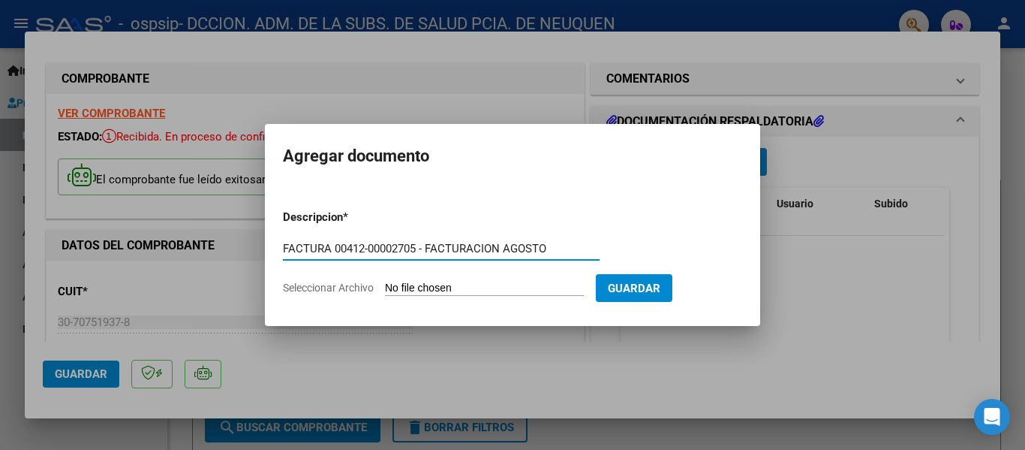
click at [363, 243] on input "FACTURA 00412-00002705 - FACTURACION AGOSTO" at bounding box center [441, 249] width 317 height 14
drag, startPoint x: 394, startPoint y: 245, endPoint x: 418, endPoint y: 245, distance: 24.0
click at [418, 245] on input "FACTURA 00417-00002705 - FACTURACION AGOSTO" at bounding box center [441, 249] width 317 height 14
type input "FACTURA 00417-00003838 - FACTURACION AGOSTO"
click at [510, 295] on input "Seleccionar Archivo" at bounding box center [484, 288] width 199 height 14
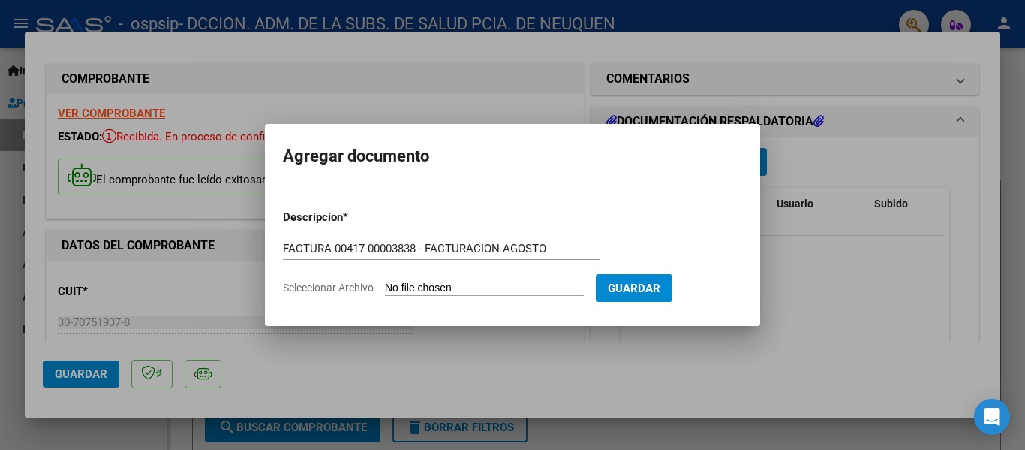
type input "C:\fakepath\OSPSIP 0417-00003838.pdf"
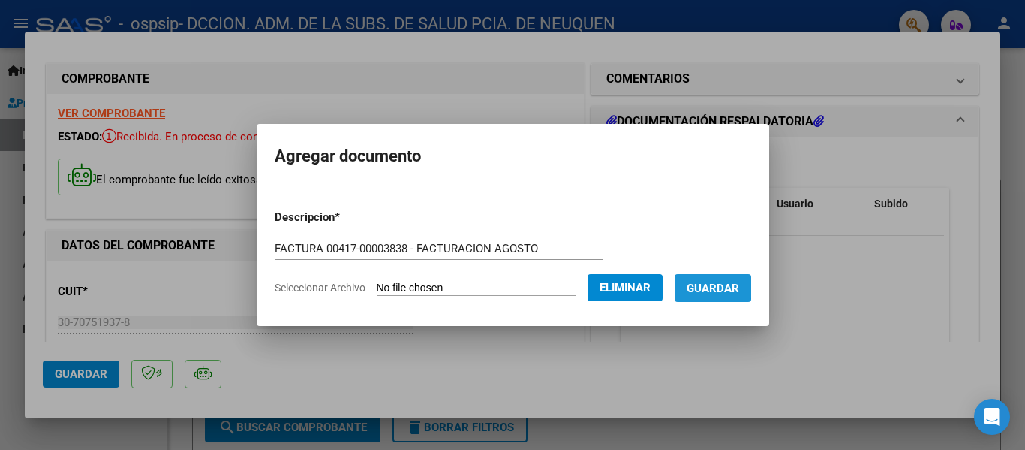
click at [722, 286] on span "Guardar" at bounding box center [713, 288] width 53 height 14
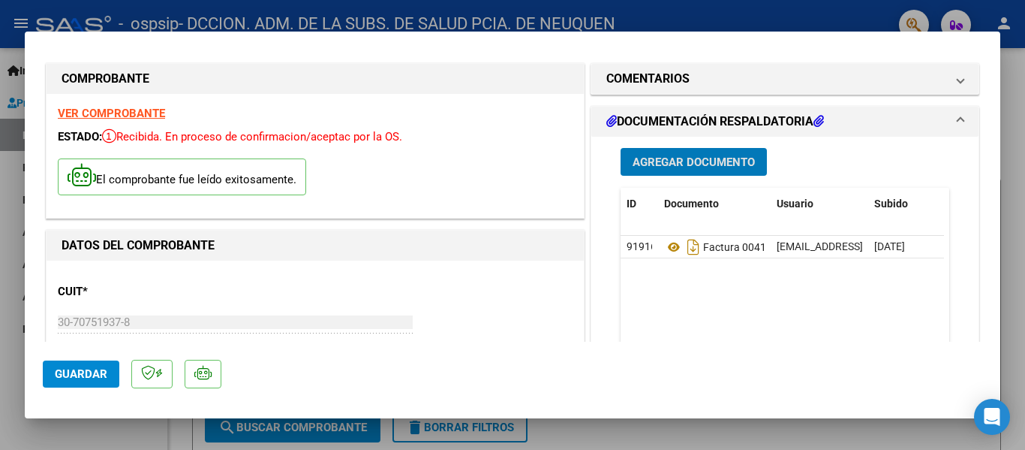
click at [102, 378] on span "Guardar" at bounding box center [81, 374] width 53 height 14
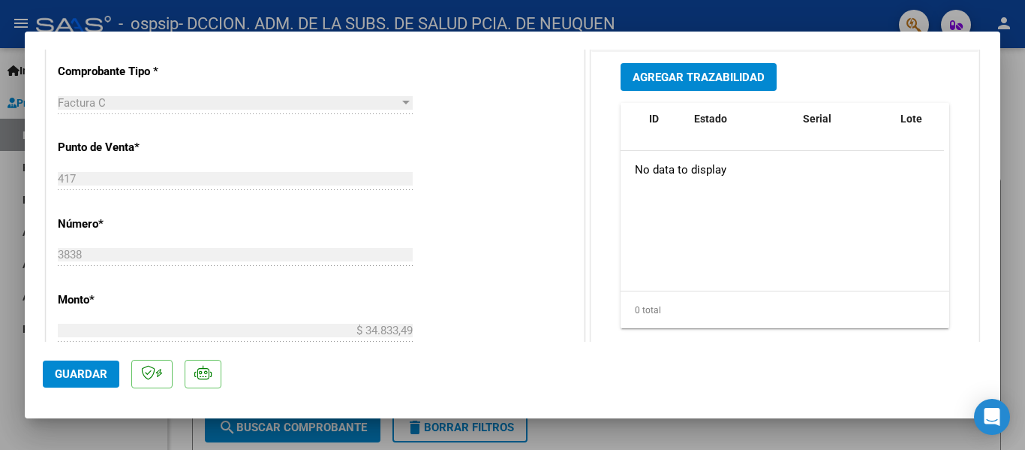
scroll to position [525, 0]
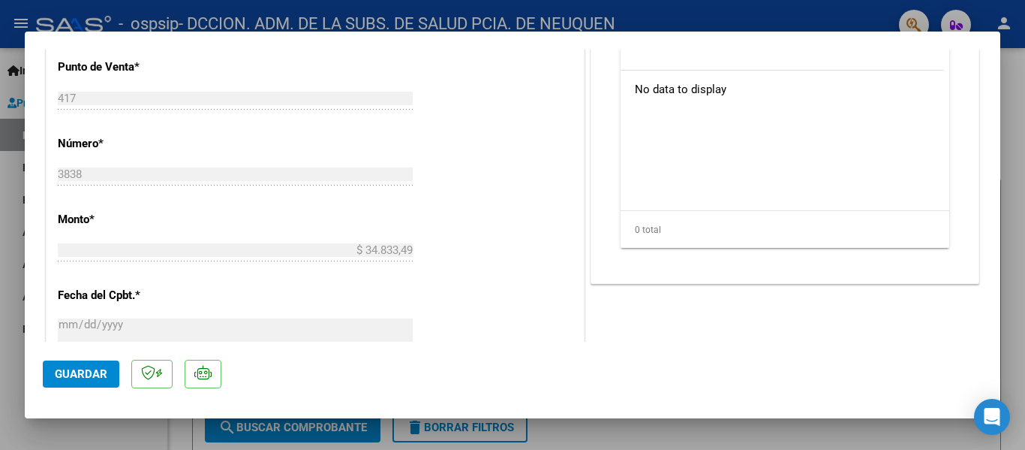
click at [84, 373] on span "Guardar" at bounding box center [81, 374] width 53 height 14
click at [1013, 190] on div at bounding box center [512, 225] width 1025 height 450
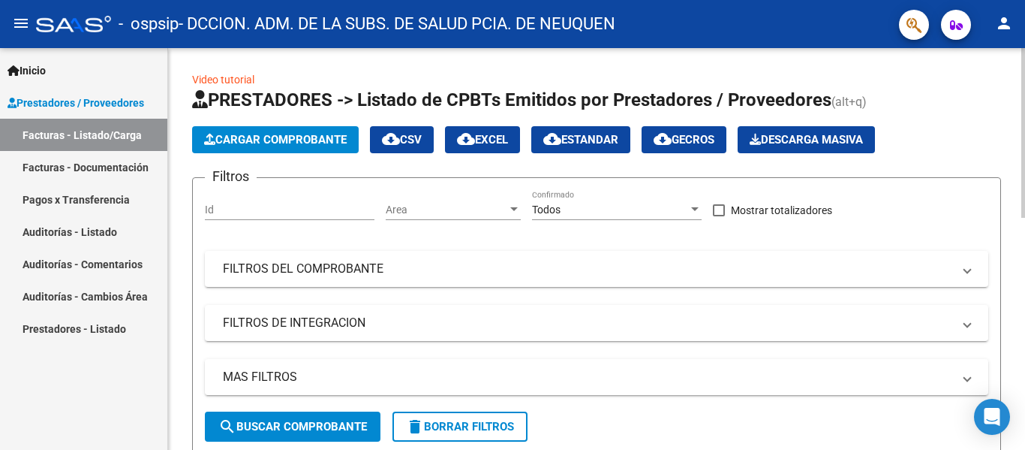
scroll to position [0, 0]
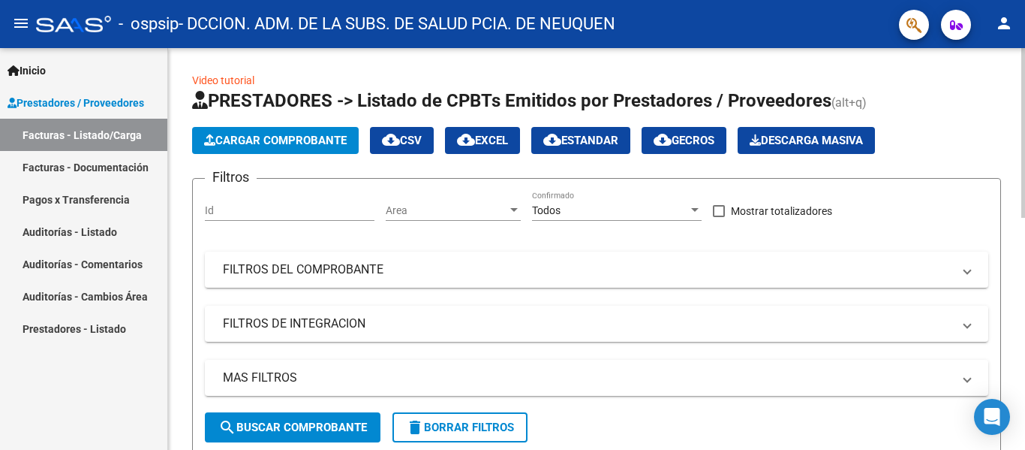
click at [305, 144] on span "Cargar Comprobante" at bounding box center [275, 141] width 143 height 14
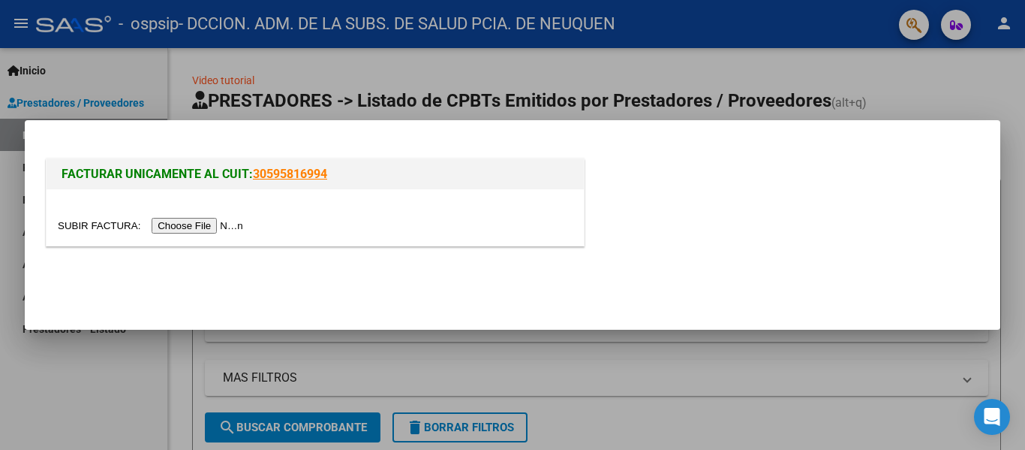
click at [220, 215] on div at bounding box center [315, 217] width 537 height 56
click at [221, 221] on input "file" at bounding box center [153, 226] width 190 height 16
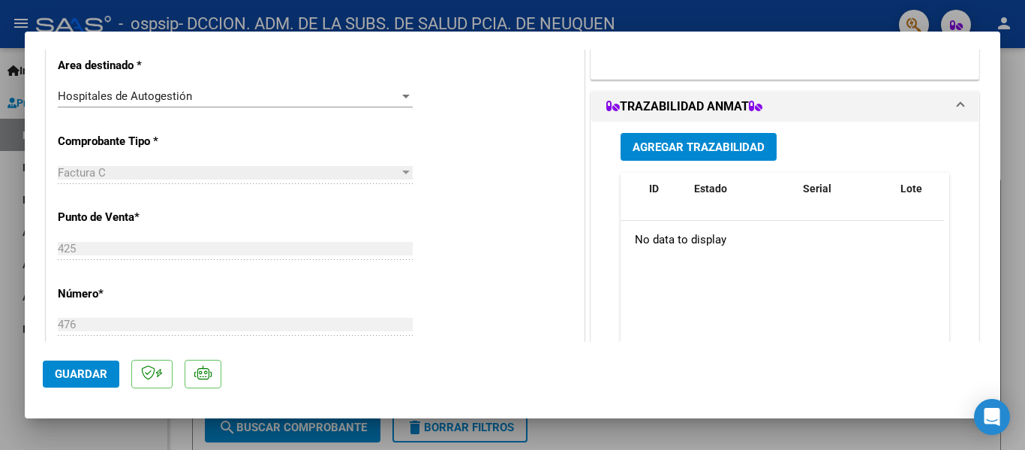
scroll to position [826, 0]
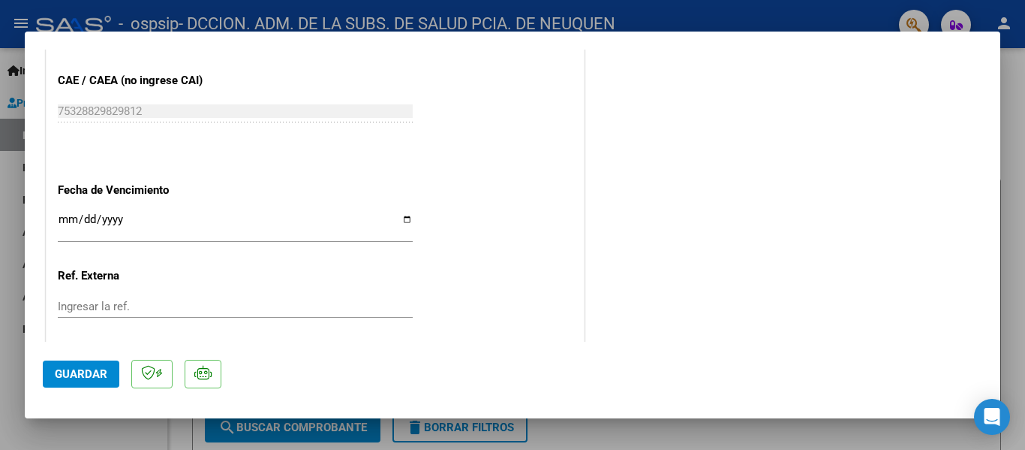
click at [405, 220] on input "Ingresar la fecha" at bounding box center [235, 225] width 355 height 24
type input "[DATE]"
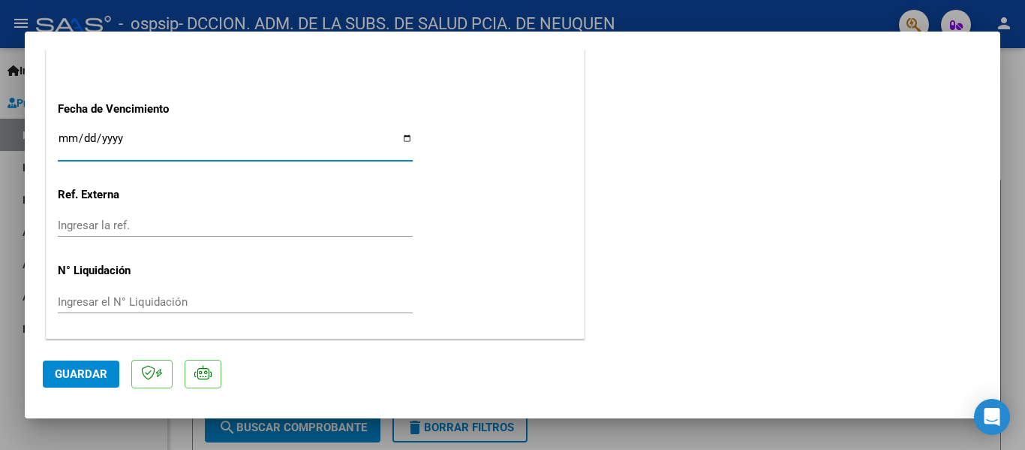
click at [85, 377] on span "Guardar" at bounding box center [81, 374] width 53 height 14
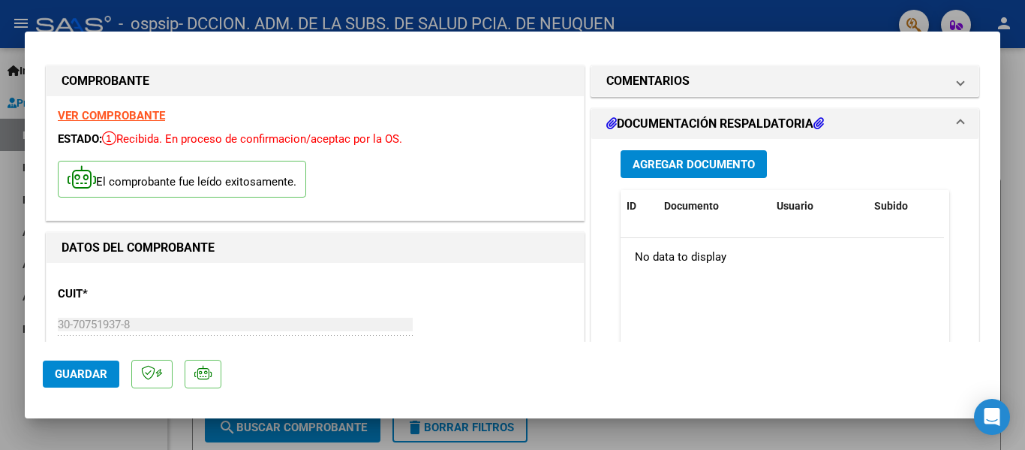
scroll to position [0, 0]
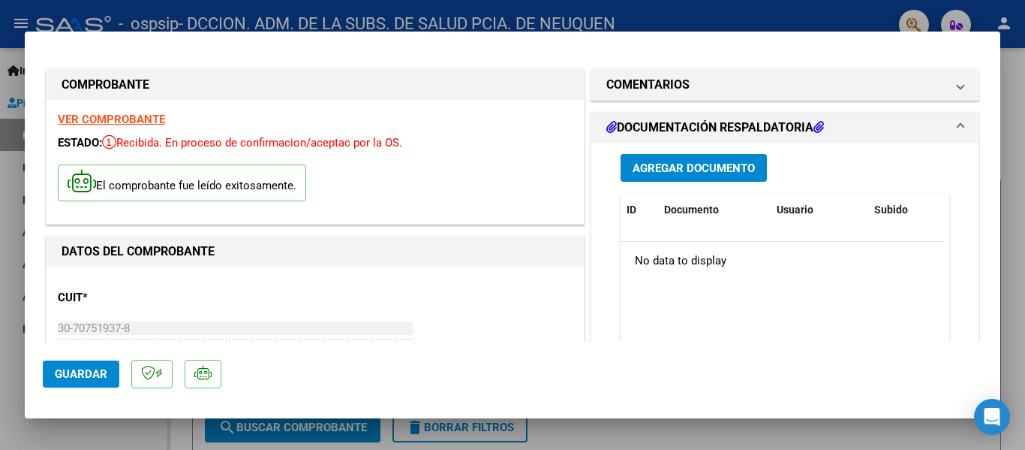
click at [687, 163] on span "Agregar Documento" at bounding box center [694, 168] width 122 height 14
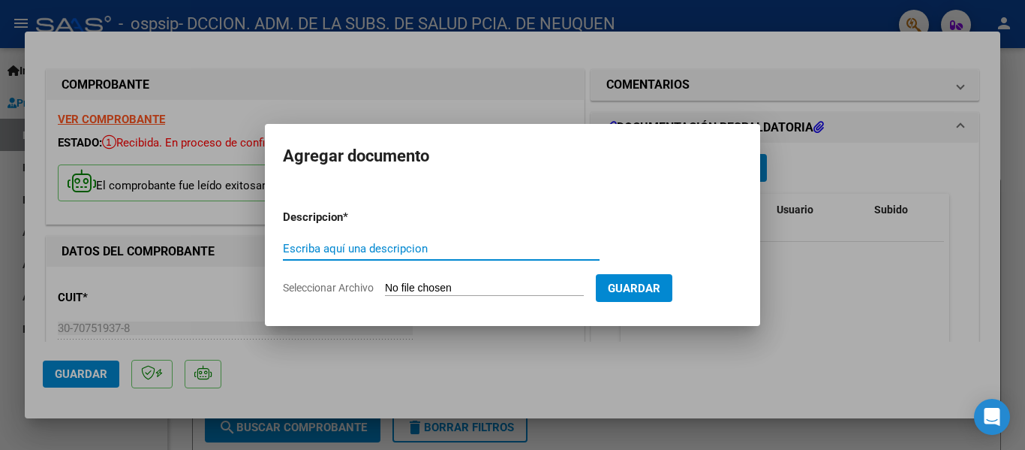
click at [448, 251] on input "Escriba aquí una descripcion" at bounding box center [441, 249] width 317 height 14
paste input "FACTURA 00412-00002705 - FACTURACION AGOSTO"
drag, startPoint x: 355, startPoint y: 245, endPoint x: 363, endPoint y: 245, distance: 8.3
click at [363, 245] on input "FACTURA 00412-00002705 - FACTURACION AGOSTO" at bounding box center [441, 249] width 317 height 14
drag, startPoint x: 394, startPoint y: 248, endPoint x: 417, endPoint y: 248, distance: 23.3
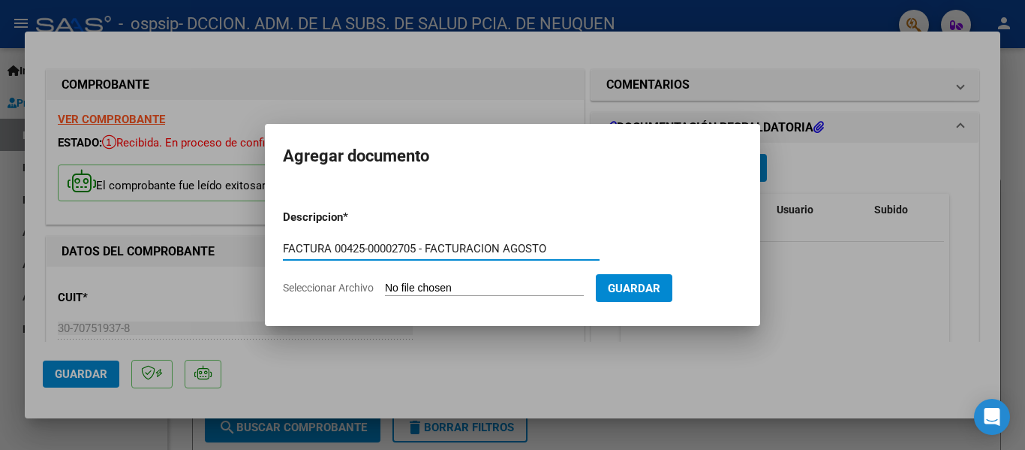
click at [417, 248] on input "FACTURA 00425-00002705 - FACTURACION AGOSTO" at bounding box center [441, 249] width 317 height 14
type input "FACTURA 00425-00000476 - FACTURACION AGOSTO"
click at [450, 287] on input "Seleccionar Archivo" at bounding box center [484, 288] width 199 height 14
type input "C:\fakepath\OSPSIP 0425-00000476.pdf"
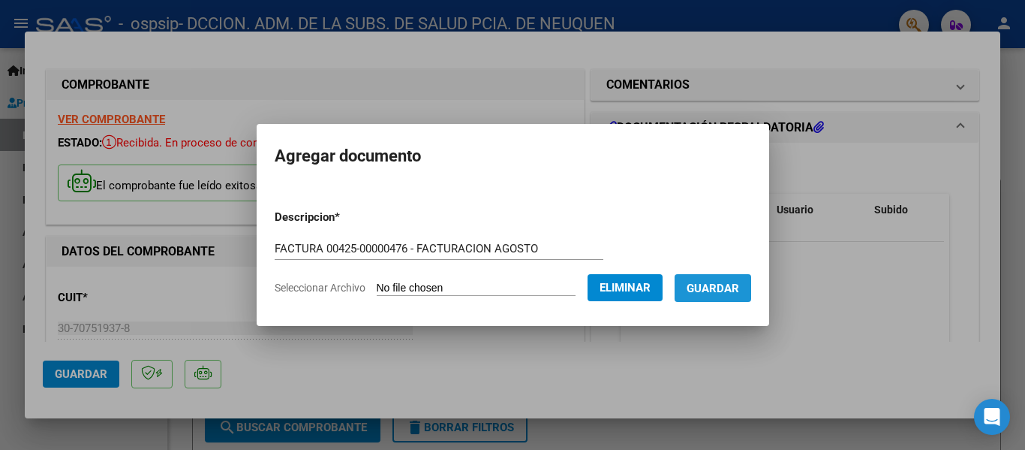
click at [739, 288] on span "Guardar" at bounding box center [713, 288] width 53 height 14
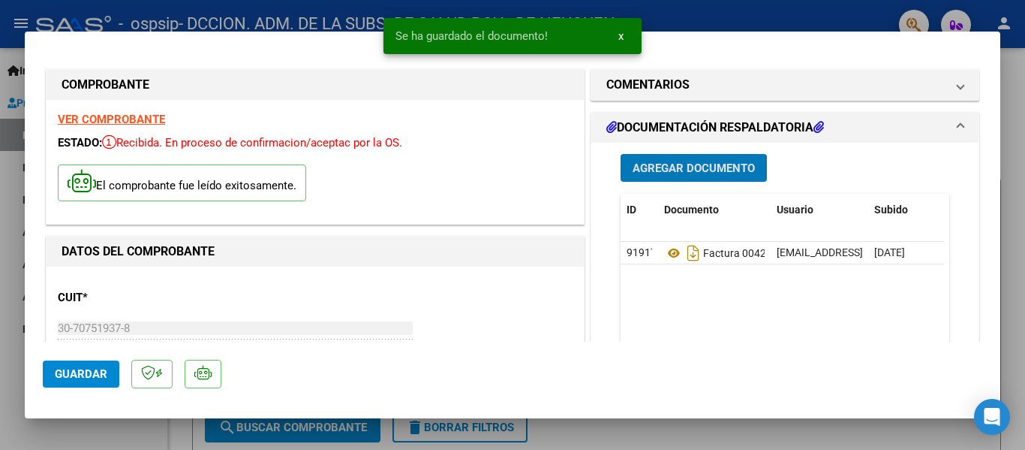
scroll to position [450, 0]
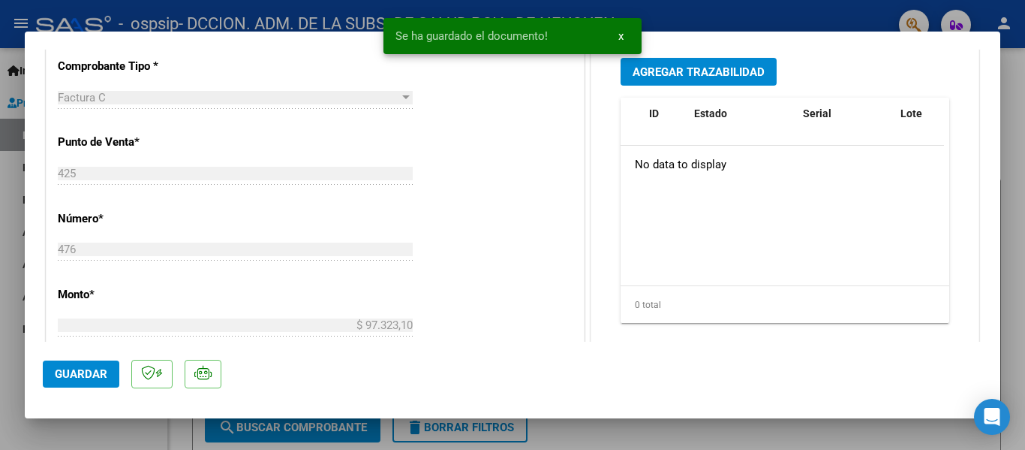
click at [70, 368] on span "Guardar" at bounding box center [81, 374] width 53 height 14
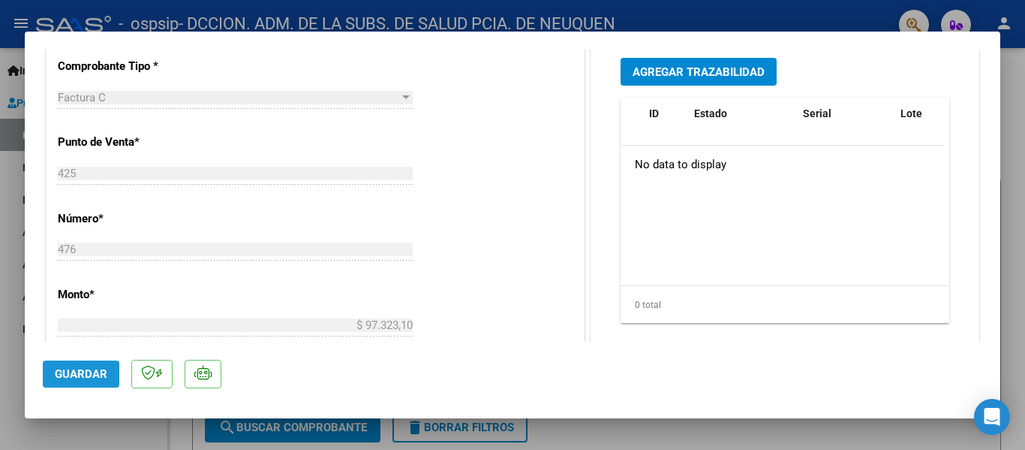
click at [70, 380] on span "Guardar" at bounding box center [81, 374] width 53 height 14
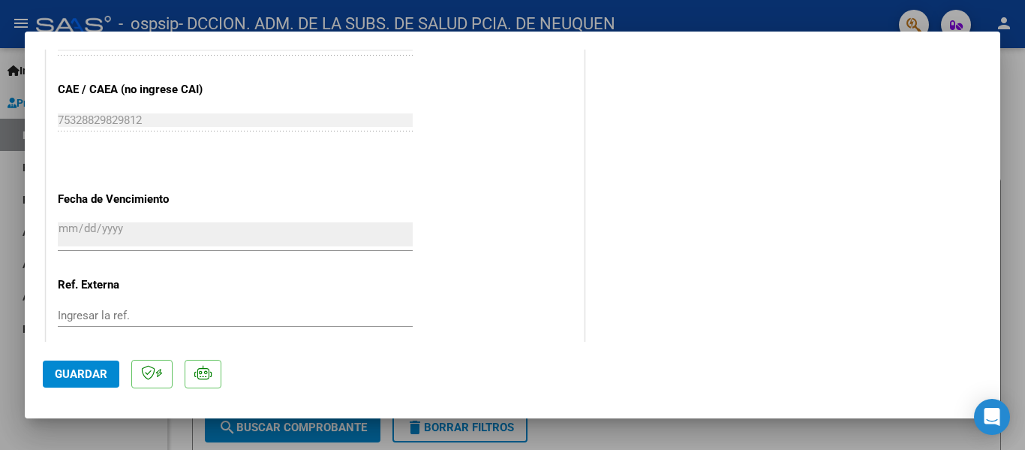
scroll to position [907, 0]
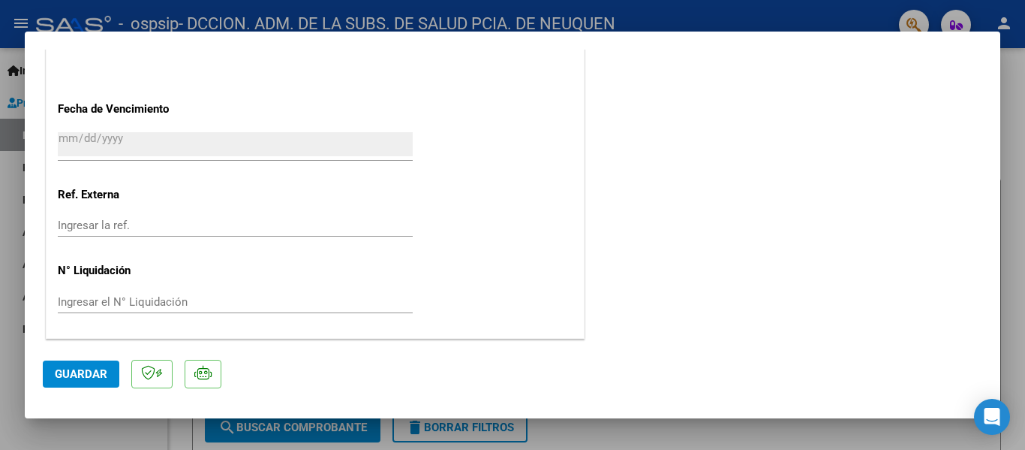
click at [1017, 266] on div at bounding box center [512, 225] width 1025 height 450
type input "$ 0,00"
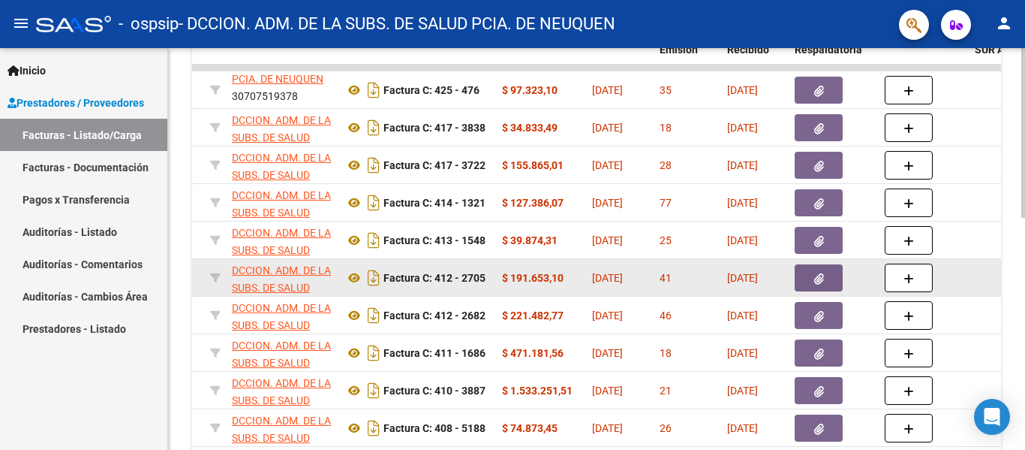
scroll to position [75, 0]
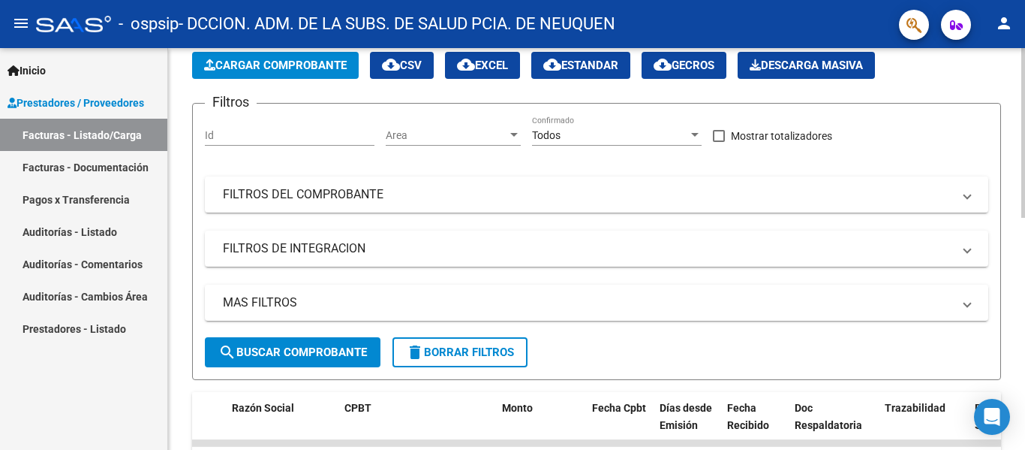
click at [323, 68] on span "Cargar Comprobante" at bounding box center [275, 66] width 143 height 14
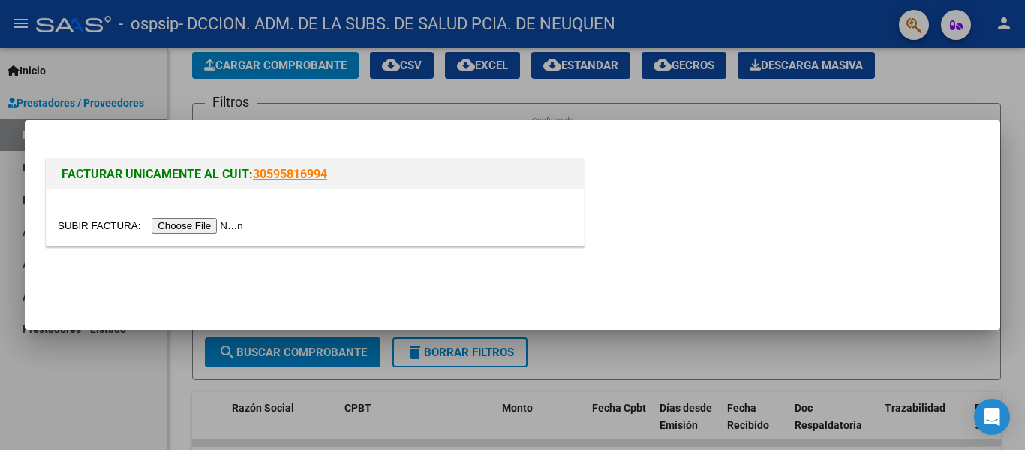
click at [221, 227] on input "file" at bounding box center [153, 226] width 190 height 16
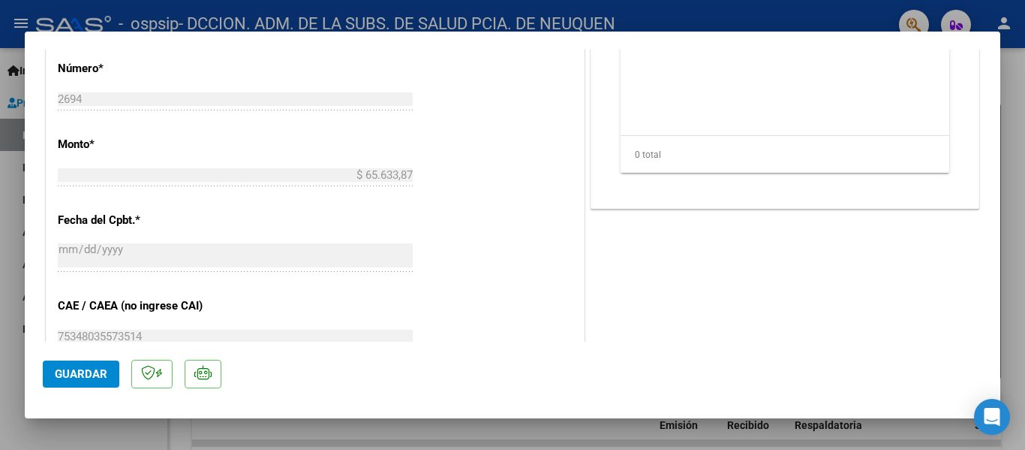
scroll to position [907, 0]
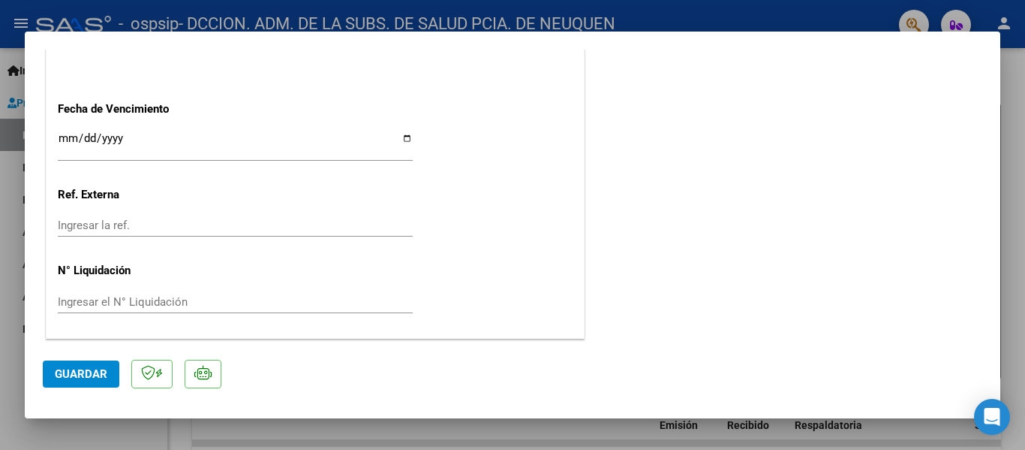
click at [406, 134] on input "Ingresar la fecha" at bounding box center [235, 144] width 355 height 24
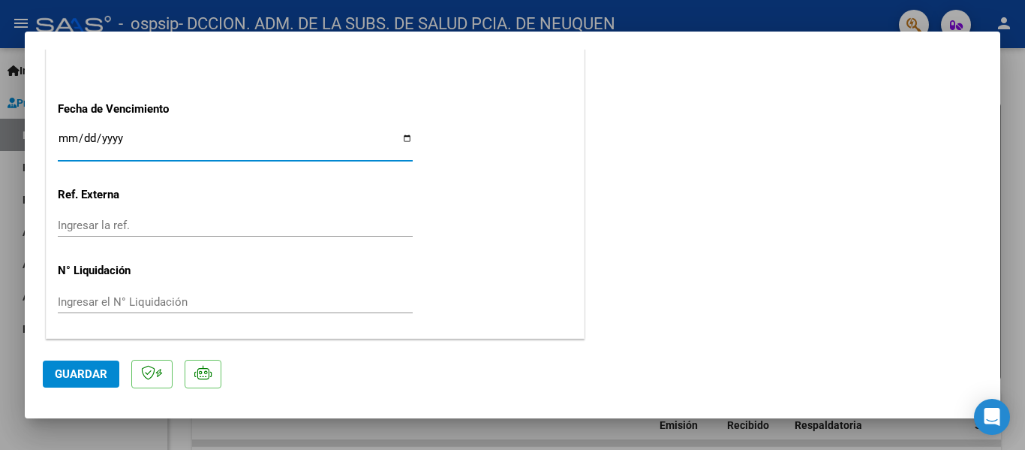
type input "[DATE]"
click at [77, 372] on span "Guardar" at bounding box center [81, 374] width 53 height 14
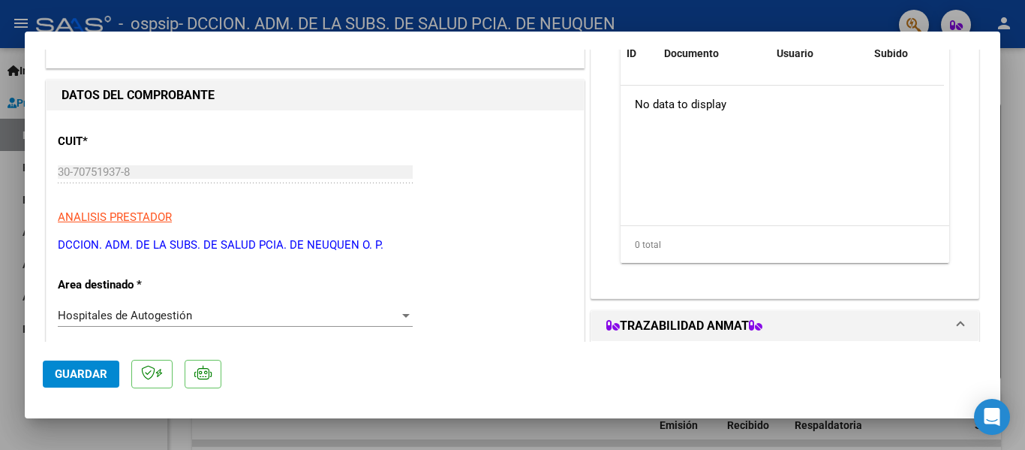
scroll to position [0, 0]
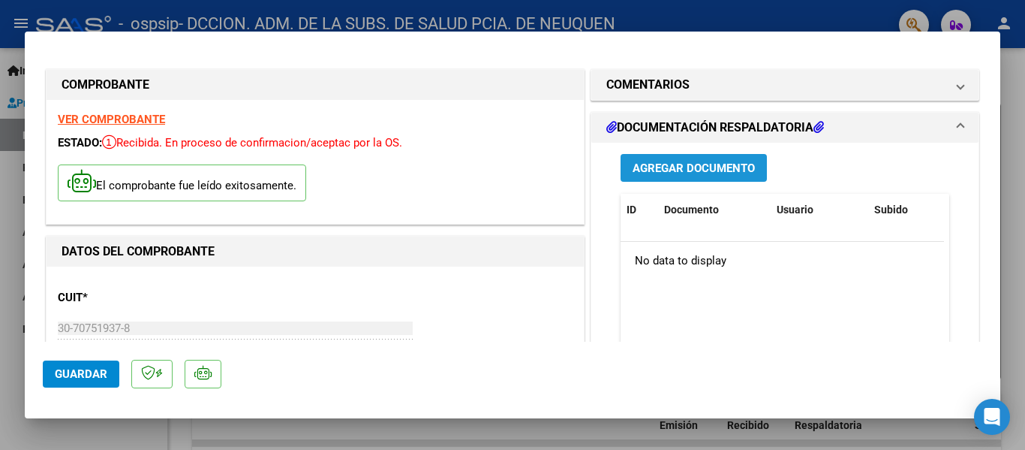
click at [706, 174] on span "Agregar Documento" at bounding box center [694, 168] width 122 height 14
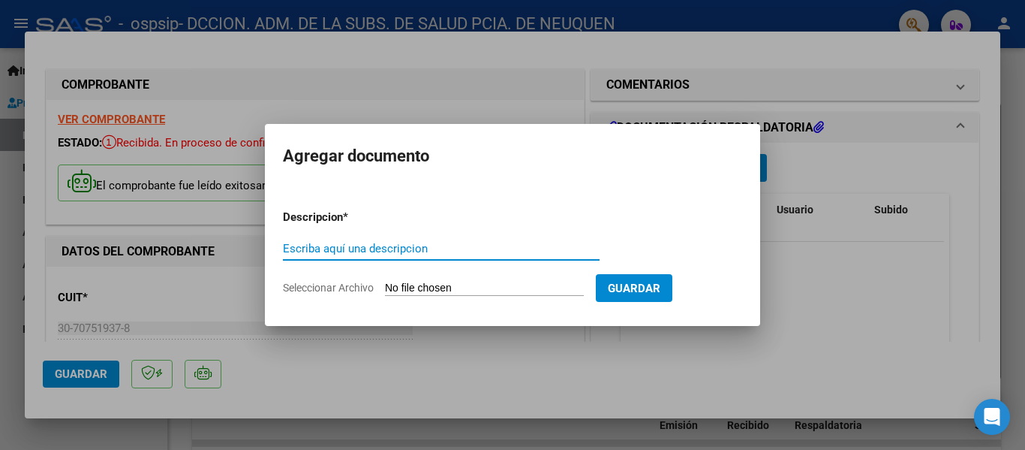
click at [370, 248] on input "Escriba aquí una descripcion" at bounding box center [441, 249] width 317 height 14
click at [362, 245] on input "FACTURA 00412-00002705 - FACTURACION AGOSTO" at bounding box center [441, 249] width 317 height 14
drag, startPoint x: 395, startPoint y: 246, endPoint x: 419, endPoint y: 245, distance: 24.0
click at [419, 245] on input "FACTURA 00429-00002705 - FACTURACION AGOSTO" at bounding box center [441, 249] width 317 height 14
type input "FACTURA 00429-00002694 - FACTURACION AGOSTO"
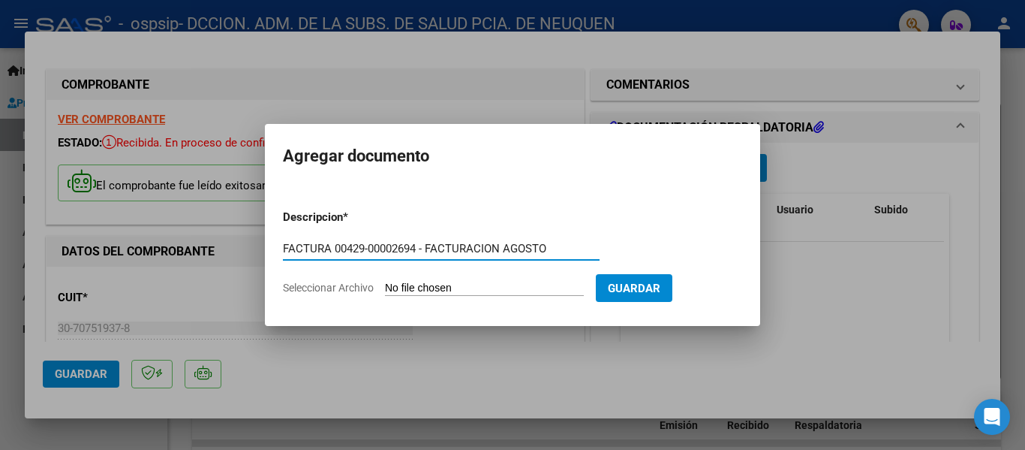
click at [410, 287] on input "Seleccionar Archivo" at bounding box center [484, 288] width 199 height 14
type input "C:\fakepath\OSPSIP 0429-00002694.pdf"
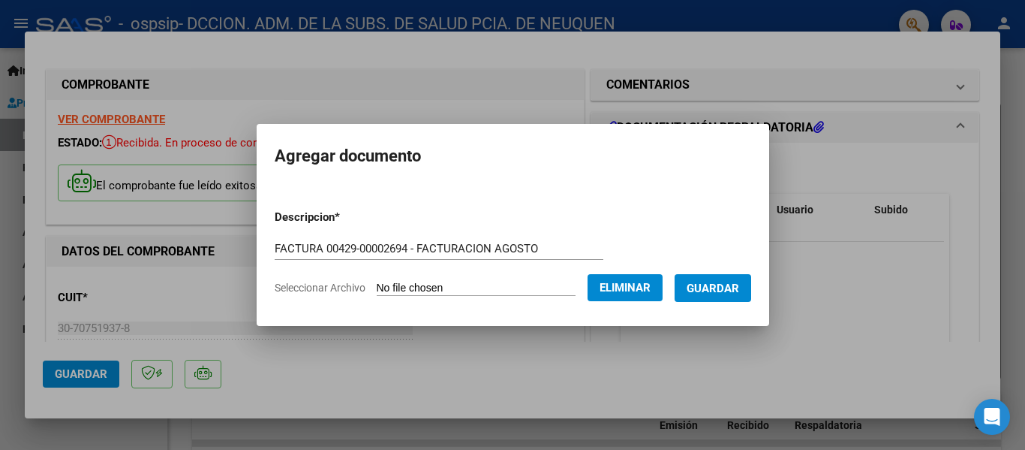
click at [744, 298] on button "Guardar" at bounding box center [713, 288] width 77 height 28
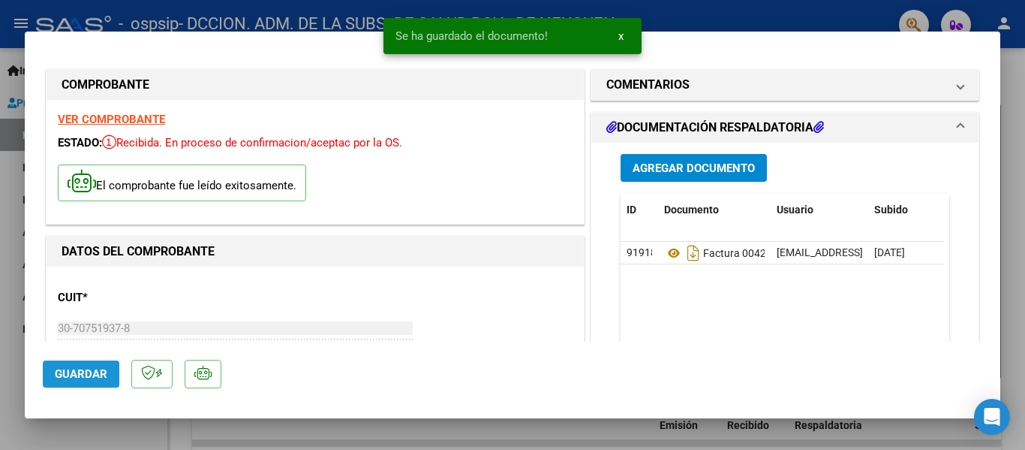
click at [83, 379] on span "Guardar" at bounding box center [81, 374] width 53 height 14
click at [84, 375] on span "Guardar" at bounding box center [81, 374] width 53 height 14
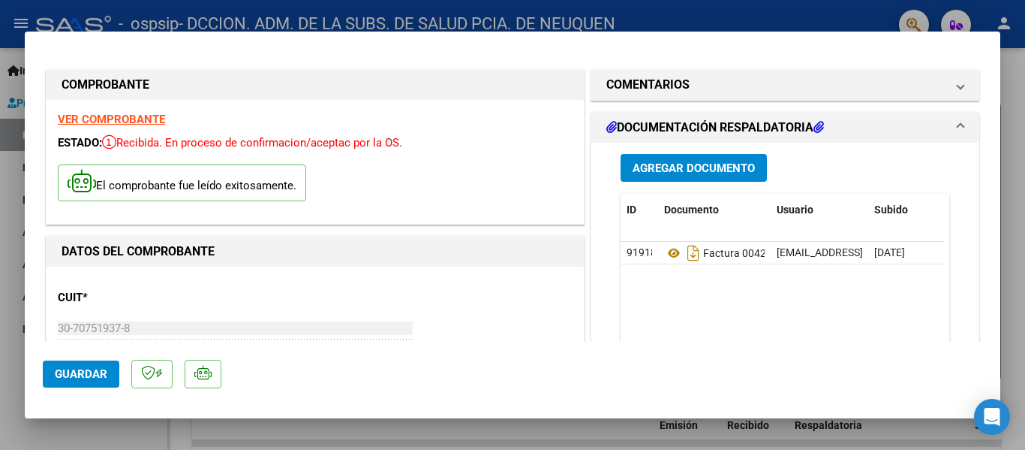
click at [85, 380] on span "Guardar" at bounding box center [81, 374] width 53 height 14
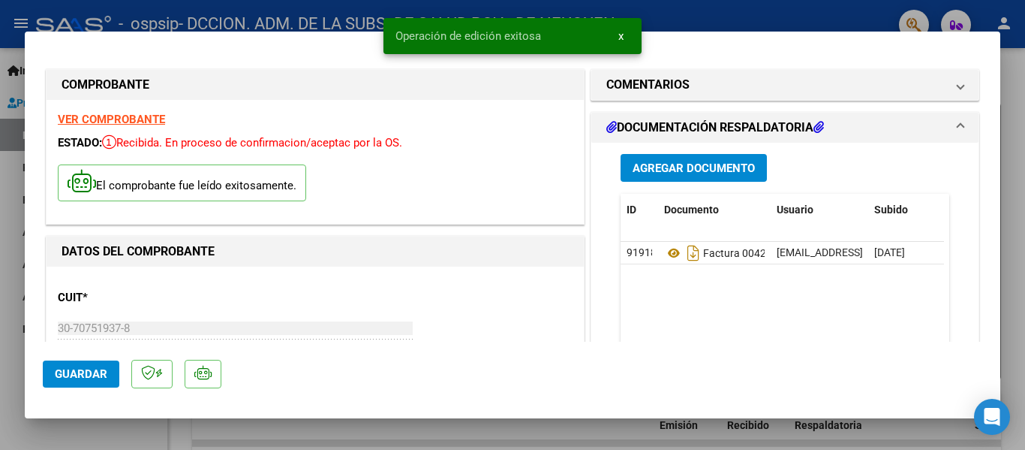
click at [1011, 262] on div at bounding box center [512, 225] width 1025 height 450
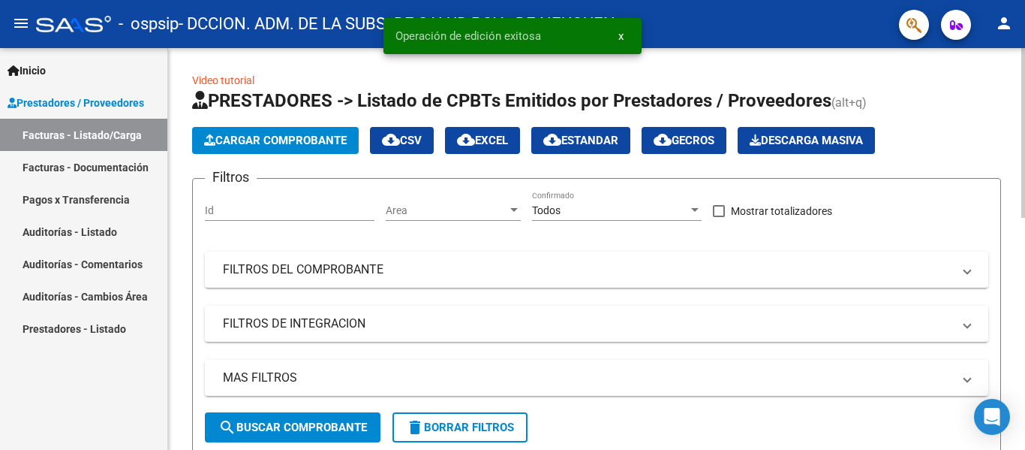
click at [290, 140] on span "Cargar Comprobante" at bounding box center [275, 141] width 143 height 14
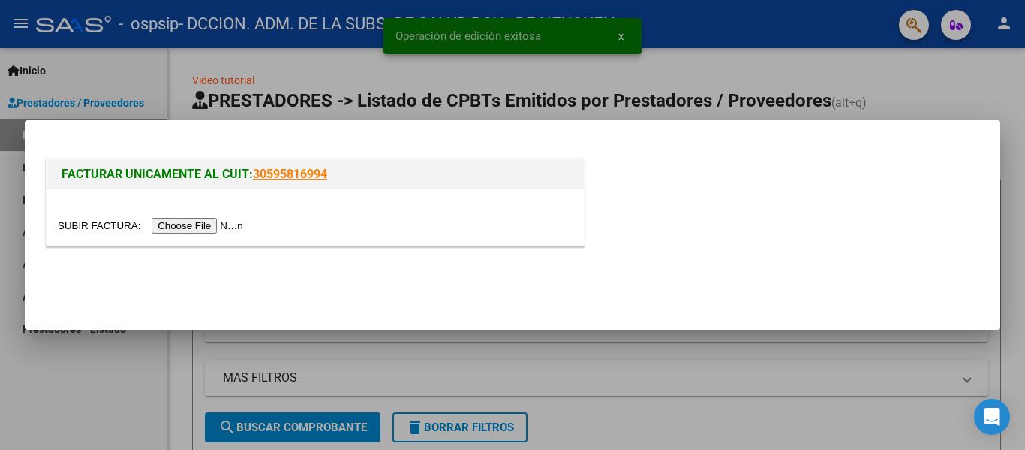
click at [184, 228] on input "file" at bounding box center [153, 226] width 190 height 16
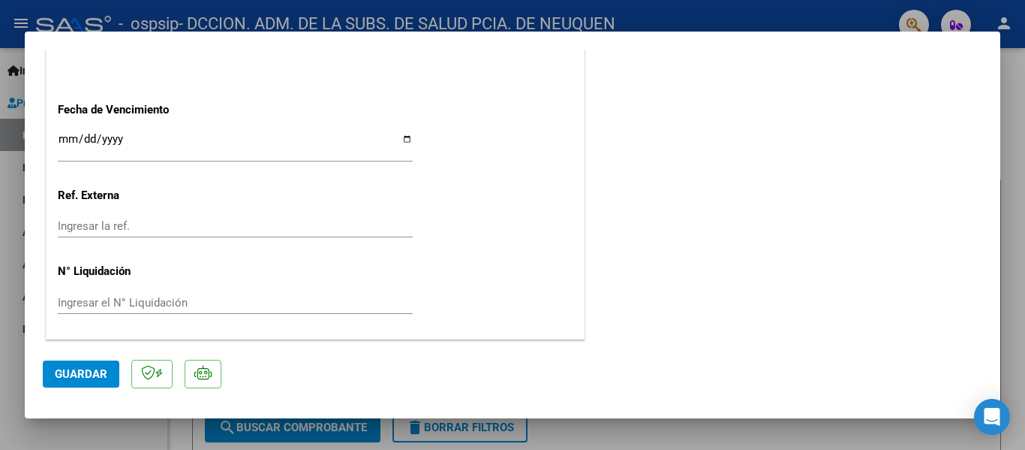
scroll to position [907, 0]
click at [404, 139] on input "Ingresar la fecha" at bounding box center [235, 144] width 355 height 24
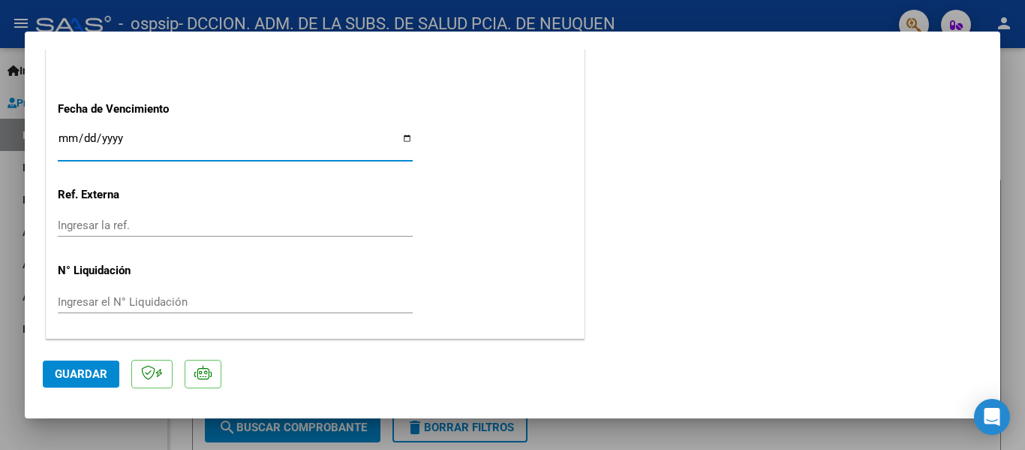
type input "[DATE]"
click at [76, 373] on span "Guardar" at bounding box center [81, 374] width 53 height 14
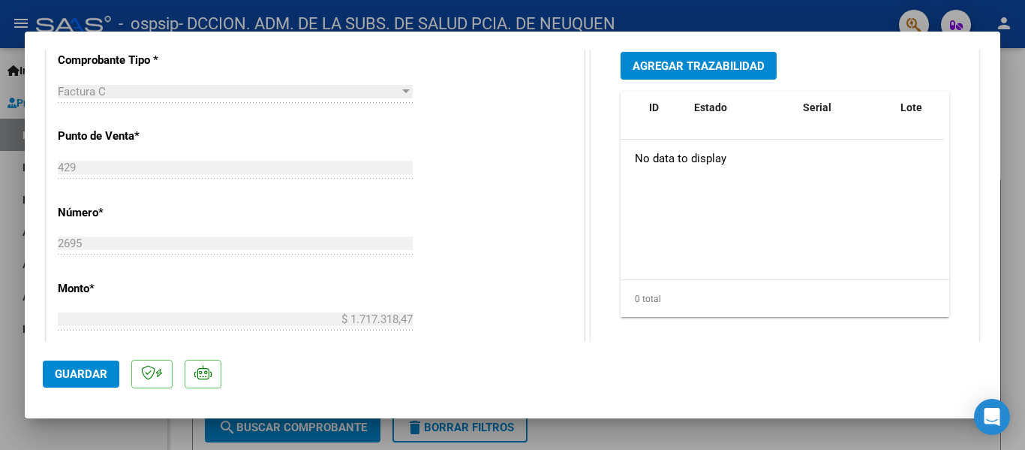
scroll to position [6, 0]
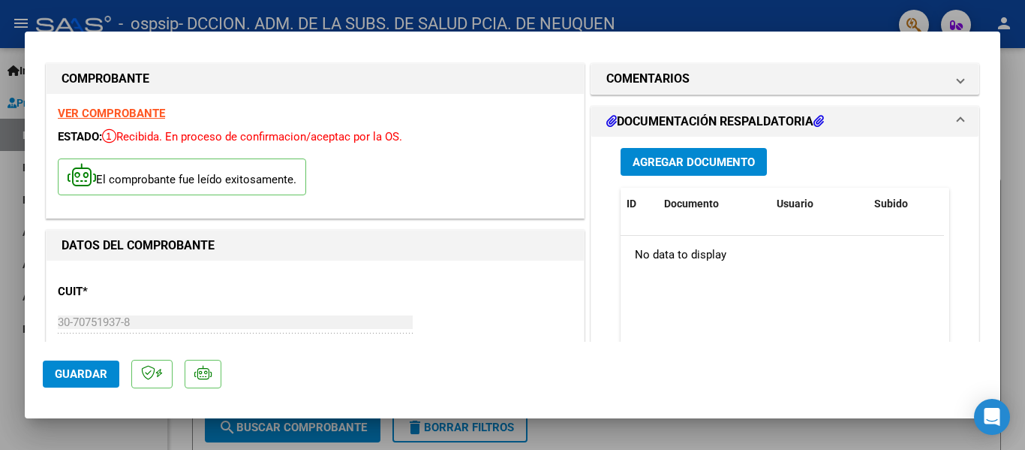
click at [708, 157] on span "Agregar Documento" at bounding box center [694, 162] width 122 height 14
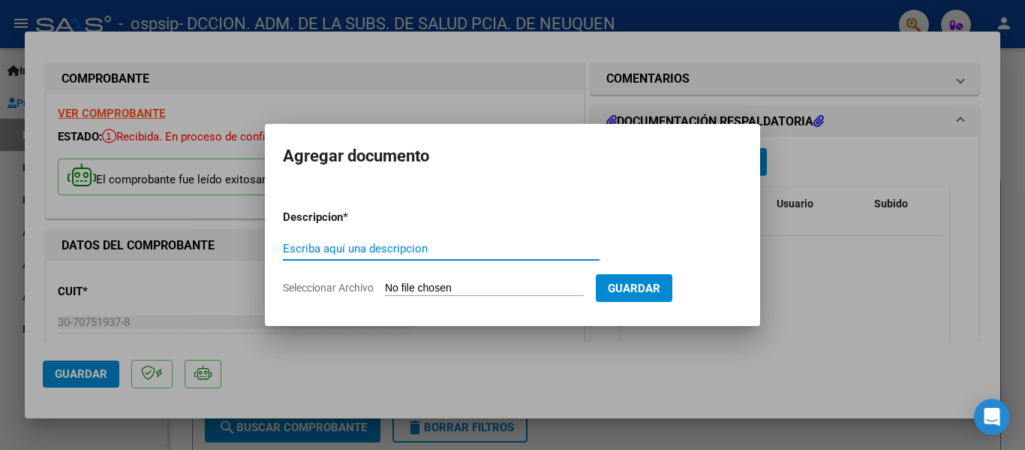
click at [445, 242] on input "Escriba aquí una descripcion" at bounding box center [441, 249] width 317 height 14
paste input "FACTURA 00412-00002705 - FACTURACION AGOSTO"
drag, startPoint x: 357, startPoint y: 247, endPoint x: 365, endPoint y: 245, distance: 8.4
click at [365, 245] on input "FACTURA 00412-00002705 - FACTURACION AGOSTO" at bounding box center [441, 249] width 317 height 14
drag, startPoint x: 398, startPoint y: 247, endPoint x: 418, endPoint y: 248, distance: 20.3
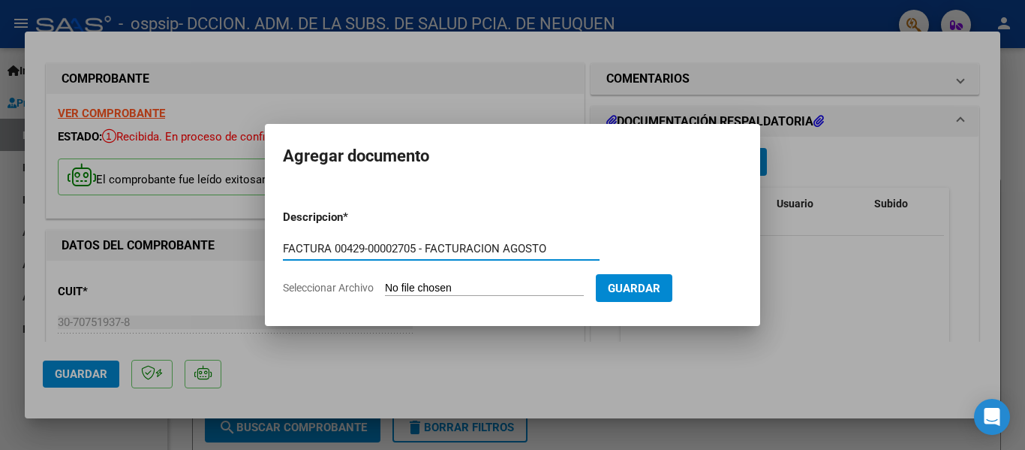
click at [418, 248] on input "FACTURA 00429-00002705 - FACTURACION AGOSTO" at bounding box center [441, 249] width 317 height 14
type input "FACTURA 00429-00002695 - FACTURACION AGOSTO"
click at [440, 291] on input "Seleccionar Archivo" at bounding box center [484, 288] width 199 height 14
type input "C:\fakepath\OSPSIP 0429-00002695.pdf"
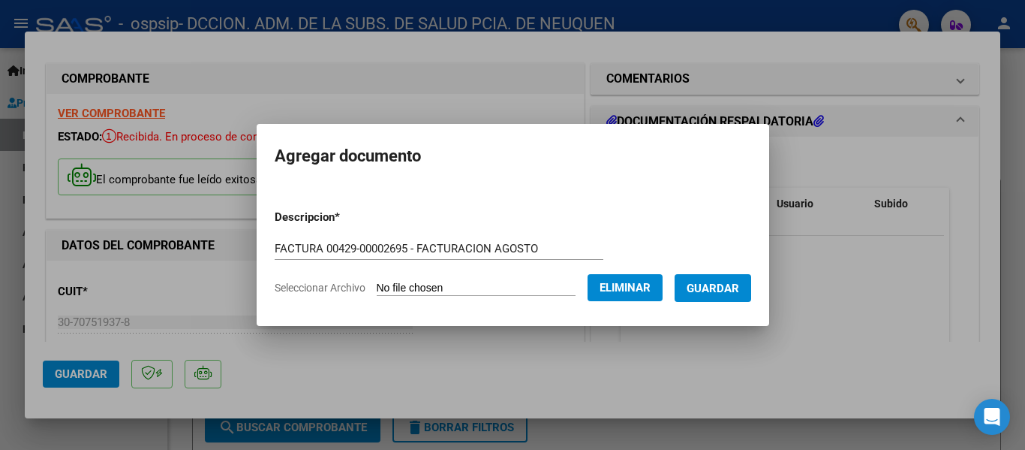
click at [734, 278] on button "Guardar" at bounding box center [713, 288] width 77 height 28
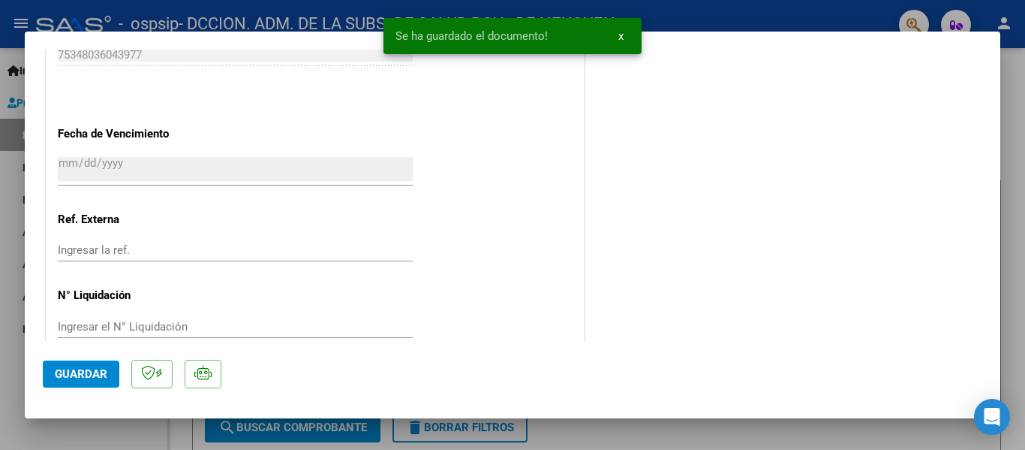
scroll to position [901, 0]
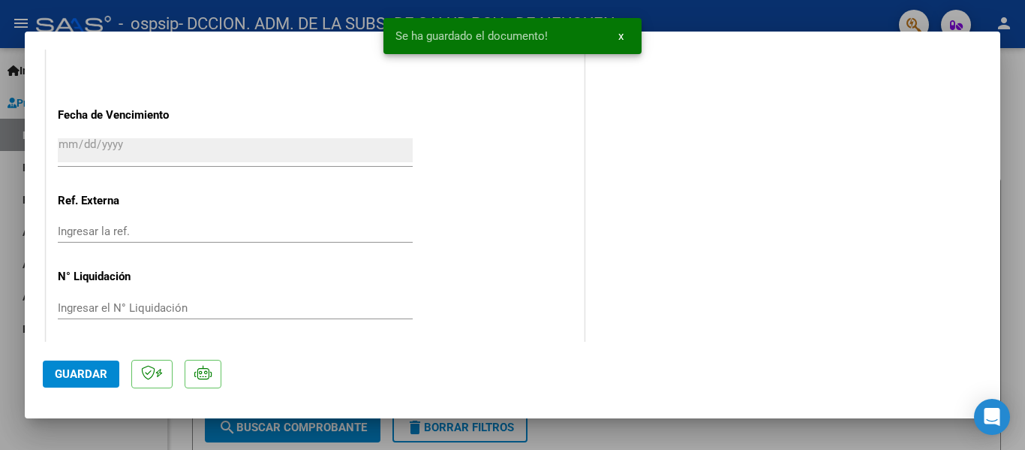
click at [108, 373] on button "Guardar" at bounding box center [81, 373] width 77 height 27
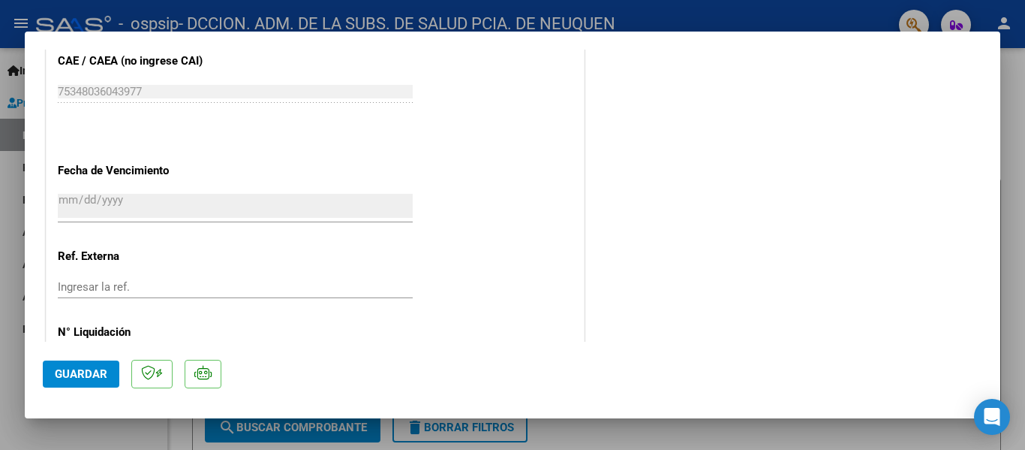
scroll to position [907, 0]
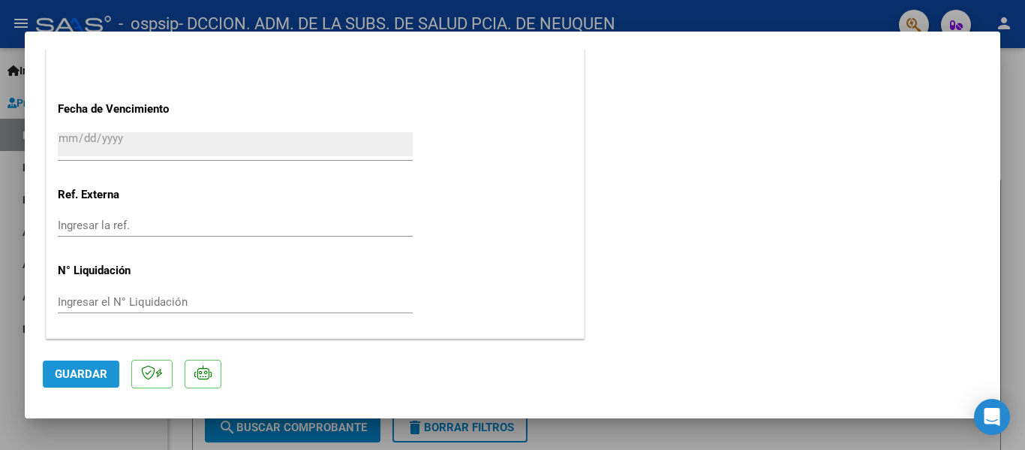
click at [83, 384] on button "Guardar" at bounding box center [81, 373] width 77 height 27
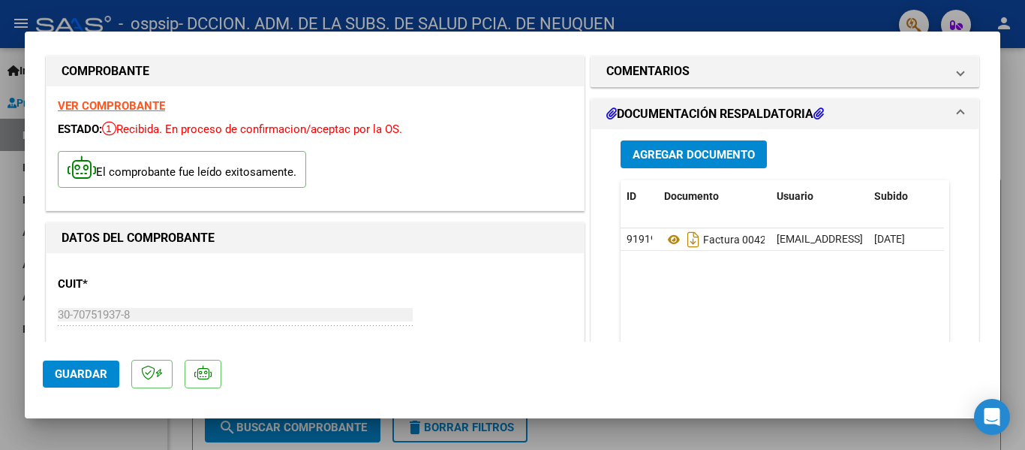
scroll to position [6, 0]
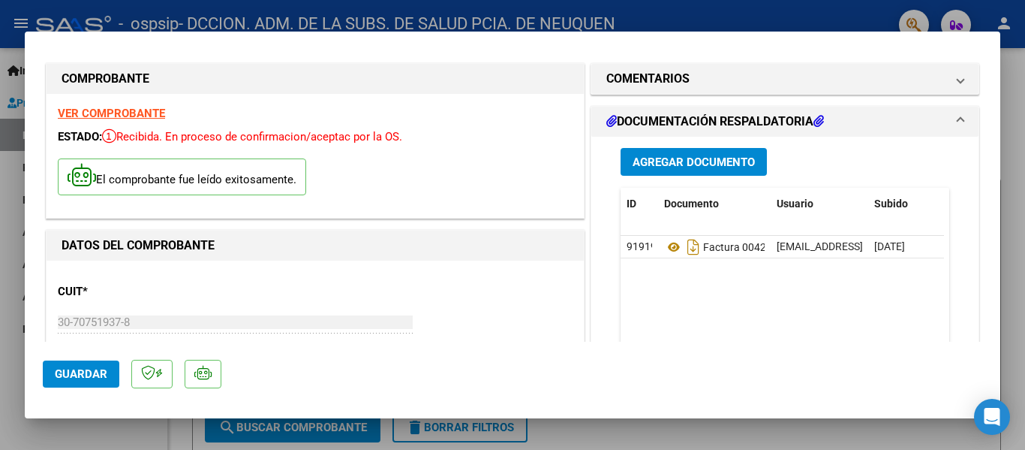
click at [1013, 267] on div at bounding box center [512, 225] width 1025 height 450
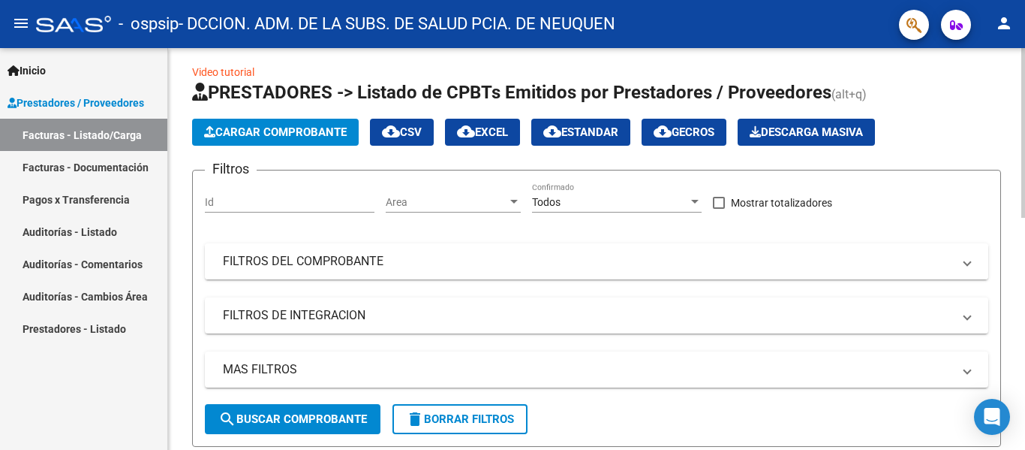
scroll to position [0, 0]
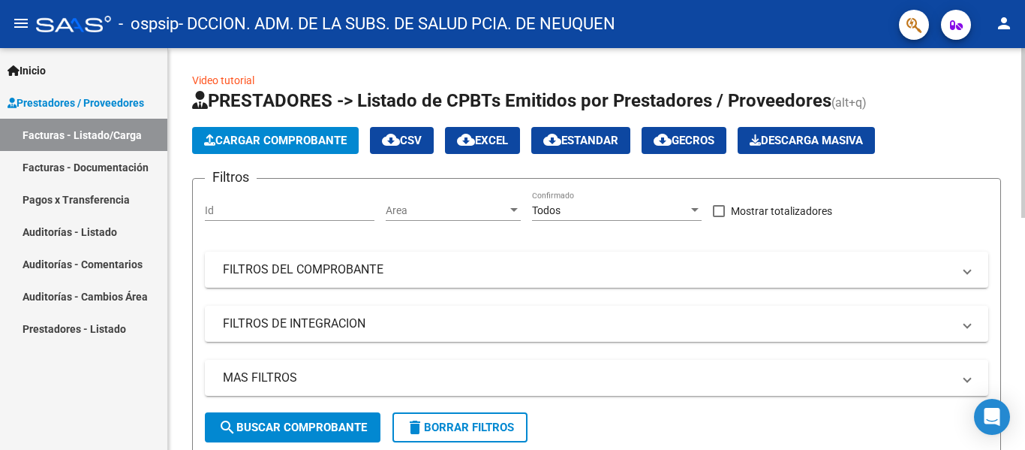
click at [299, 146] on span "Cargar Comprobante" at bounding box center [275, 141] width 143 height 14
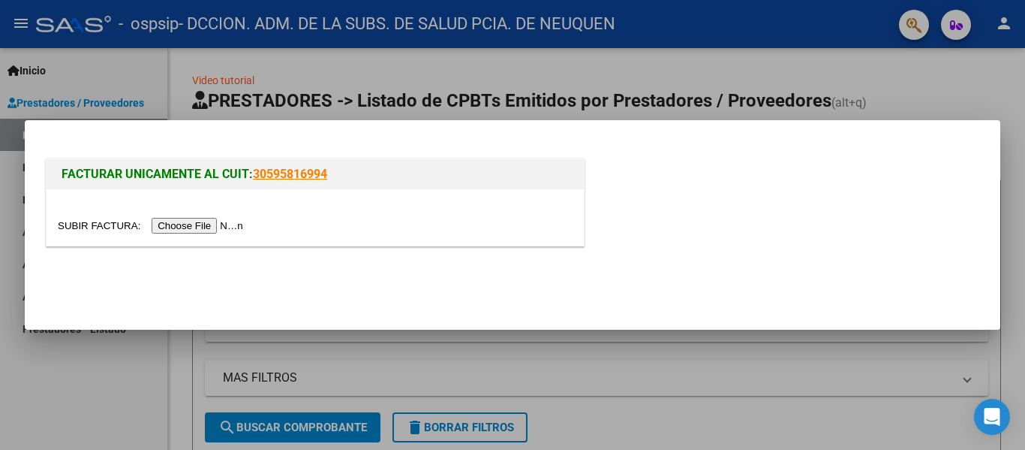
click at [178, 229] on input "file" at bounding box center [153, 226] width 190 height 16
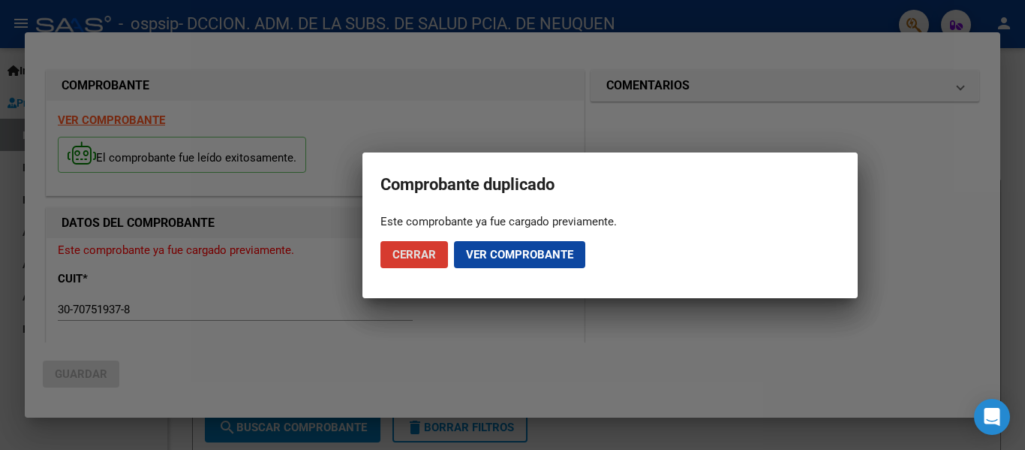
click at [409, 258] on span "Cerrar" at bounding box center [414, 255] width 44 height 14
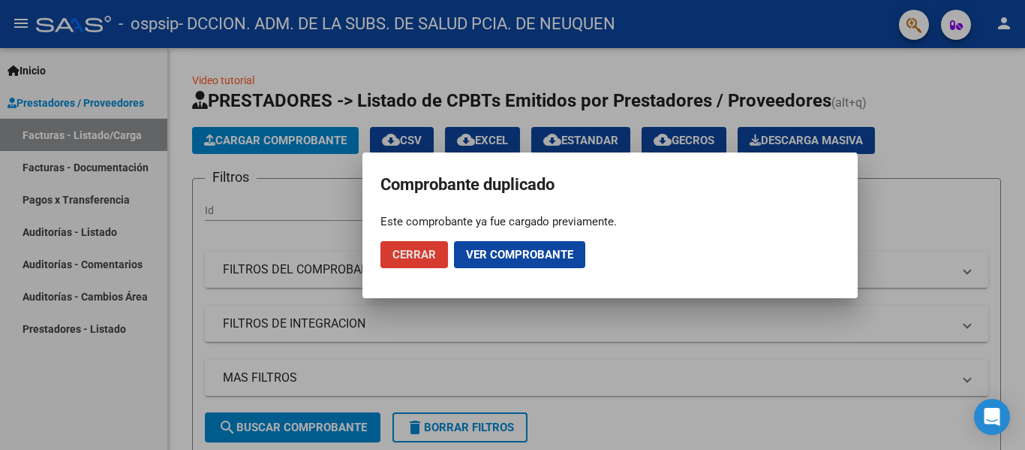
click at [406, 257] on span "Cerrar" at bounding box center [414, 255] width 44 height 14
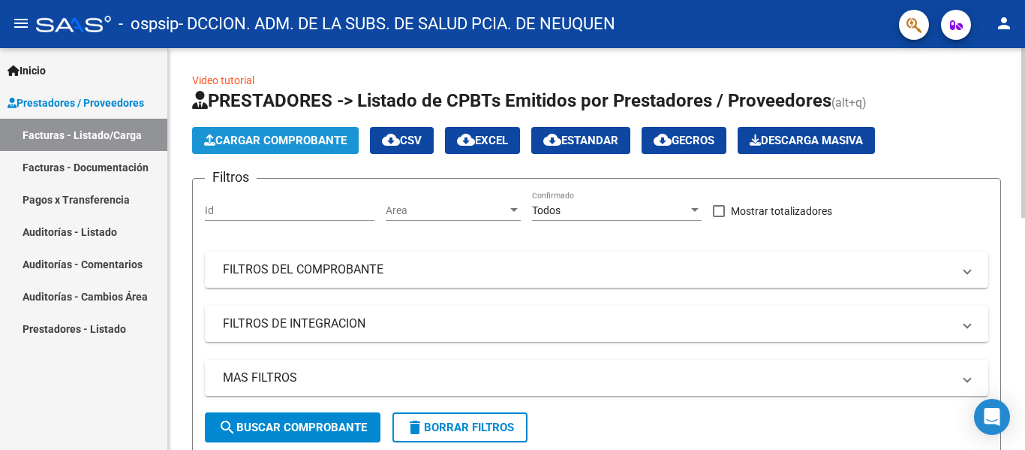
click at [293, 146] on span "Cargar Comprobante" at bounding box center [275, 141] width 143 height 14
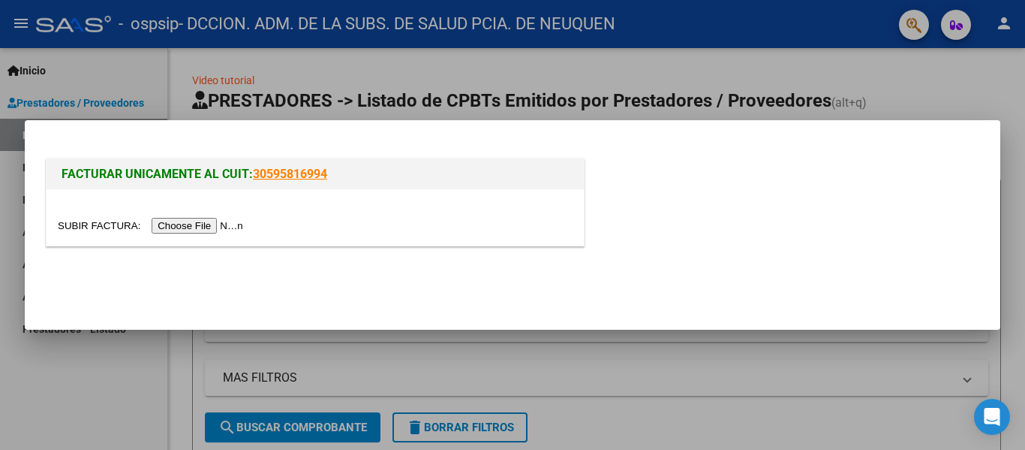
click at [197, 222] on input "file" at bounding box center [153, 226] width 190 height 16
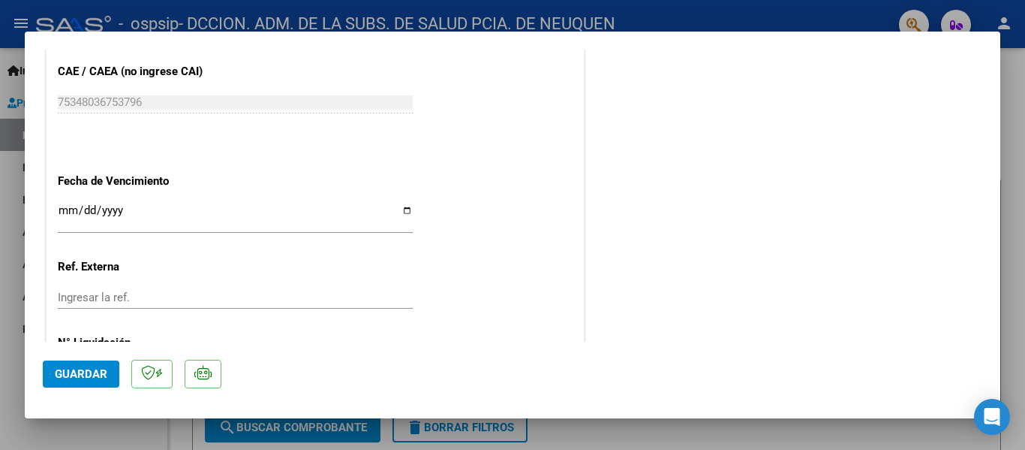
scroll to position [907, 0]
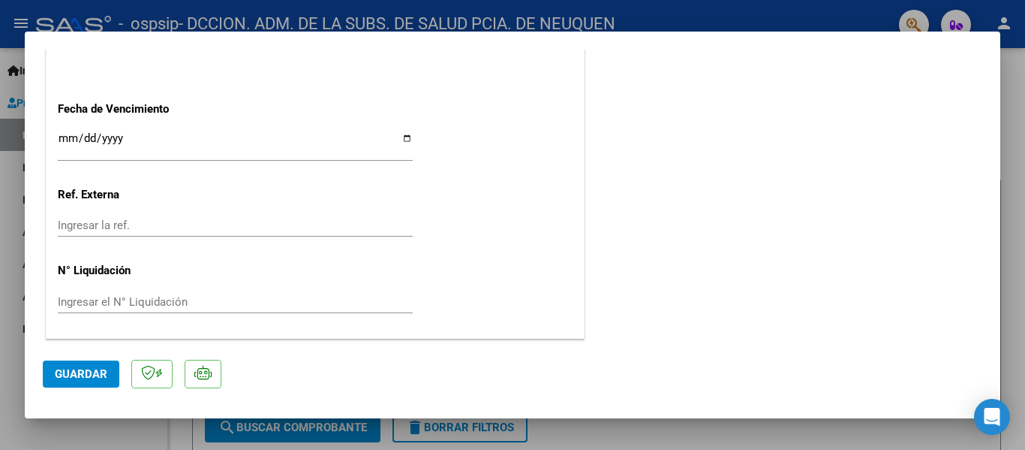
click at [401, 144] on input "Ingresar la fecha" at bounding box center [235, 144] width 355 height 24
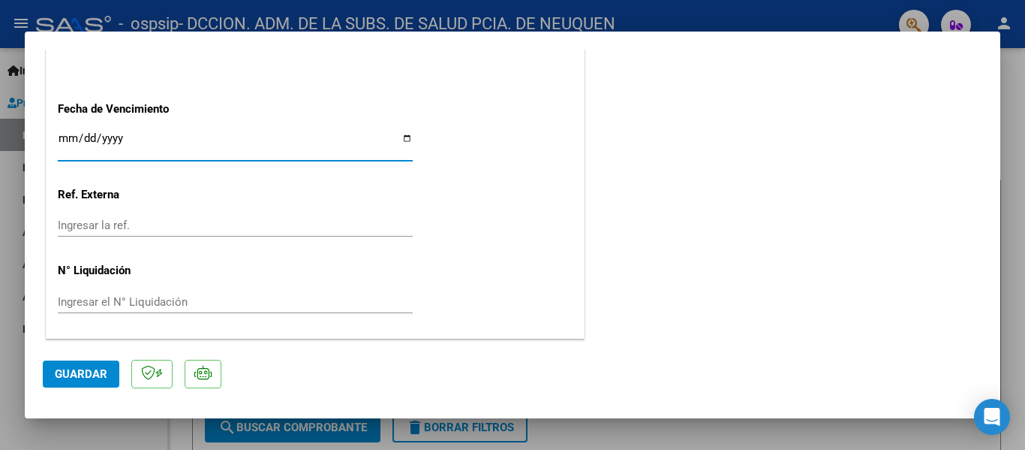
type input "[DATE]"
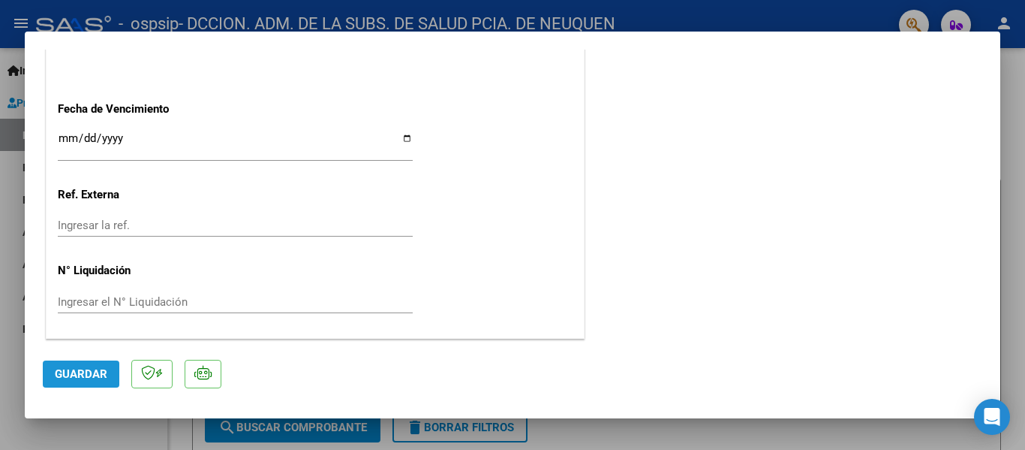
click at [85, 374] on span "Guardar" at bounding box center [81, 374] width 53 height 14
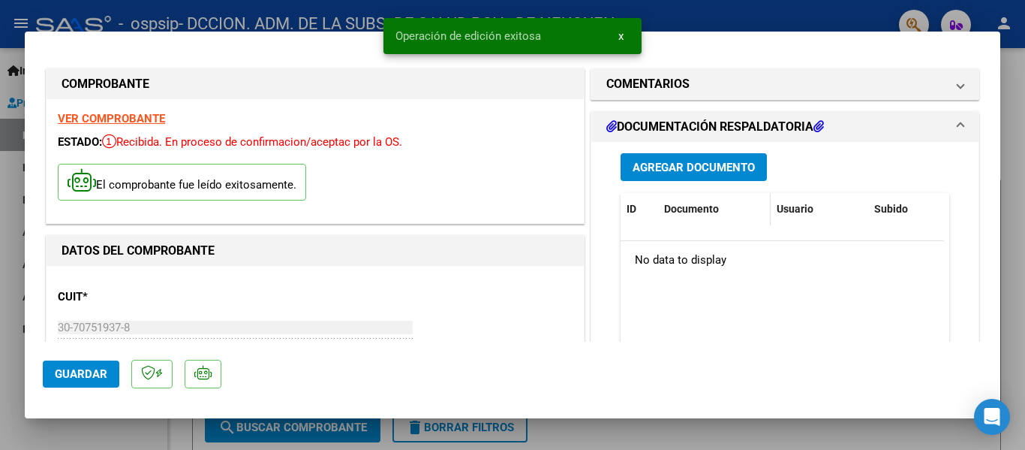
scroll to position [0, 0]
click at [719, 173] on span "Agregar Documento" at bounding box center [694, 168] width 122 height 14
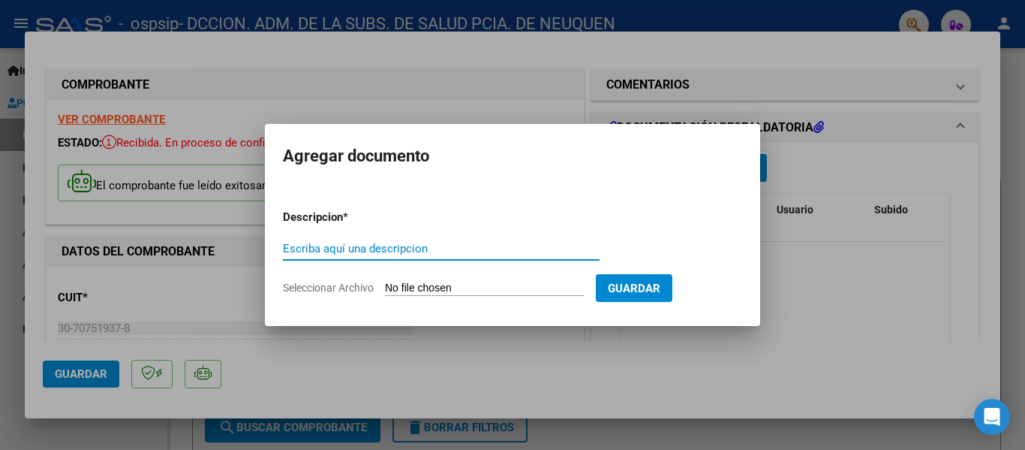
click at [450, 243] on input "Escriba aquí una descripcion" at bounding box center [441, 249] width 317 height 14
paste input "FACTURA 00412-00002705 - FACTURACION AGOSTO"
drag, startPoint x: 351, startPoint y: 248, endPoint x: 363, endPoint y: 251, distance: 12.2
click at [363, 251] on input "FACTURA 00412-00002705 - FACTURACION AGOSTO" at bounding box center [441, 249] width 317 height 14
drag, startPoint x: 394, startPoint y: 251, endPoint x: 419, endPoint y: 257, distance: 25.7
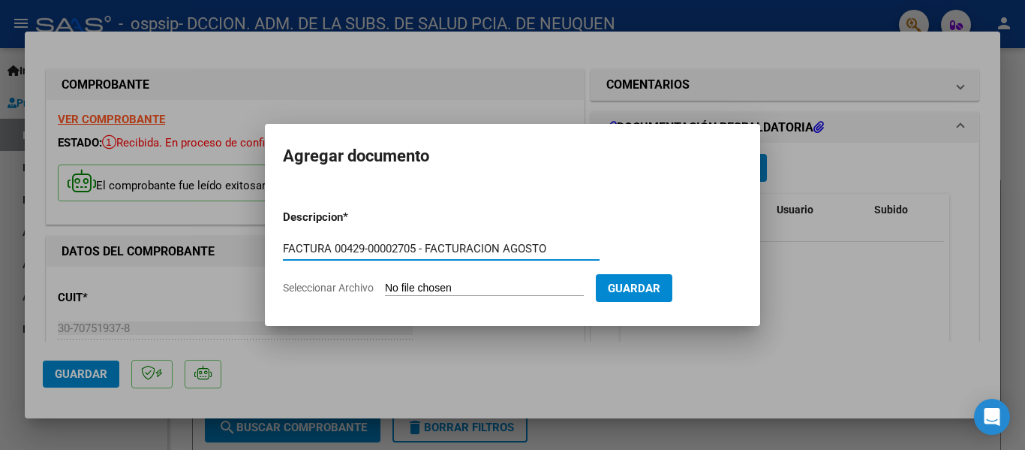
click at [419, 257] on div "FACTURA 00429-00002705 - FACTURACION AGOSTO Escriba aquí una descripcion" at bounding box center [441, 248] width 317 height 23
type input "FACTURA 00429-00002696 - FACTURACION AGOSTO"
click at [472, 295] on input "Seleccionar Archivo" at bounding box center [484, 288] width 199 height 14
type input "C:\fakepath\OSPSIP 0429-00002696.pdf"
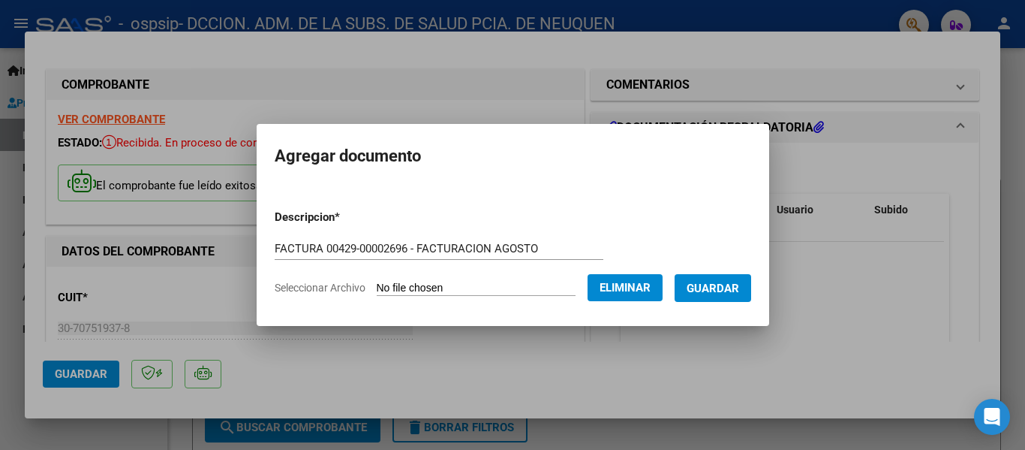
click at [729, 292] on span "Guardar" at bounding box center [713, 288] width 53 height 14
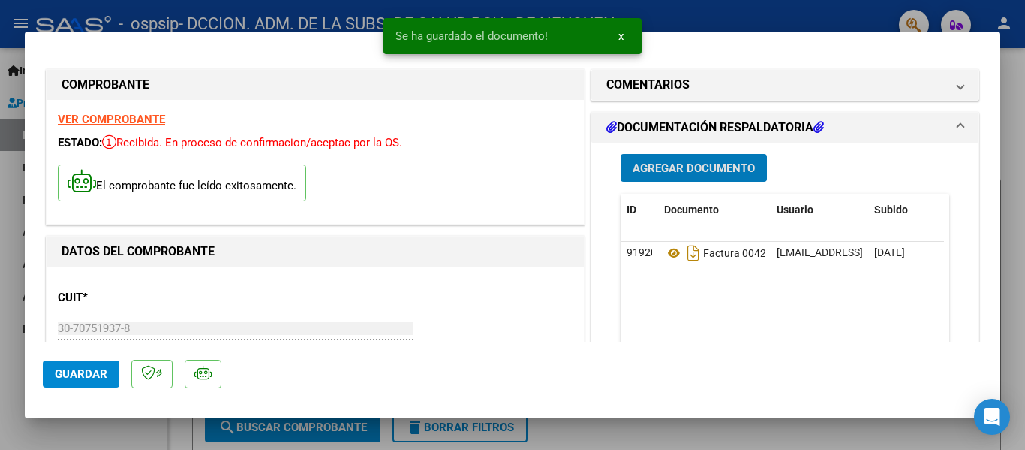
scroll to position [450, 0]
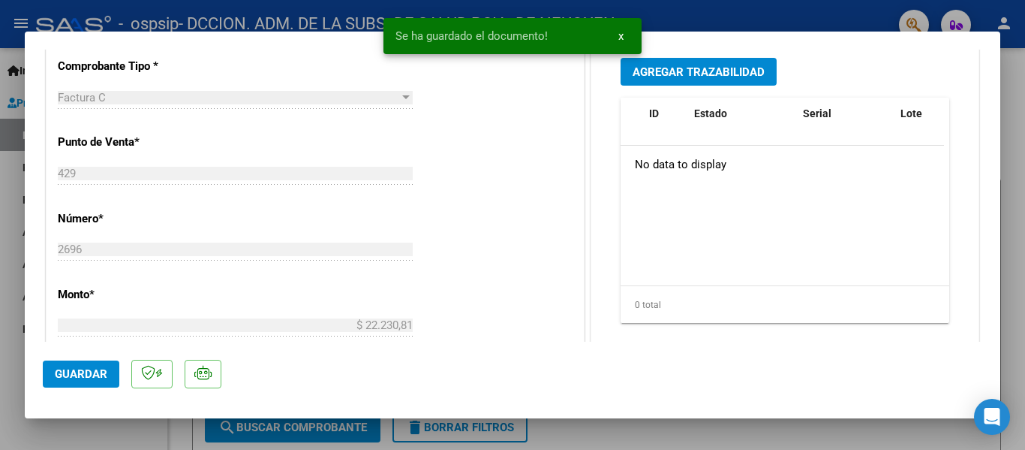
click at [79, 377] on span "Guardar" at bounding box center [81, 374] width 53 height 14
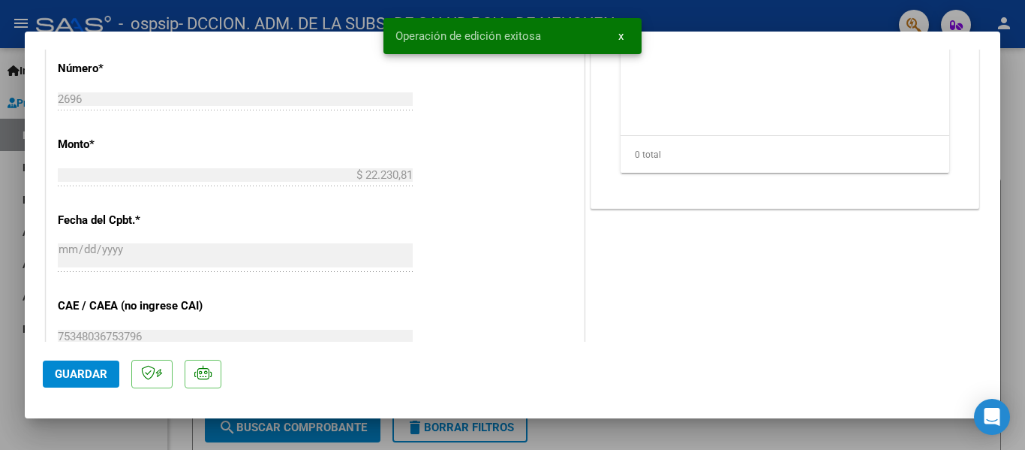
scroll to position [907, 0]
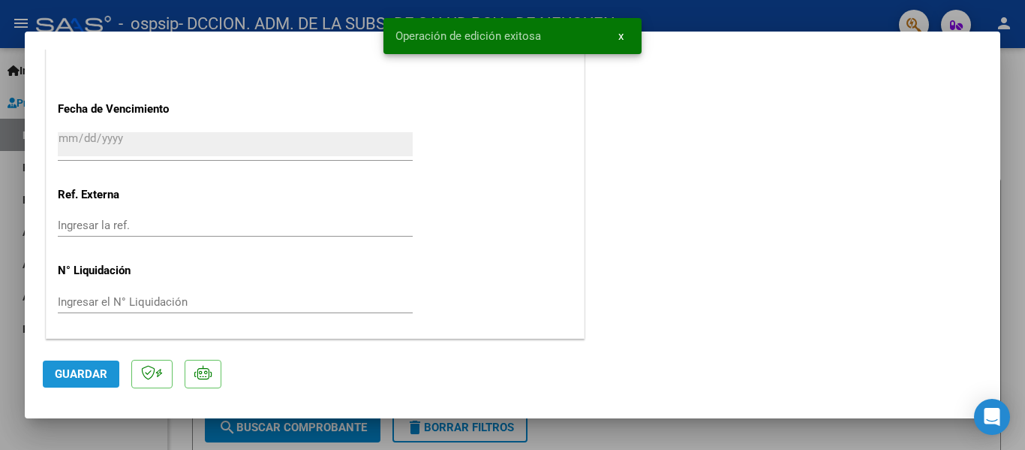
click at [80, 377] on span "Guardar" at bounding box center [81, 374] width 53 height 14
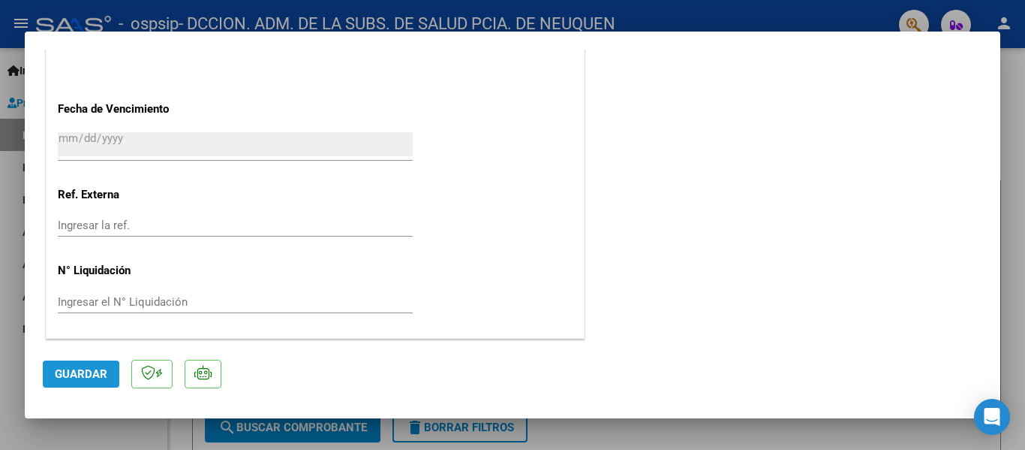
click at [95, 364] on button "Guardar" at bounding box center [81, 373] width 77 height 27
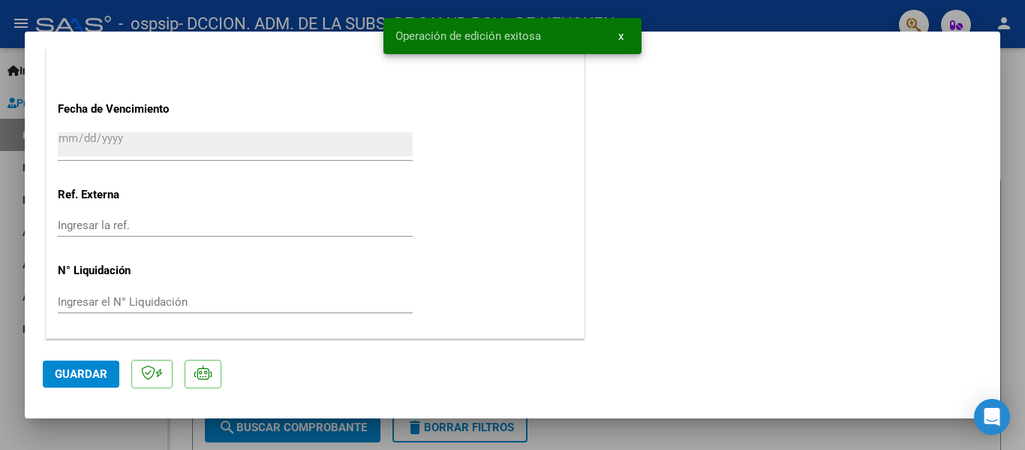
click at [1015, 250] on div at bounding box center [512, 225] width 1025 height 450
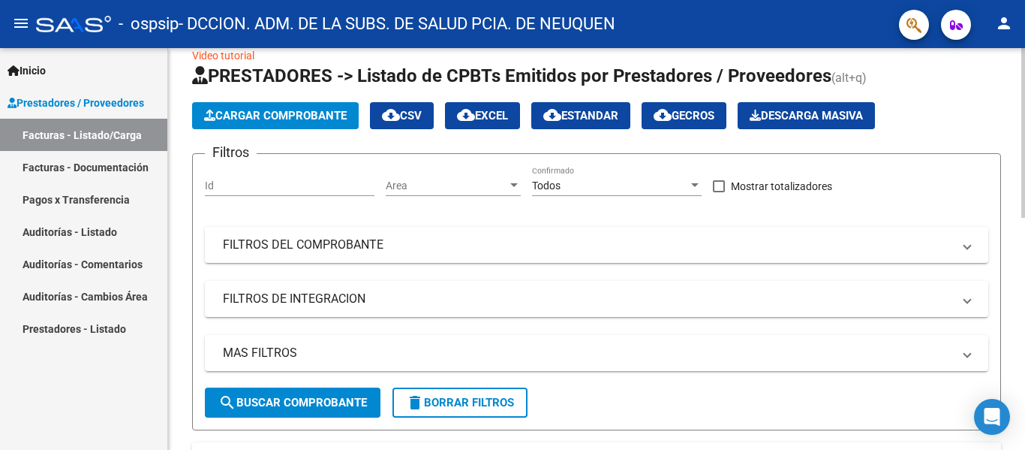
scroll to position [0, 0]
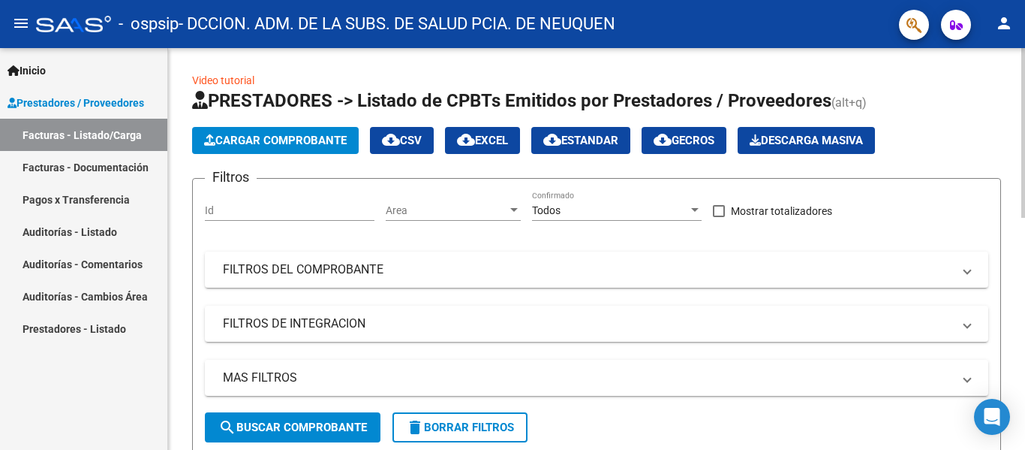
click at [236, 137] on span "Cargar Comprobante" at bounding box center [275, 141] width 143 height 14
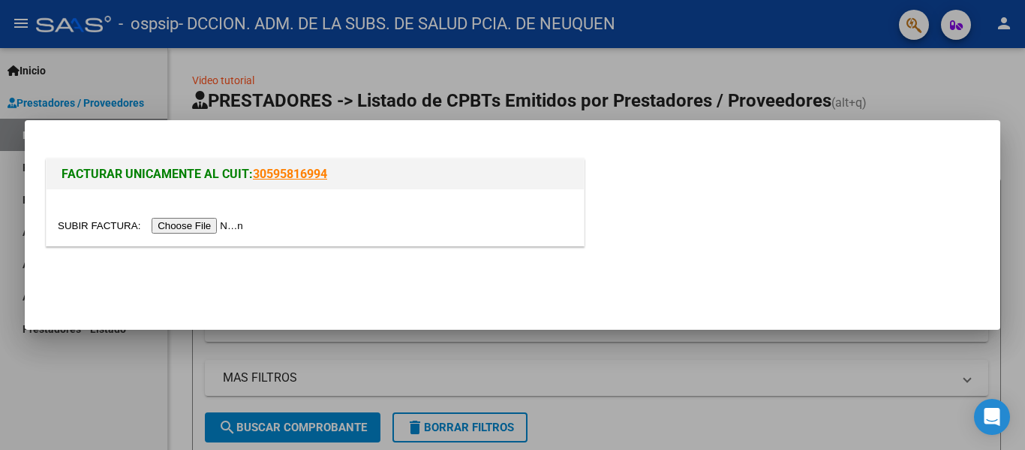
click at [226, 221] on input "file" at bounding box center [153, 226] width 190 height 16
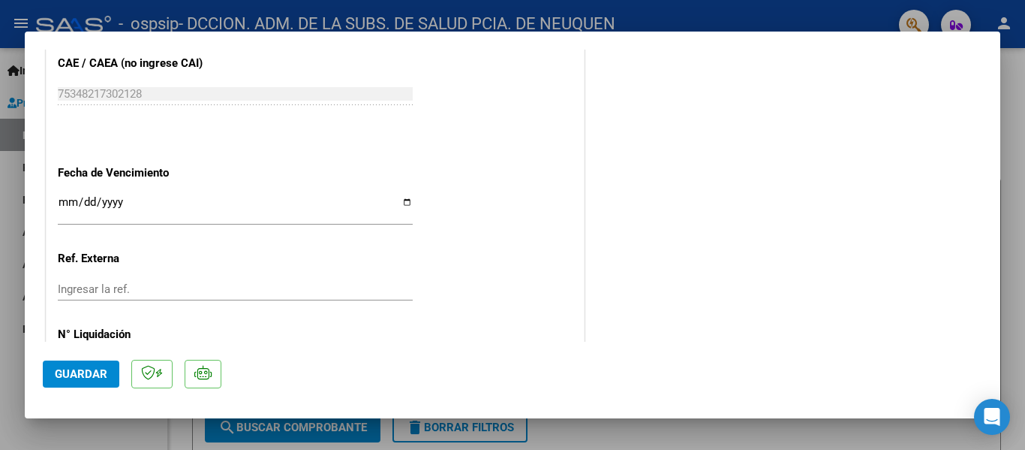
scroll to position [907, 0]
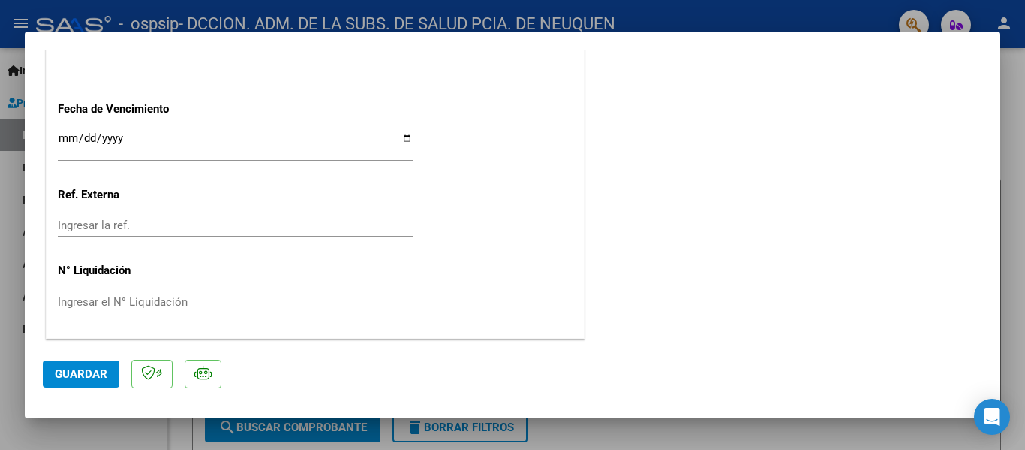
click at [405, 132] on input "Ingresar la fecha" at bounding box center [235, 144] width 355 height 24
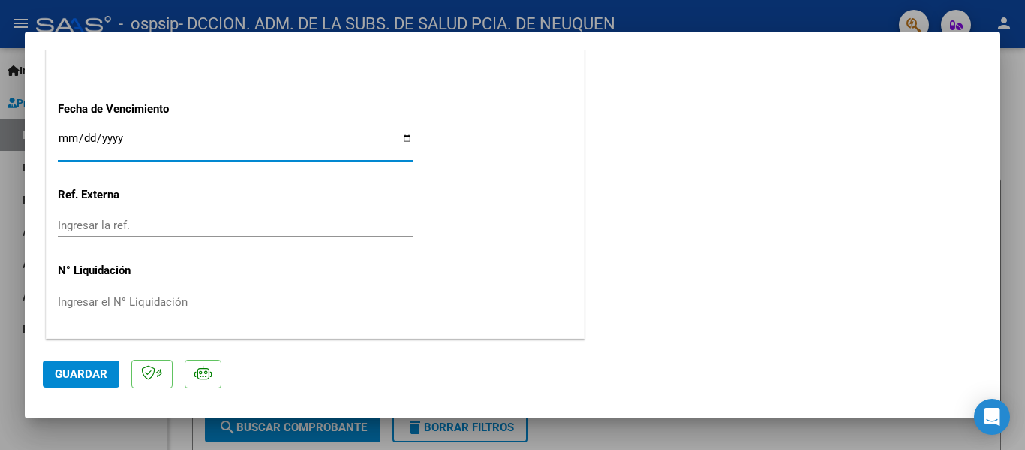
type input "[DATE]"
click at [94, 380] on span "Guardar" at bounding box center [81, 374] width 53 height 14
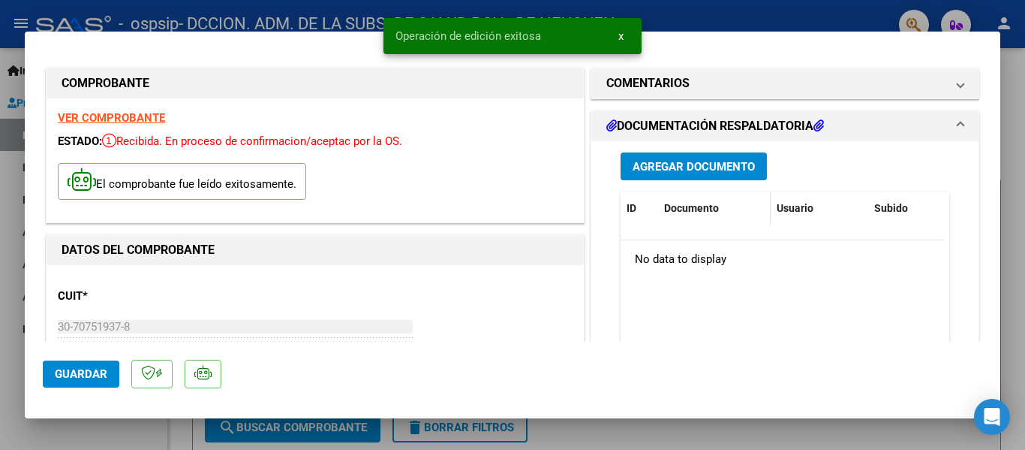
scroll to position [0, 0]
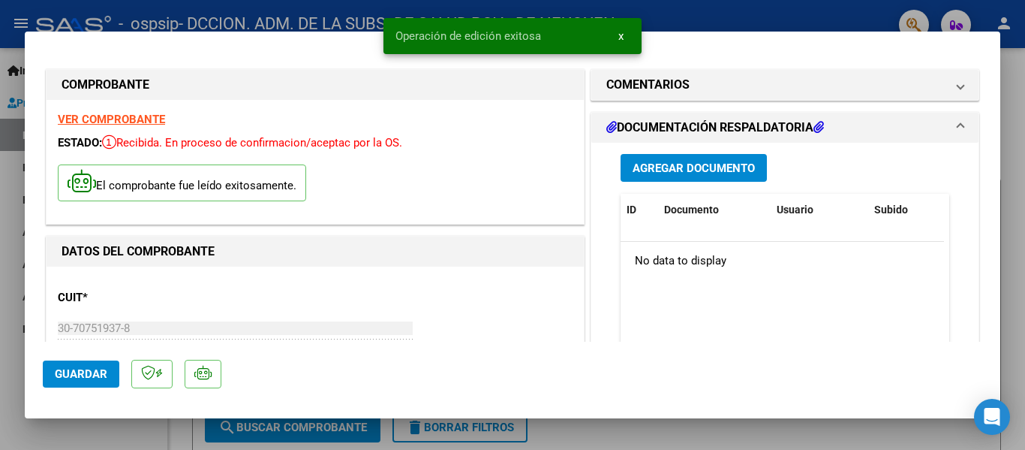
click at [668, 163] on span "Agregar Documento" at bounding box center [694, 168] width 122 height 14
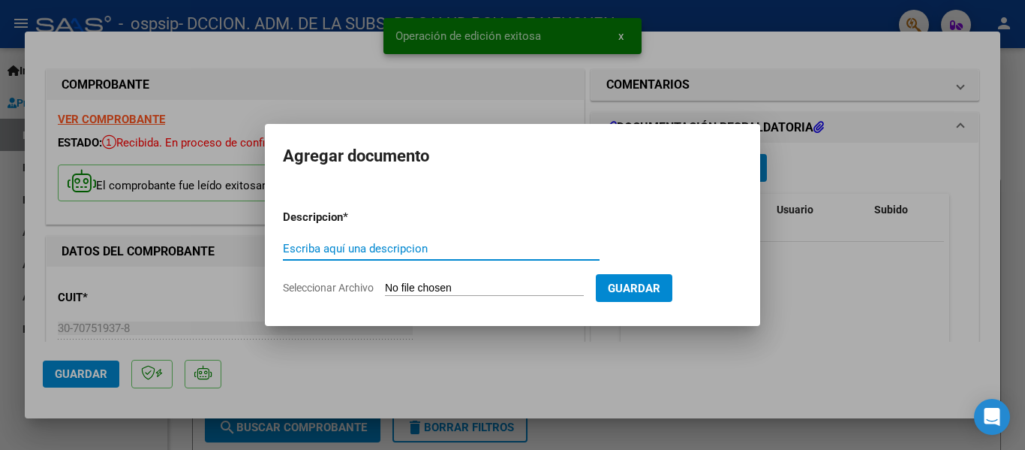
click at [451, 253] on input "Escriba aquí una descripcion" at bounding box center [441, 249] width 317 height 14
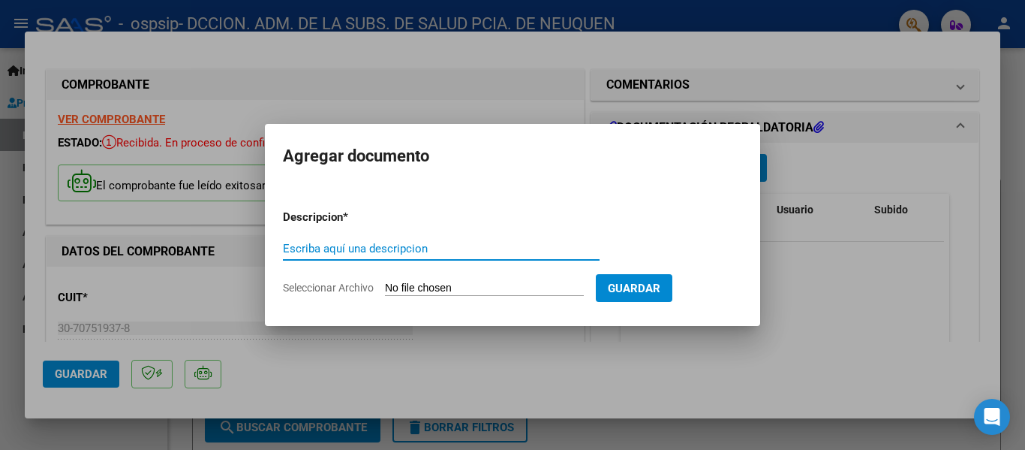
paste input "FACTURA 00412-00002705 - FACTURACION AGOSTO"
drag, startPoint x: 350, startPoint y: 250, endPoint x: 364, endPoint y: 250, distance: 13.5
click at [364, 250] on input "FACTURA 00412-00002705 - FACTURACION AGOSTO" at bounding box center [441, 249] width 317 height 14
drag, startPoint x: 394, startPoint y: 246, endPoint x: 417, endPoint y: 247, distance: 23.3
click at [417, 247] on input "FACTURA 00431-00002705 - FACTURACION AGOSTO" at bounding box center [441, 249] width 317 height 14
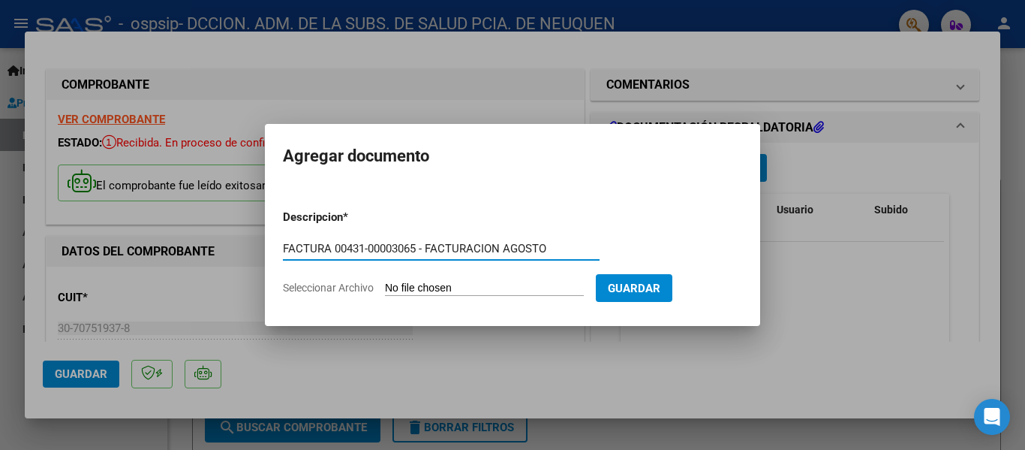
type input "FACTURA 00431-00003065 - FACTURACION AGOSTO"
click at [499, 284] on input "Seleccionar Archivo" at bounding box center [484, 288] width 199 height 14
type input "C:\fakepath\OSPSIP 0431-00003065.pdf"
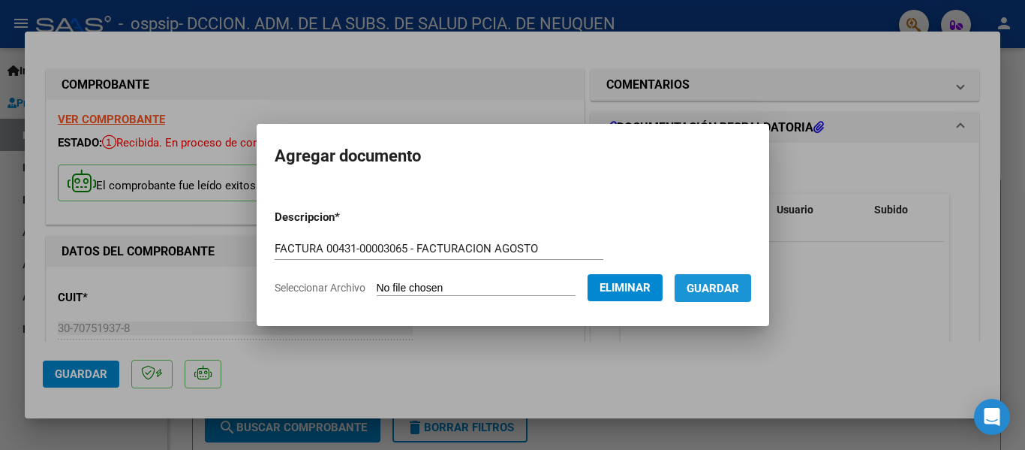
click at [722, 297] on button "Guardar" at bounding box center [713, 288] width 77 height 28
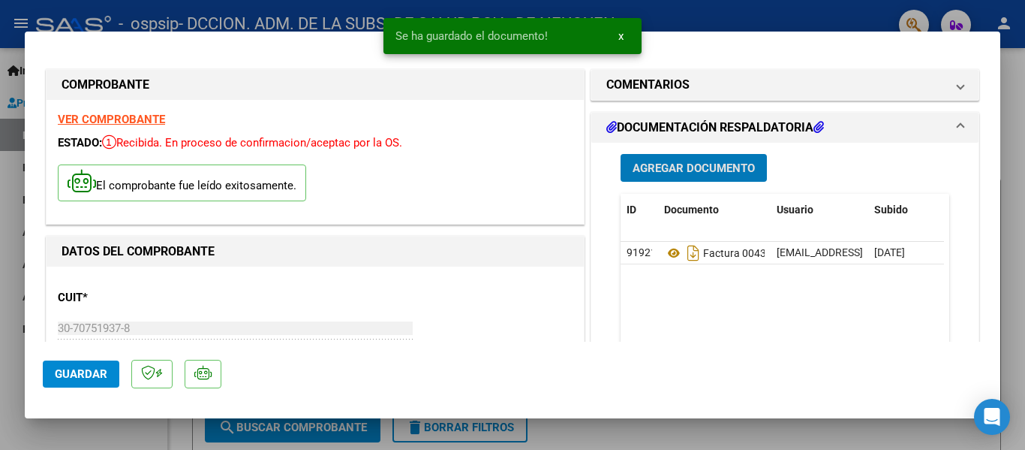
click at [85, 370] on span "Guardar" at bounding box center [81, 374] width 53 height 14
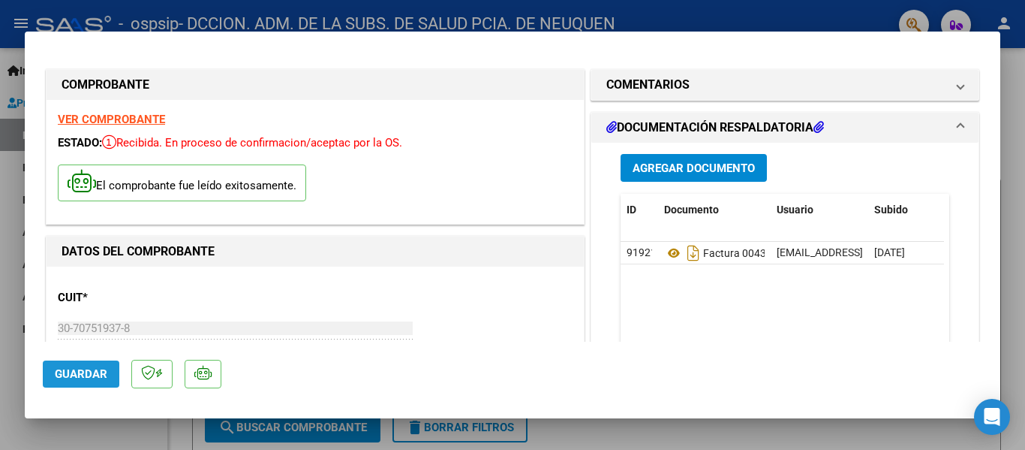
click at [101, 365] on button "Guardar" at bounding box center [81, 373] width 77 height 27
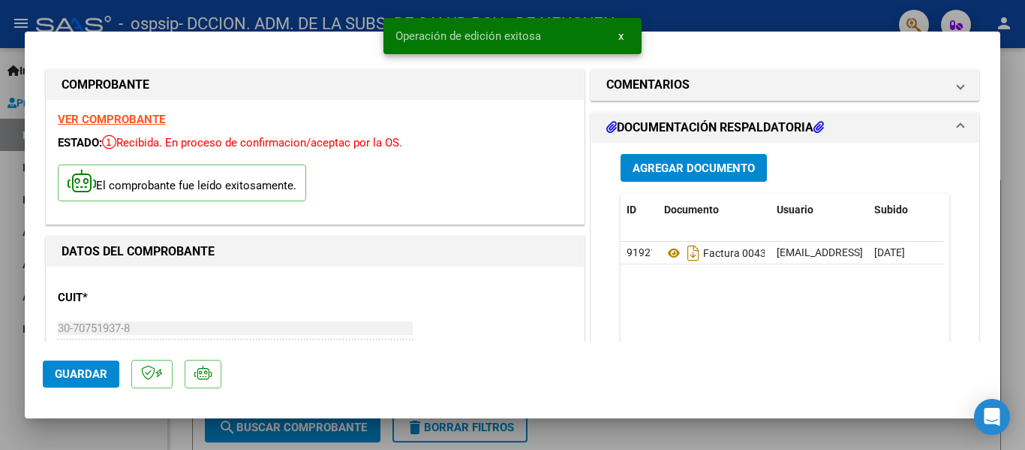
click at [1022, 185] on div at bounding box center [512, 225] width 1025 height 450
type input "$ 0,00"
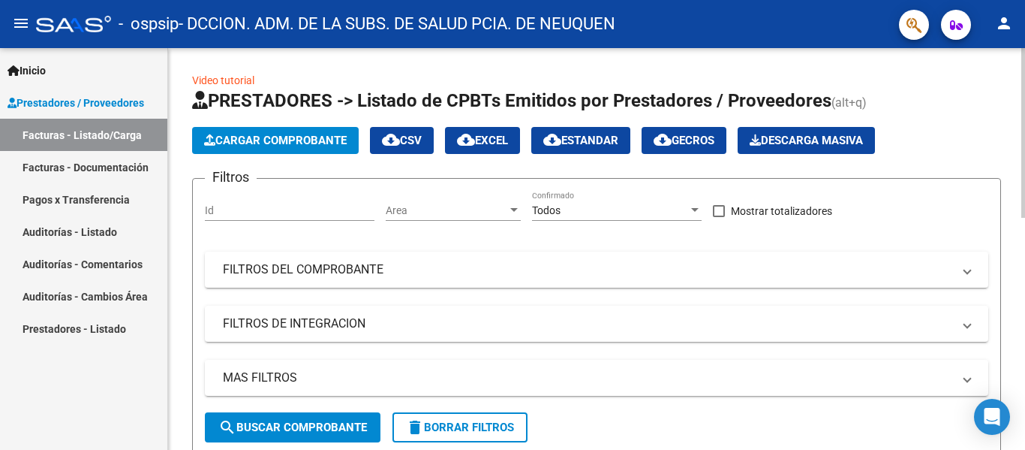
click at [274, 132] on button "Cargar Comprobante" at bounding box center [275, 140] width 167 height 27
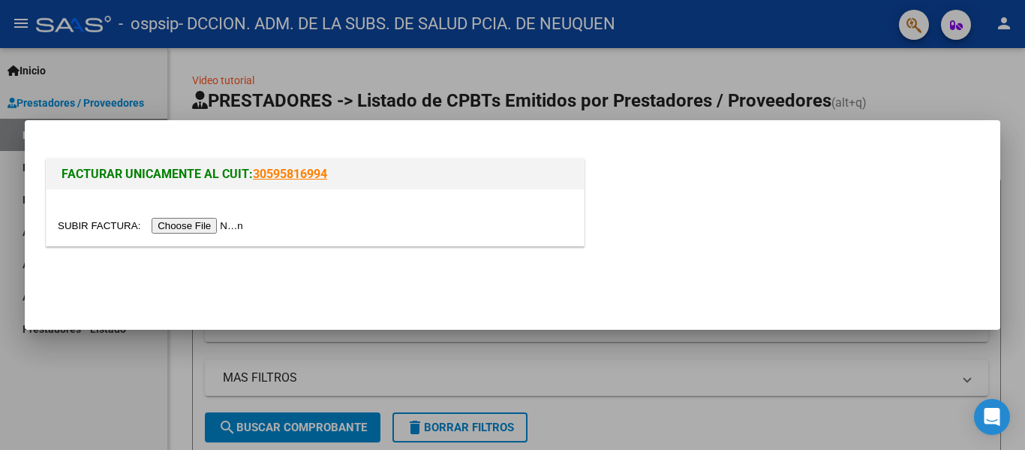
click at [221, 227] on input "file" at bounding box center [153, 226] width 190 height 16
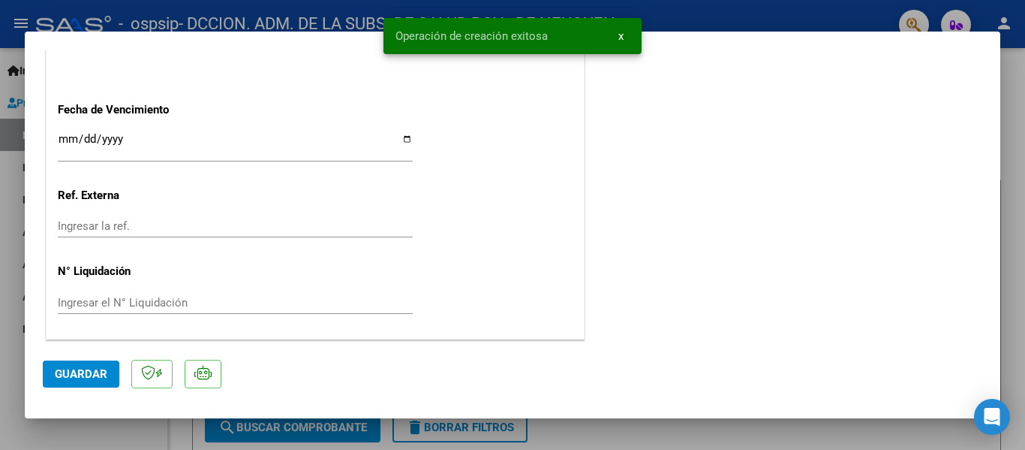
scroll to position [907, 0]
click at [400, 138] on input "Ingresar la fecha" at bounding box center [235, 144] width 355 height 24
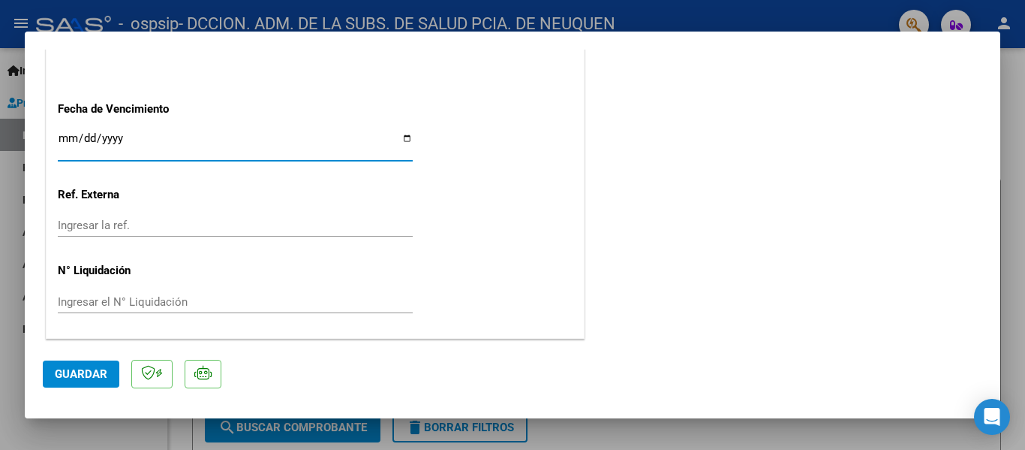
type input "[DATE]"
click at [87, 377] on span "Guardar" at bounding box center [81, 374] width 53 height 14
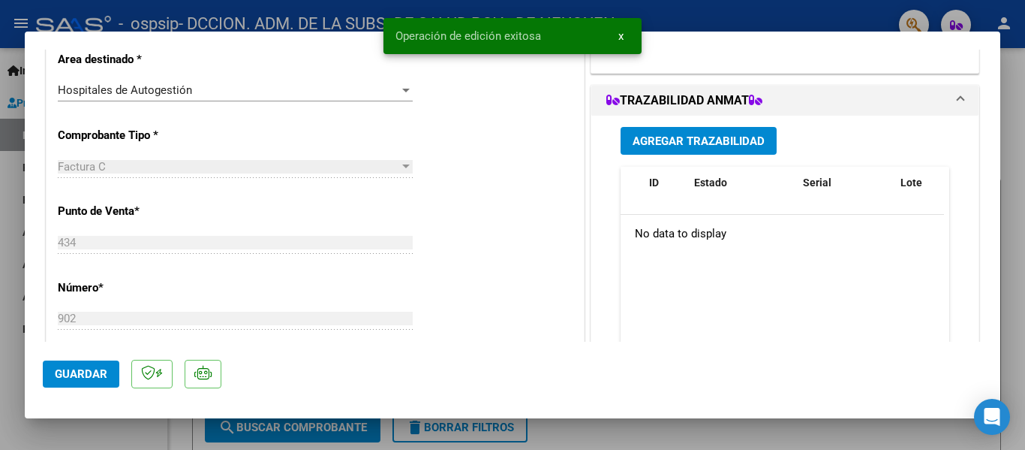
scroll to position [81, 0]
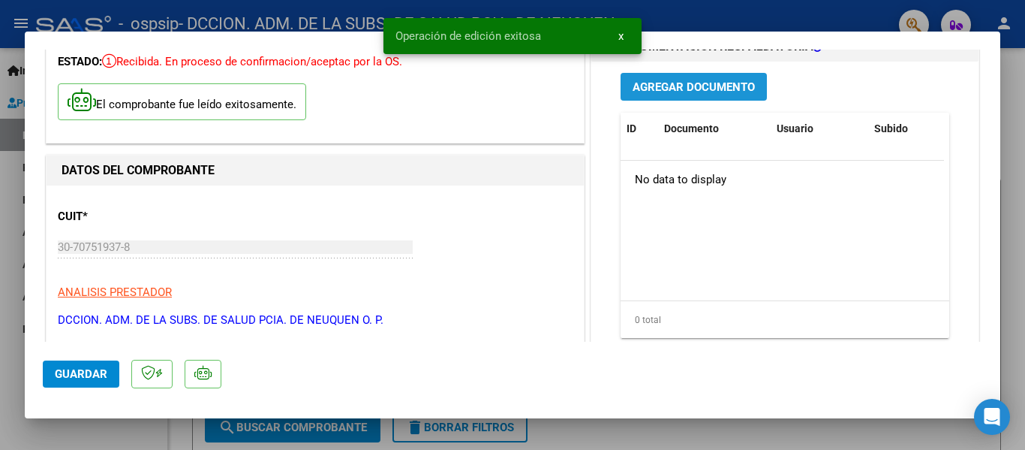
click at [672, 93] on span "Agregar Documento" at bounding box center [694, 87] width 122 height 14
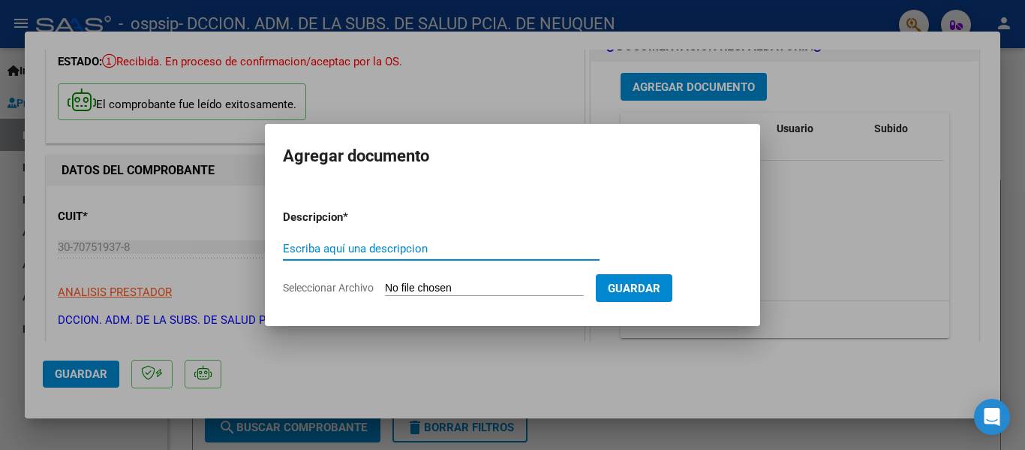
click at [382, 246] on input "Escriba aquí una descripcion" at bounding box center [441, 249] width 317 height 14
paste input "F"
click at [407, 251] on input "Escriba aquí una descripcion" at bounding box center [441, 249] width 317 height 14
type input "FACTURA 00434-00000902 - FACTURACION AGOSTO"
click at [503, 291] on input "Seleccionar Archivo" at bounding box center [484, 288] width 199 height 14
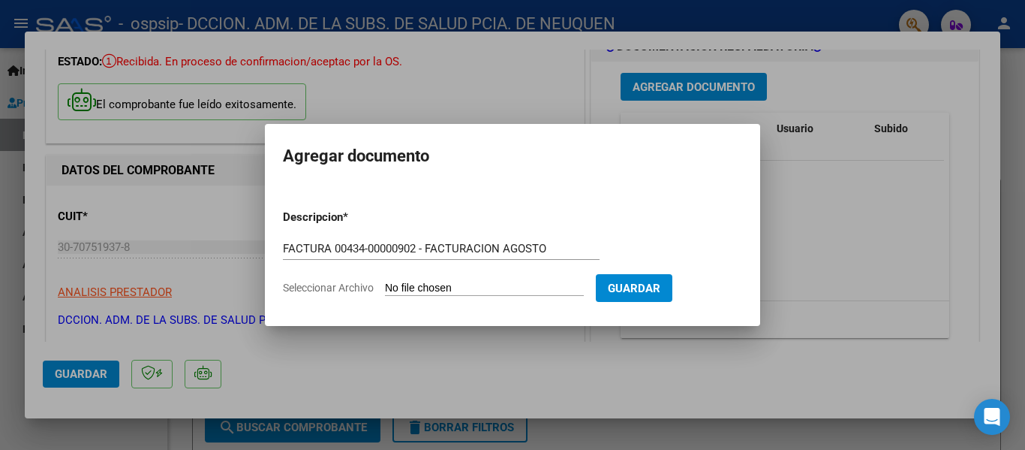
type input "C:\fakepath\OSPSIP 0434-00000902.pdf"
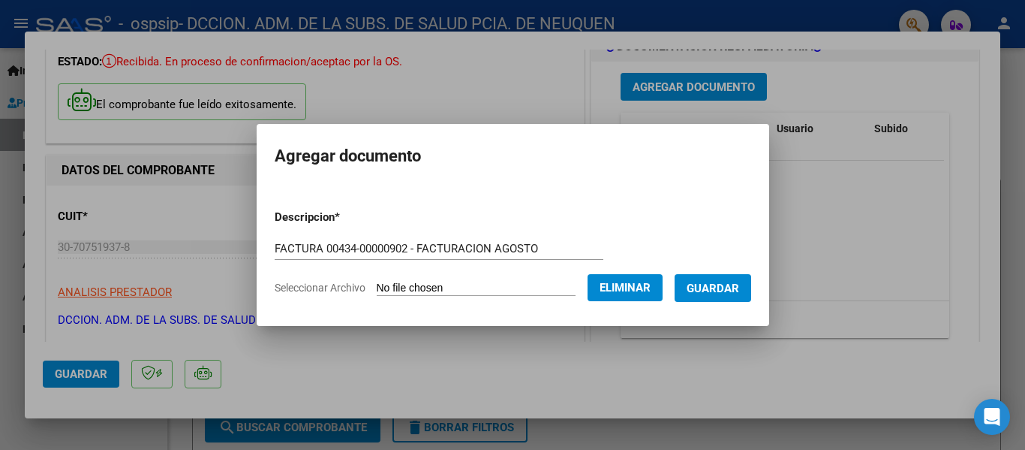
click at [739, 291] on span "Guardar" at bounding box center [713, 288] width 53 height 14
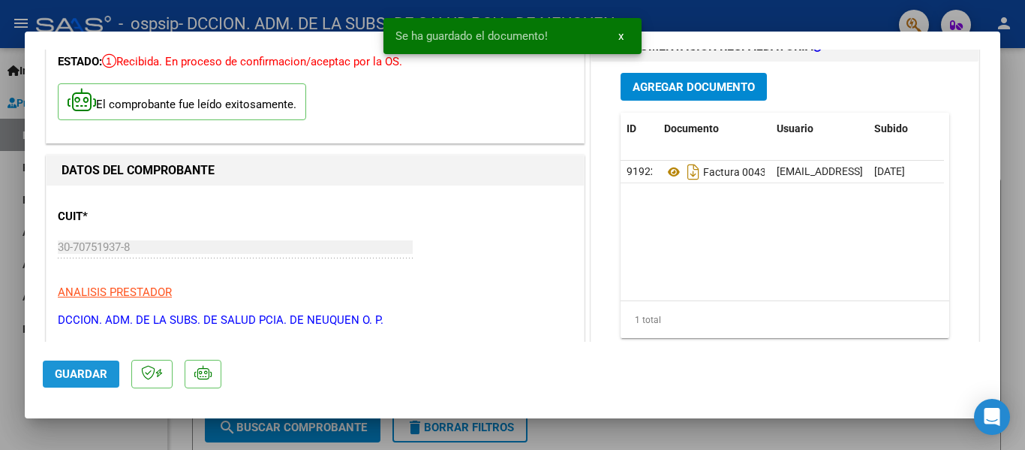
click at [73, 377] on span "Guardar" at bounding box center [81, 374] width 53 height 14
click at [76, 372] on span "Guardar" at bounding box center [81, 374] width 53 height 14
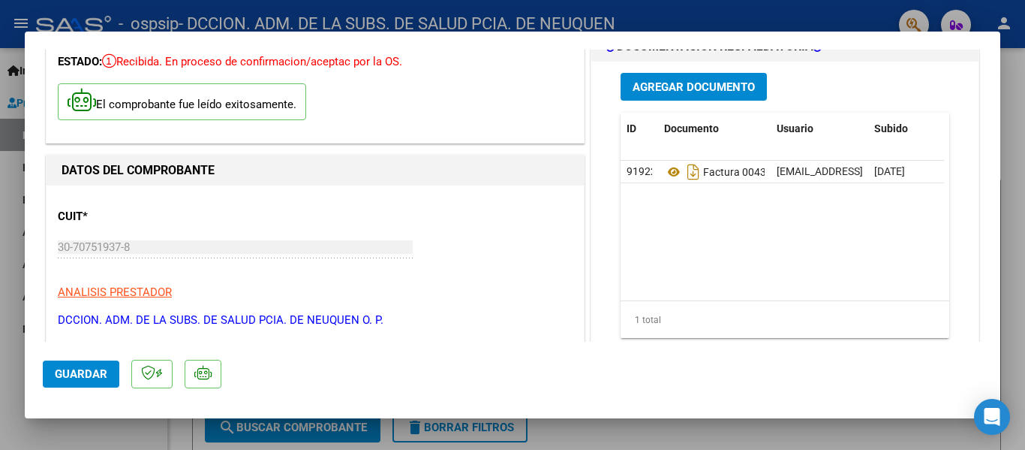
click at [1014, 214] on div at bounding box center [512, 225] width 1025 height 450
type input "$ 0,00"
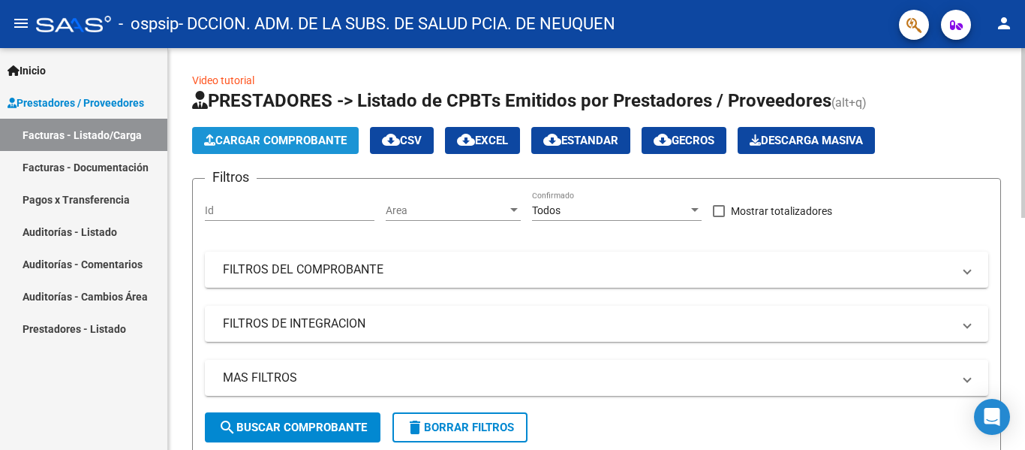
click at [335, 137] on span "Cargar Comprobante" at bounding box center [275, 141] width 143 height 14
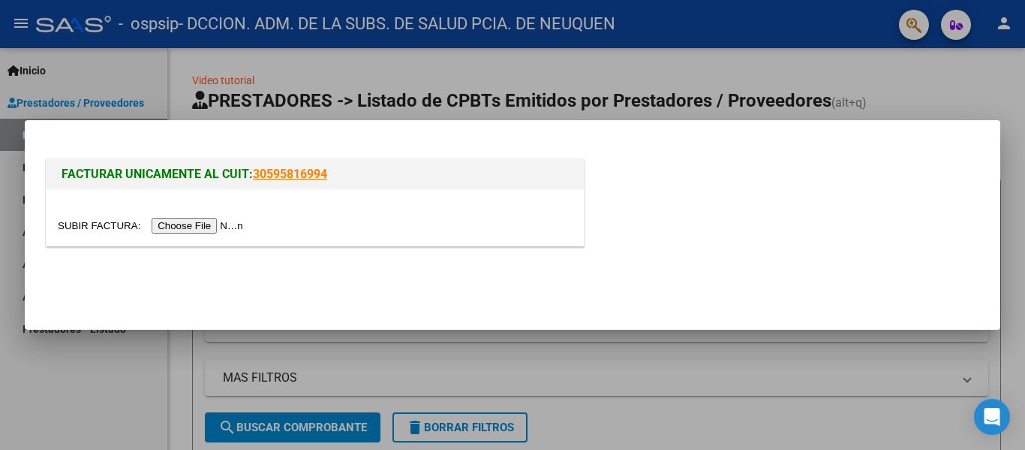
click at [227, 227] on input "file" at bounding box center [153, 226] width 190 height 16
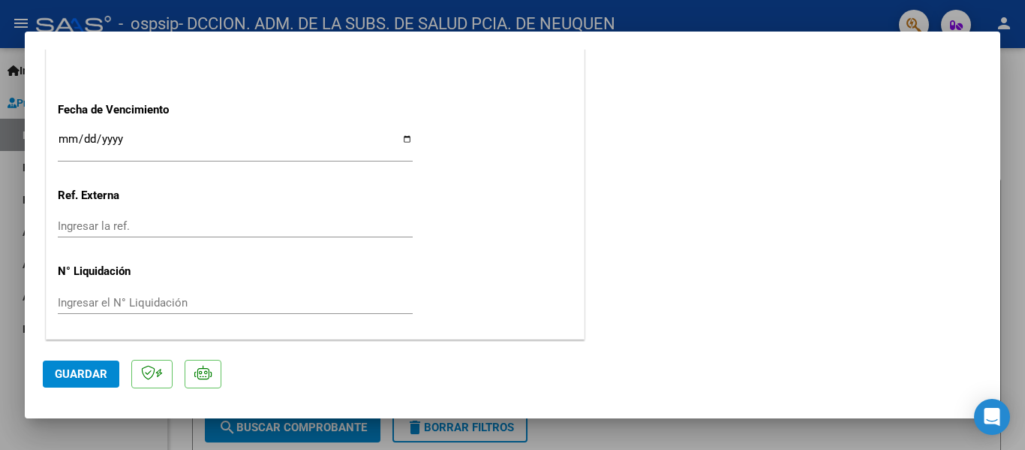
scroll to position [907, 0]
click at [399, 138] on input "Ingresar la fecha" at bounding box center [235, 144] width 355 height 24
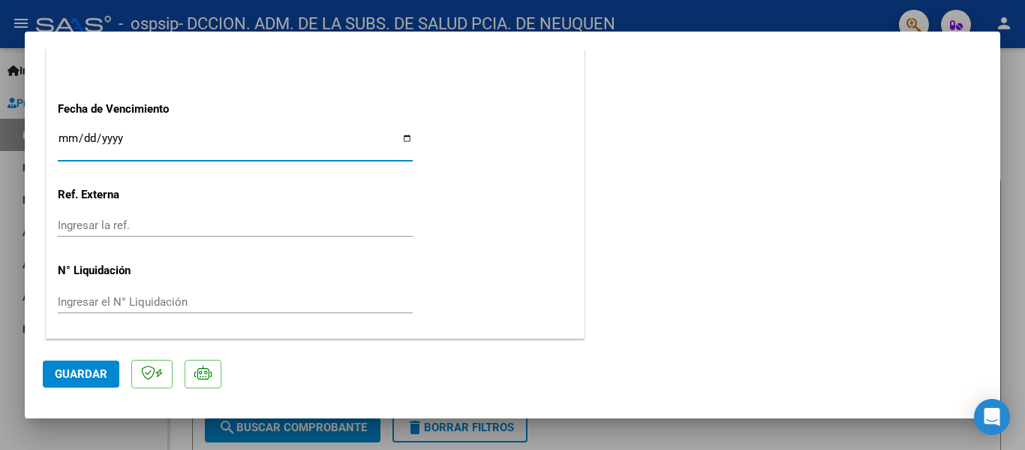
type input "[DATE]"
click at [71, 374] on span "Guardar" at bounding box center [81, 374] width 53 height 14
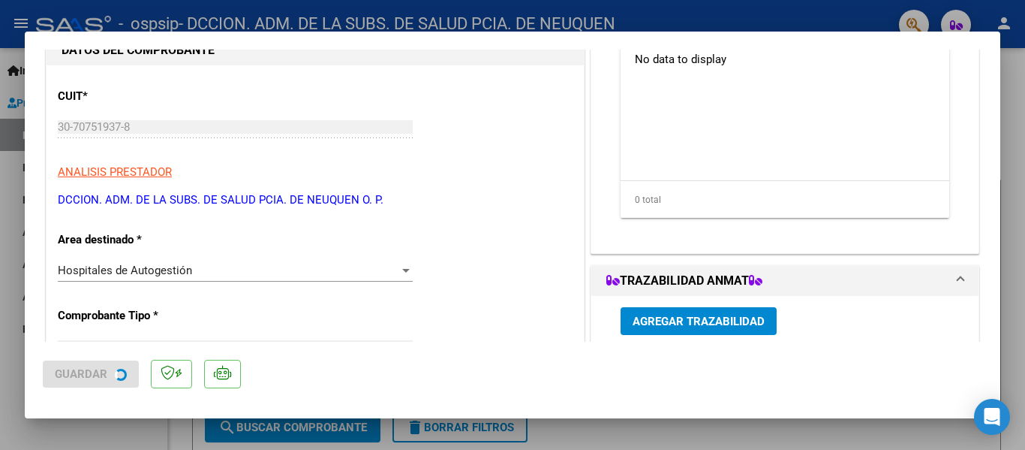
scroll to position [0, 0]
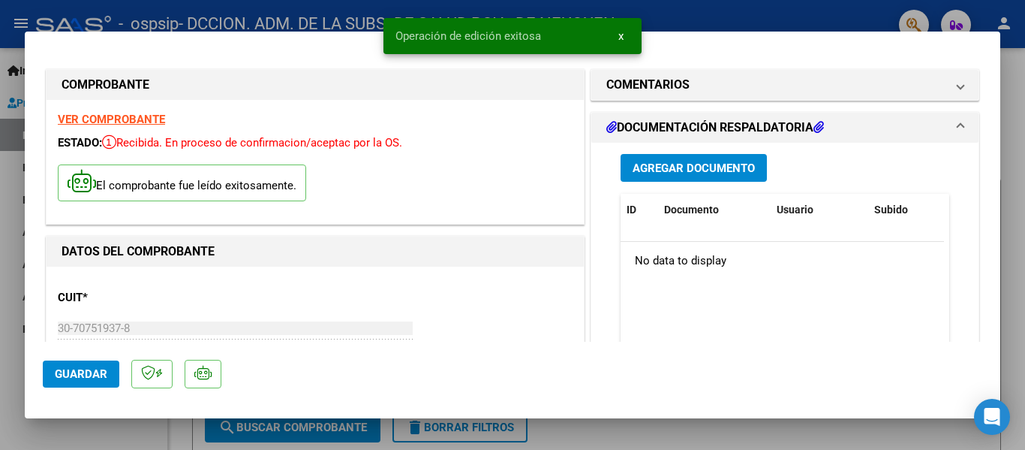
click at [645, 165] on span "Agregar Documento" at bounding box center [694, 168] width 122 height 14
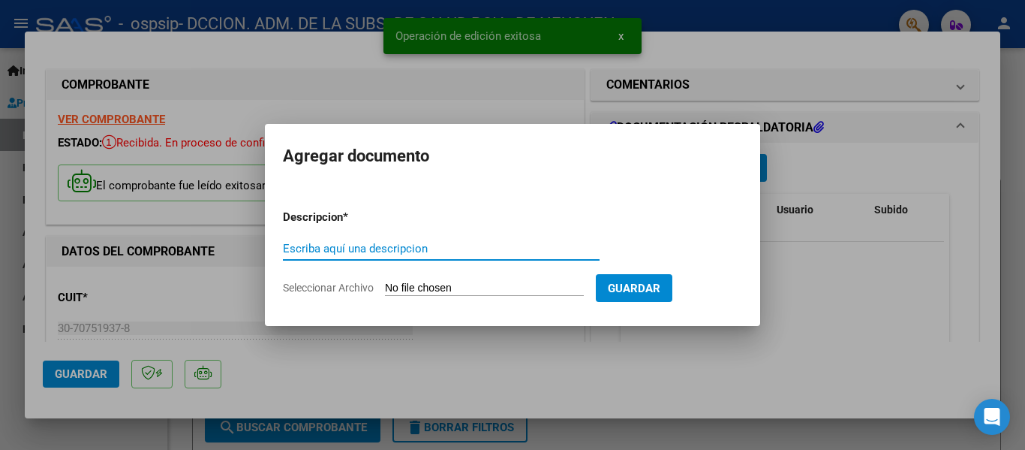
click at [413, 251] on input "Escriba aquí una descripcion" at bounding box center [441, 249] width 317 height 14
paste input "F"
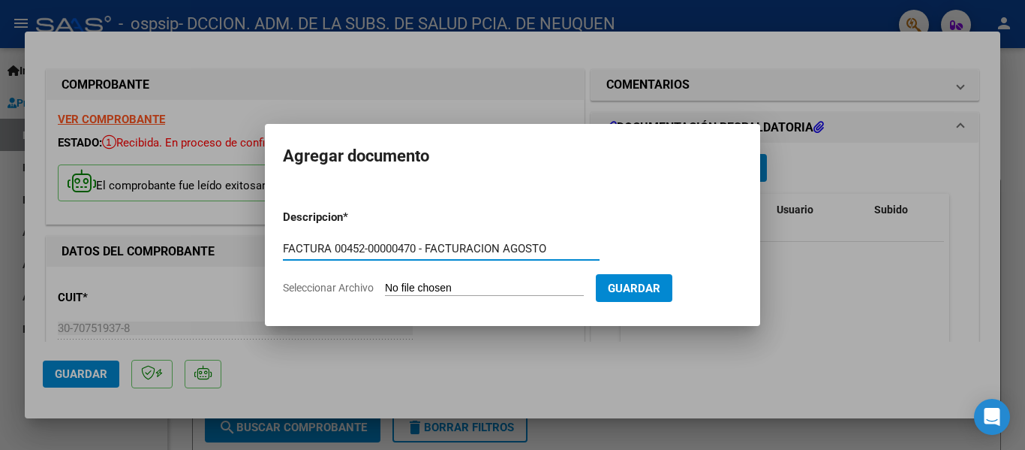
click at [481, 243] on input "FACTURA 00452-00000470 - FACTURACION AGOSTO" at bounding box center [441, 249] width 317 height 14
type input "FACTURA 00452-00000470 - FACTURACION AGOSTO"
click at [510, 291] on input "Seleccionar Archivo" at bounding box center [484, 288] width 199 height 14
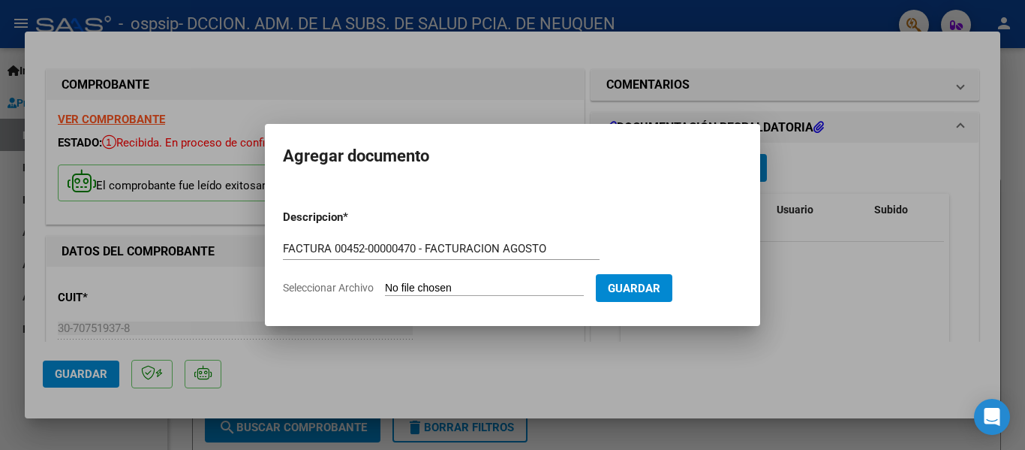
type input "C:\fakepath\OSPSIP 0452-00000470.pdf"
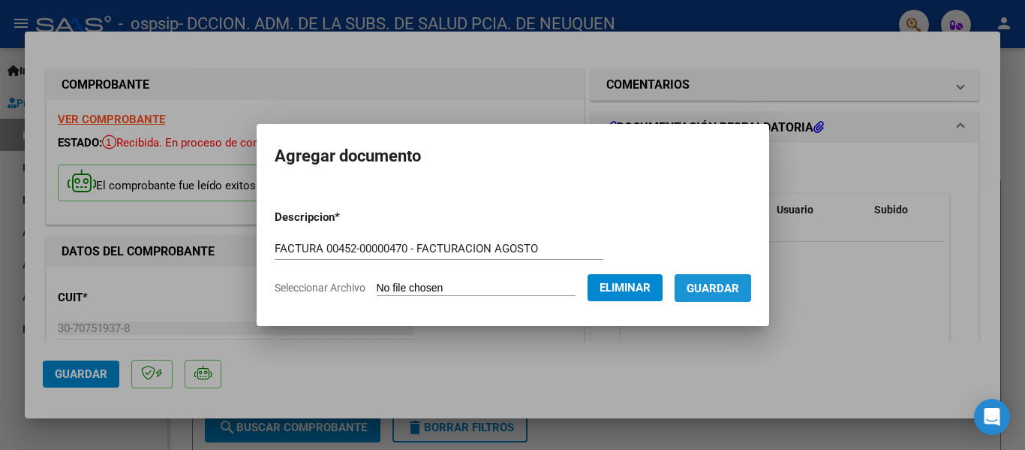
click at [723, 293] on span "Guardar" at bounding box center [713, 288] width 53 height 14
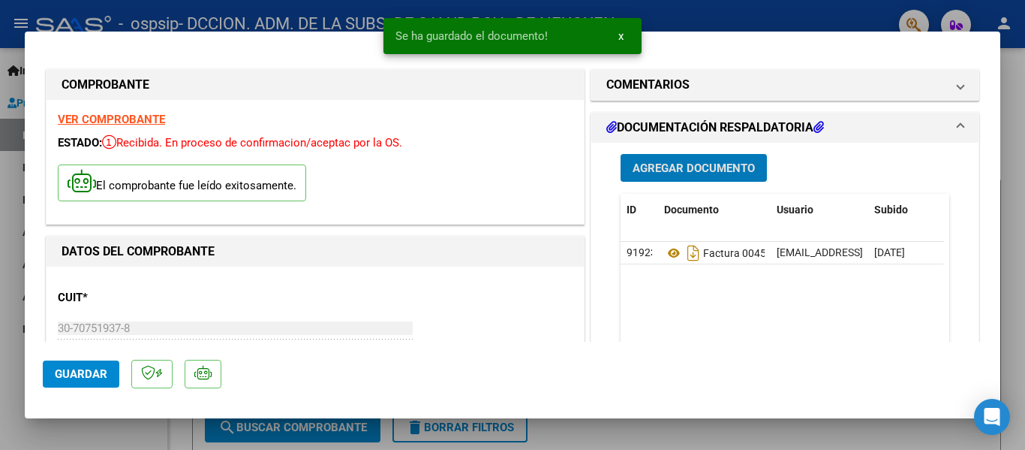
click at [81, 379] on span "Guardar" at bounding box center [81, 374] width 53 height 14
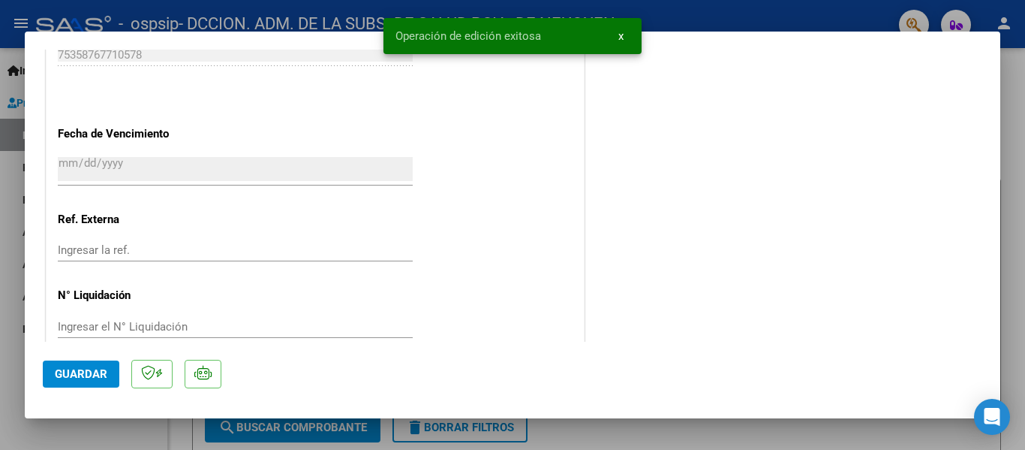
scroll to position [907, 0]
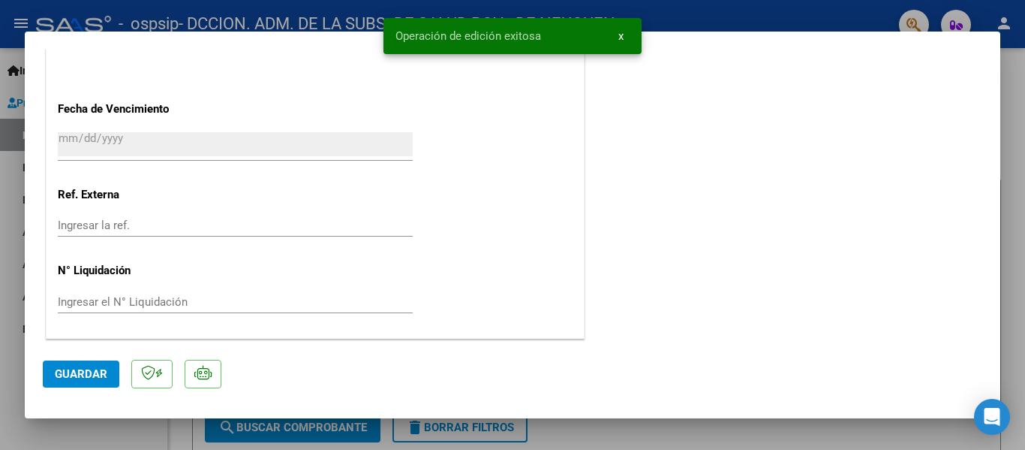
click at [84, 373] on span "Guardar" at bounding box center [81, 374] width 53 height 14
click at [1010, 142] on div at bounding box center [512, 225] width 1025 height 450
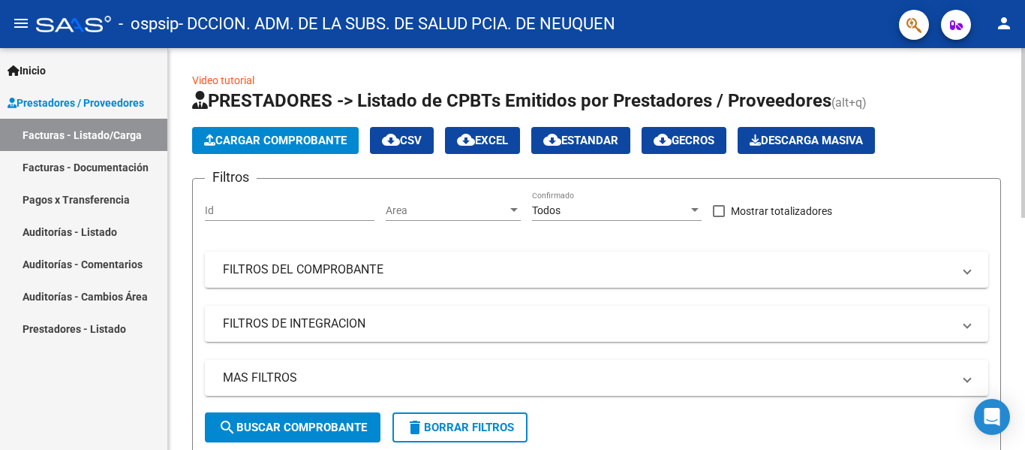
click at [298, 141] on span "Cargar Comprobante" at bounding box center [275, 141] width 143 height 14
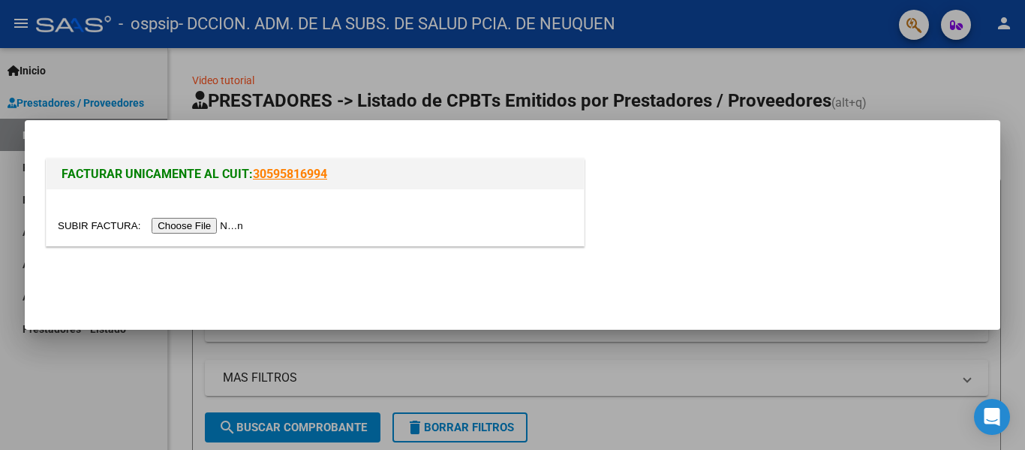
click at [219, 231] on input "file" at bounding box center [153, 226] width 190 height 16
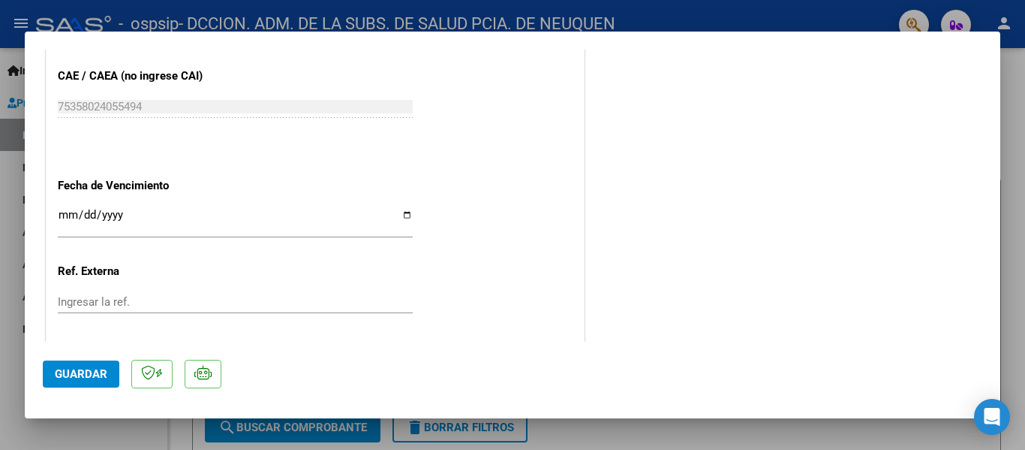
scroll to position [901, 0]
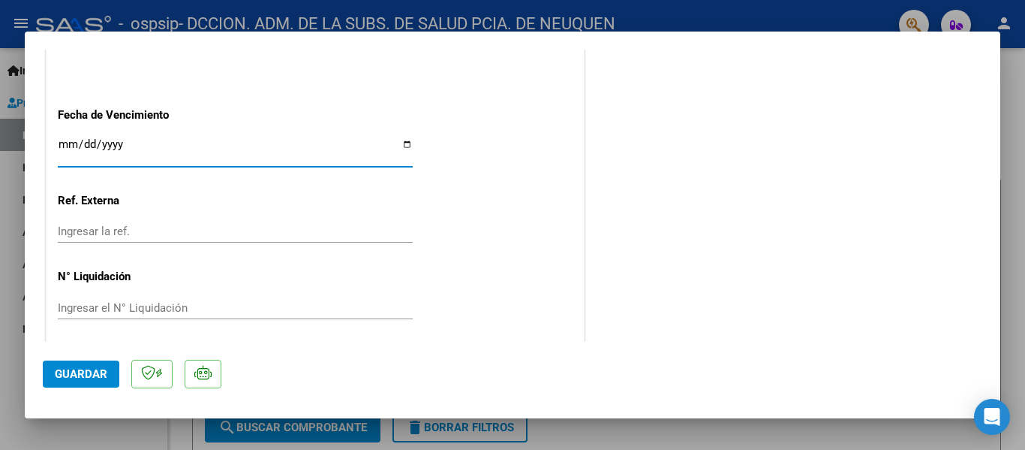
click at [407, 142] on input "Ingresar la fecha" at bounding box center [235, 150] width 355 height 24
type input "[DATE]"
click at [67, 363] on button "Guardar" at bounding box center [81, 373] width 77 height 27
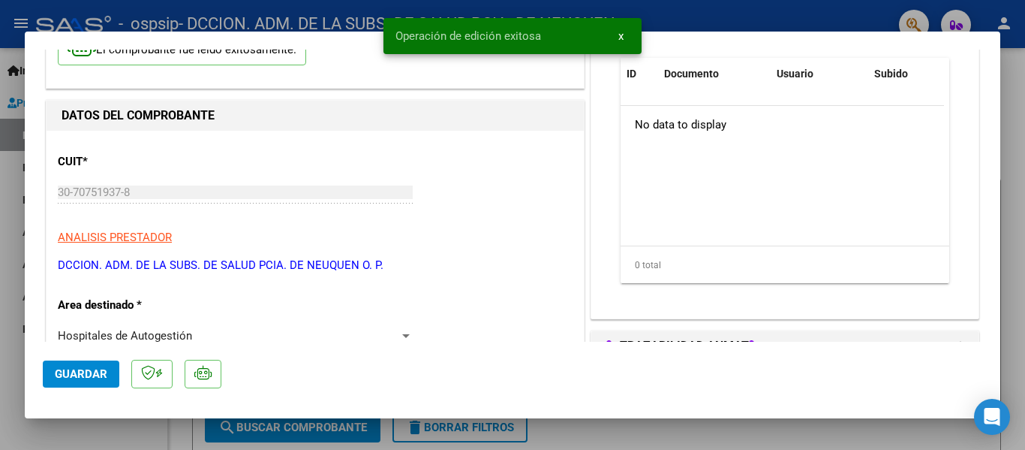
scroll to position [0, 0]
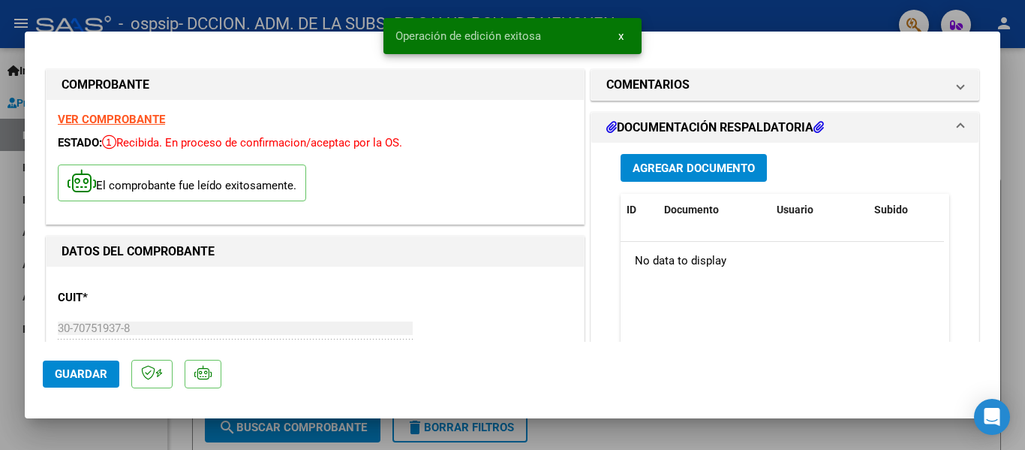
click at [691, 176] on button "Agregar Documento" at bounding box center [694, 168] width 146 height 28
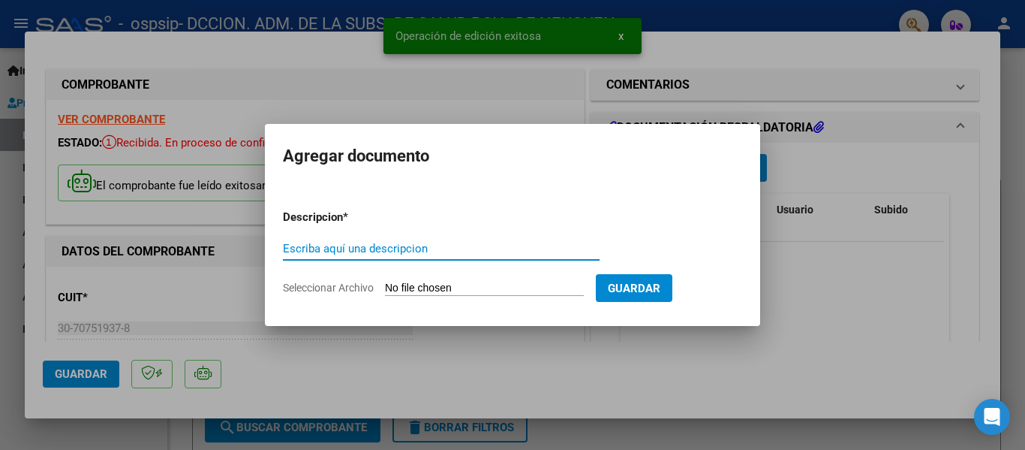
click at [324, 251] on input "Escriba aquí una descripcion" at bounding box center [441, 249] width 317 height 14
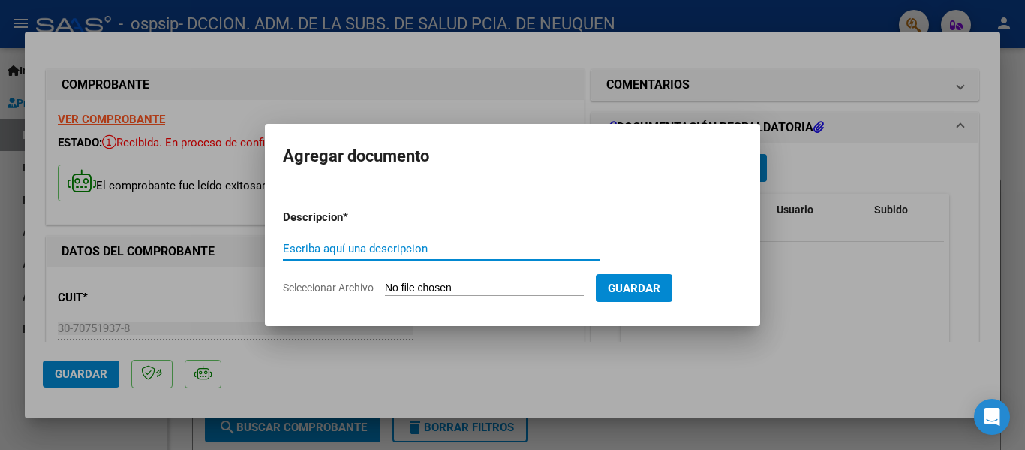
paste input "FACTURA 00452-00000470 - FACTURACION AGOSTO"
click at [359, 251] on input "FACTURA 00452-00000470 - FACTURACION AGOSTO" at bounding box center [441, 249] width 317 height 14
drag, startPoint x: 408, startPoint y: 246, endPoint x: 419, endPoint y: 247, distance: 10.5
click at [419, 247] on input "FACTURA 00456-00000470 - FACTURACION AGOSTO" at bounding box center [441, 249] width 317 height 14
type input "FACTURA 00456-00000401 - FACTURACION AGOSTO"
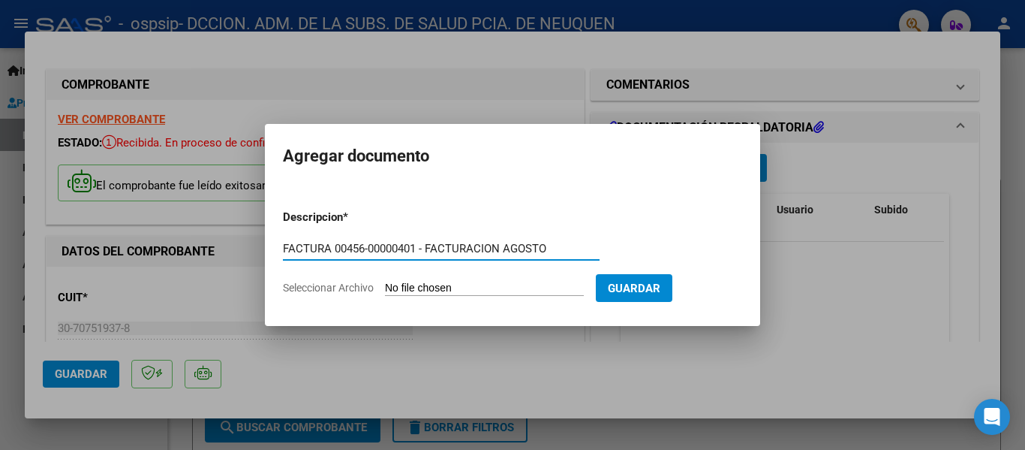
click at [493, 286] on input "Seleccionar Archivo" at bounding box center [484, 288] width 199 height 14
type input "C:\fakepath\OSPSIP 0456-00000401.pdf"
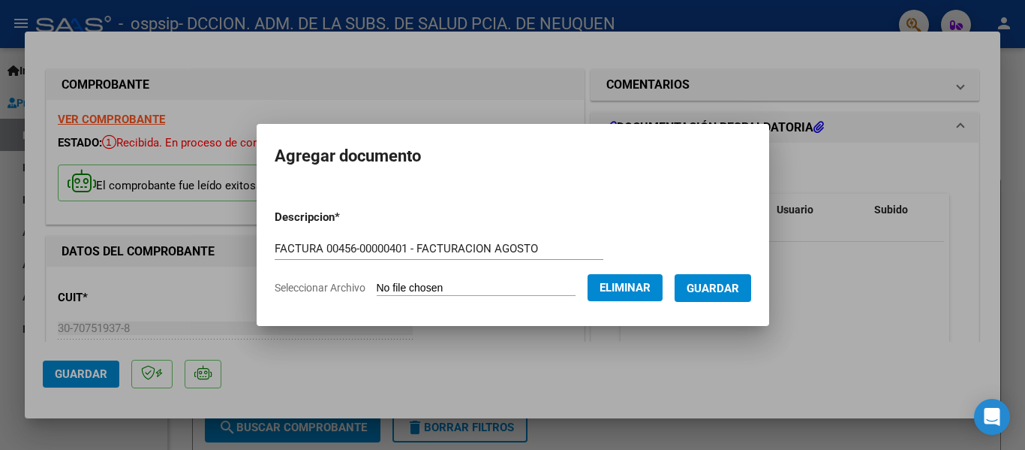
click at [714, 289] on span "Guardar" at bounding box center [713, 288] width 53 height 14
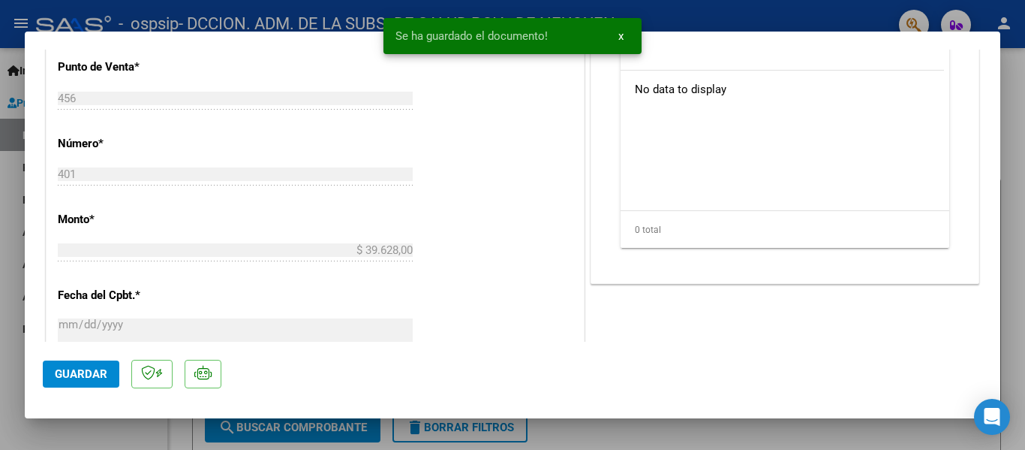
scroll to position [907, 0]
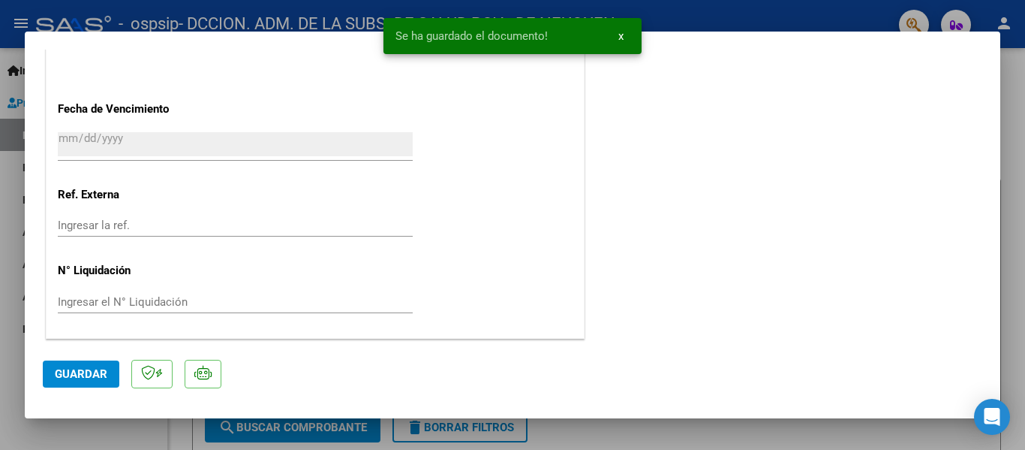
click at [59, 377] on span "Guardar" at bounding box center [81, 374] width 53 height 14
click at [92, 369] on span "Guardar" at bounding box center [81, 374] width 53 height 14
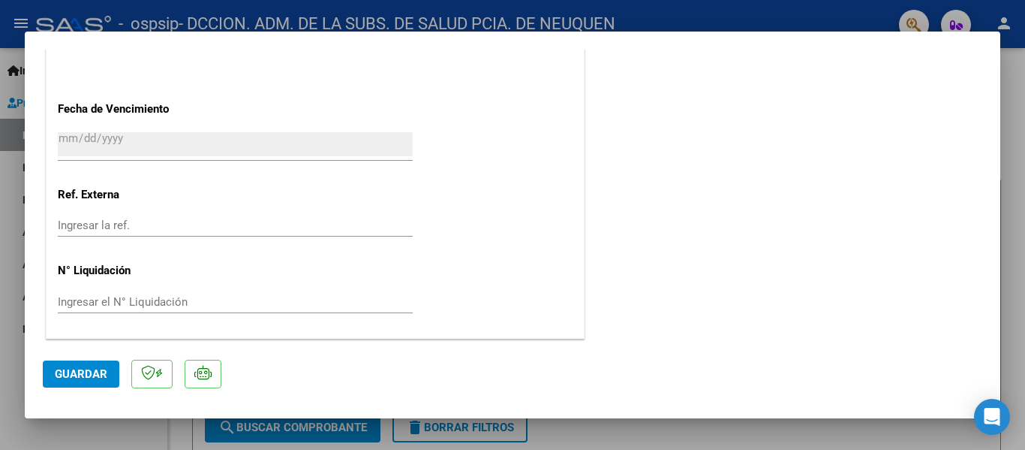
click at [95, 373] on span "Guardar" at bounding box center [81, 374] width 53 height 14
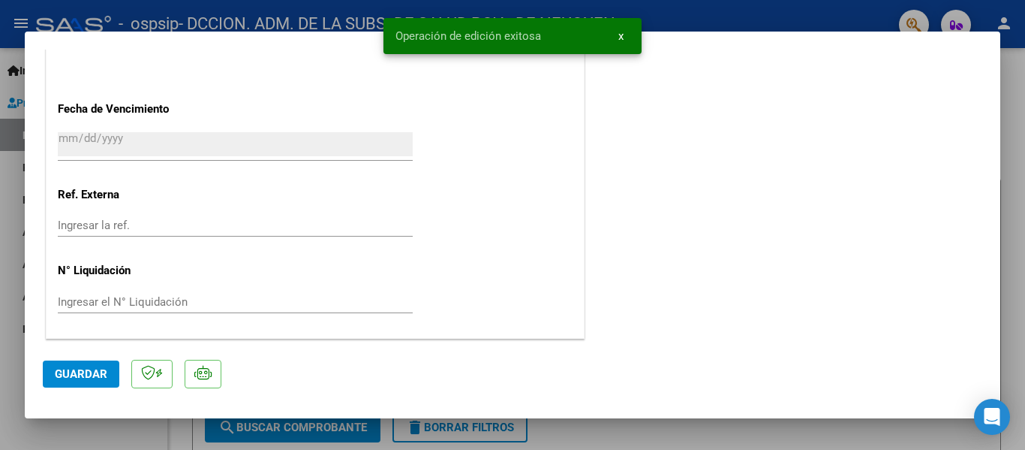
click at [1023, 236] on div at bounding box center [512, 225] width 1025 height 450
type input "$ 0,00"
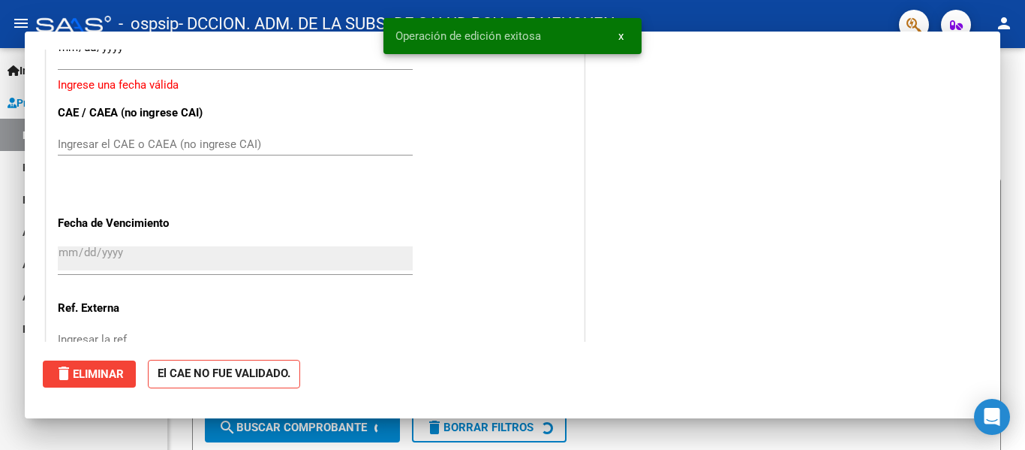
scroll to position [1020, 0]
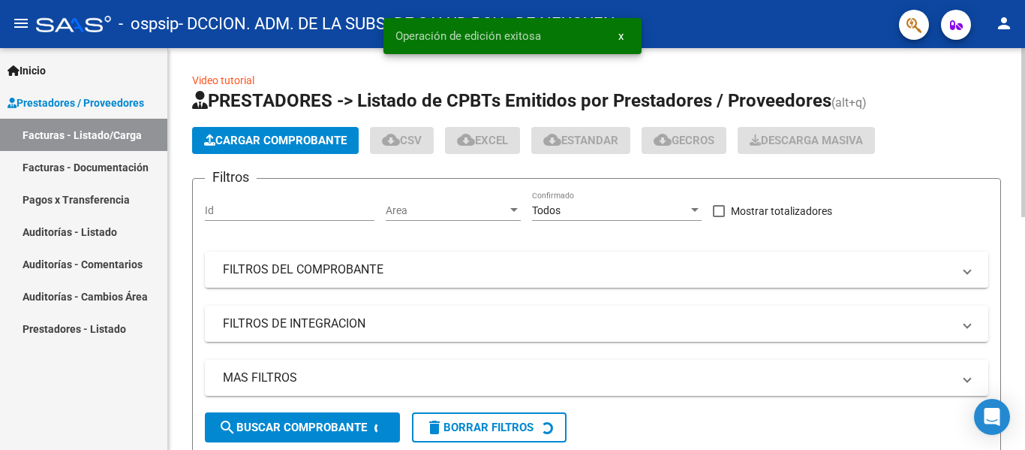
click at [284, 143] on span "Cargar Comprobante" at bounding box center [275, 141] width 143 height 14
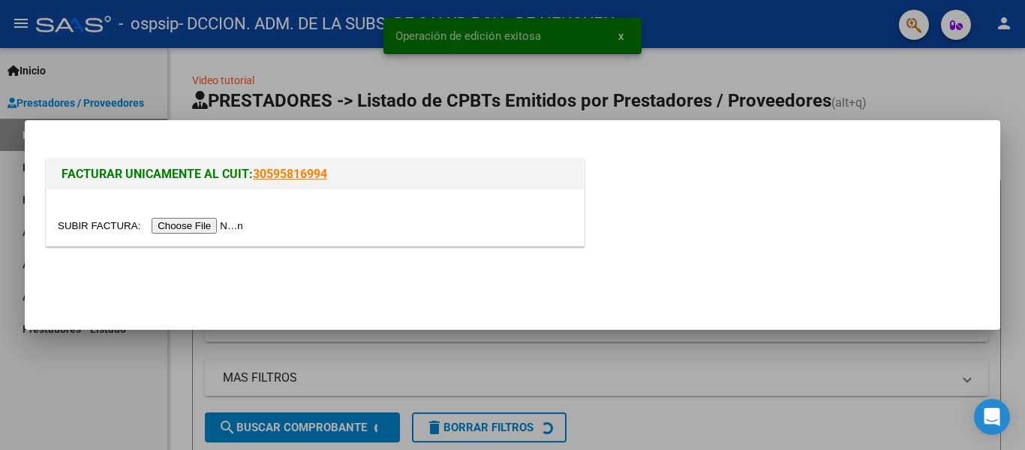
click at [205, 226] on input "file" at bounding box center [153, 226] width 190 height 16
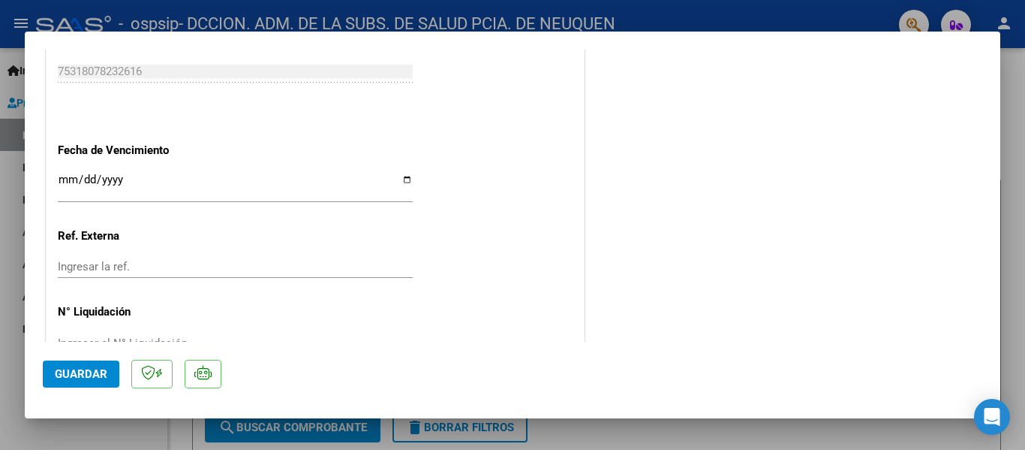
scroll to position [901, 0]
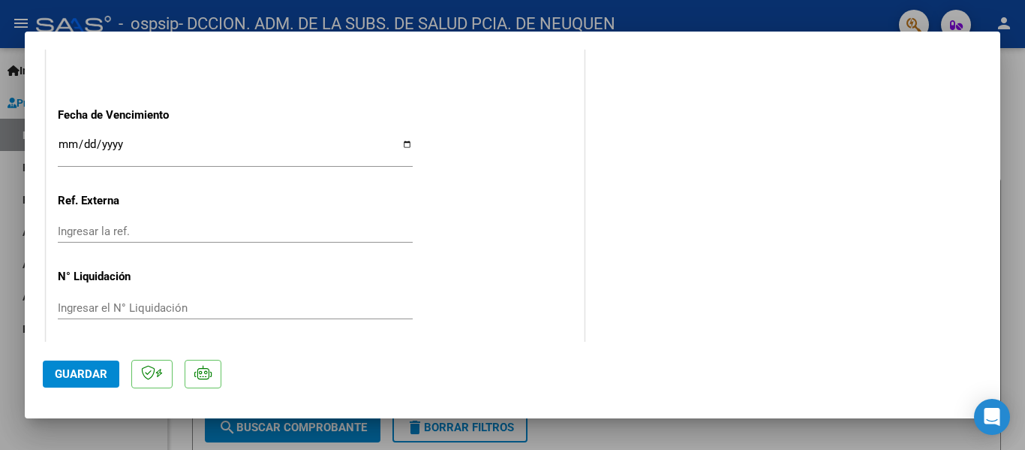
click at [403, 143] on input "Ingresar la fecha" at bounding box center [235, 150] width 355 height 24
type input "[DATE]"
click at [66, 382] on button "Guardar" at bounding box center [81, 373] width 77 height 27
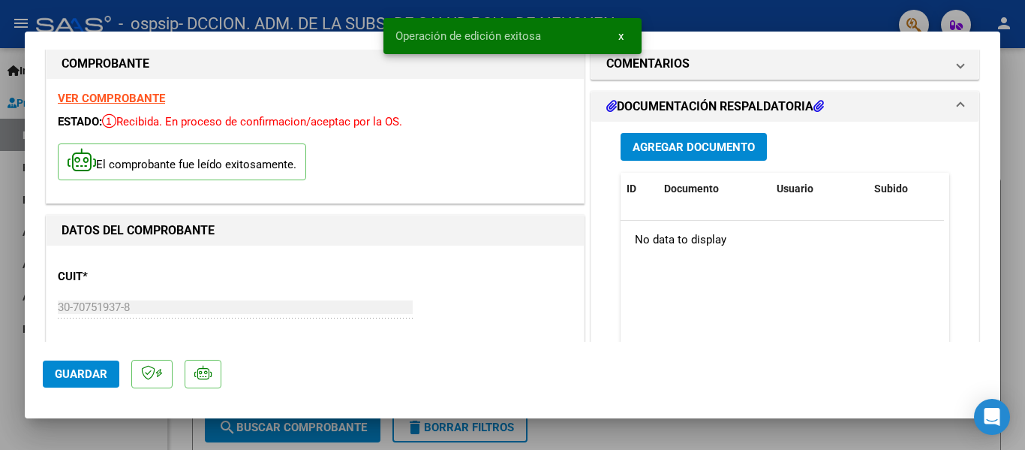
scroll to position [0, 0]
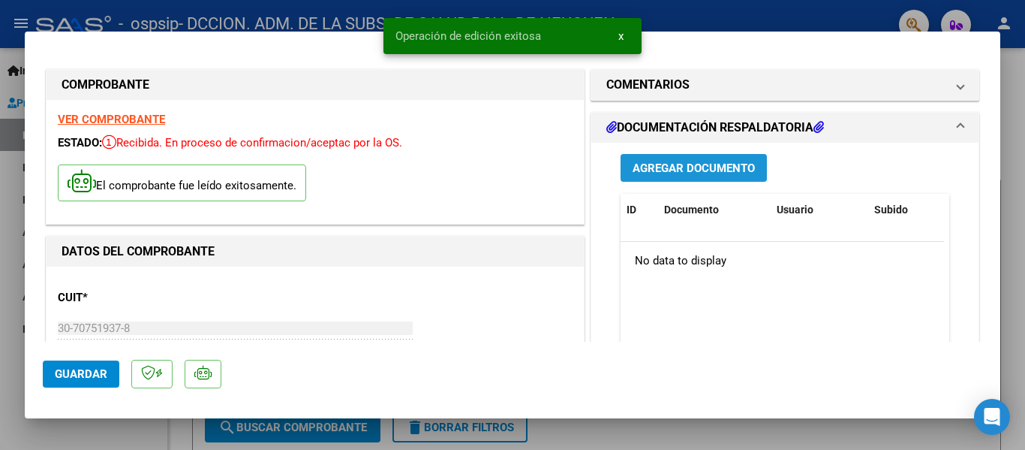
click at [659, 168] on span "Agregar Documento" at bounding box center [694, 168] width 122 height 14
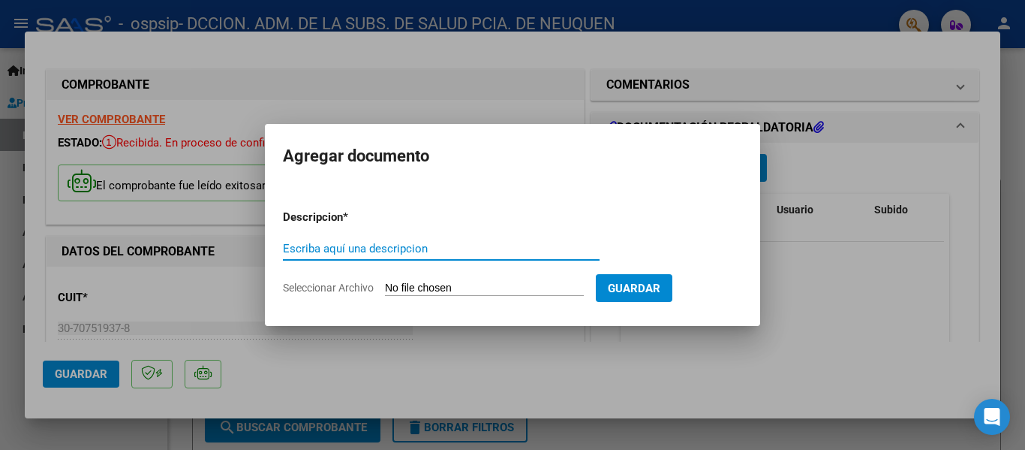
click at [423, 254] on input "Escriba aquí una descripcion" at bounding box center [441, 249] width 317 height 14
paste input "FACTURA 00452-00000470 - FACTURACION AGOSTO"
click at [360, 246] on input "FACTURA 00452-00000470 - FACTURACION AGOSTO" at bounding box center [441, 249] width 317 height 14
drag, startPoint x: 403, startPoint y: 248, endPoint x: 417, endPoint y: 248, distance: 13.5
click at [417, 248] on input "FACTURA 00459-00000470 - FACTURACION AGOSTO" at bounding box center [441, 249] width 317 height 14
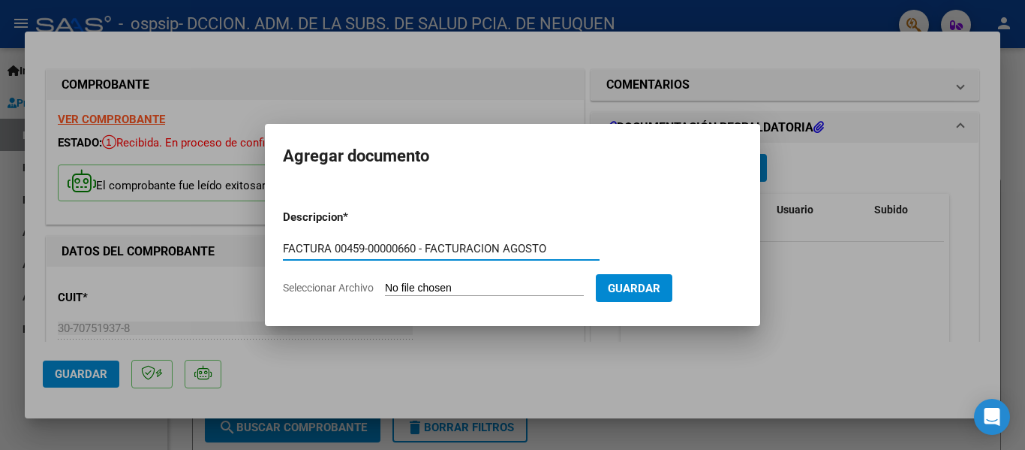
type input "FACTURA 00459-00000660 - FACTURACION AGOSTO"
click at [455, 285] on input "Seleccionar Archivo" at bounding box center [484, 288] width 199 height 14
type input "C:\fakepath\OSPSIP 0459-00000660.pdf"
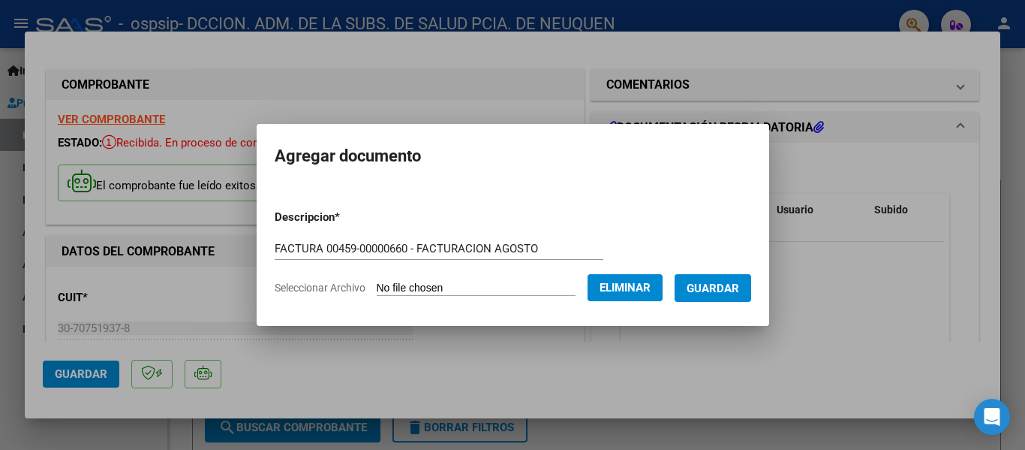
click at [726, 288] on span "Guardar" at bounding box center [713, 288] width 53 height 14
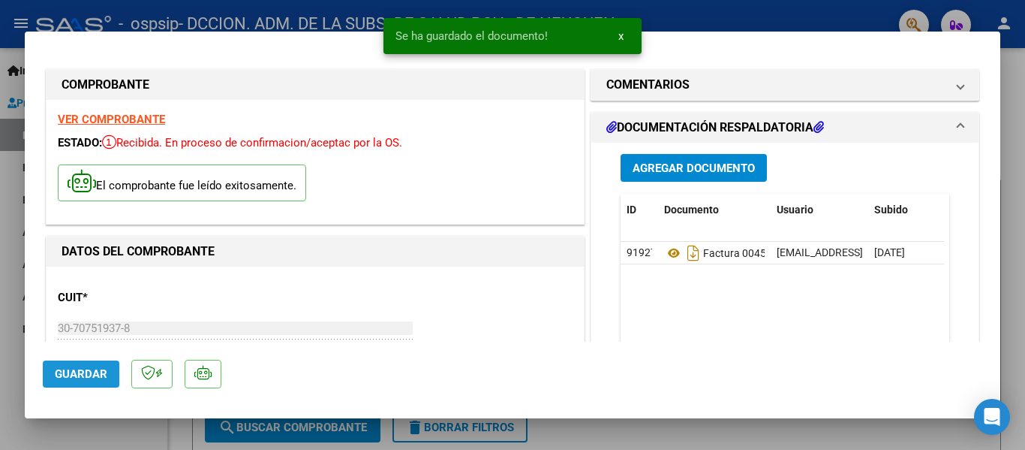
click at [74, 377] on span "Guardar" at bounding box center [81, 374] width 53 height 14
click at [86, 372] on span "Guardar" at bounding box center [81, 374] width 53 height 14
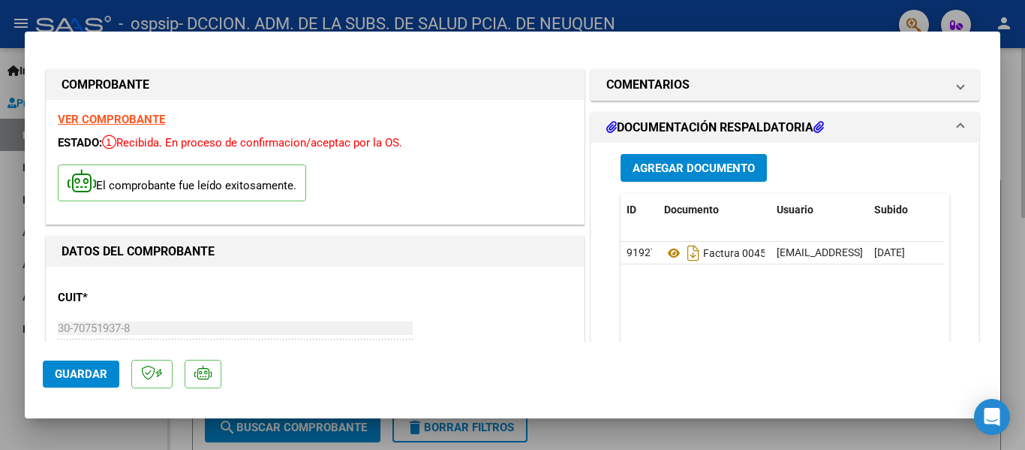
drag, startPoint x: 1012, startPoint y: 131, endPoint x: 1024, endPoint y: 122, distance: 16.1
click at [1012, 131] on div at bounding box center [512, 225] width 1025 height 450
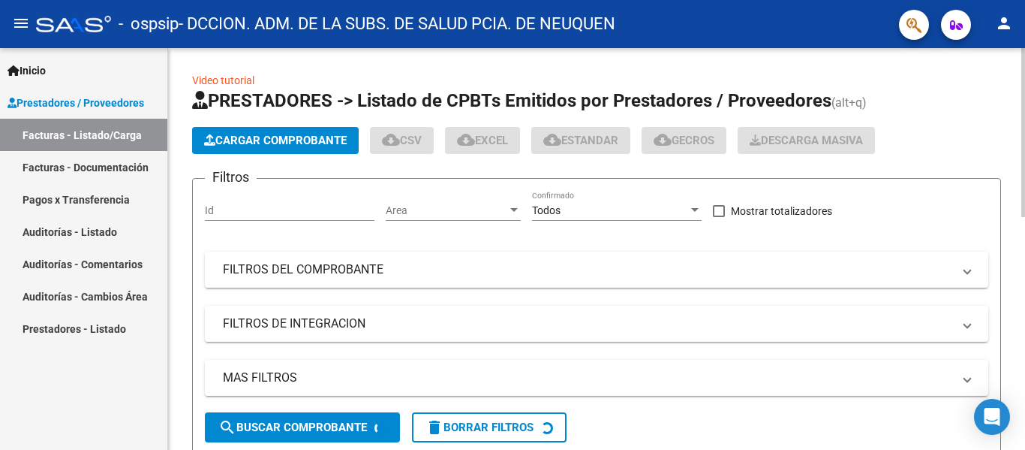
click at [314, 140] on span "Cargar Comprobante" at bounding box center [275, 141] width 143 height 14
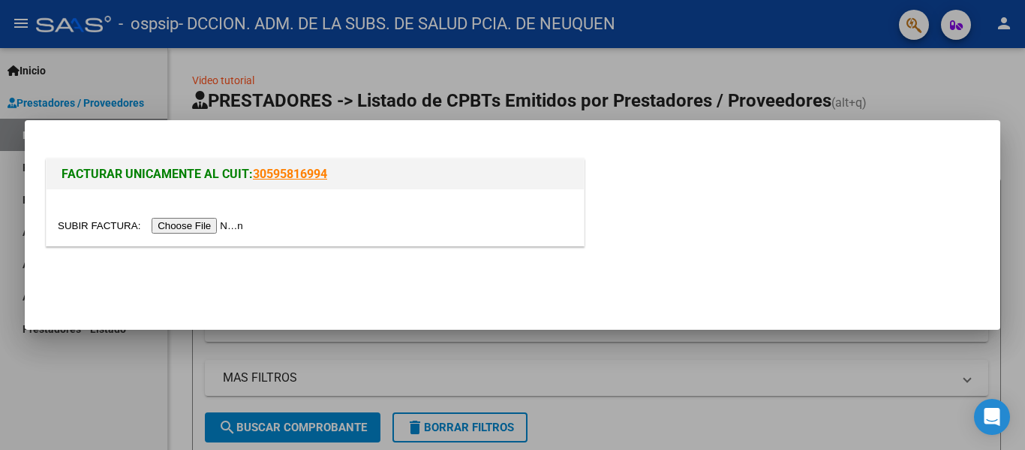
click at [217, 224] on input "file" at bounding box center [153, 226] width 190 height 16
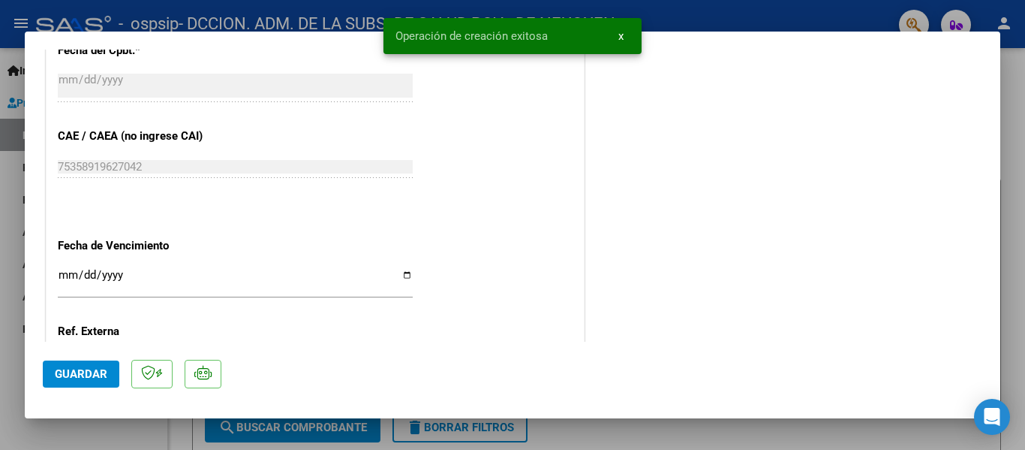
scroll to position [901, 0]
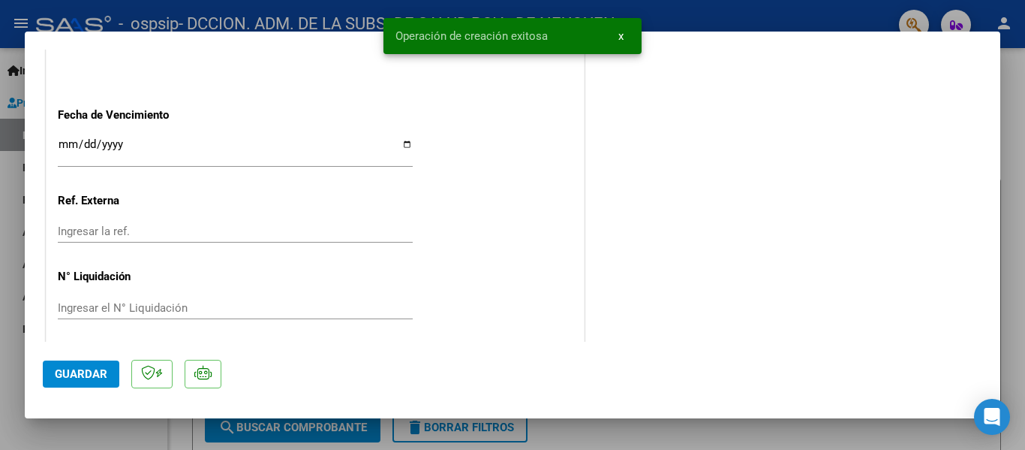
click at [403, 143] on input "Ingresar la fecha" at bounding box center [235, 150] width 355 height 24
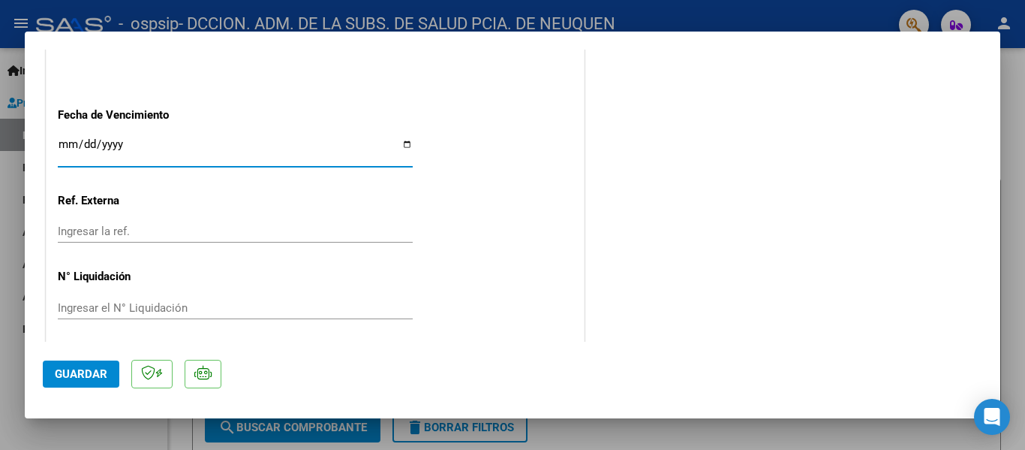
type input "[DATE]"
click at [108, 370] on button "Guardar" at bounding box center [81, 373] width 77 height 27
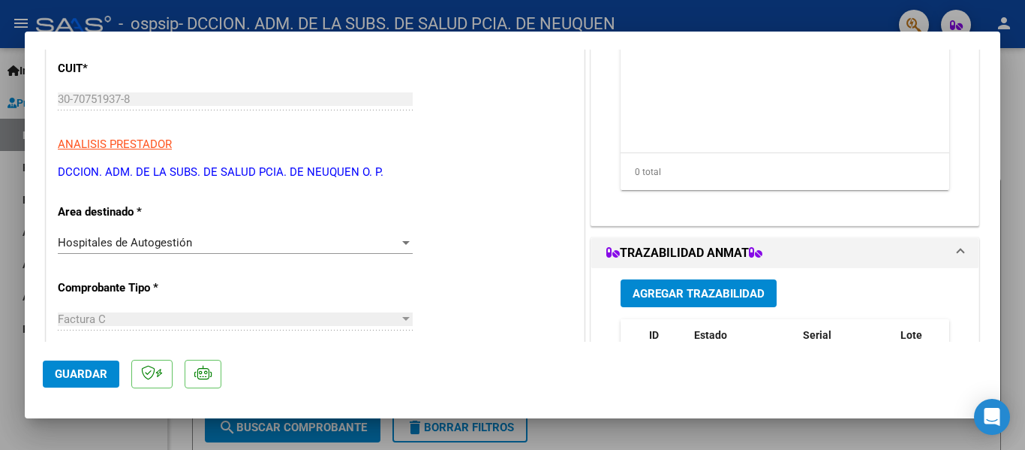
scroll to position [0, 0]
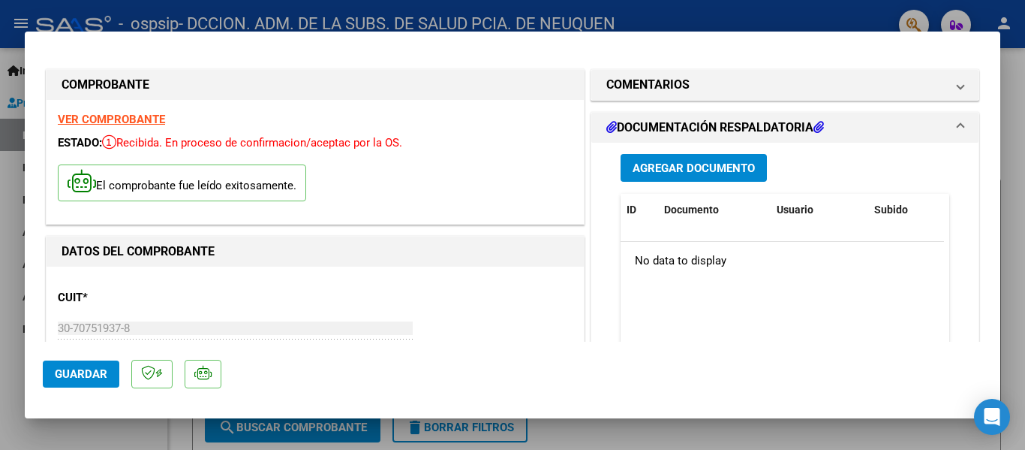
click at [714, 160] on button "Agregar Documento" at bounding box center [694, 168] width 146 height 28
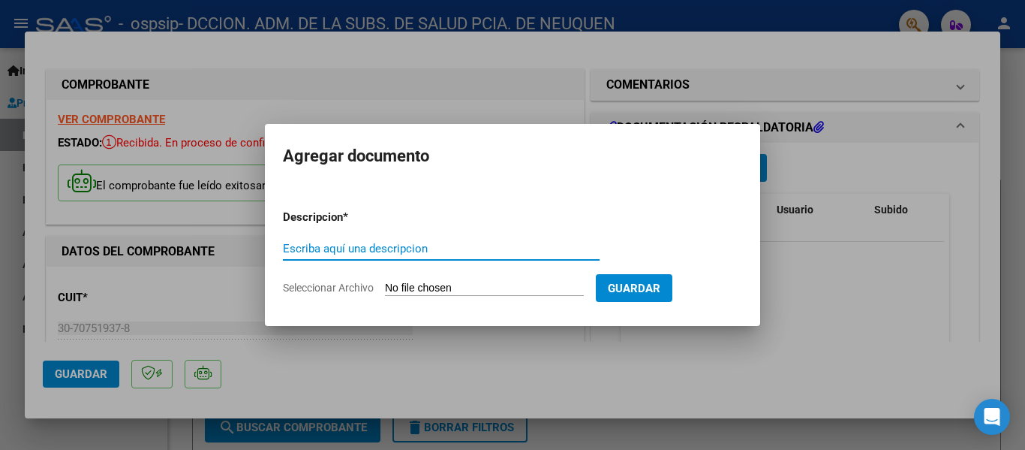
click at [397, 252] on input "Escriba aquí una descripcion" at bounding box center [441, 249] width 317 height 14
paste input "FACTURA 00452-00000470 - FACTURACION AGOSTO"
drag, startPoint x: 349, startPoint y: 247, endPoint x: 364, endPoint y: 247, distance: 15.0
click at [364, 247] on input "FACTURA 00452-00000470 - FACTURACION AGOSTO" at bounding box center [441, 249] width 317 height 14
drag, startPoint x: 401, startPoint y: 247, endPoint x: 417, endPoint y: 247, distance: 15.8
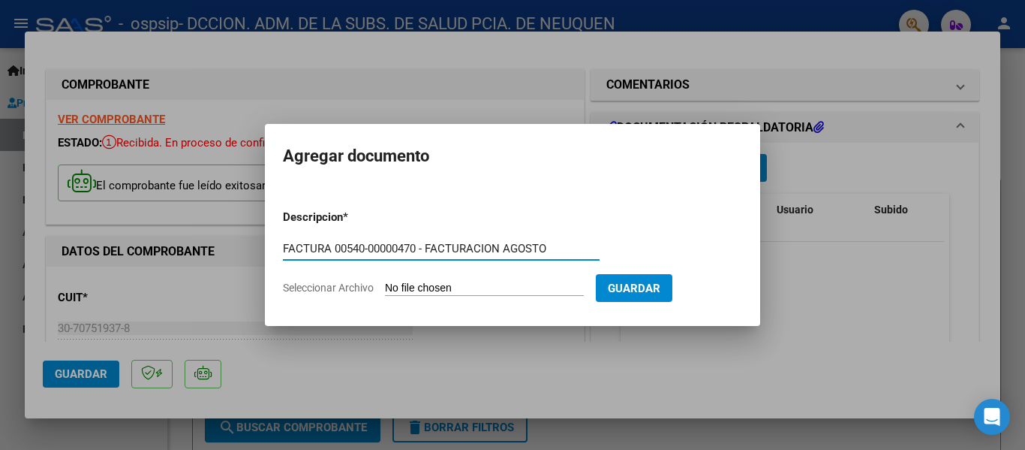
click at [417, 247] on input "FACTURA 00540-00000470 - FACTURACION AGOSTO" at bounding box center [441, 249] width 317 height 14
type input "FACTURA 00540-00000027 - FACTURACION AGOSTO"
click at [428, 289] on input "Seleccionar Archivo" at bounding box center [484, 288] width 199 height 14
type input "C:\fakepath\OSPSIP 0540-00000027.pdf"
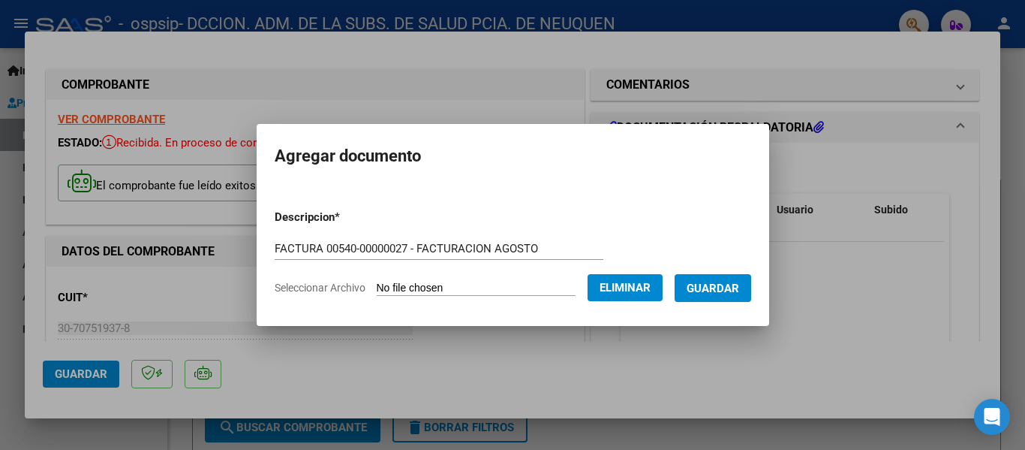
click at [739, 293] on span "Guardar" at bounding box center [713, 288] width 53 height 14
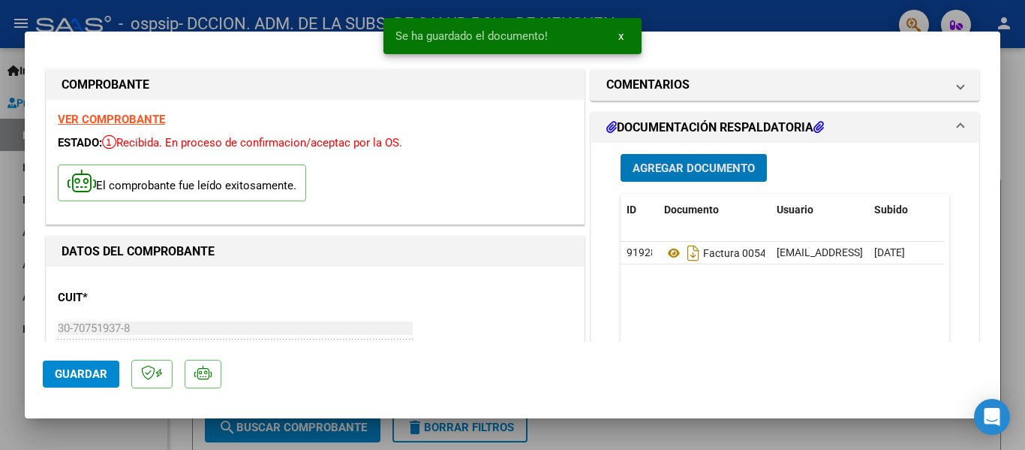
click at [93, 370] on span "Guardar" at bounding box center [81, 374] width 53 height 14
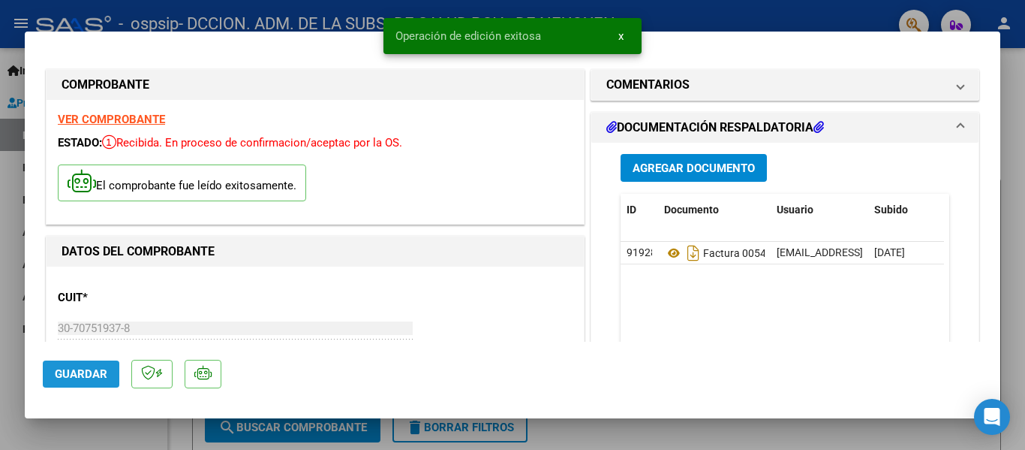
click at [69, 378] on span "Guardar" at bounding box center [81, 374] width 53 height 14
click at [1015, 281] on div at bounding box center [512, 225] width 1025 height 450
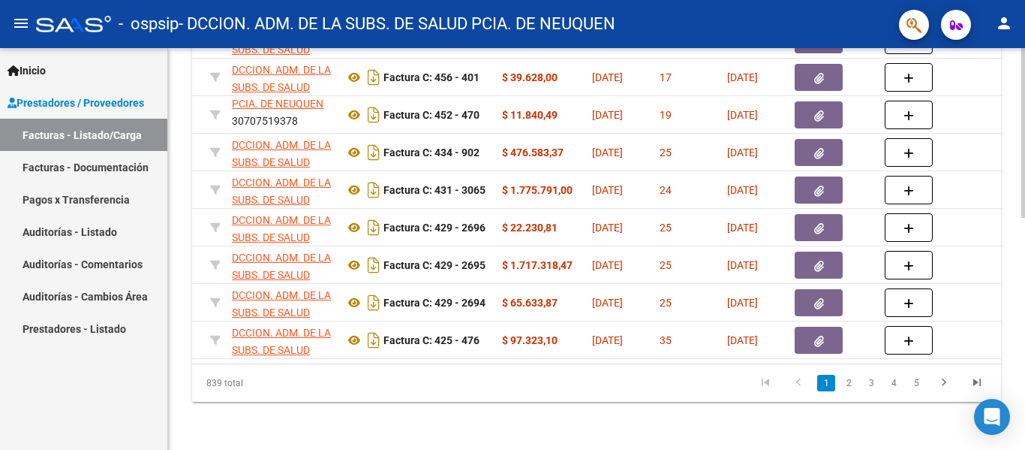
scroll to position [550, 0]
drag, startPoint x: 367, startPoint y: 350, endPoint x: 420, endPoint y: 348, distance: 53.3
click at [420, 349] on datatable-selection "89965 Hospitales de Autogestión DCCION. ADM. DE LA SUBS. DE SALUD PCIA. DE NEUQ…" at bounding box center [215, 355] width 809 height 12
drag, startPoint x: 399, startPoint y: 364, endPoint x: 446, endPoint y: 363, distance: 46.5
click at [446, 363] on div "ID CAE Facturado x Orden De Area Razón Social CPBT Monto Fecha Cpbt Días desde …" at bounding box center [596, 165] width 809 height 473
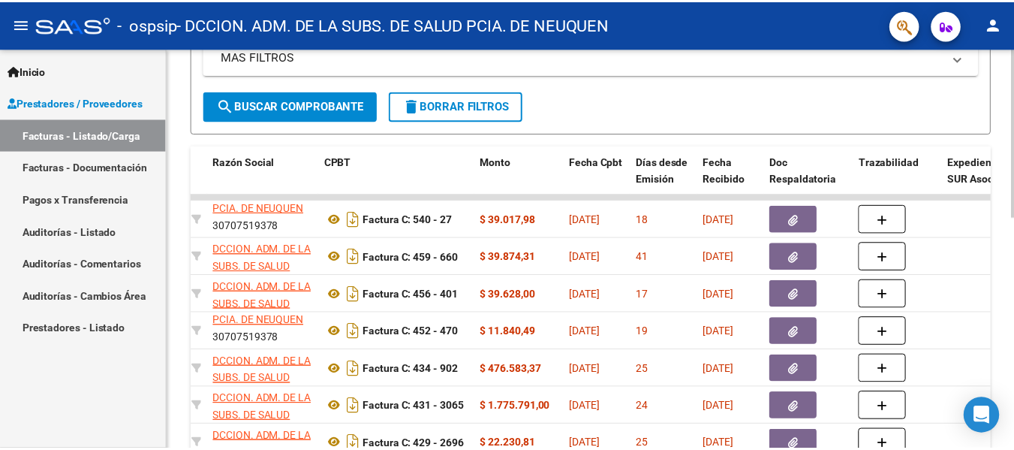
scroll to position [100, 0]
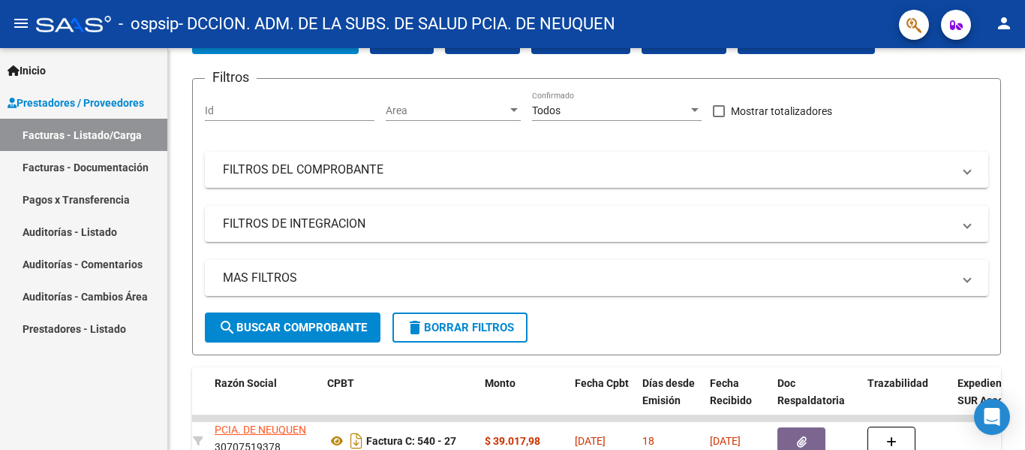
click at [1002, 29] on mat-icon "person" at bounding box center [1004, 23] width 18 height 18
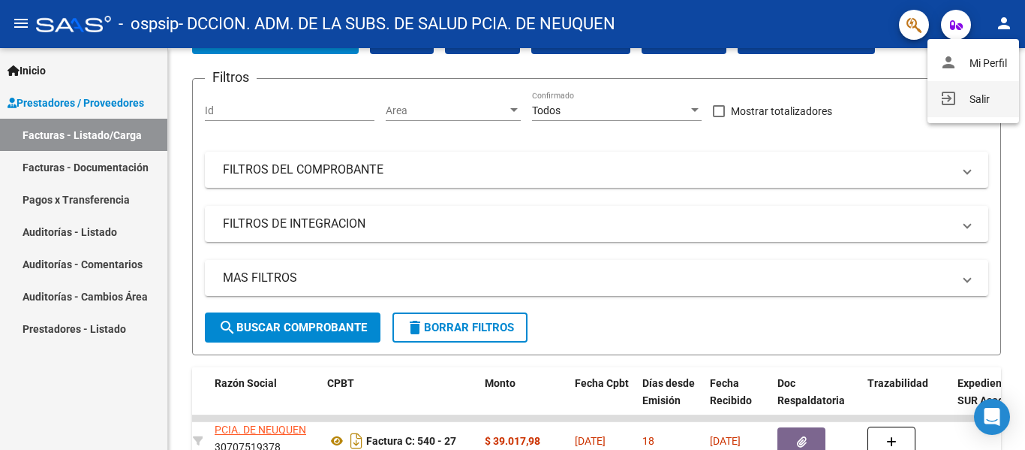
click at [974, 110] on button "exit_to_app Salir" at bounding box center [974, 99] width 92 height 36
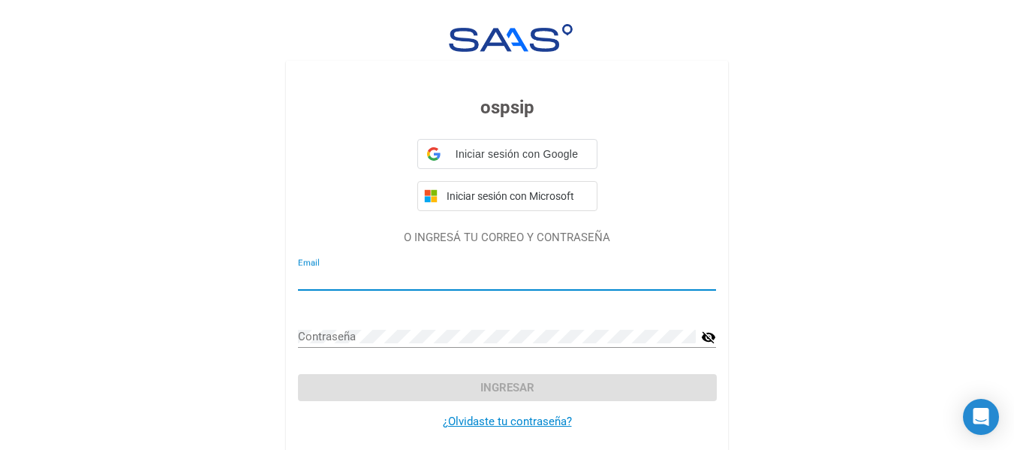
type input "[EMAIL_ADDRESS][DOMAIN_NAME]"
